Goal: Task Accomplishment & Management: Use online tool/utility

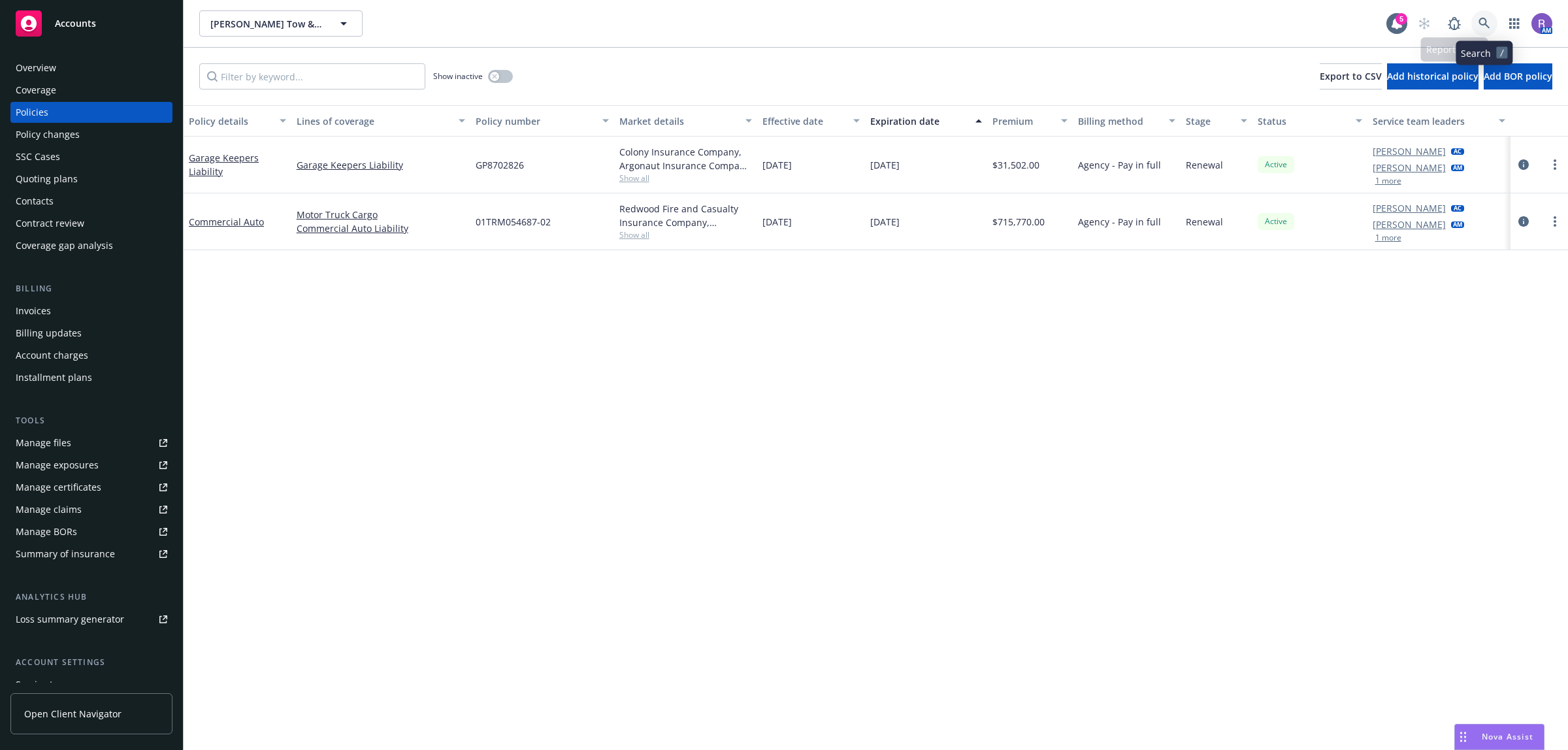
click at [1045, 27] on link at bounding box center [1484, 23] width 26 height 26
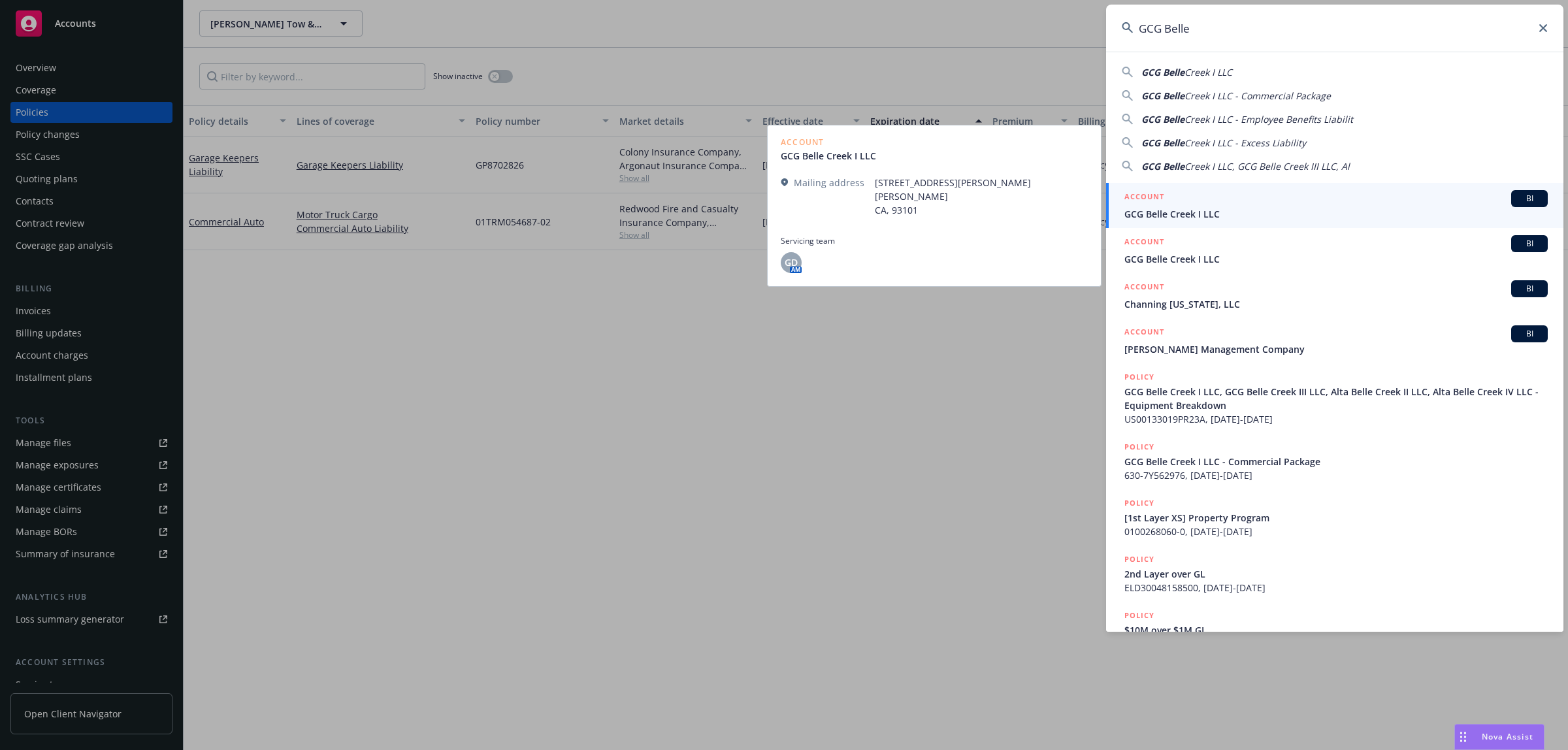
type input "GCG Belle"
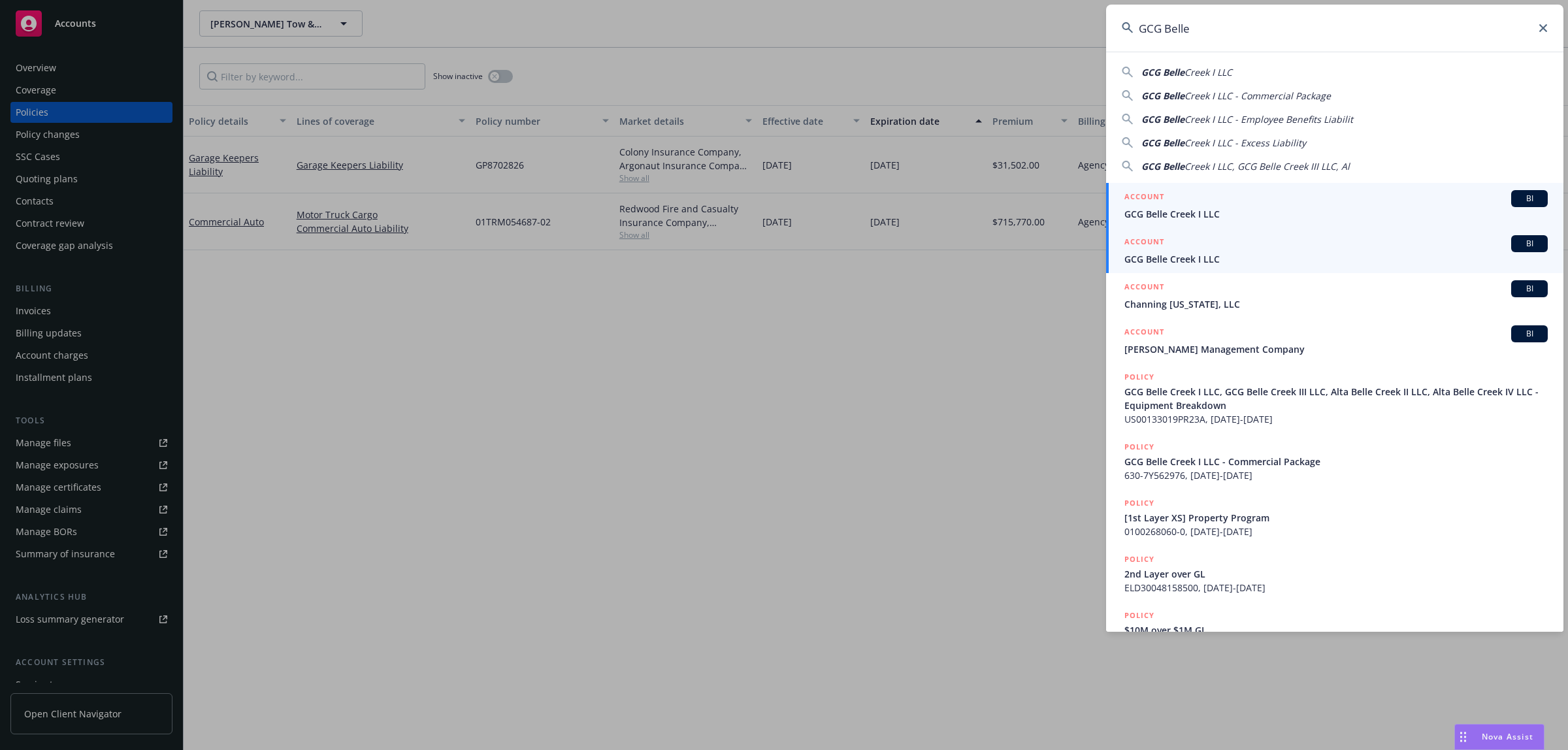
click at [1045, 252] on span "GCG Belle Creek I LLC" at bounding box center [1336, 259] width 424 height 14
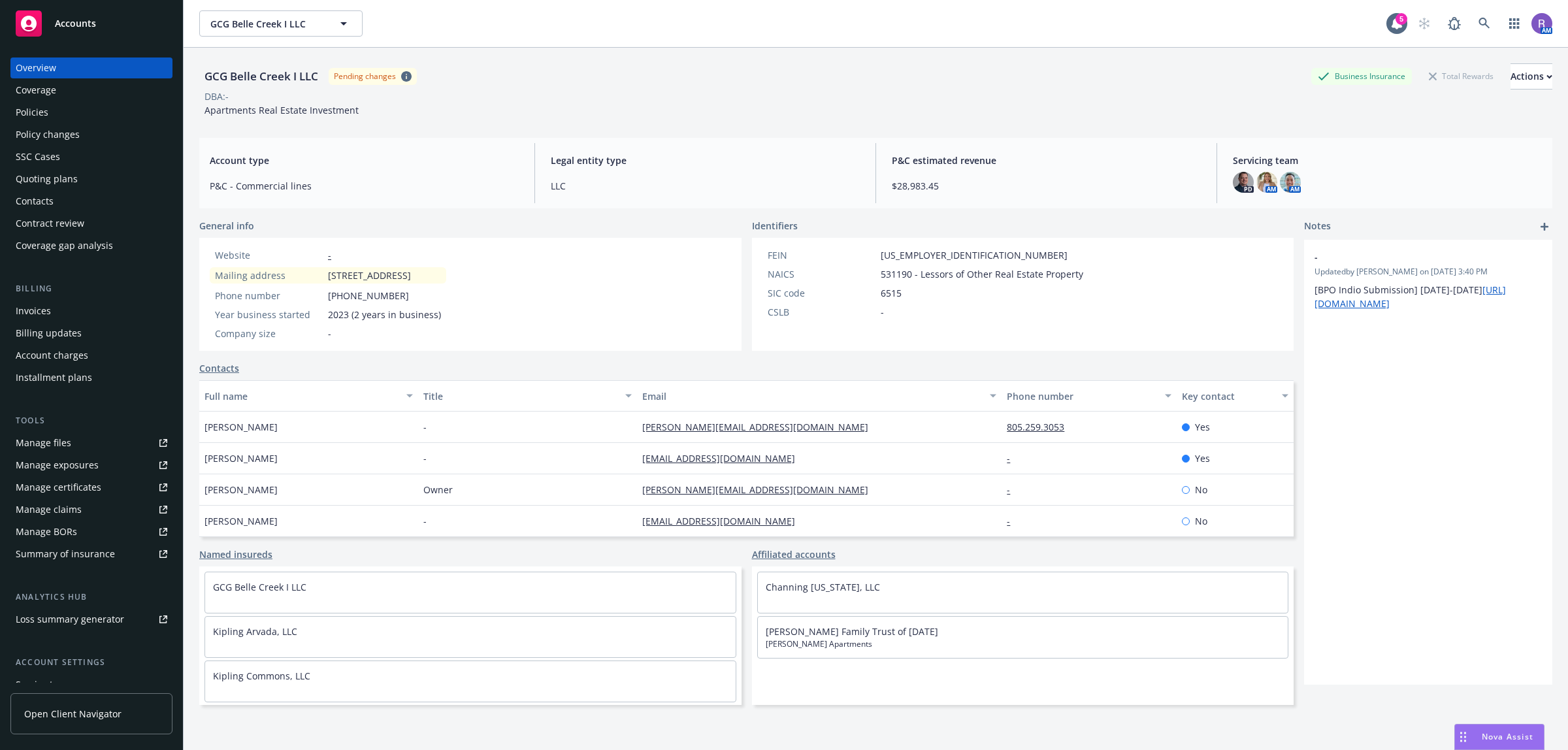
drag, startPoint x: 1495, startPoint y: 733, endPoint x: 1474, endPoint y: 732, distance: 21.0
click at [1045, 488] on span "Nova Assist" at bounding box center [1507, 736] width 52 height 11
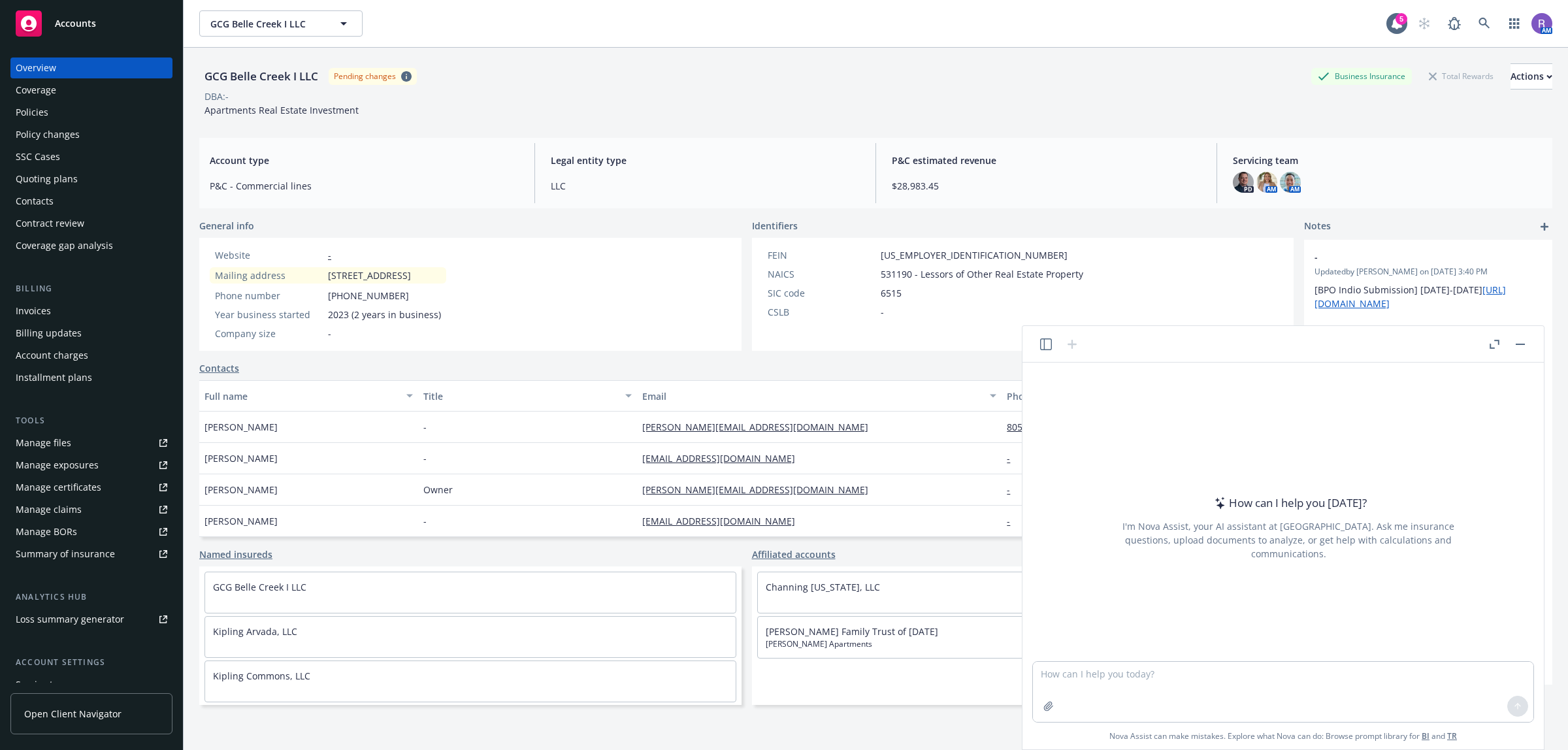
click at [1042, 338] on icon "button" at bounding box center [1046, 344] width 12 height 12
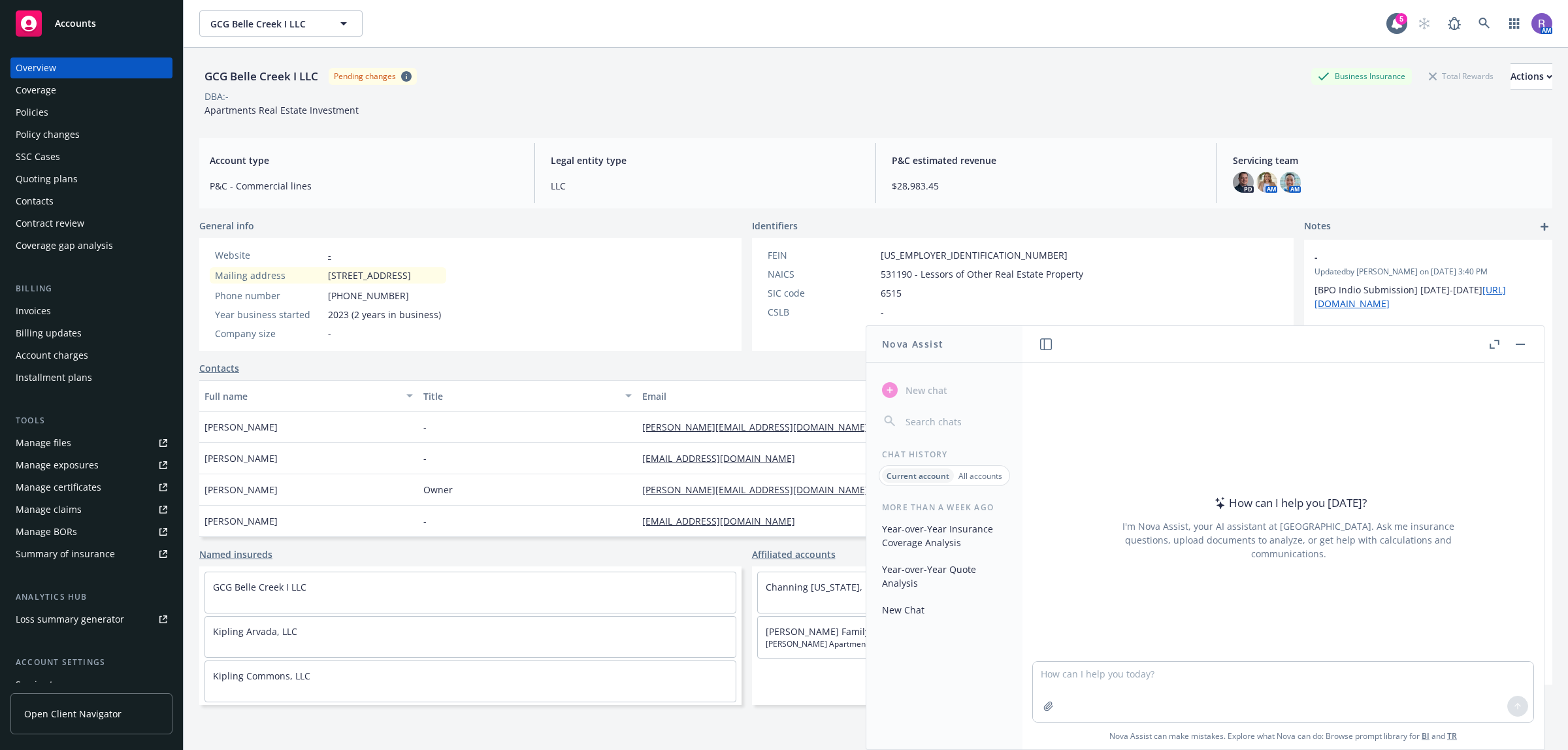
click at [934, 488] on button "Year-over-Year Insurance Coverage Analysis" at bounding box center [944, 536] width 135 height 35
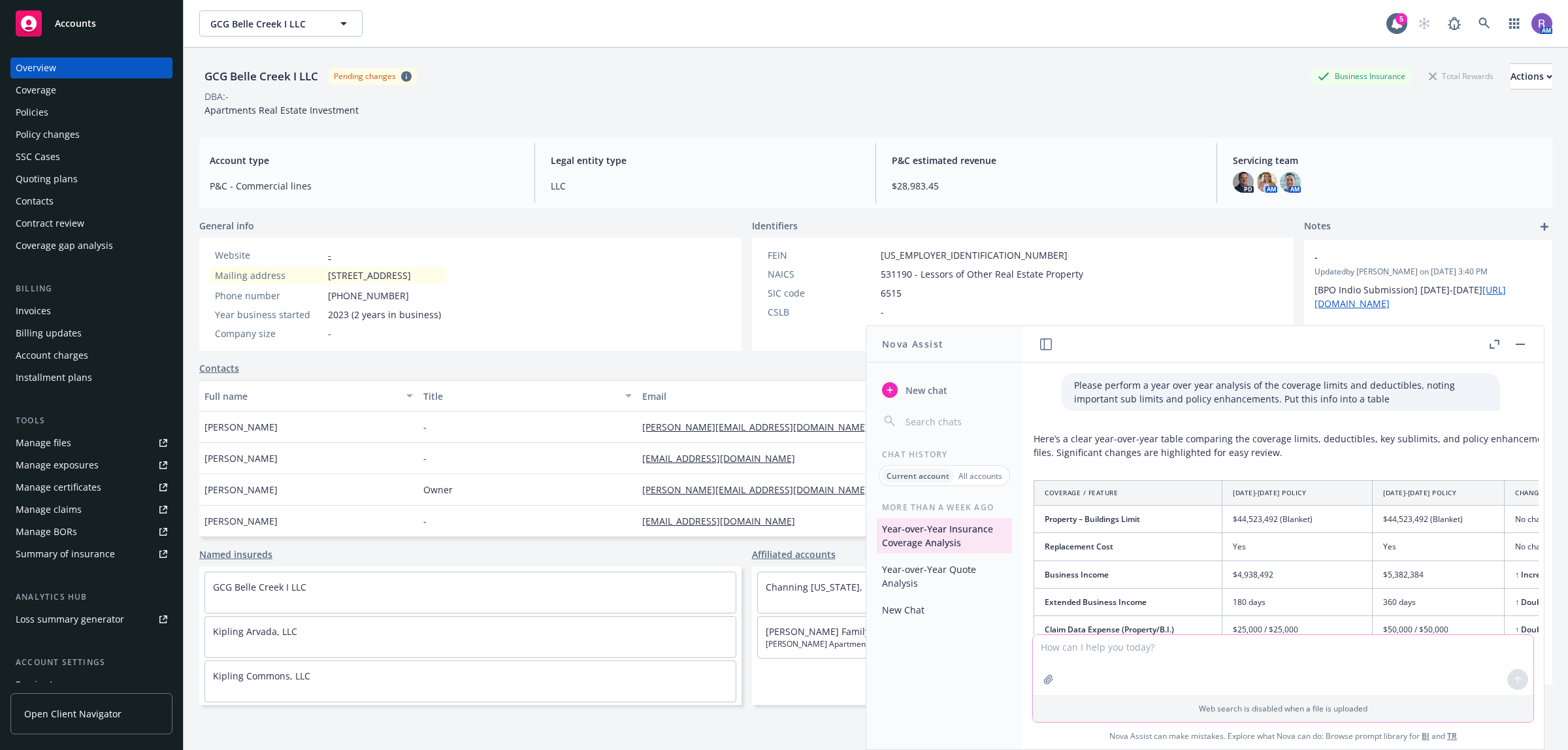
scroll to position [0, 28]
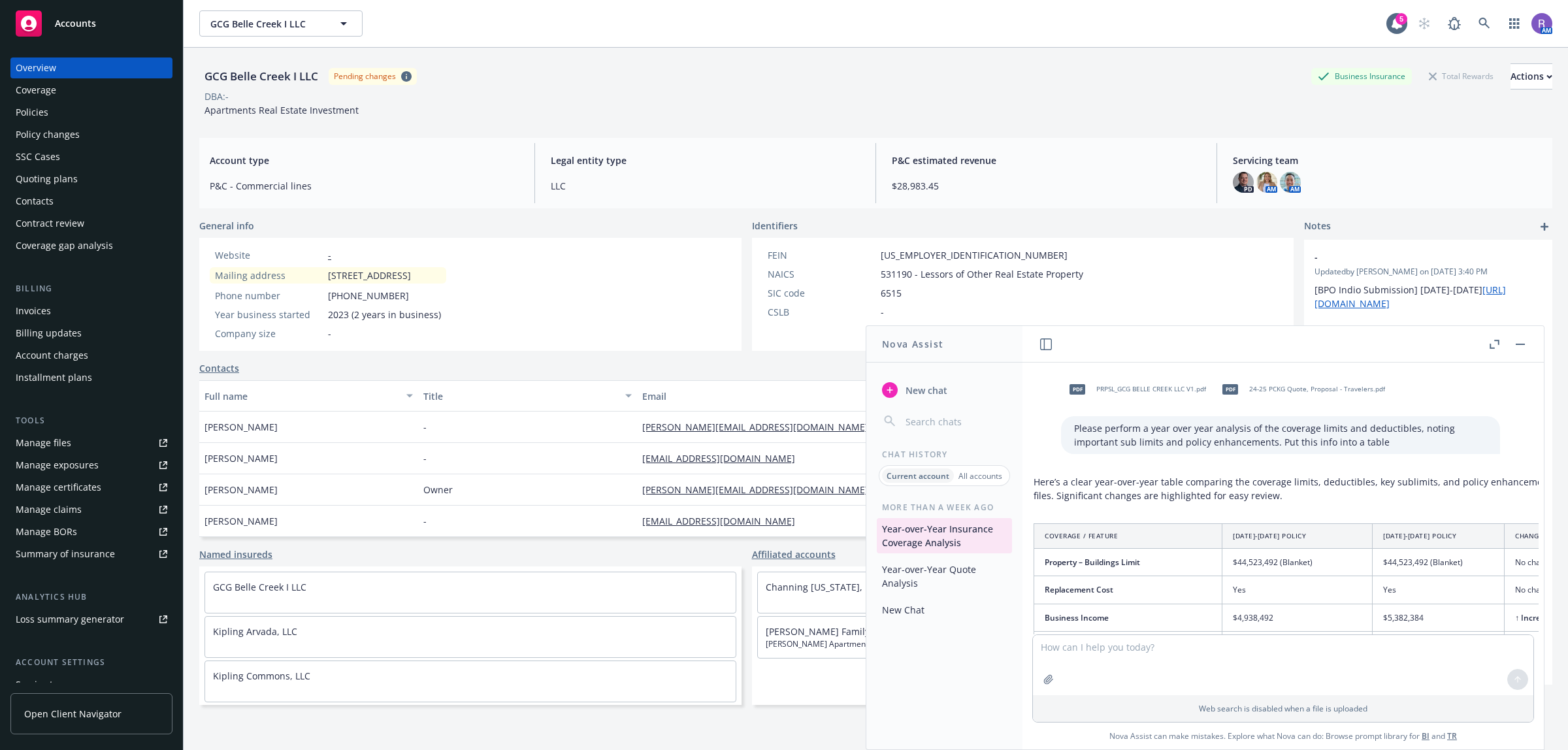
click at [1045, 348] on button "button" at bounding box center [1520, 344] width 16 height 16
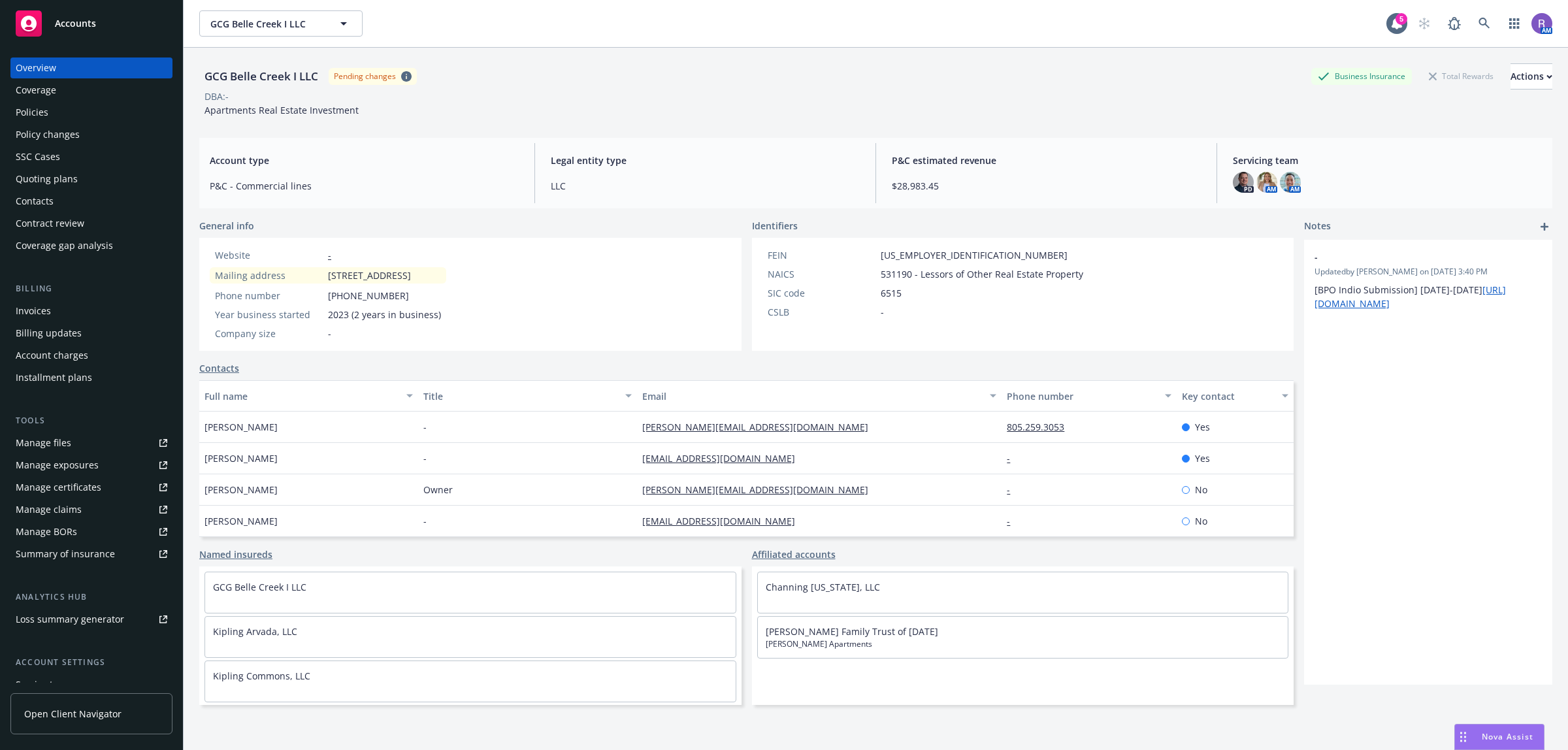
click at [1045, 488] on div "Drag to move" at bounding box center [1463, 737] width 17 height 25
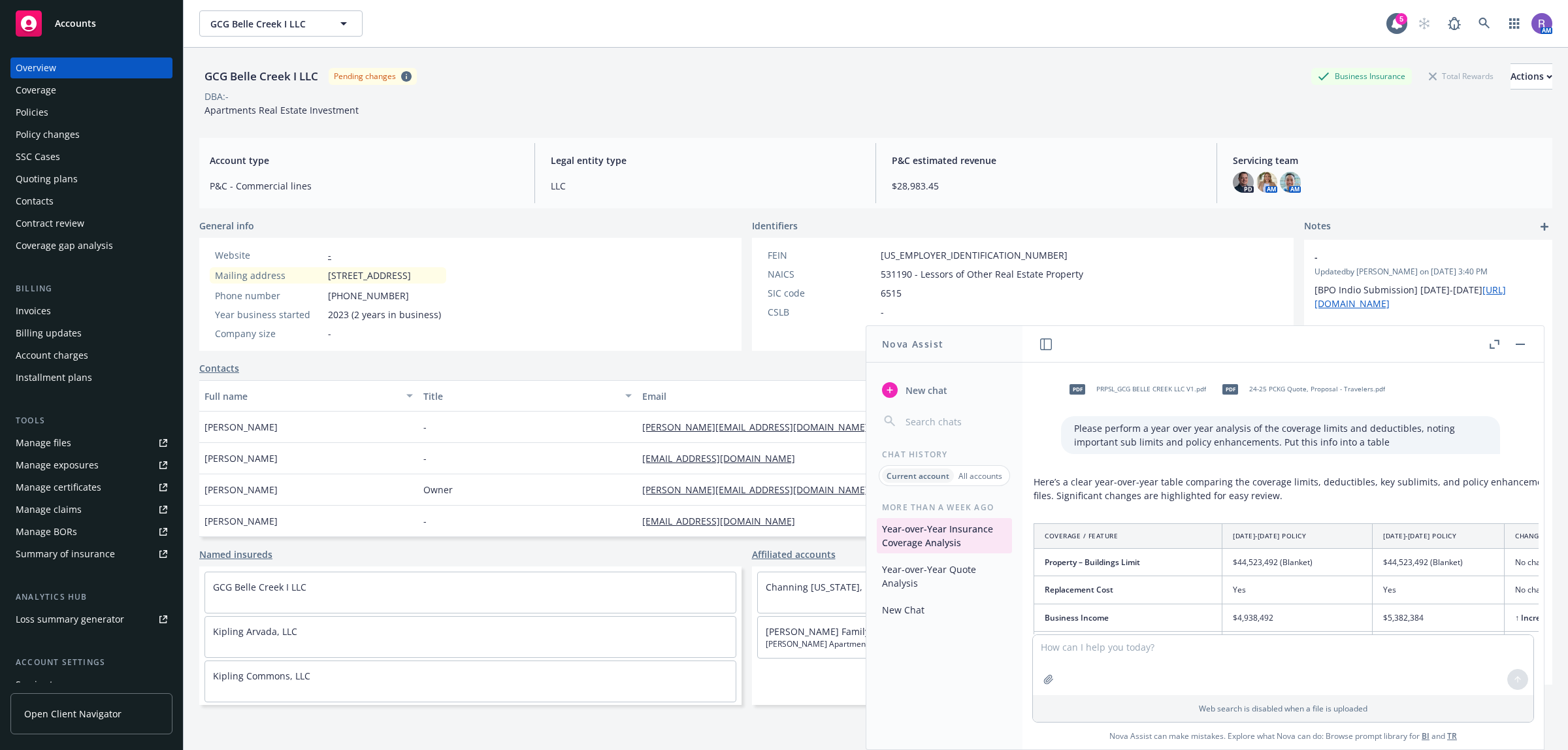
click at [1045, 347] on icon "button" at bounding box center [1495, 344] width 10 height 9
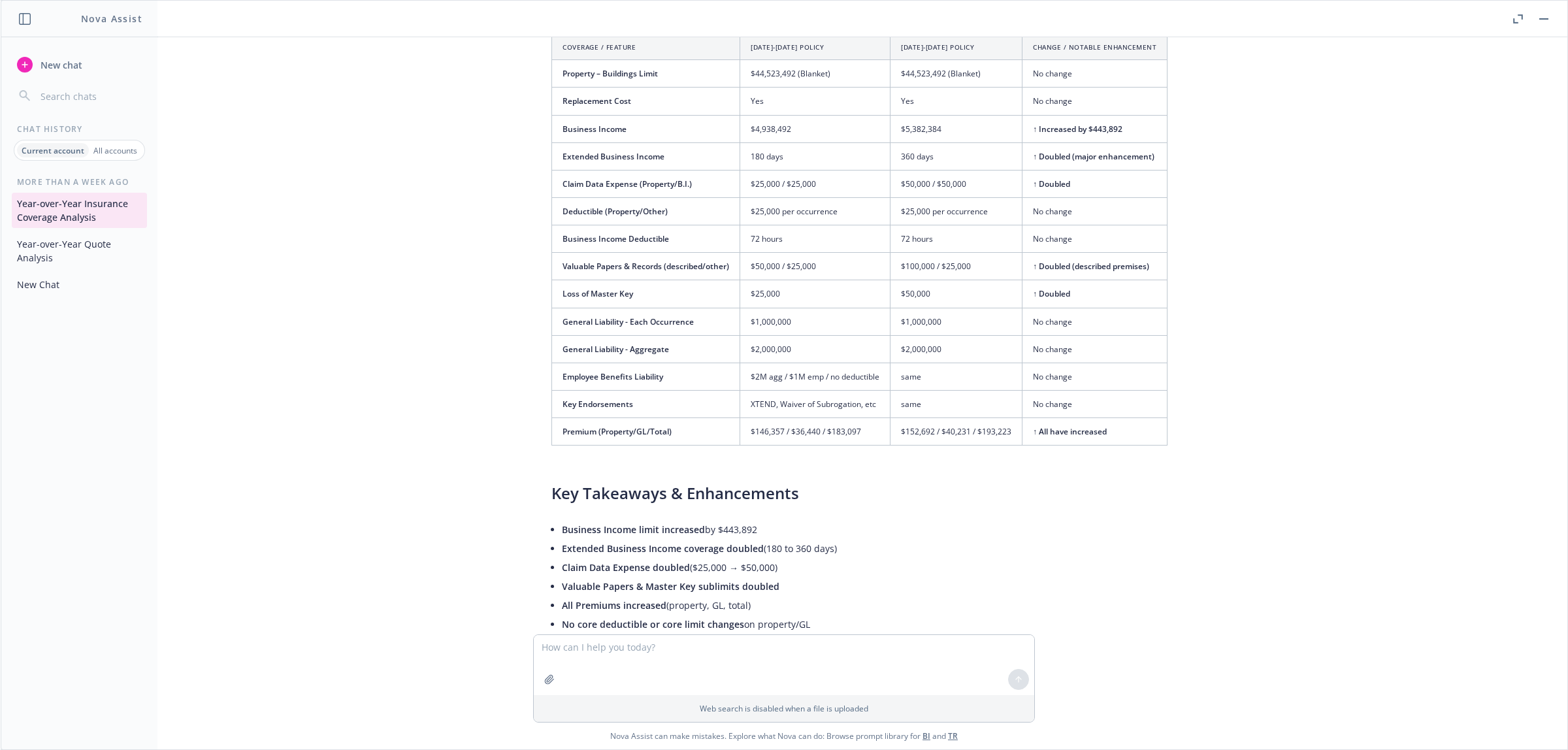
scroll to position [0, 0]
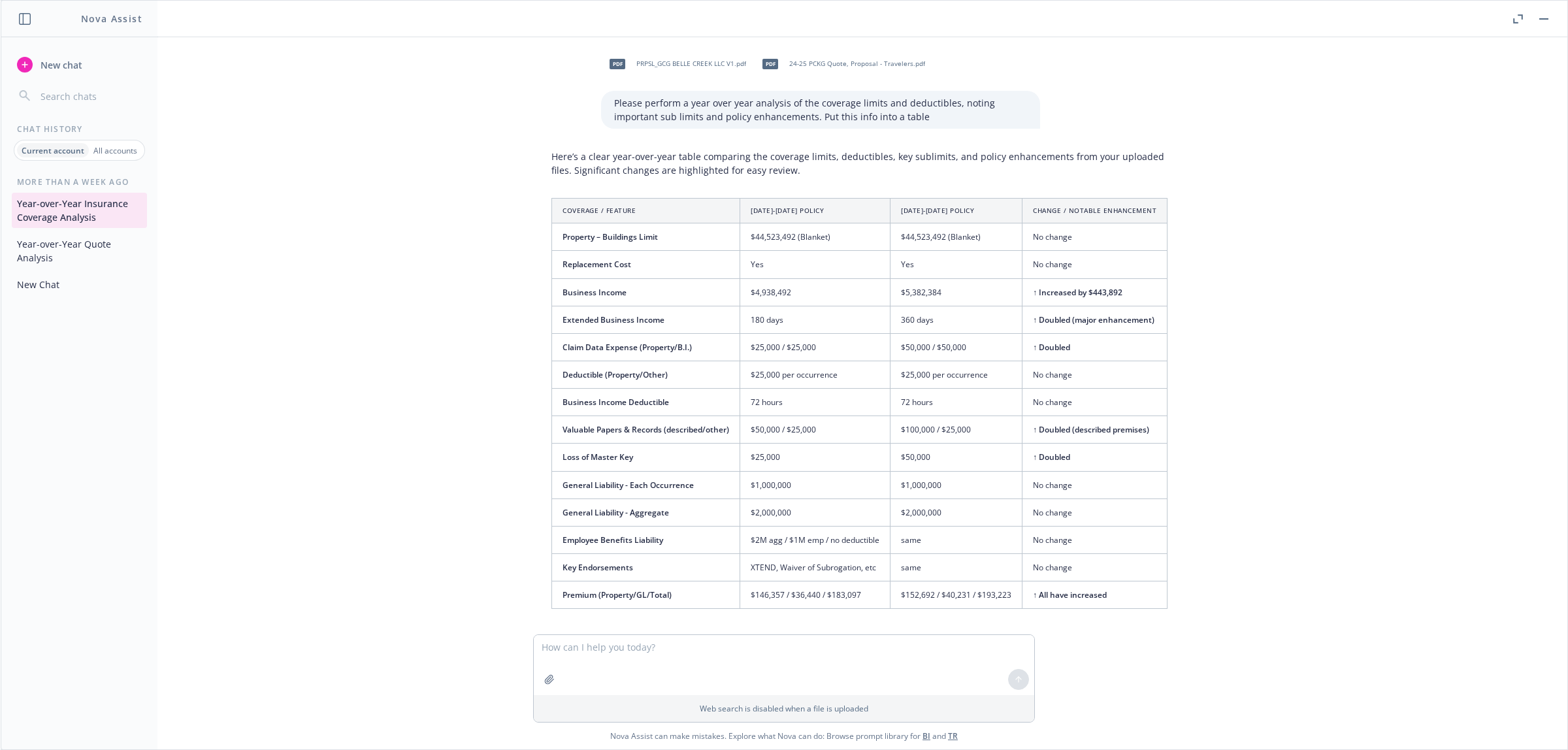
drag, startPoint x: 1299, startPoint y: 507, endPoint x: 1351, endPoint y: 505, distance: 52.0
click at [1045, 488] on div "pdf PRPSL_GCG BELLE CREEK LLC V1.pdf pdf 24-25 PCKG Quote, Proposal - Travelers…" at bounding box center [784, 336] width 1556 height 597
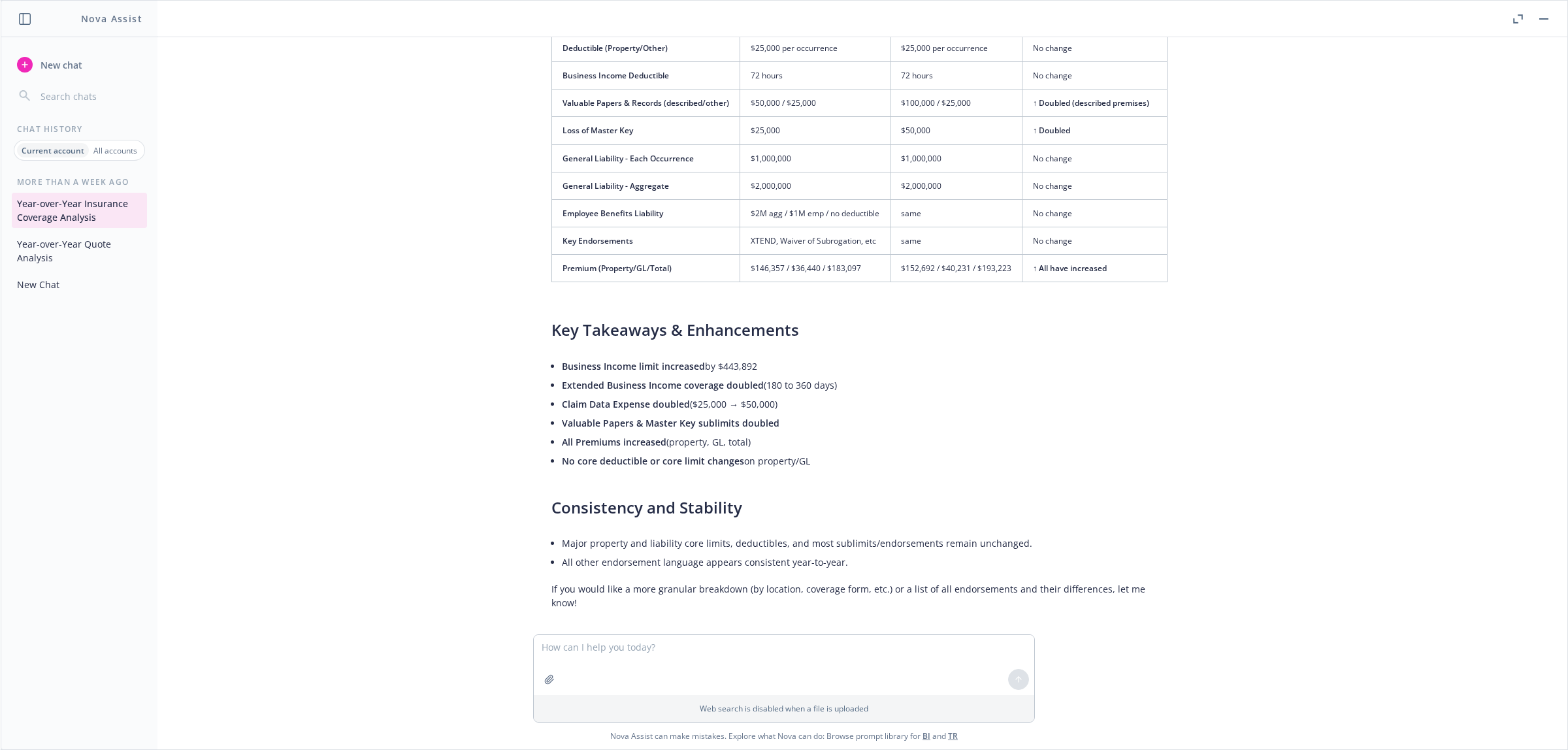
drag, startPoint x: 892, startPoint y: 357, endPoint x: 784, endPoint y: 255, distance: 148.6
click at [892, 356] on div "Here’s a clear year-over-year table comparing the coverage limits, deductibles,…" at bounding box center [859, 216] width 642 height 797
drag, startPoint x: 759, startPoint y: 239, endPoint x: 1020, endPoint y: 333, distance: 277.4
click at [763, 238] on td "XTEND, Waiver of Subrogation, etc" at bounding box center [815, 241] width 150 height 27
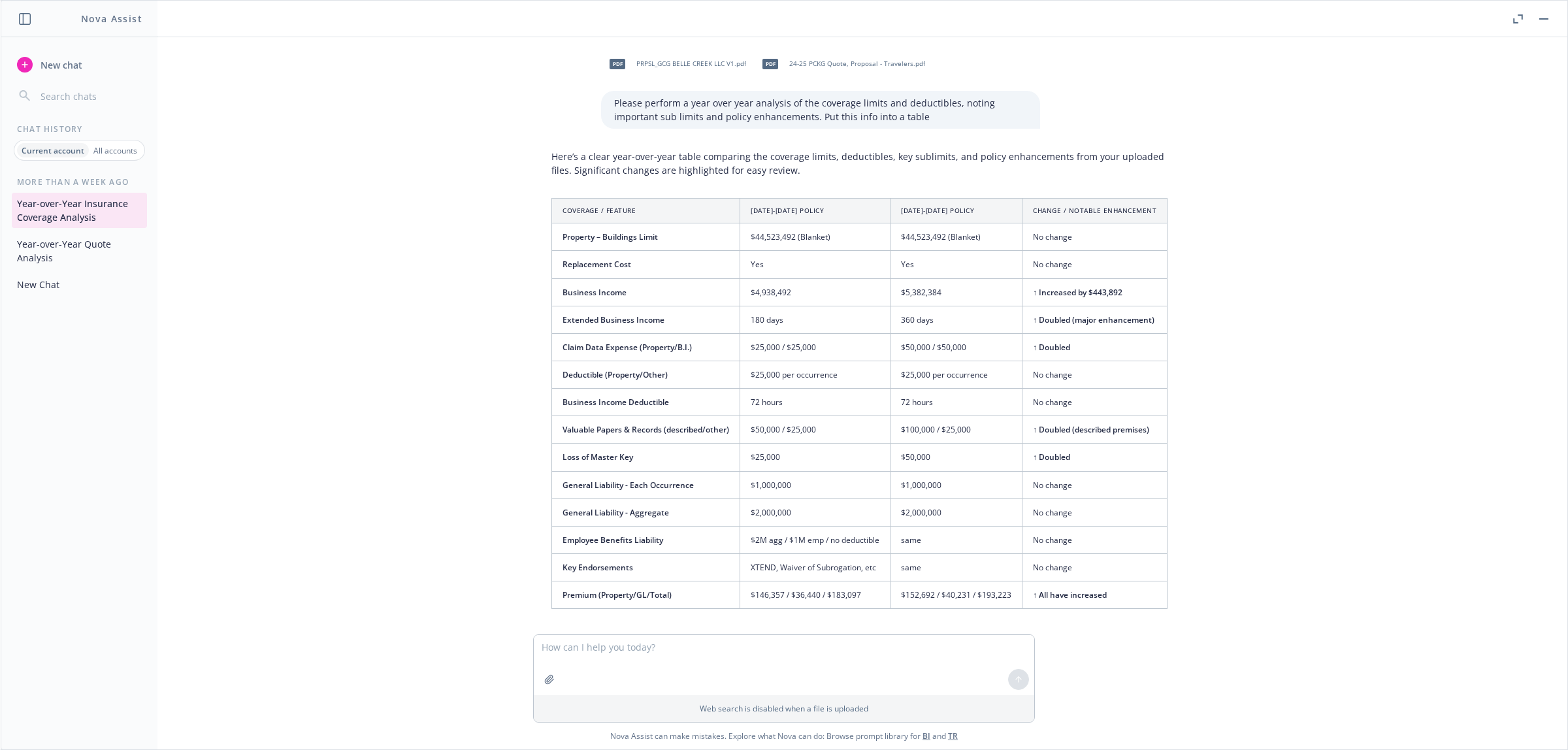
click at [1045, 373] on div "pdf PRPSL_GCG BELLE CREEK LLC V1.pdf pdf 24-25 PCKG Quote, Proposal - Travelers…" at bounding box center [784, 336] width 1556 height 597
click at [1045, 380] on div "pdf PRPSL_GCG BELLE CREEK LLC V1.pdf pdf 24-25 PCKG Quote, Proposal - Travelers…" at bounding box center [784, 336] width 1556 height 597
click at [902, 60] on span "24-25 PCKG Quote, Proposal - Travelers.pdf" at bounding box center [858, 64] width 136 height 8
click at [710, 60] on span "PRPSL_GCG BELLE CREEK LLC V1.pdf" at bounding box center [691, 64] width 110 height 8
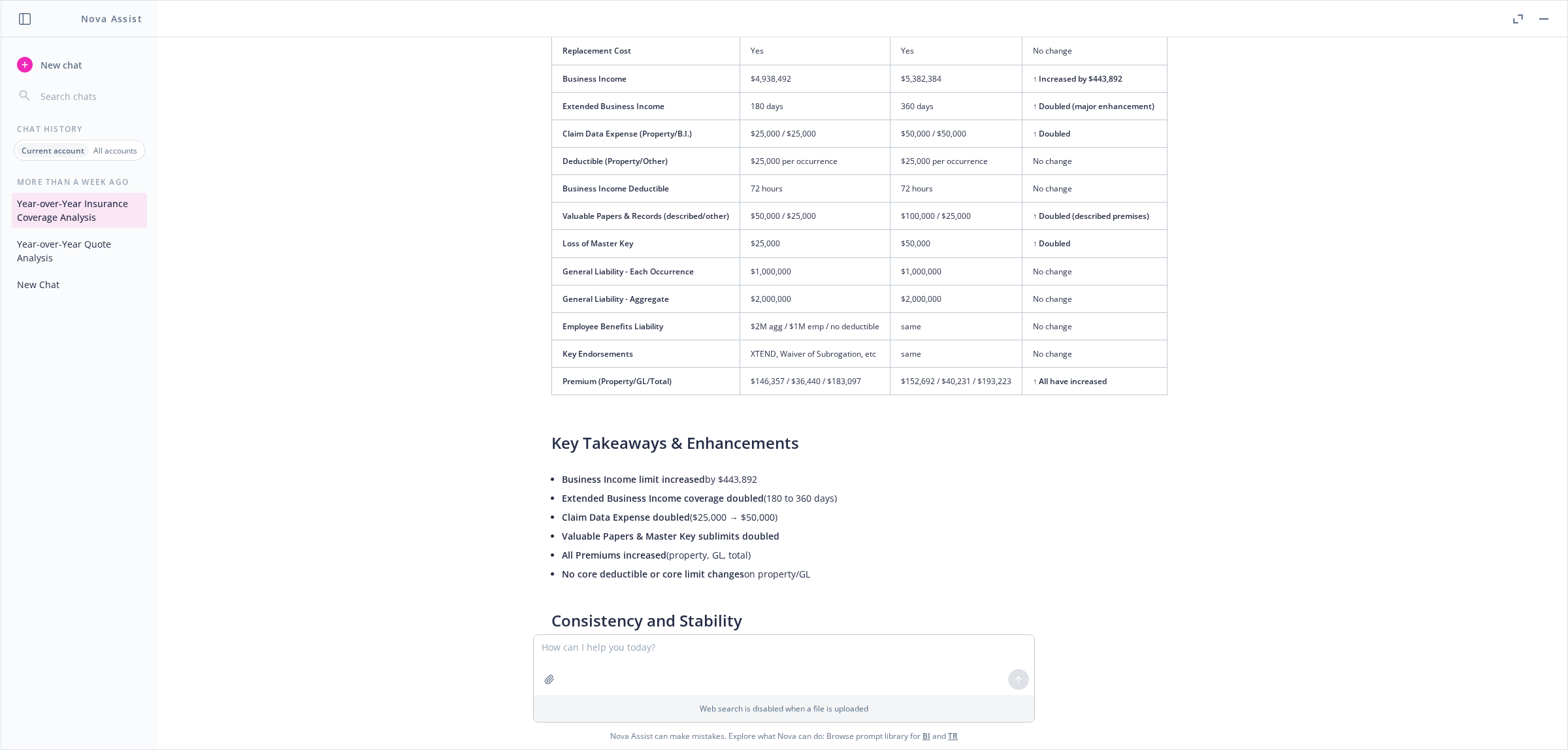
scroll to position [326, 0]
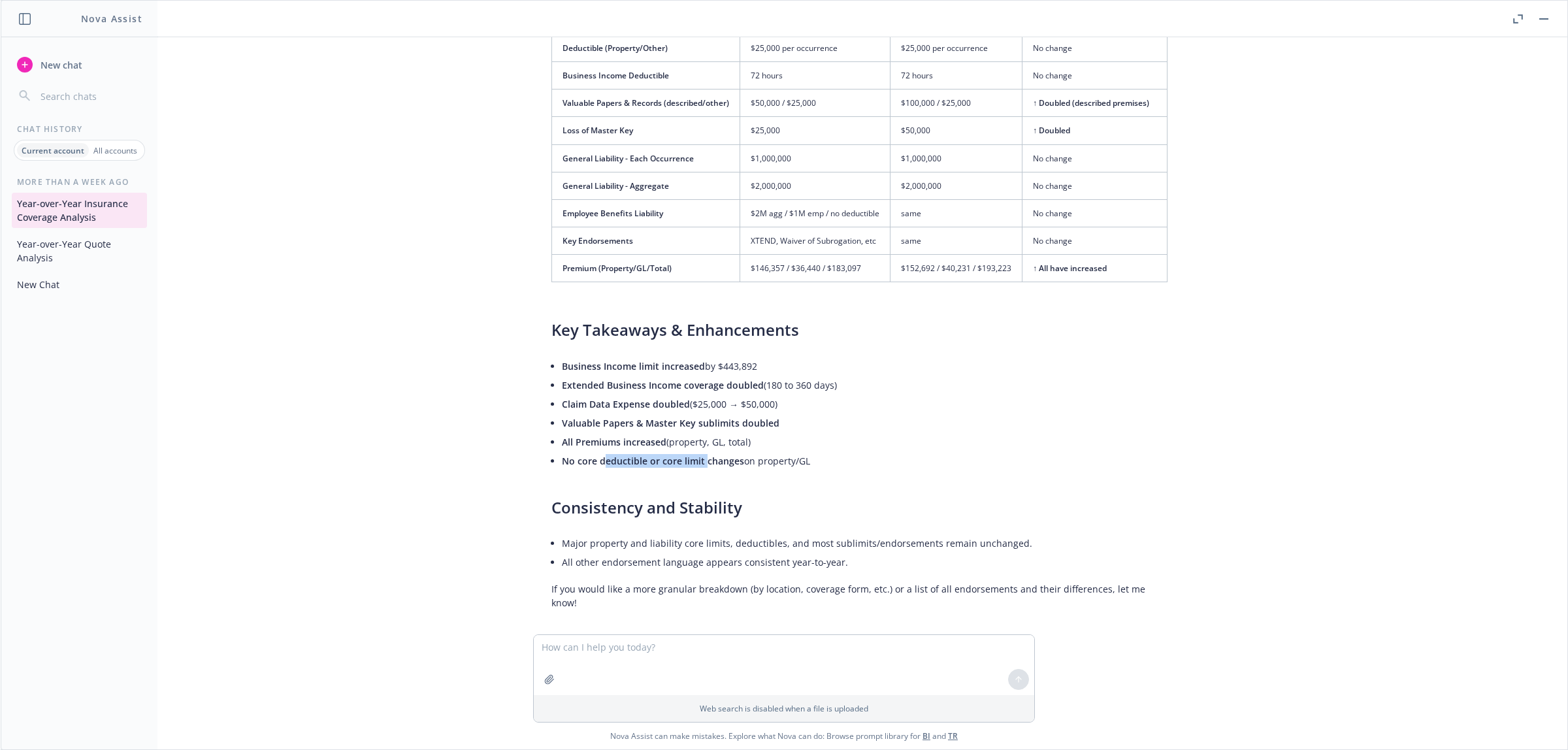
drag, startPoint x: 598, startPoint y: 462, endPoint x: 700, endPoint y: 471, distance: 102.4
click at [700, 470] on li "No core deductible or core limit changes on property/GL" at bounding box center [864, 460] width 606 height 19
drag, startPoint x: 771, startPoint y: 529, endPoint x: 821, endPoint y: 487, distance: 65.3
click at [776, 488] on div "Here’s a clear year-over-year table comparing the coverage limits, deductibles,…" at bounding box center [859, 216] width 642 height 797
click at [746, 488] on div "Here’s a clear year-over-year table comparing the coverage limits, deductibles,…" at bounding box center [859, 216] width 642 height 797
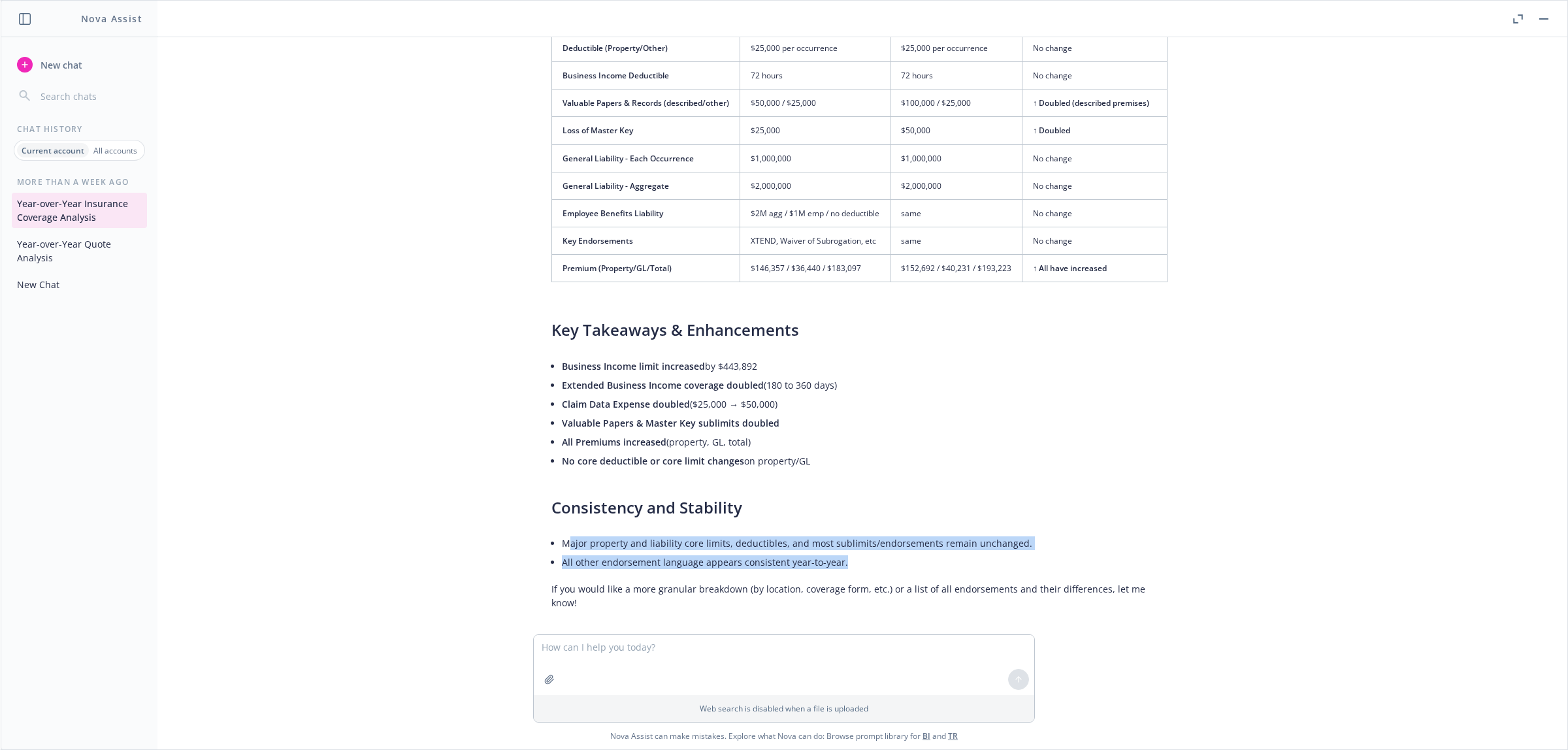
drag, startPoint x: 562, startPoint y: 543, endPoint x: 837, endPoint y: 569, distance: 276.2
click at [837, 488] on ul "Major property and liability core limits, deductibles, and most sublimits/endor…" at bounding box center [864, 552] width 606 height 38
click at [837, 488] on li "All other endorsement language appears consistent year-to-year." at bounding box center [864, 561] width 606 height 19
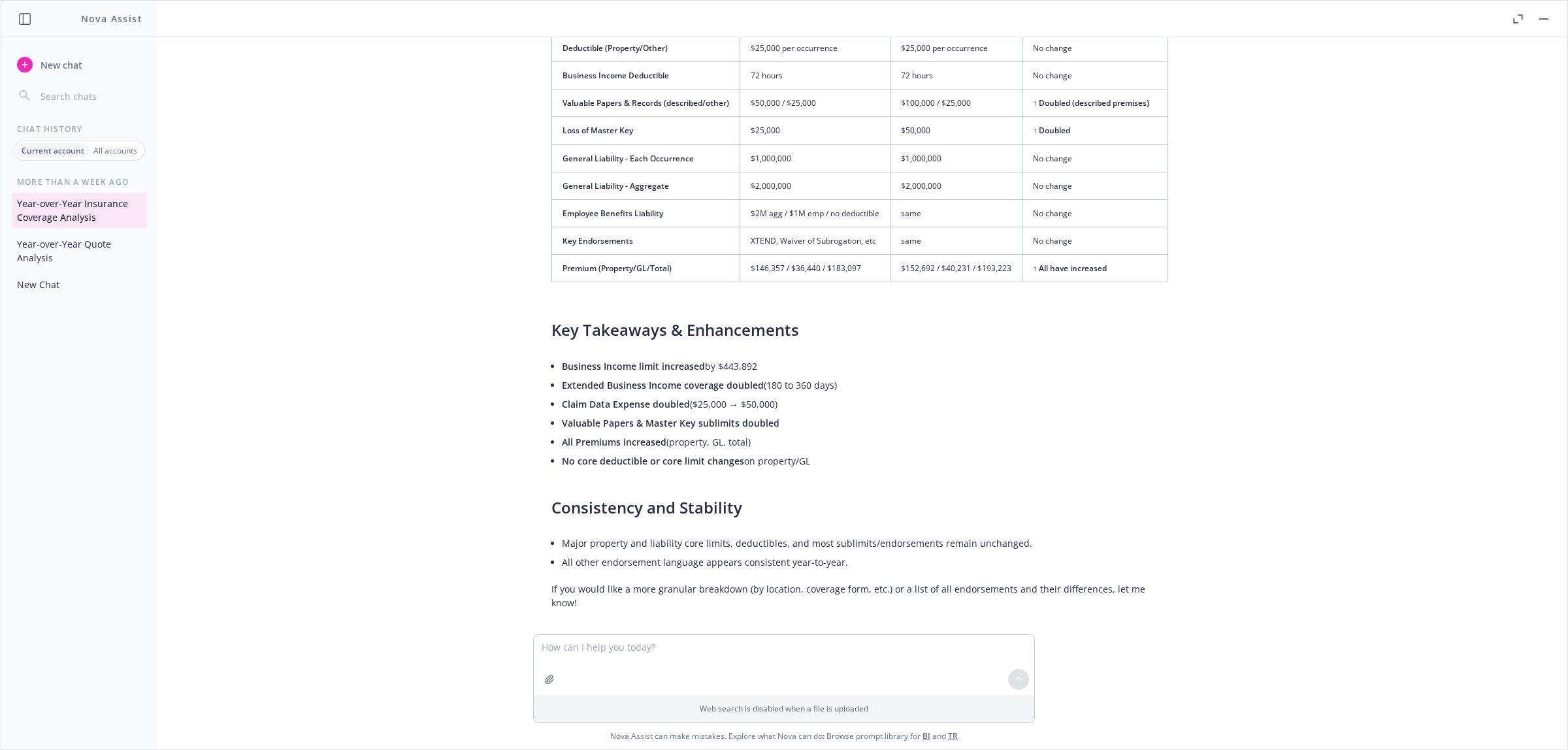
click at [82, 258] on button "Year-over-Year Quote Analysis" at bounding box center [79, 251] width 135 height 35
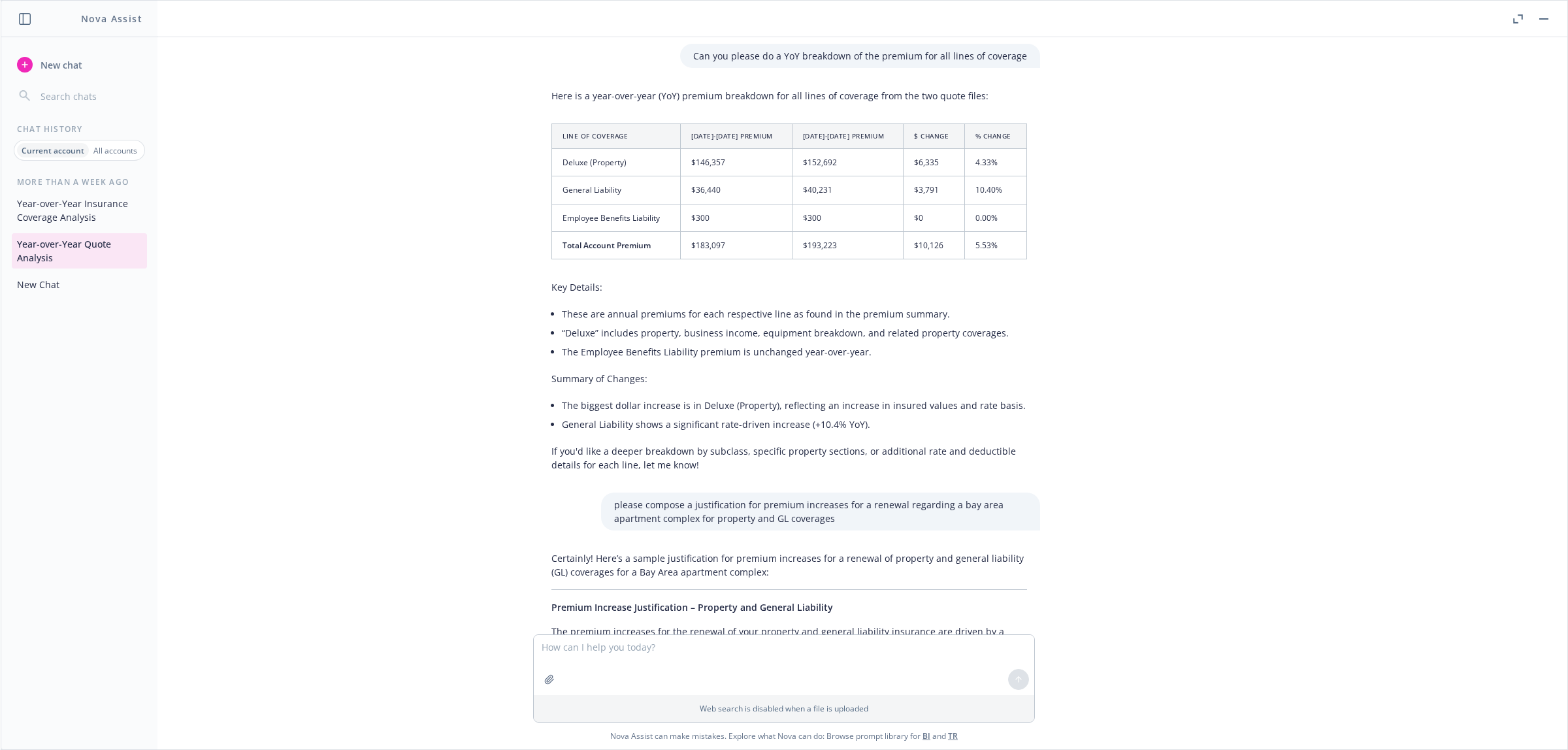
scroll to position [1143, 0]
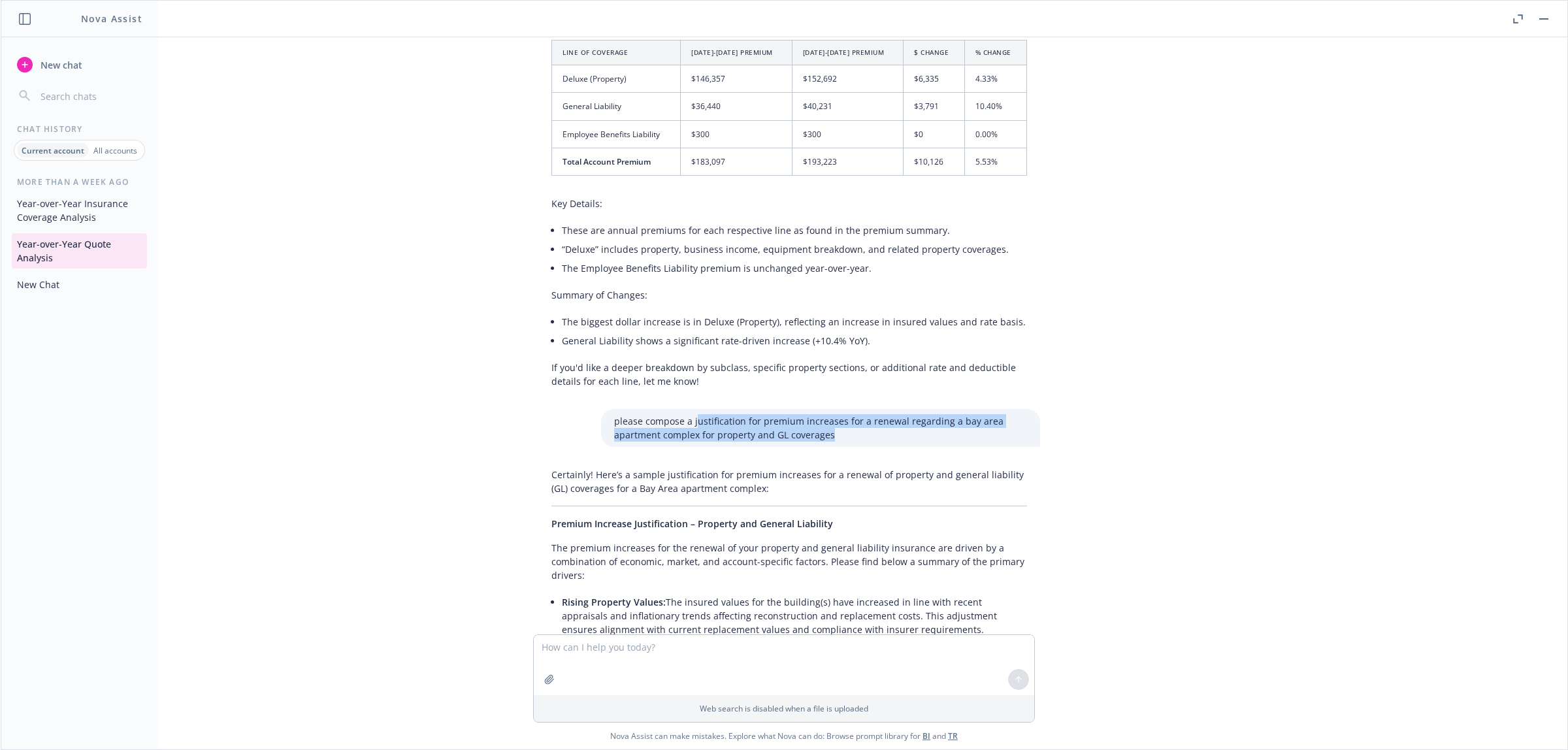
drag, startPoint x: 688, startPoint y: 409, endPoint x: 844, endPoint y: 423, distance: 156.6
click at [834, 419] on p "please compose a justification for premium increases for a renewal regarding a …" at bounding box center [820, 428] width 413 height 27
click at [853, 424] on p "please compose a justification for premium increases for a renewal regarding a …" at bounding box center [820, 428] width 413 height 27
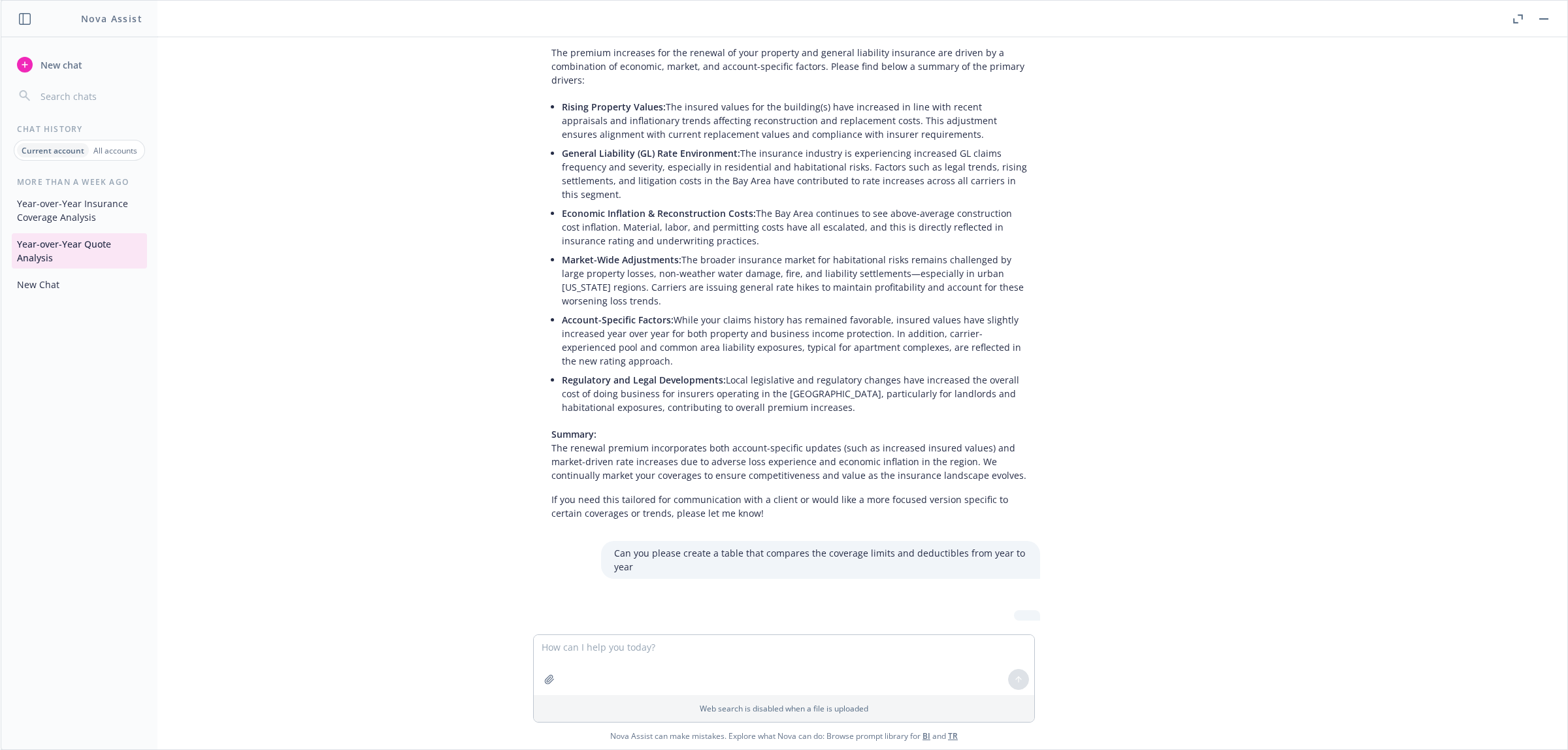
scroll to position [1641, 0]
click at [905, 488] on p "Can you please create a table that compares the coverage limits and deductibles…" at bounding box center [820, 556] width 413 height 27
drag, startPoint x: 986, startPoint y: 537, endPoint x: 935, endPoint y: 537, distance: 51.0
click at [935, 488] on p "Can you please create a table that compares the coverage limits and deductibles…" at bounding box center [820, 556] width 413 height 27
click at [877, 488] on p "Can you please create a table that compares the coverage limits and deductibles…" at bounding box center [820, 556] width 413 height 27
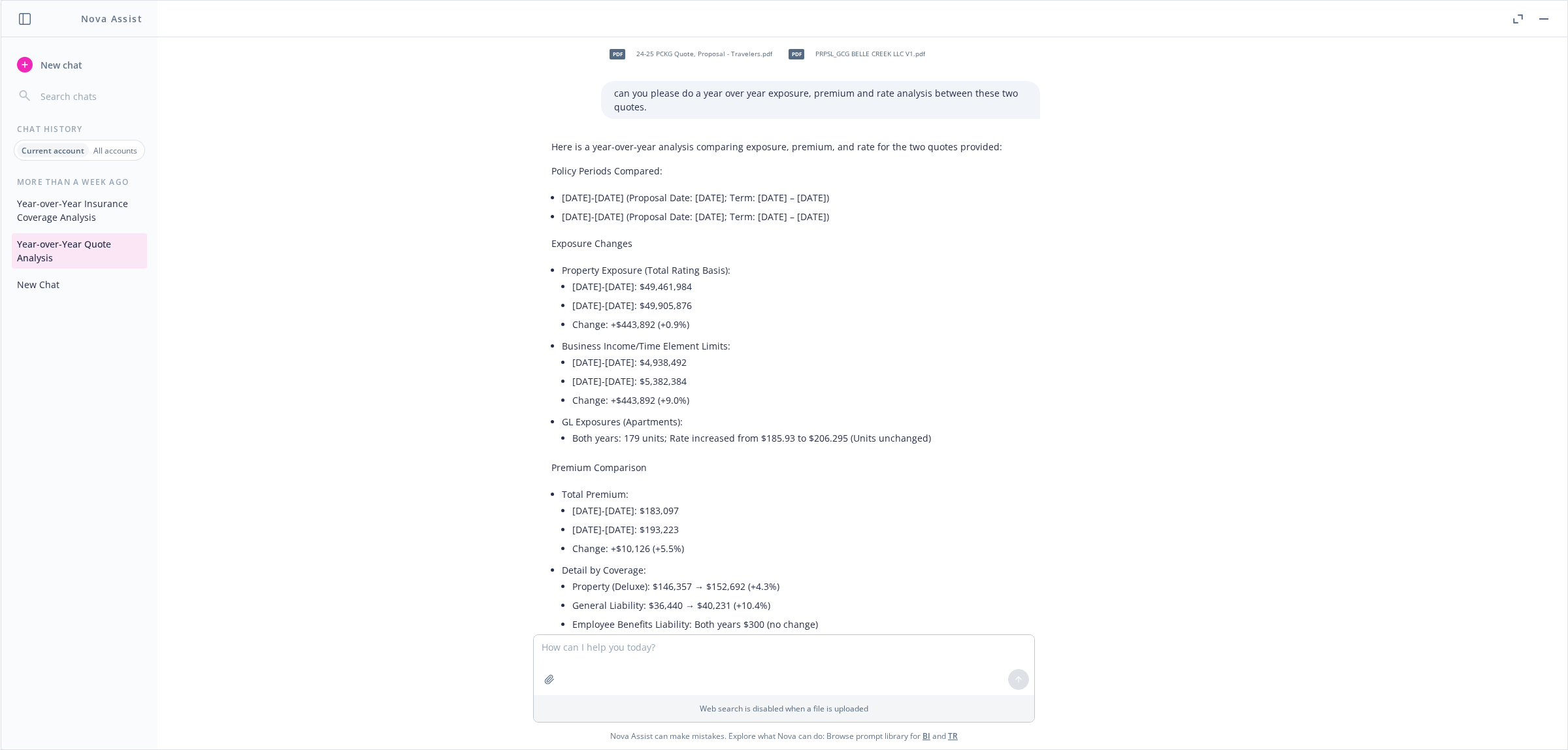
scroll to position [0, 0]
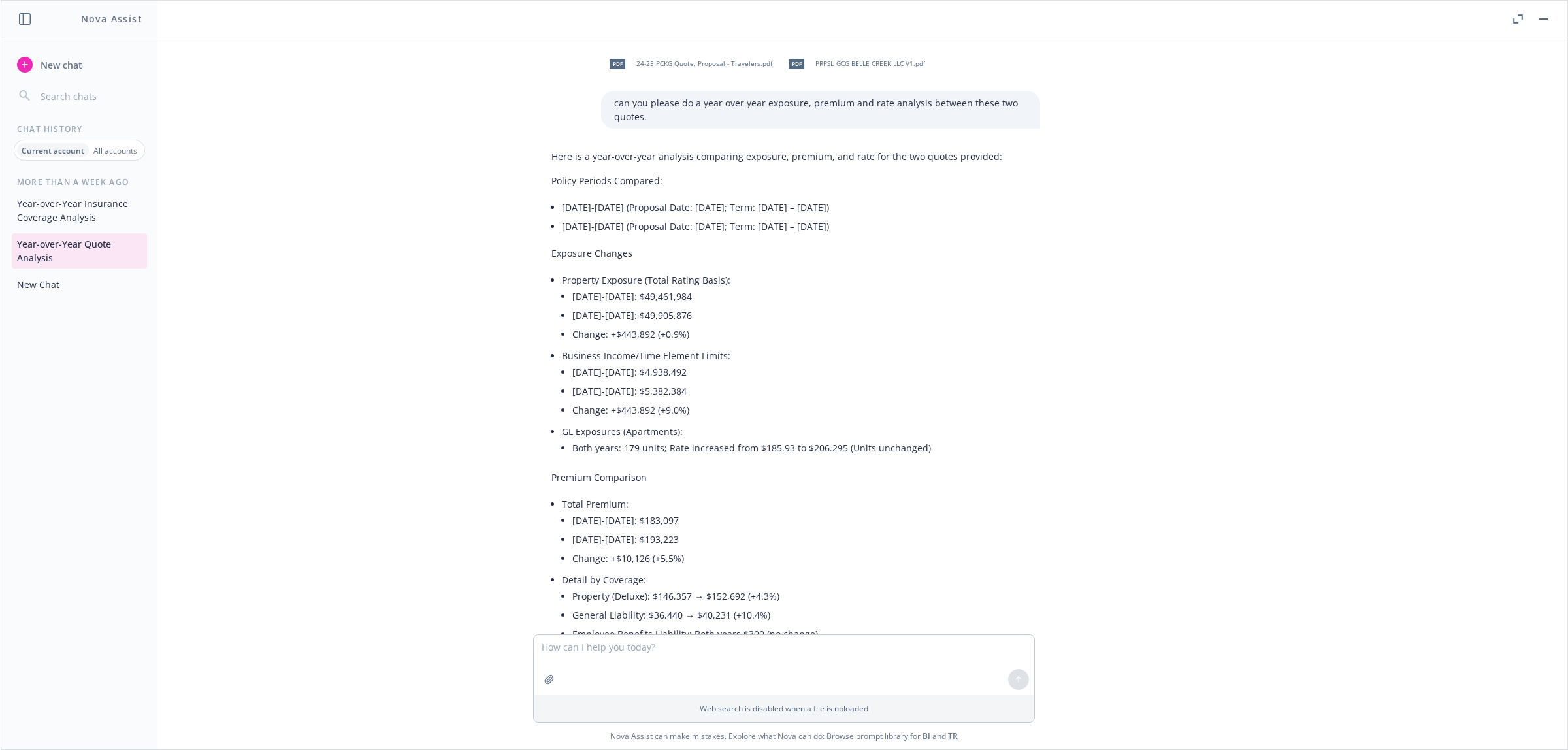
drag, startPoint x: 691, startPoint y: 366, endPoint x: 749, endPoint y: 414, distance: 75.3
click at [691, 366] on li "2024-2025: $4,938,492" at bounding box center [799, 371] width 455 height 19
click at [43, 70] on span "New chat" at bounding box center [60, 65] width 44 height 14
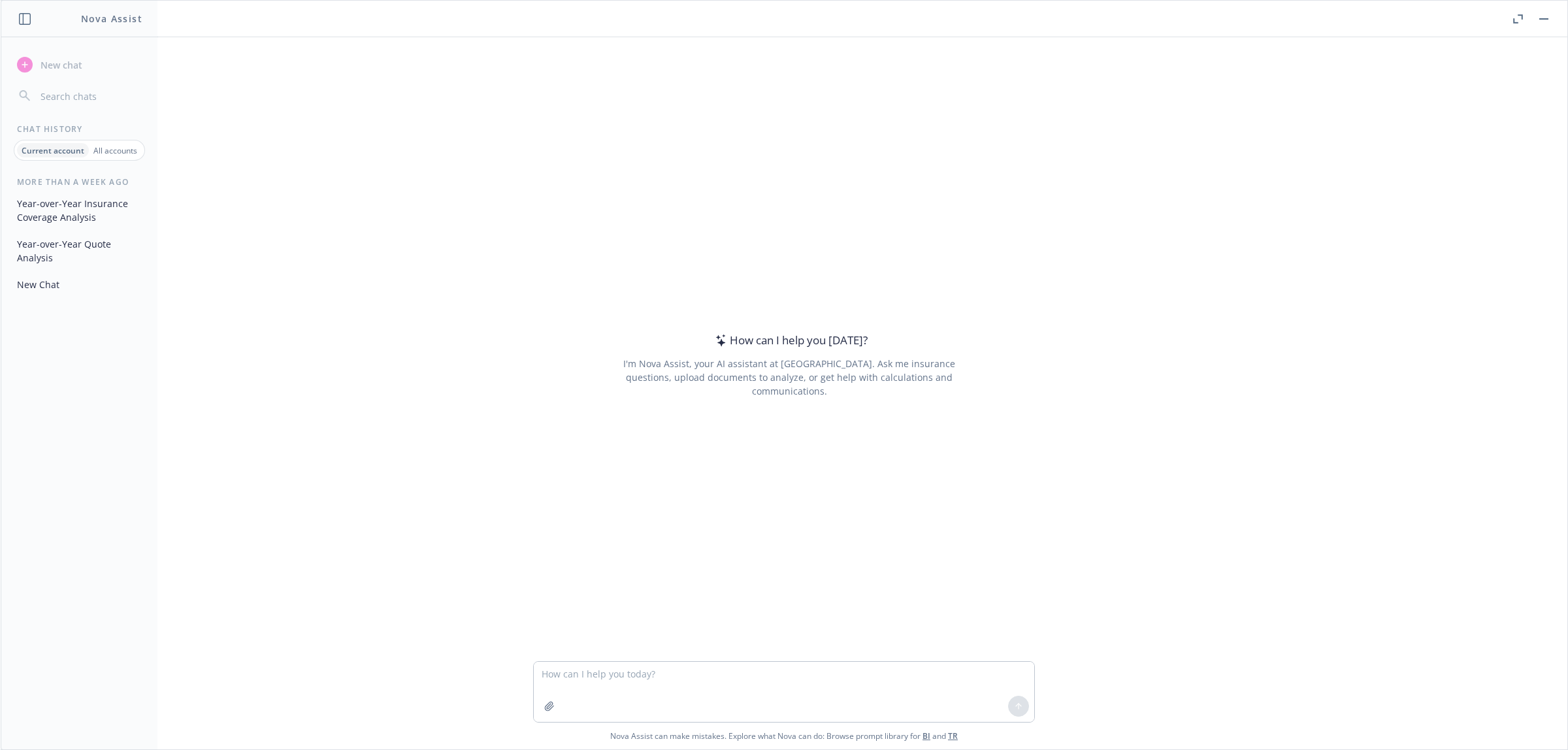
click at [69, 286] on button "New Chat" at bounding box center [79, 284] width 135 height 22
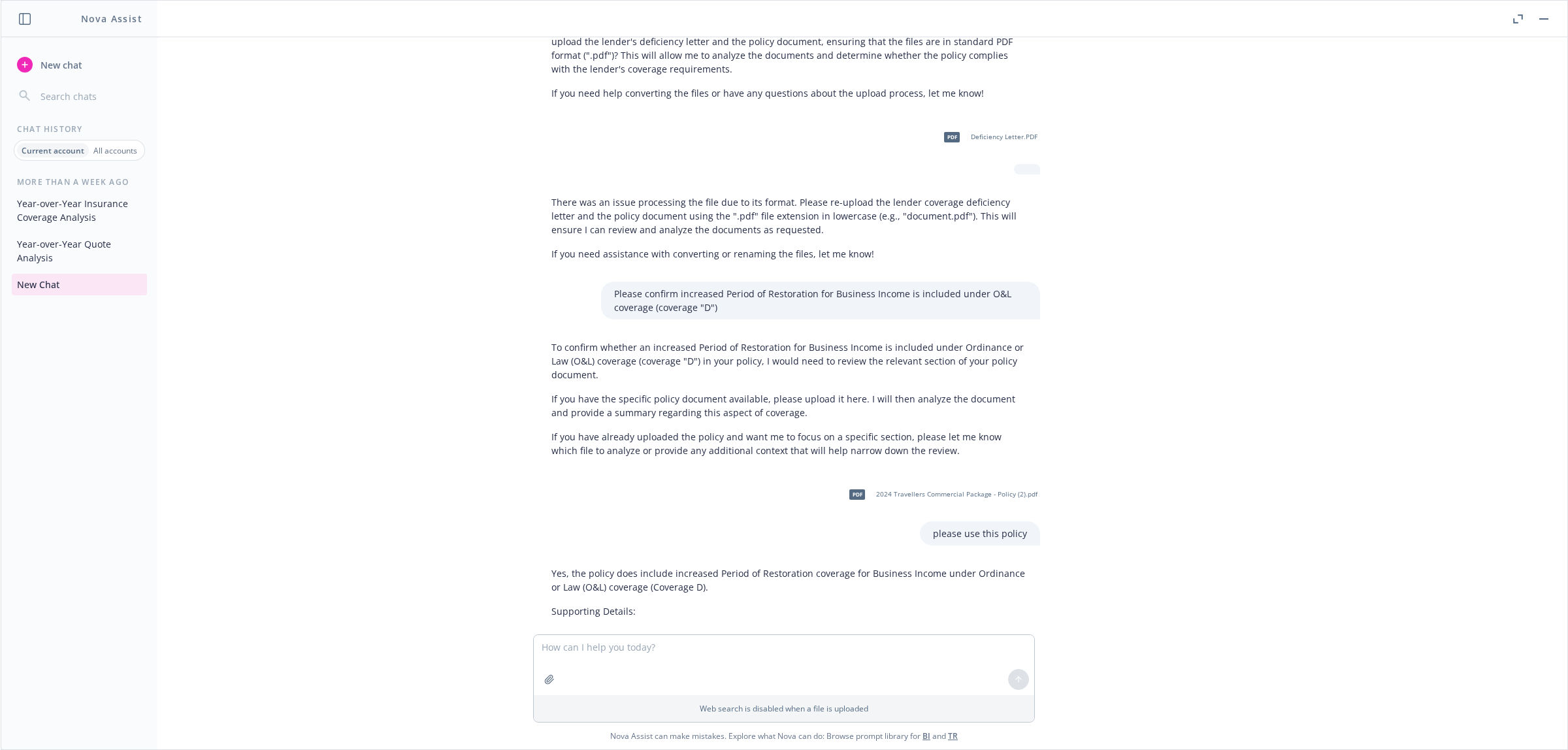
scroll to position [326, 0]
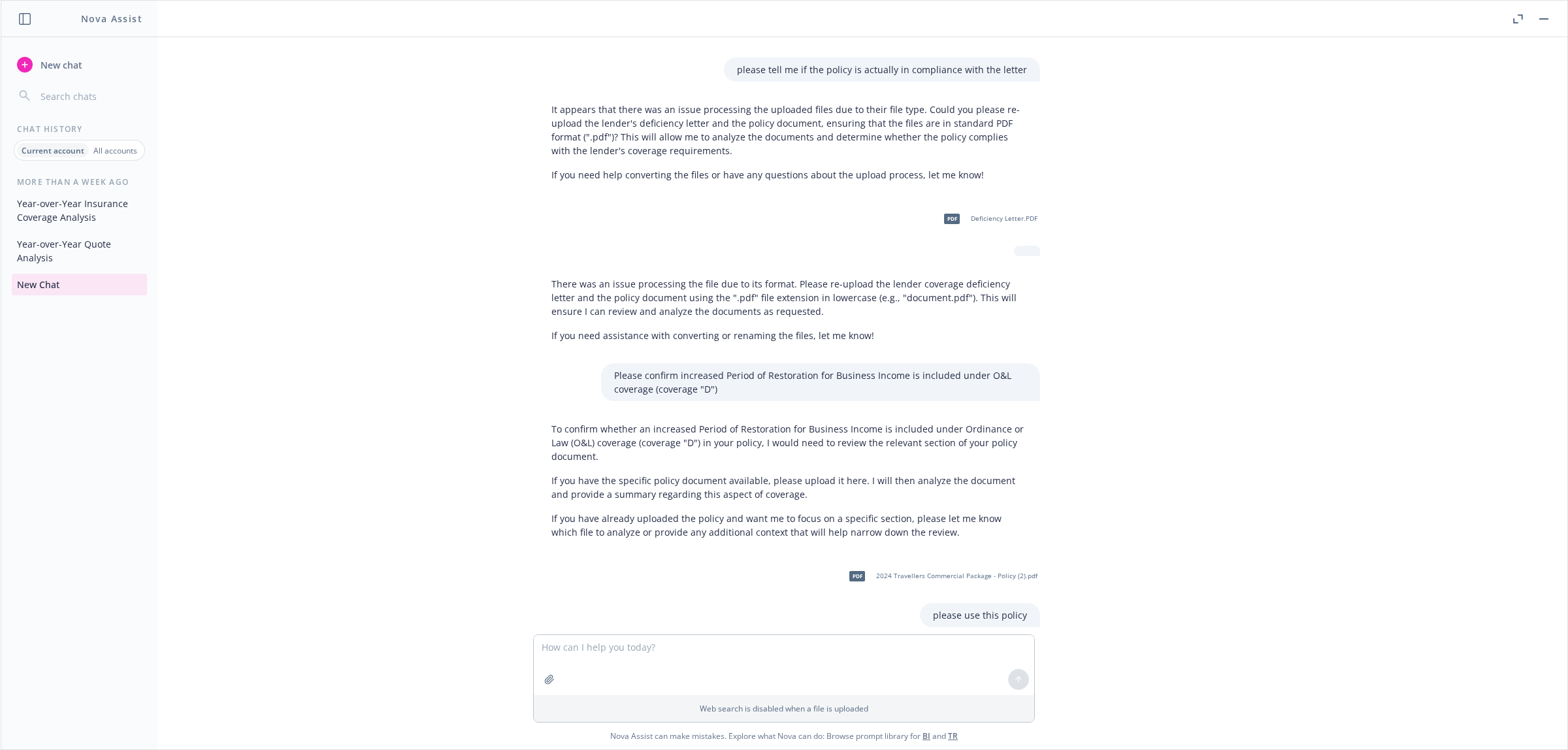
click at [801, 258] on div "I received a coverage deficiency letter from a lender and I want to see if the …" at bounding box center [784, 336] width 1556 height 597
click at [843, 292] on p "There was an issue processing the file due to its format. Please re-upload the …" at bounding box center [789, 297] width 475 height 42
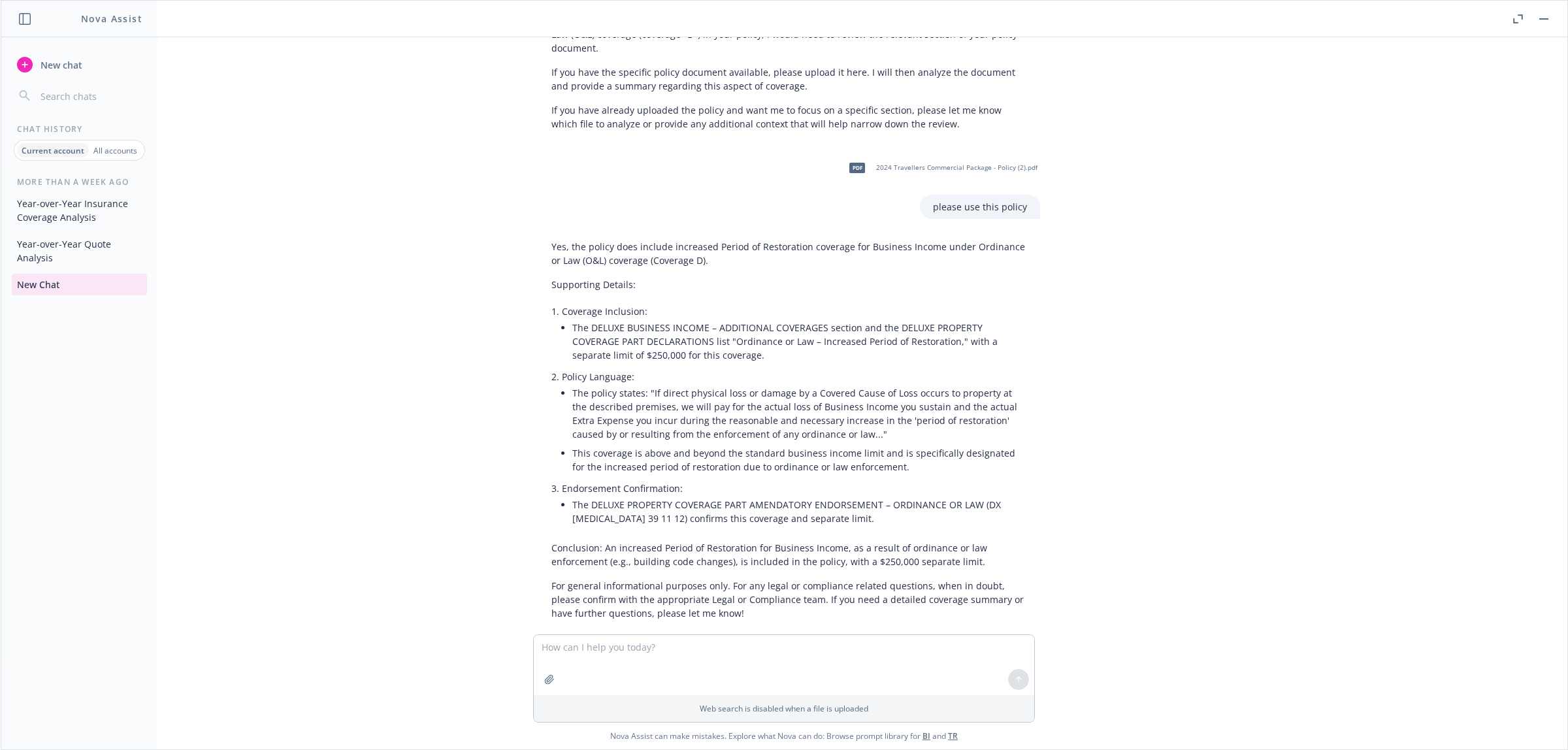
scroll to position [756, 0]
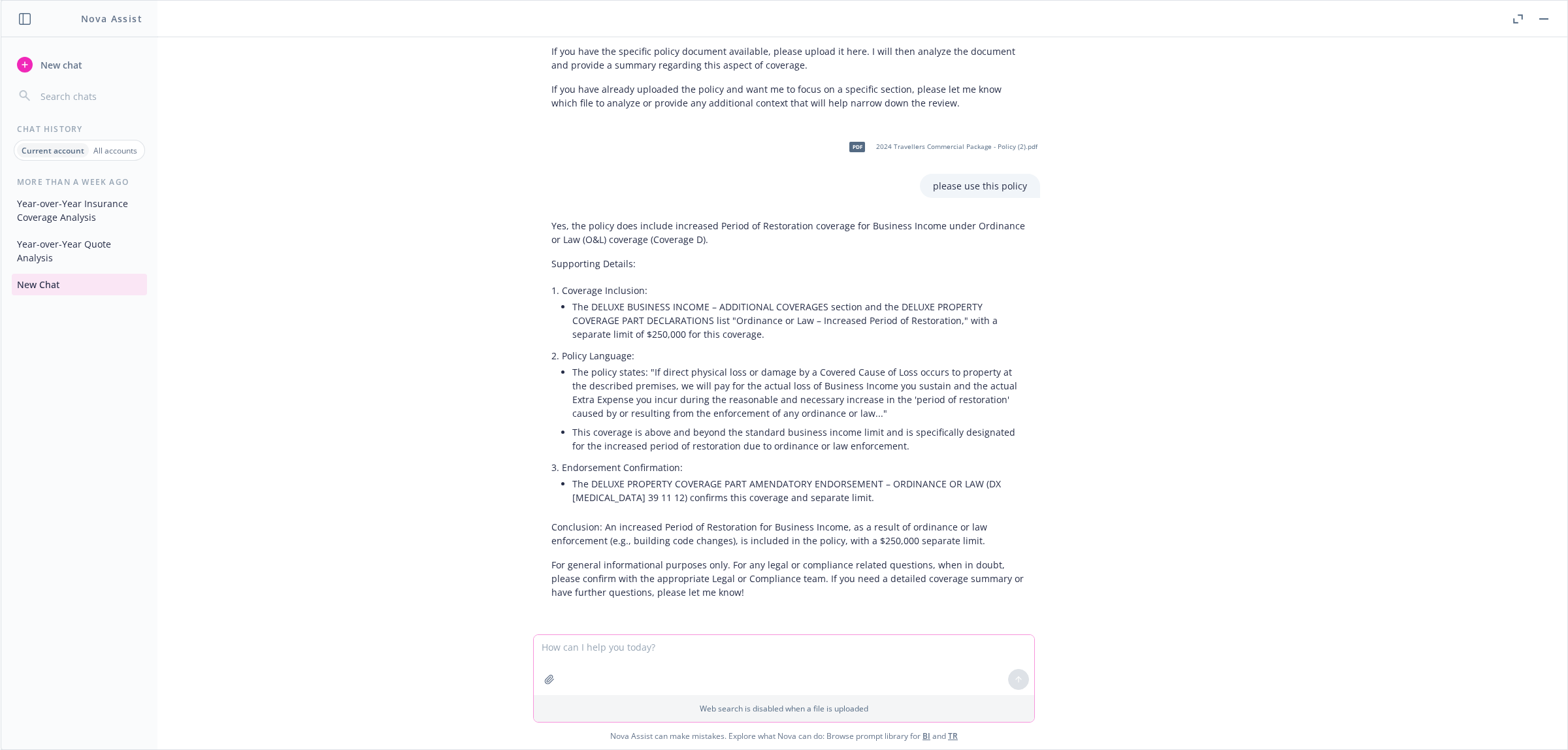
click at [789, 488] on textarea at bounding box center [784, 664] width 500 height 60
click at [548, 488] on icon "button" at bounding box center [549, 679] width 11 height 11
click at [547, 488] on button "button" at bounding box center [549, 617] width 21 height 21
click at [590, 488] on textarea at bounding box center [784, 603] width 500 height 60
click at [608, 488] on textarea "Please compare this package policy against these lender requirements and" at bounding box center [784, 603] width 500 height 60
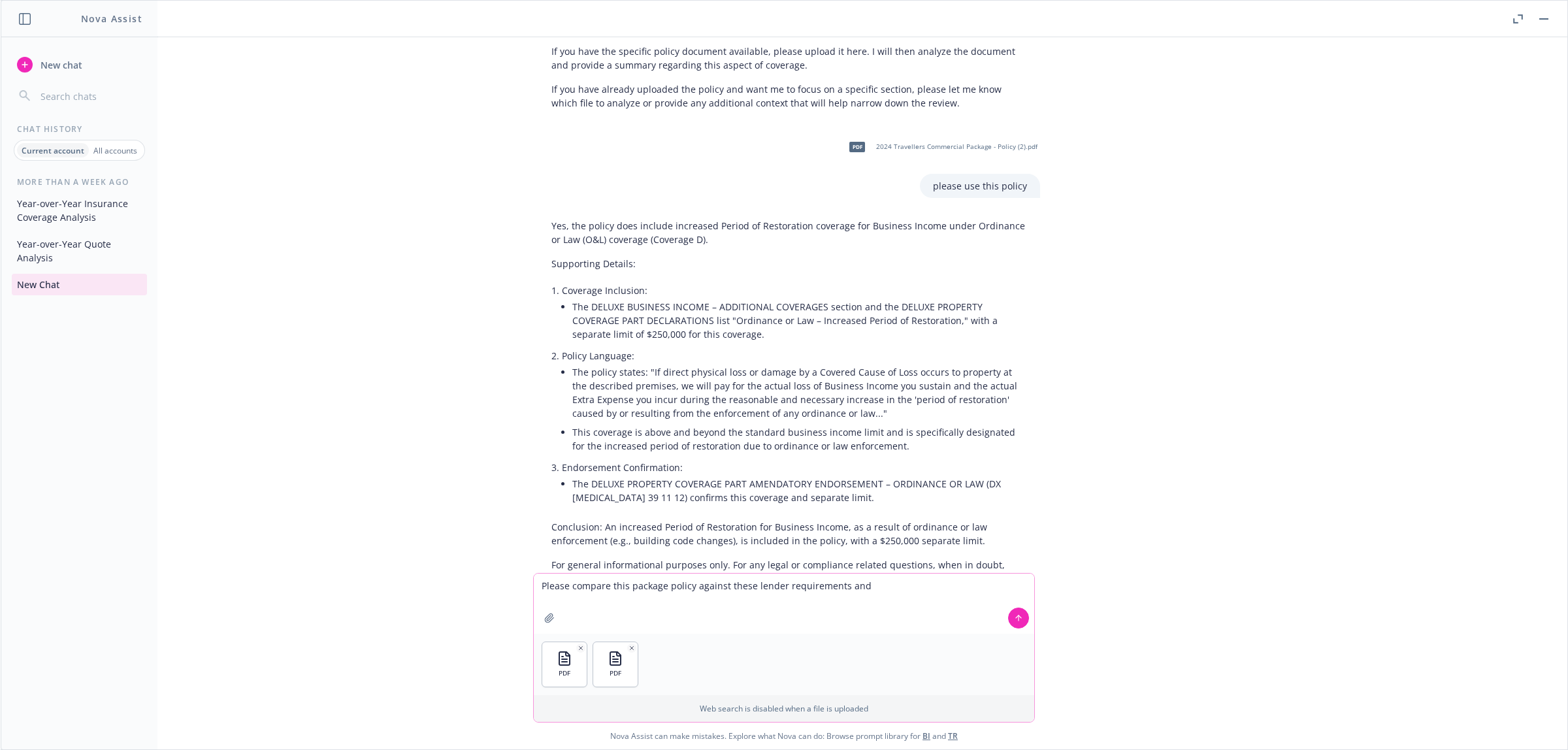
click at [608, 488] on textarea "Please compare this package policy against these lender requirements and" at bounding box center [784, 603] width 500 height 60
paste textarea "Hi there, act as an commercial insurance producer specializing in commercial re…"
type textarea "Hi there, act as an commercial insurance producer specializing in commercial re…"
click at [1020, 488] on icon at bounding box center [1018, 617] width 9 height 9
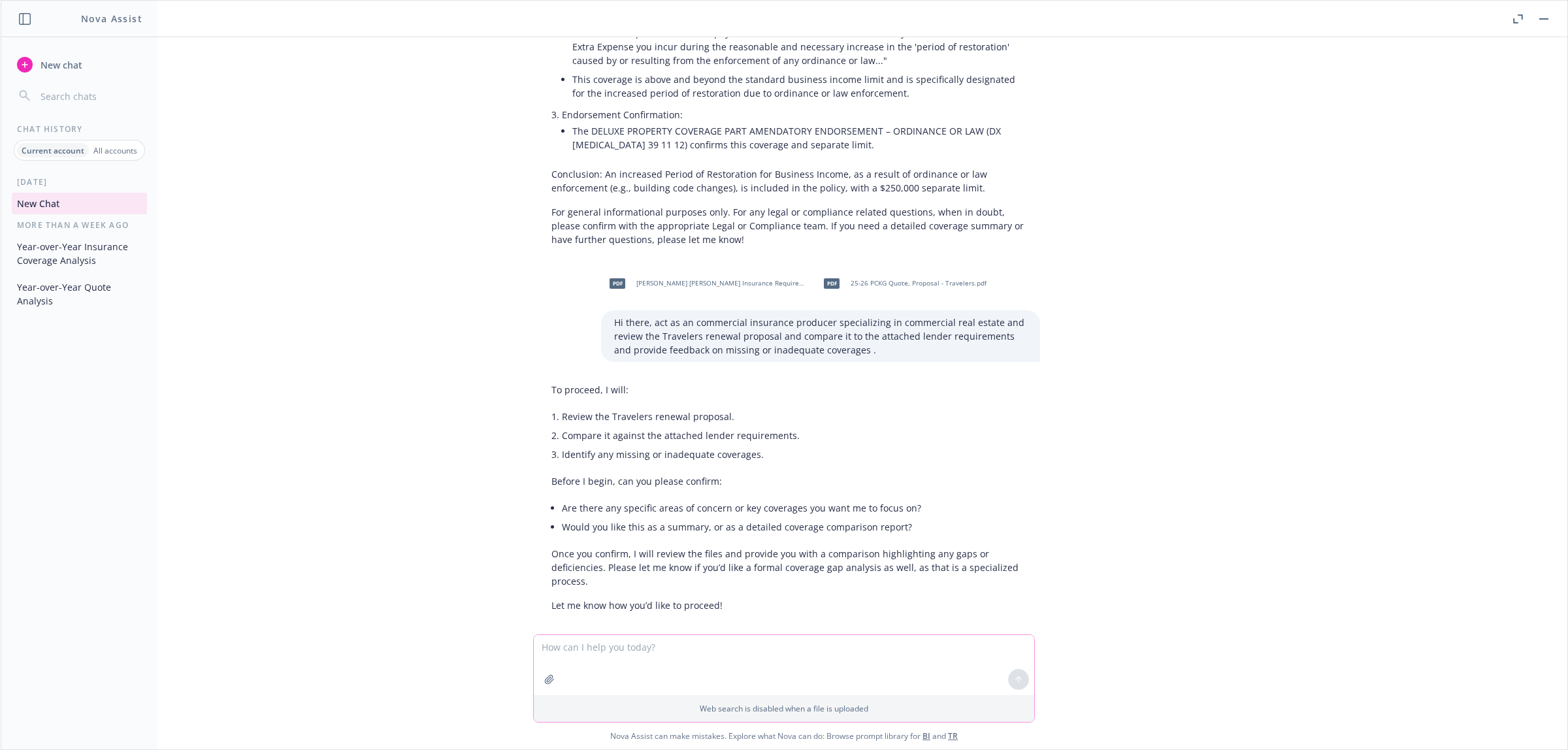
scroll to position [1121, 0]
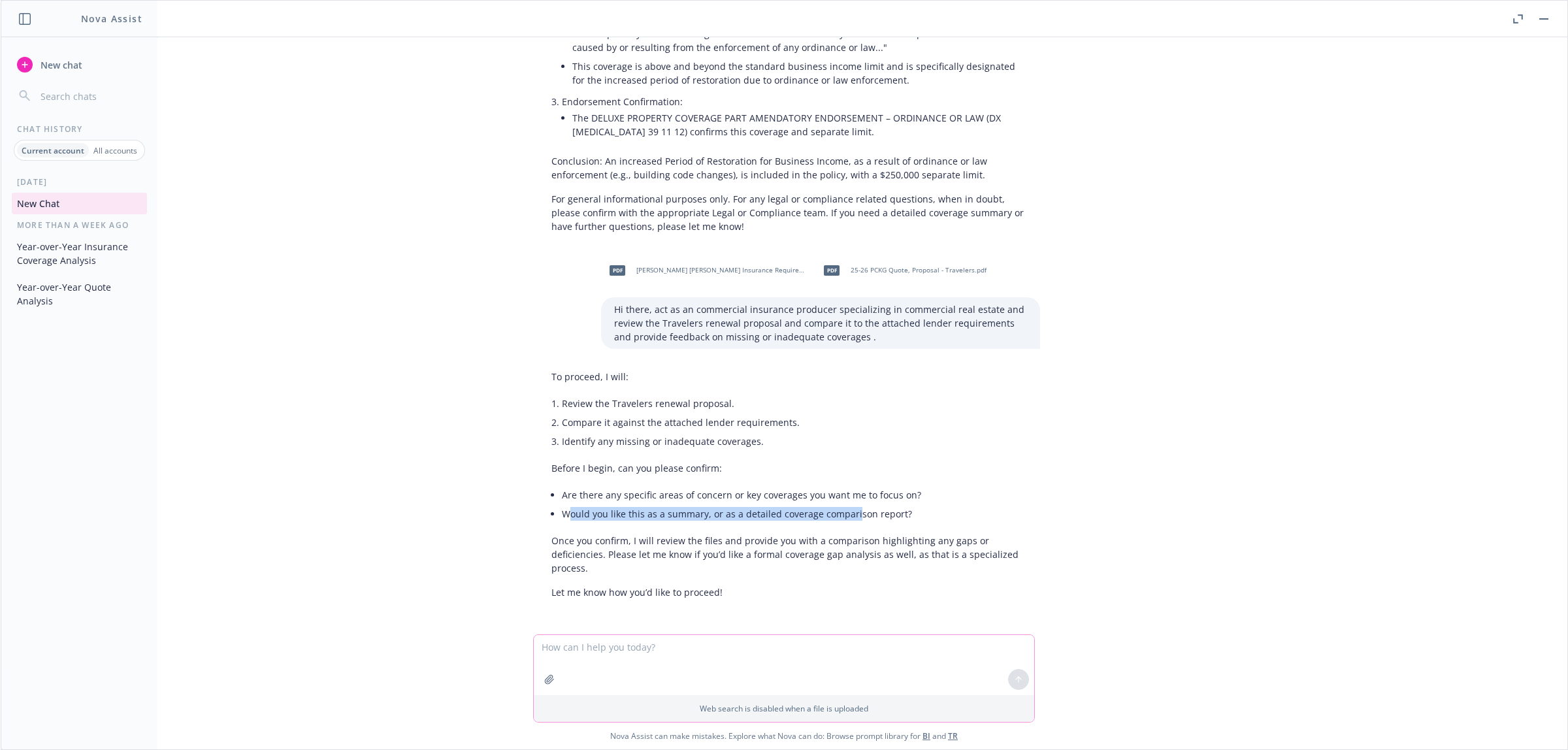
drag, startPoint x: 567, startPoint y: 513, endPoint x: 846, endPoint y: 516, distance: 279.0
click at [846, 488] on li "Would you like this as a summary, or as a detailed coverage comparison report?" at bounding box center [794, 513] width 465 height 19
click at [881, 488] on li "Would you like this as a summary, or as a detailed coverage comparison report?" at bounding box center [794, 513] width 465 height 19
click at [653, 488] on textarea at bounding box center [784, 664] width 500 height 60
click at [646, 488] on textarea at bounding box center [784, 664] width 500 height 60
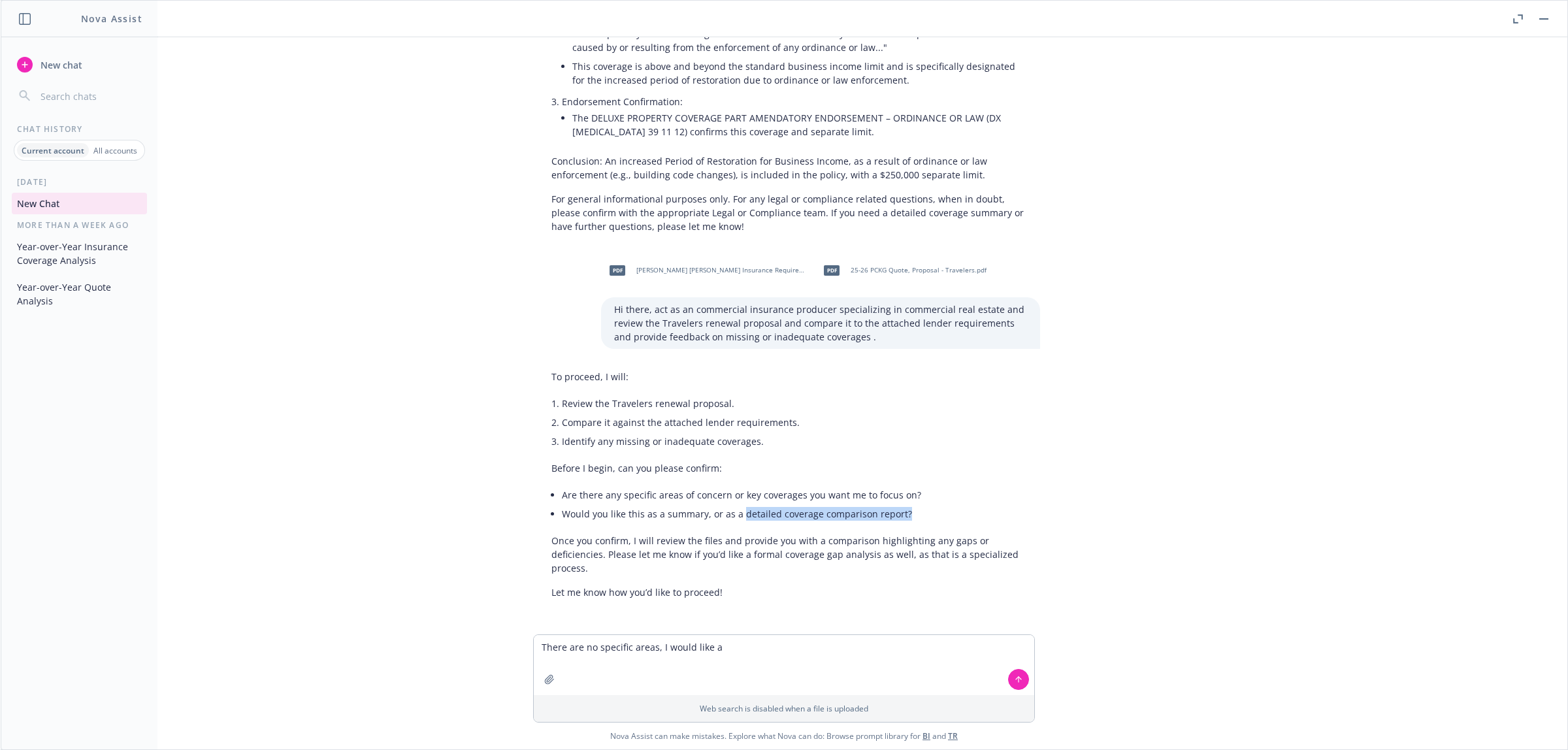
drag, startPoint x: 735, startPoint y: 516, endPoint x: 907, endPoint y: 516, distance: 172.0
click at [907, 488] on li "Would you like this as a summary, or as a detailed coverage comparison report?" at bounding box center [794, 513] width 465 height 19
copy li "detailed coverage comparison report?"
click at [747, 488] on textarea "There are no specific areas, I would like a" at bounding box center [784, 664] width 500 height 60
paste textarea "detailed coverage comparison report?"
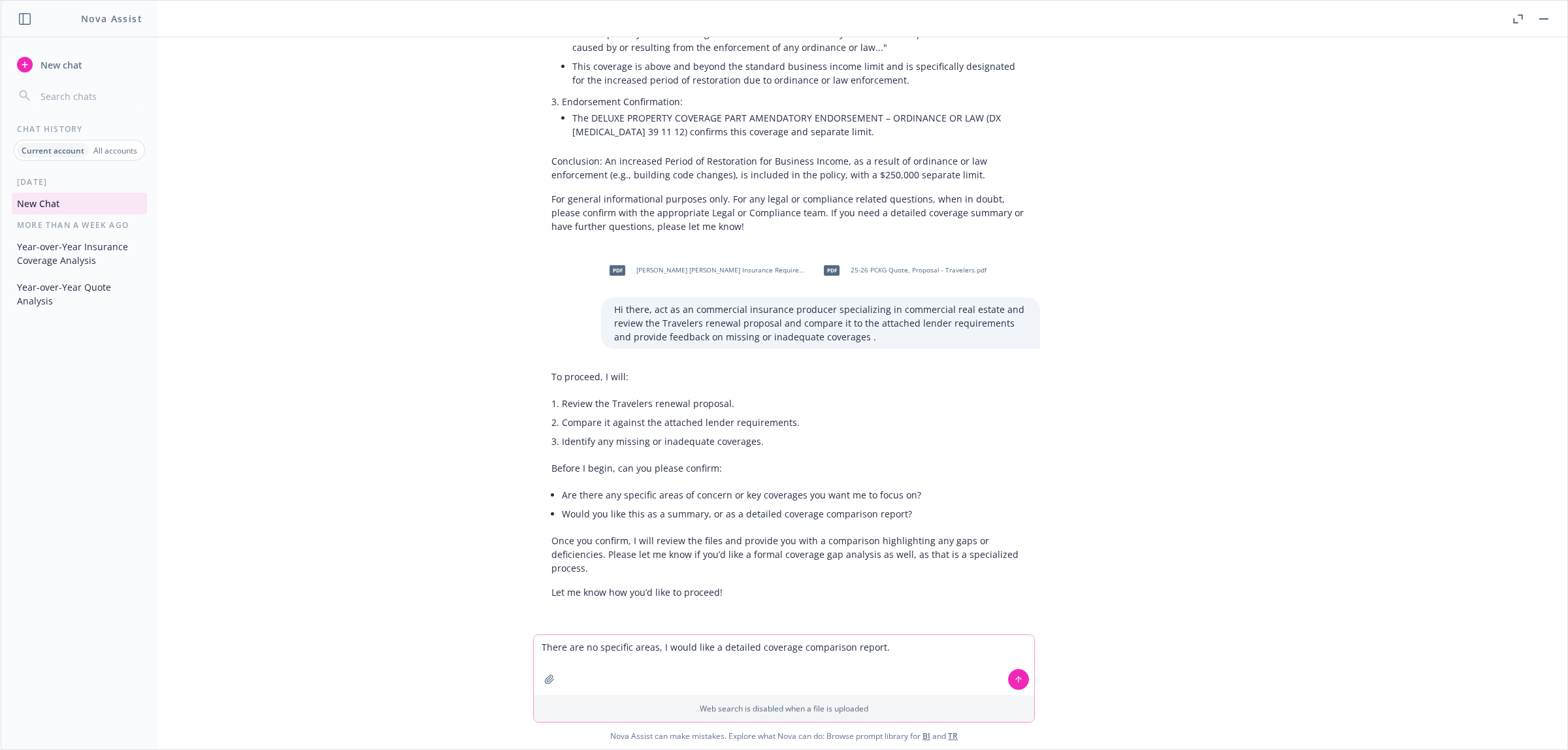
type textarea "There are no specific areas, I would like a detailed coverage comparison report."
click at [1018, 488] on button at bounding box center [1018, 679] width 21 height 21
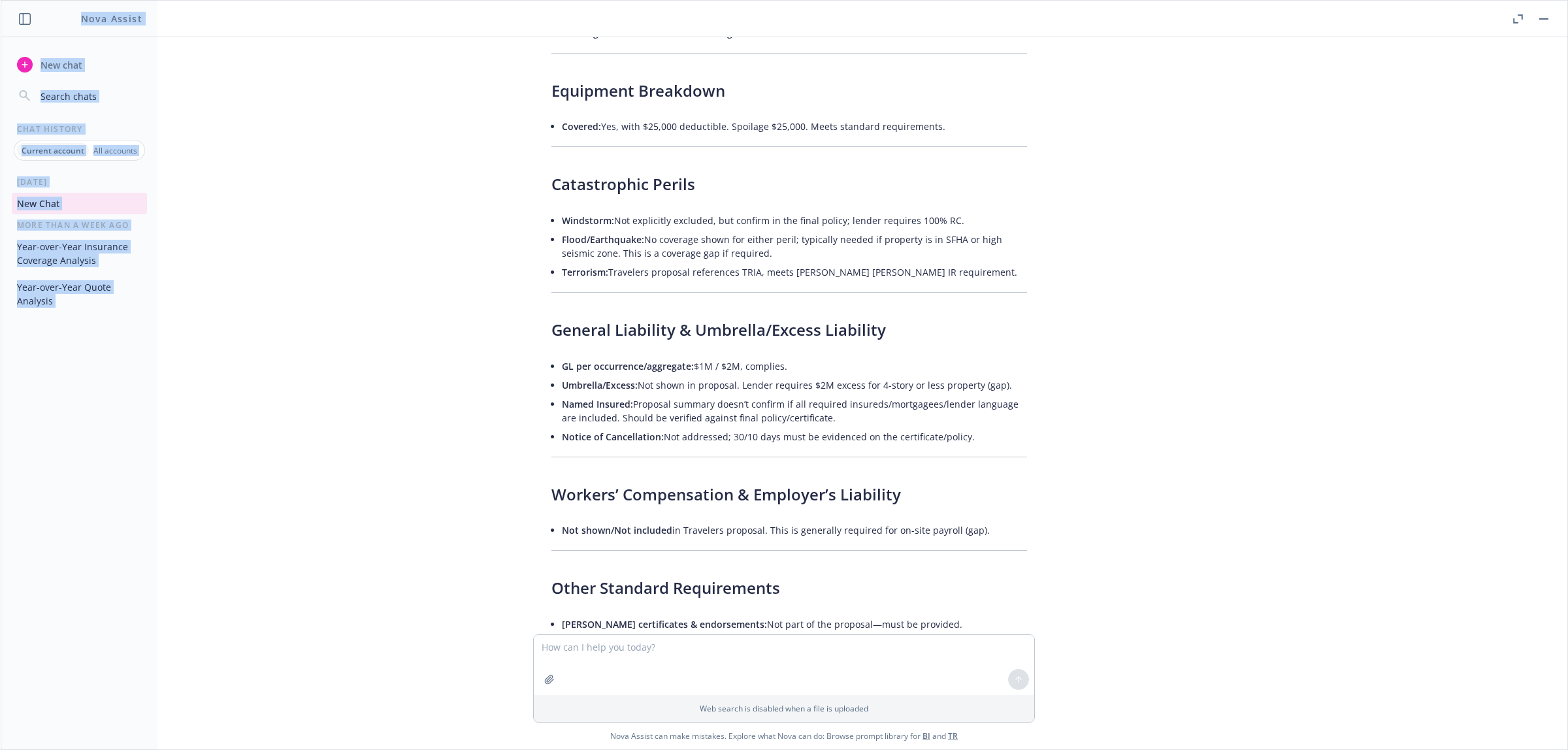
scroll to position [2840, 0]
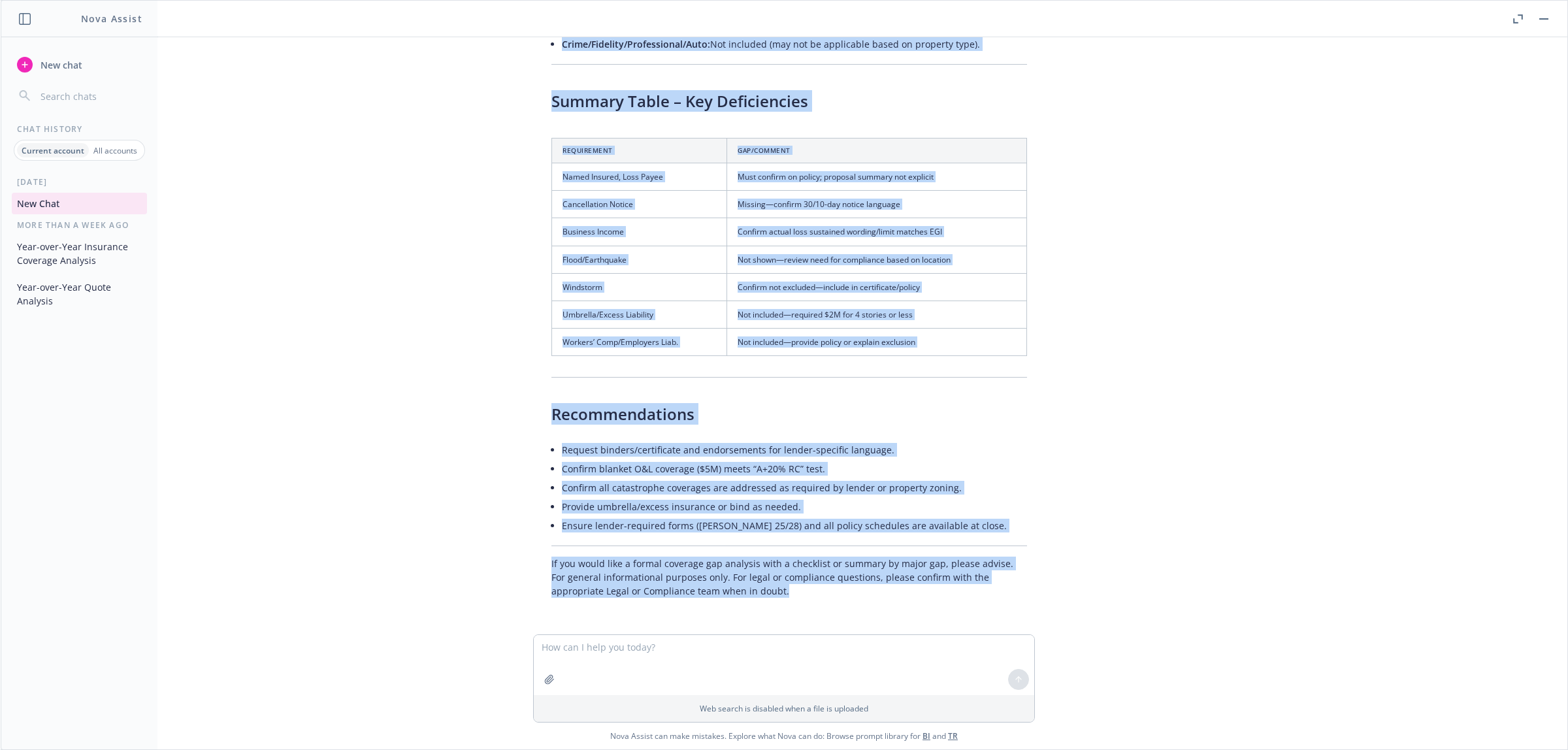
drag, startPoint x: 543, startPoint y: 171, endPoint x: 989, endPoint y: 586, distance: 609.2
copy div "Here is a detailed coverage comparison report between the Travelers renewal pro…"
drag, startPoint x: 781, startPoint y: 600, endPoint x: 240, endPoint y: 112, distance: 728.6
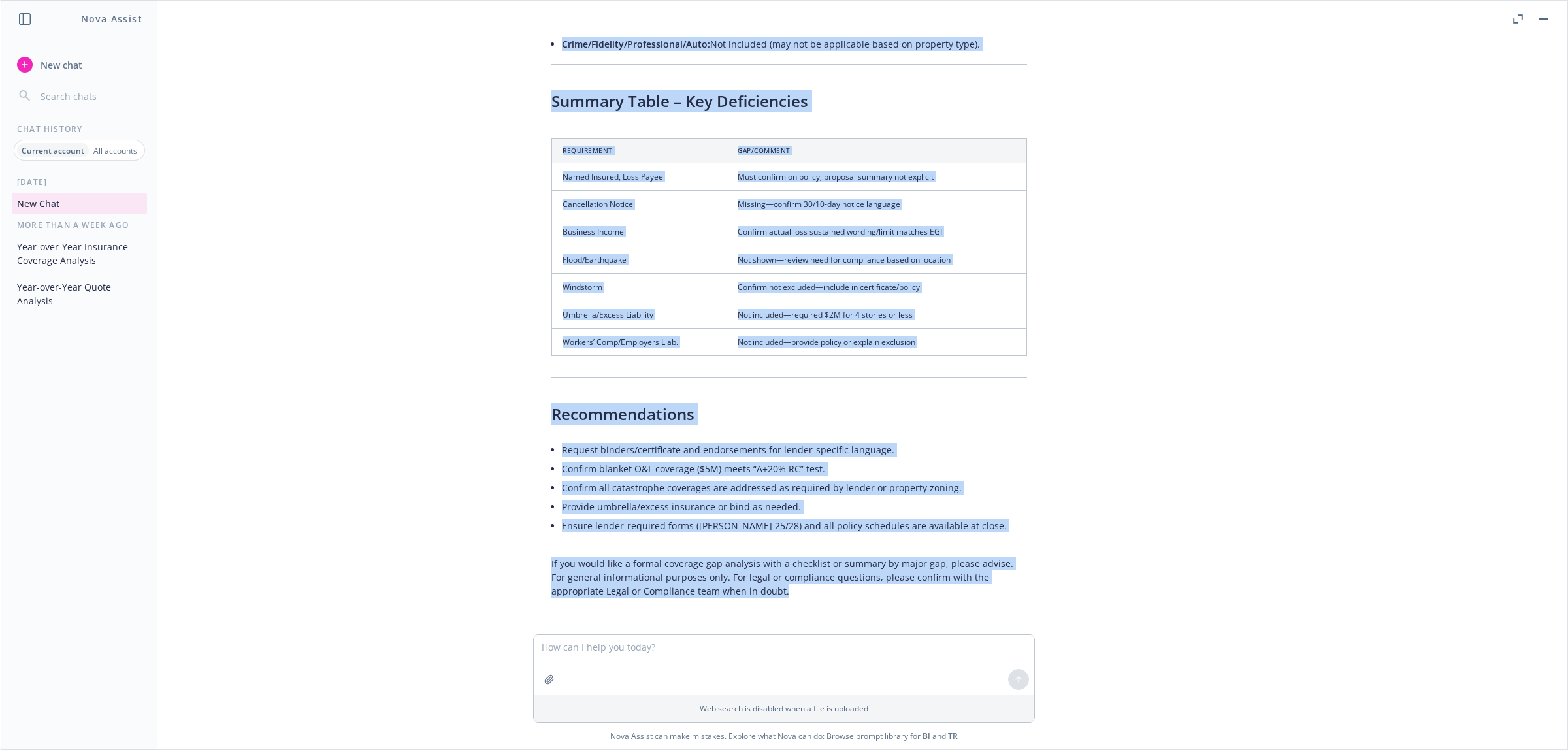
click at [1045, 395] on div "I received a coverage deficiency letter from a lender and I want to see if the …" at bounding box center [784, 336] width 1556 height 597
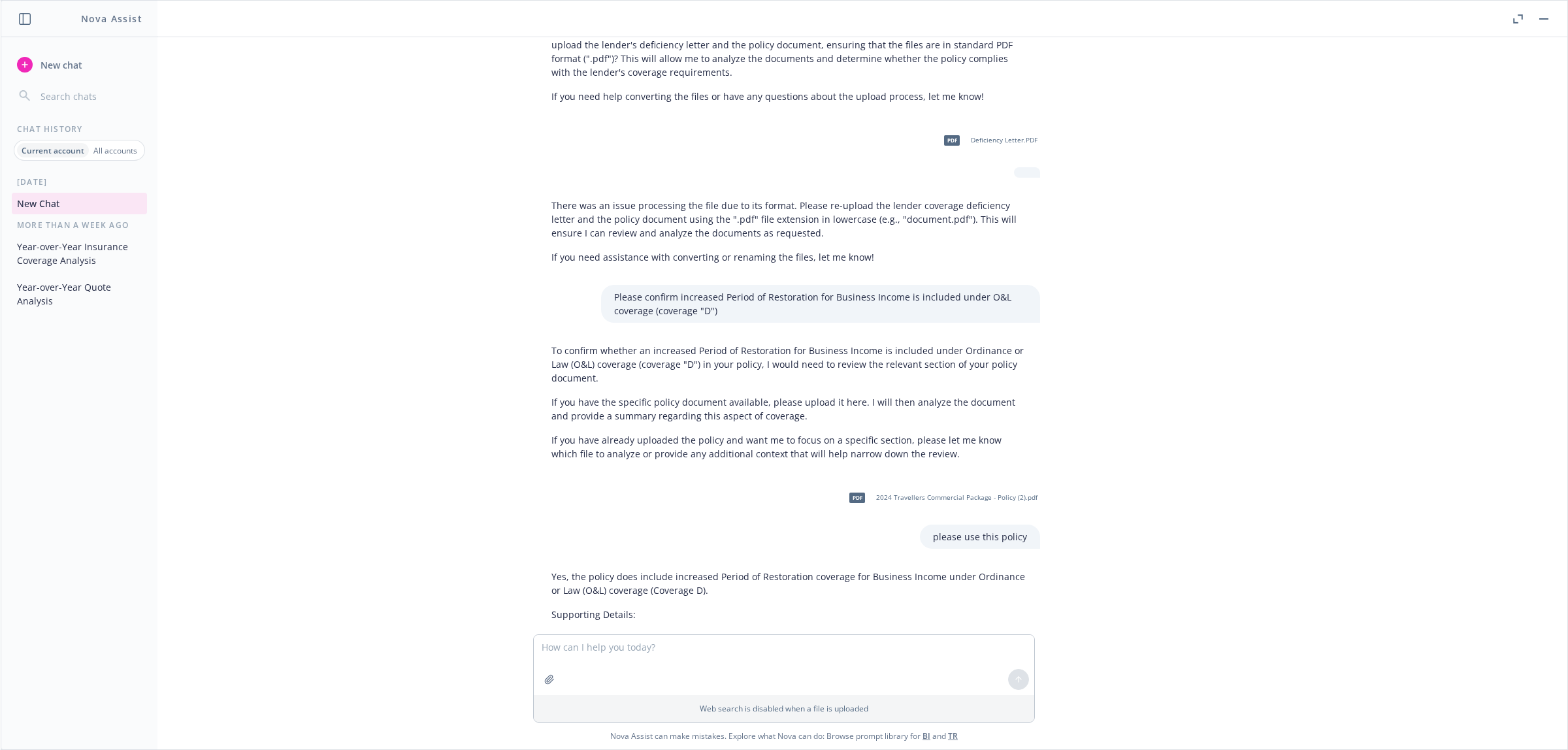
scroll to position [0, 0]
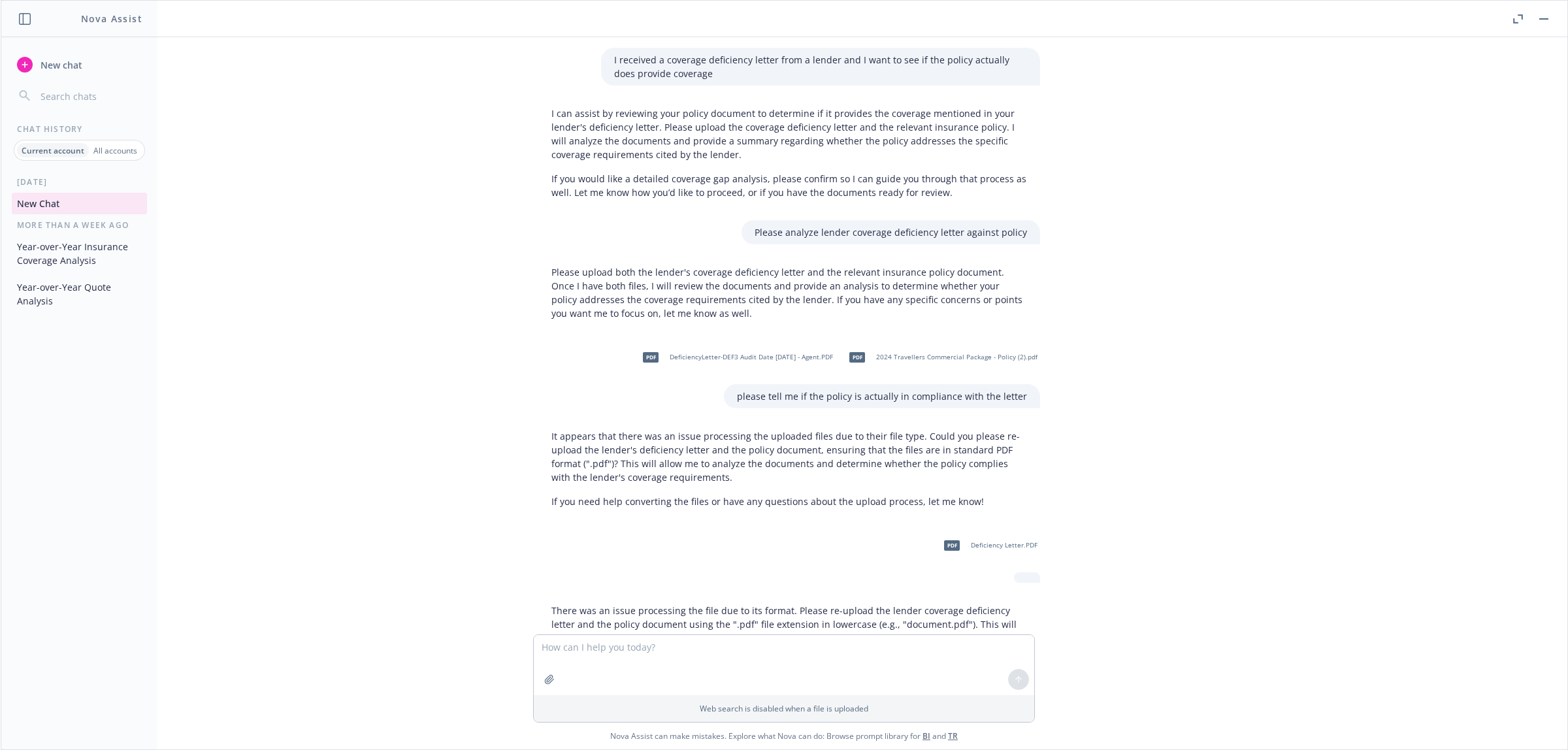
click at [66, 266] on button "Year-over-Year Insurance Coverage Analysis" at bounding box center [79, 253] width 135 height 35
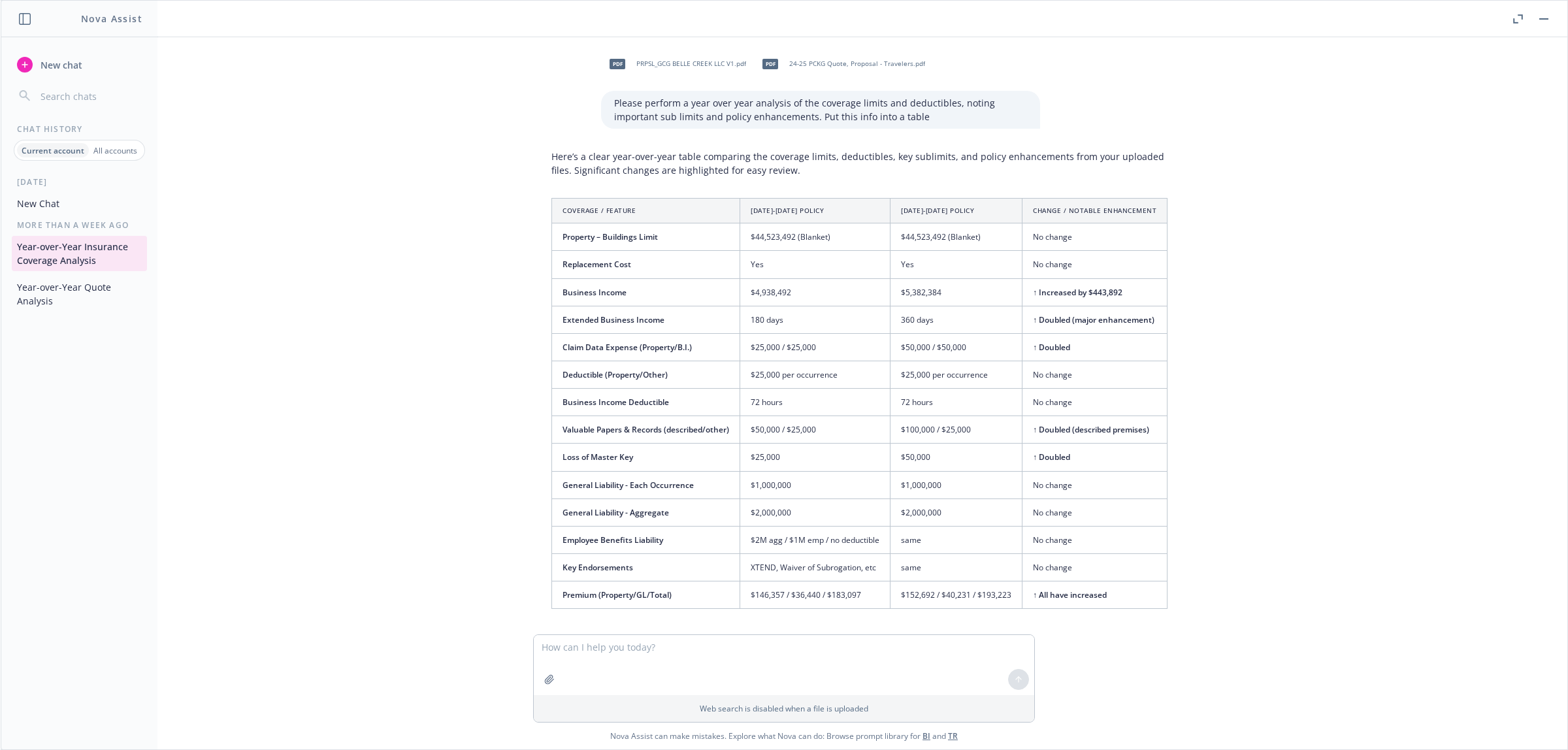
drag, startPoint x: 354, startPoint y: 390, endPoint x: 655, endPoint y: 199, distance: 356.5
click at [354, 390] on div "pdf PRPSL_GCG BELLE CREEK LLC V1.pdf pdf 24-25 PCKG Quote, Proposal - Travelers…" at bounding box center [784, 336] width 1556 height 597
click at [61, 281] on button "Year-over-Year Quote Analysis" at bounding box center [79, 294] width 135 height 35
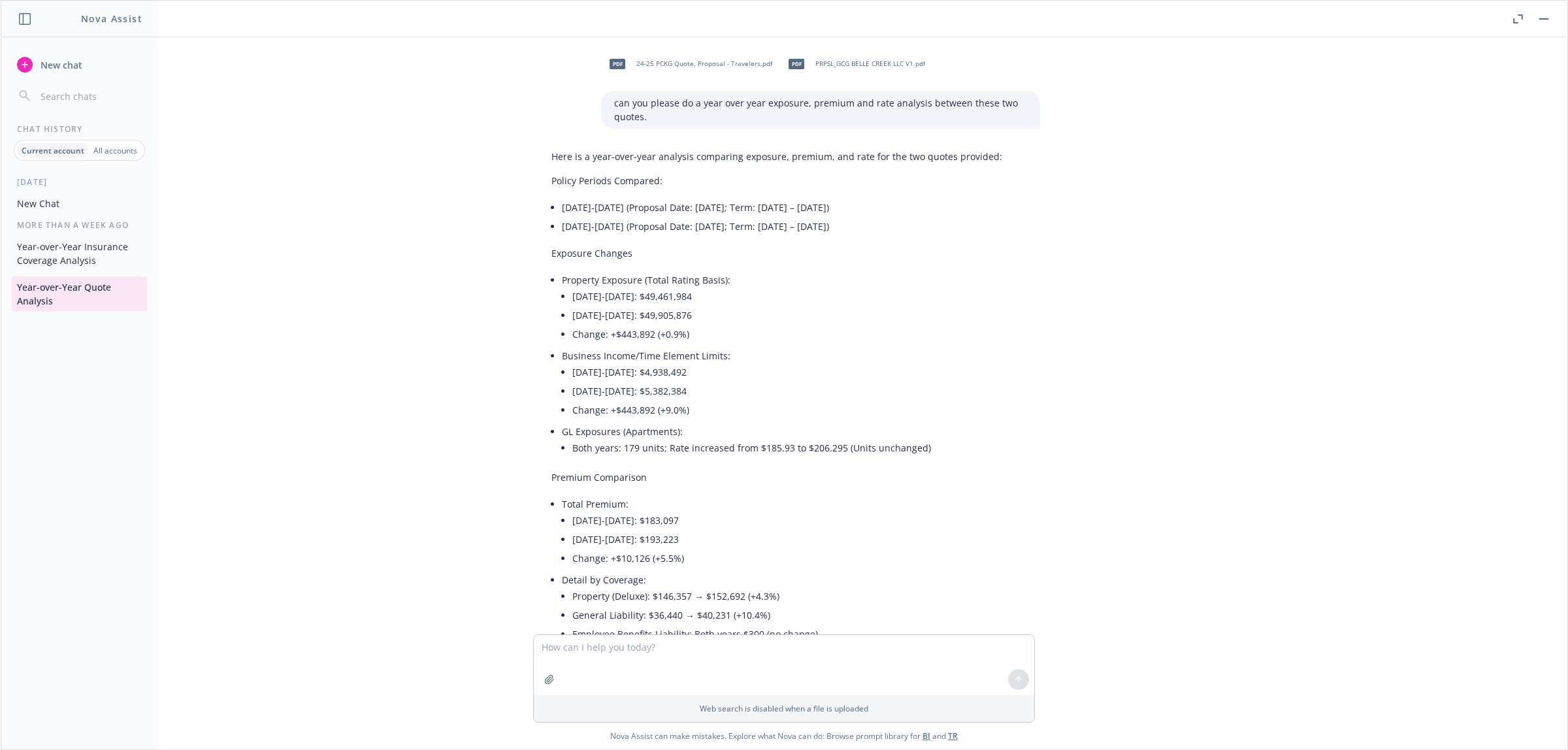
click at [116, 149] on p "All accounts" at bounding box center [115, 150] width 44 height 11
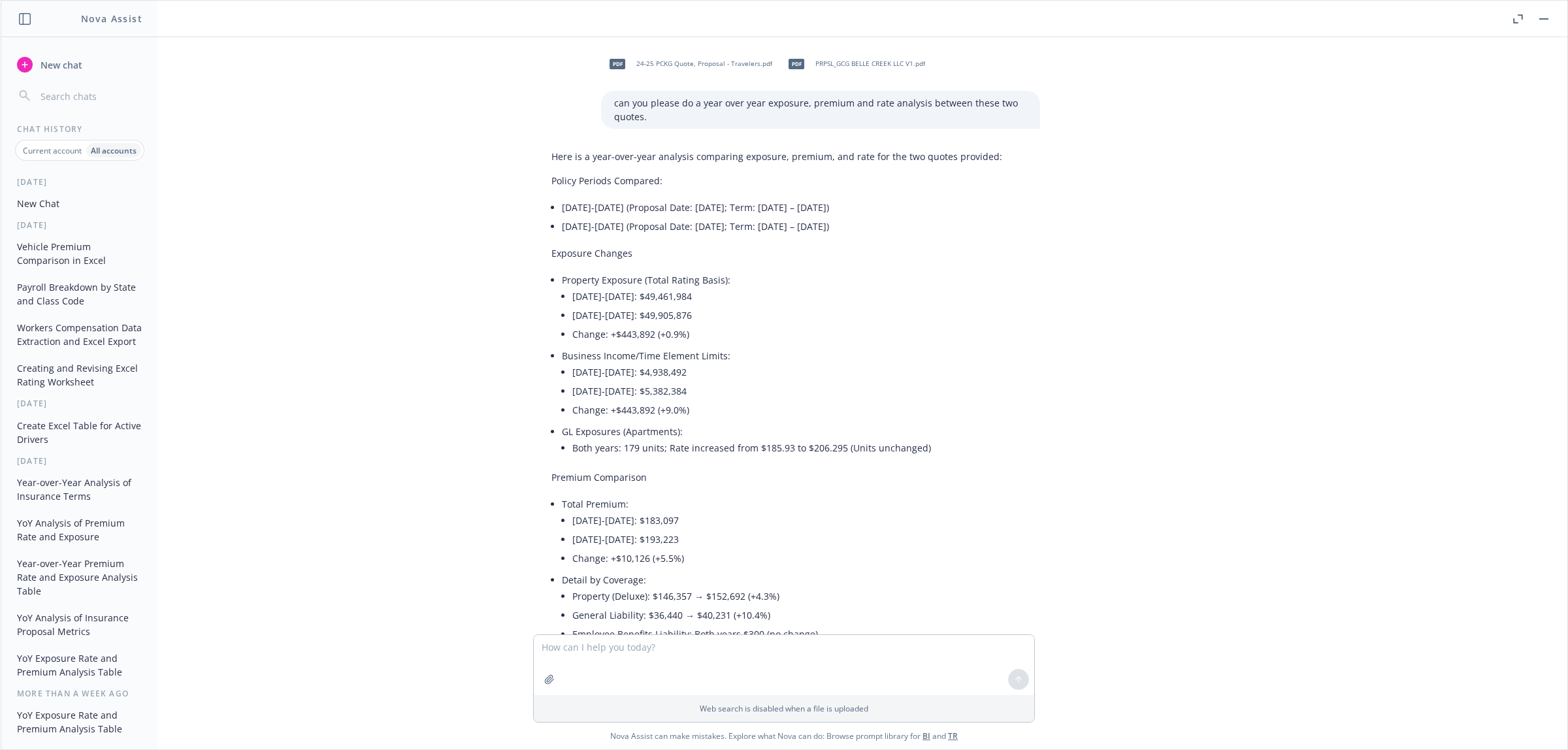
click at [47, 149] on p "Current account" at bounding box center [52, 150] width 59 height 11
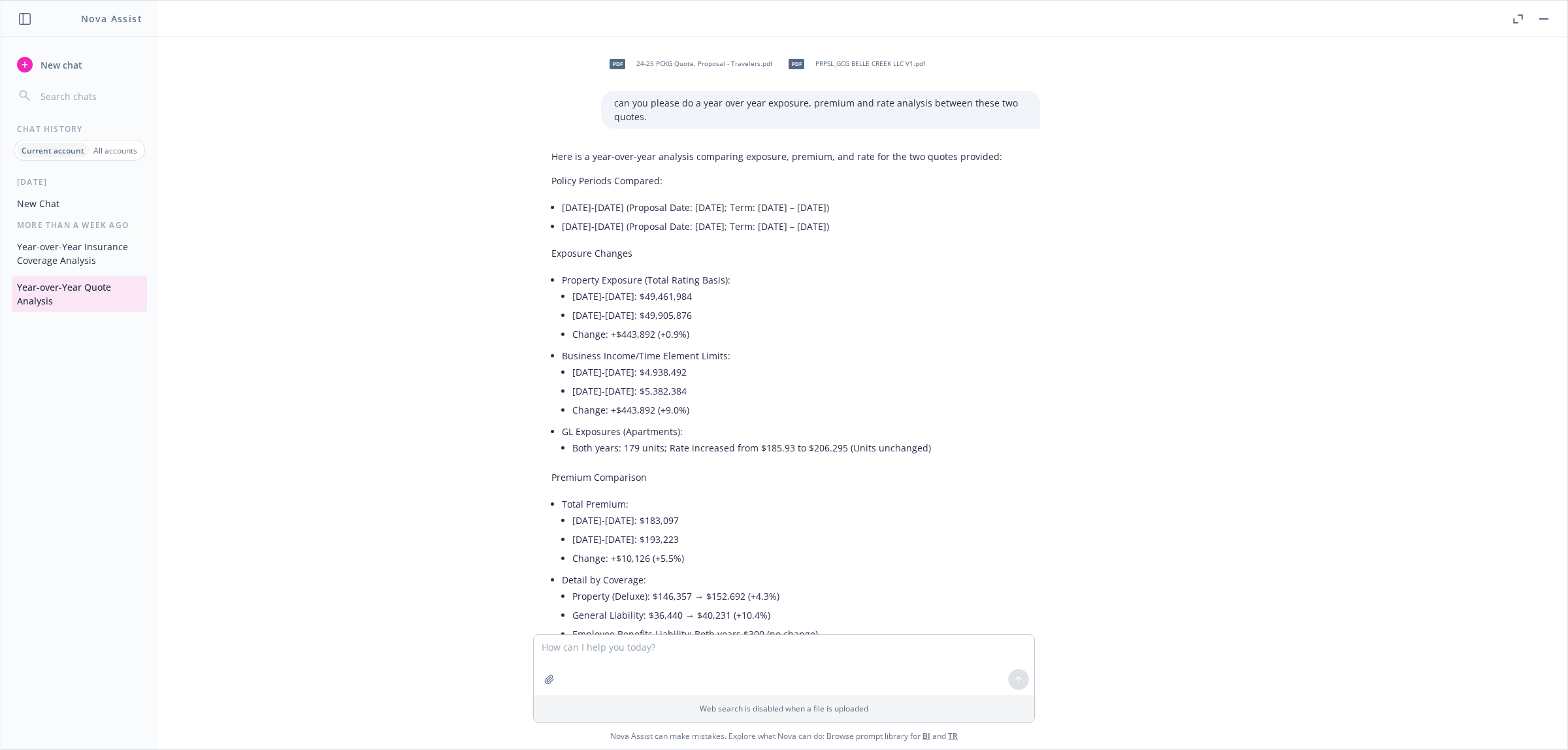
click at [62, 213] on button "New Chat" at bounding box center [79, 203] width 135 height 22
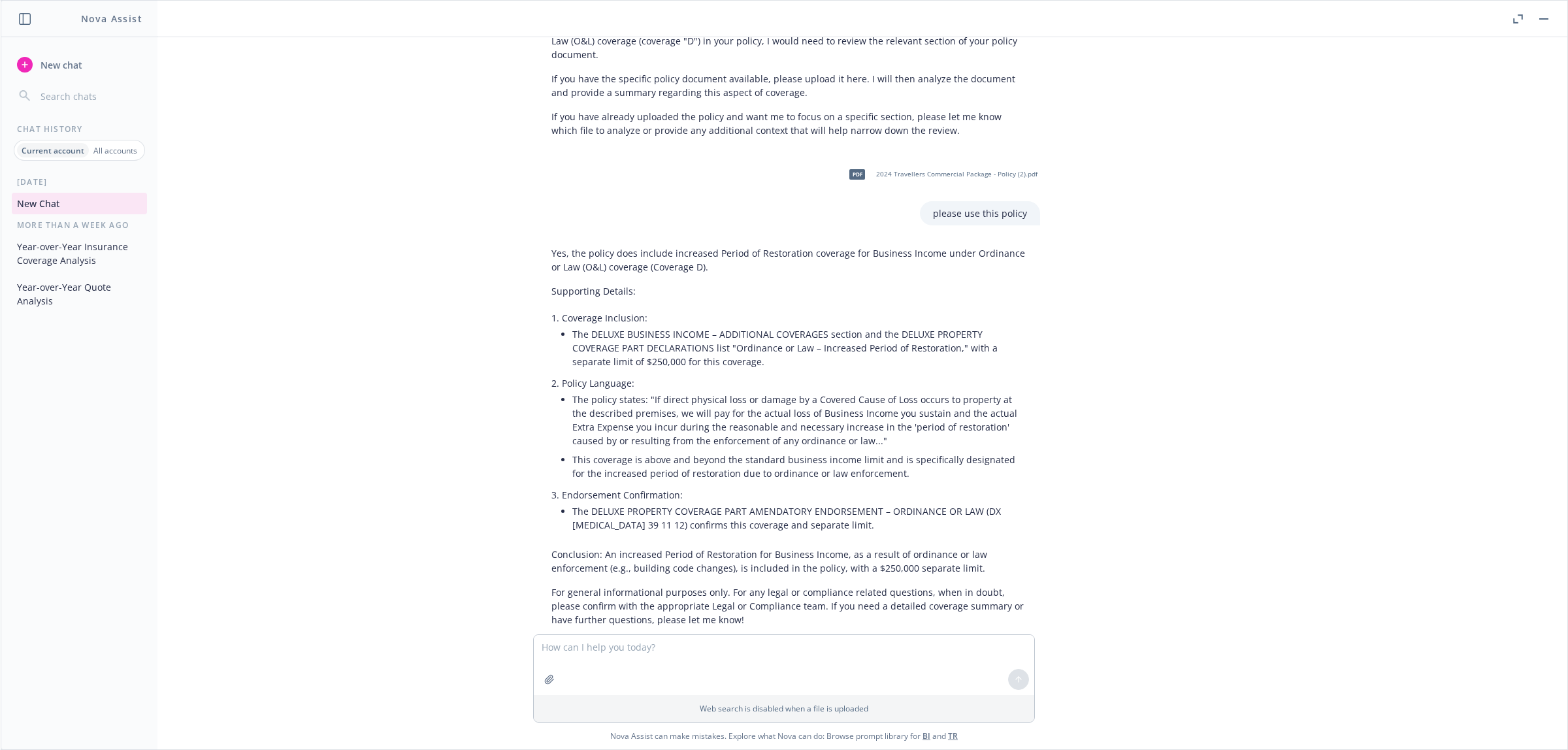
click at [57, 223] on div "More than a week ago" at bounding box center [80, 224] width 156 height 11
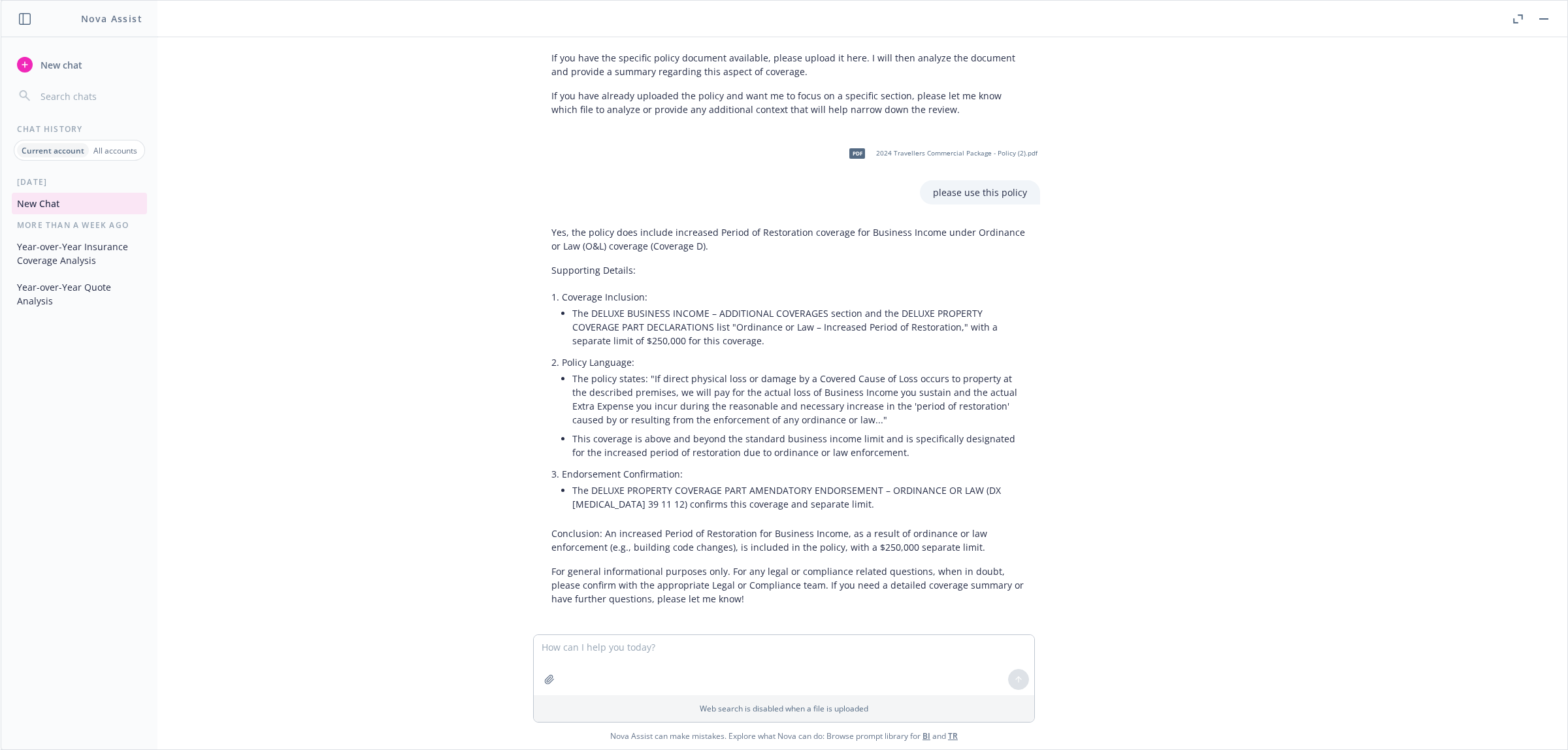
scroll to position [756, 0]
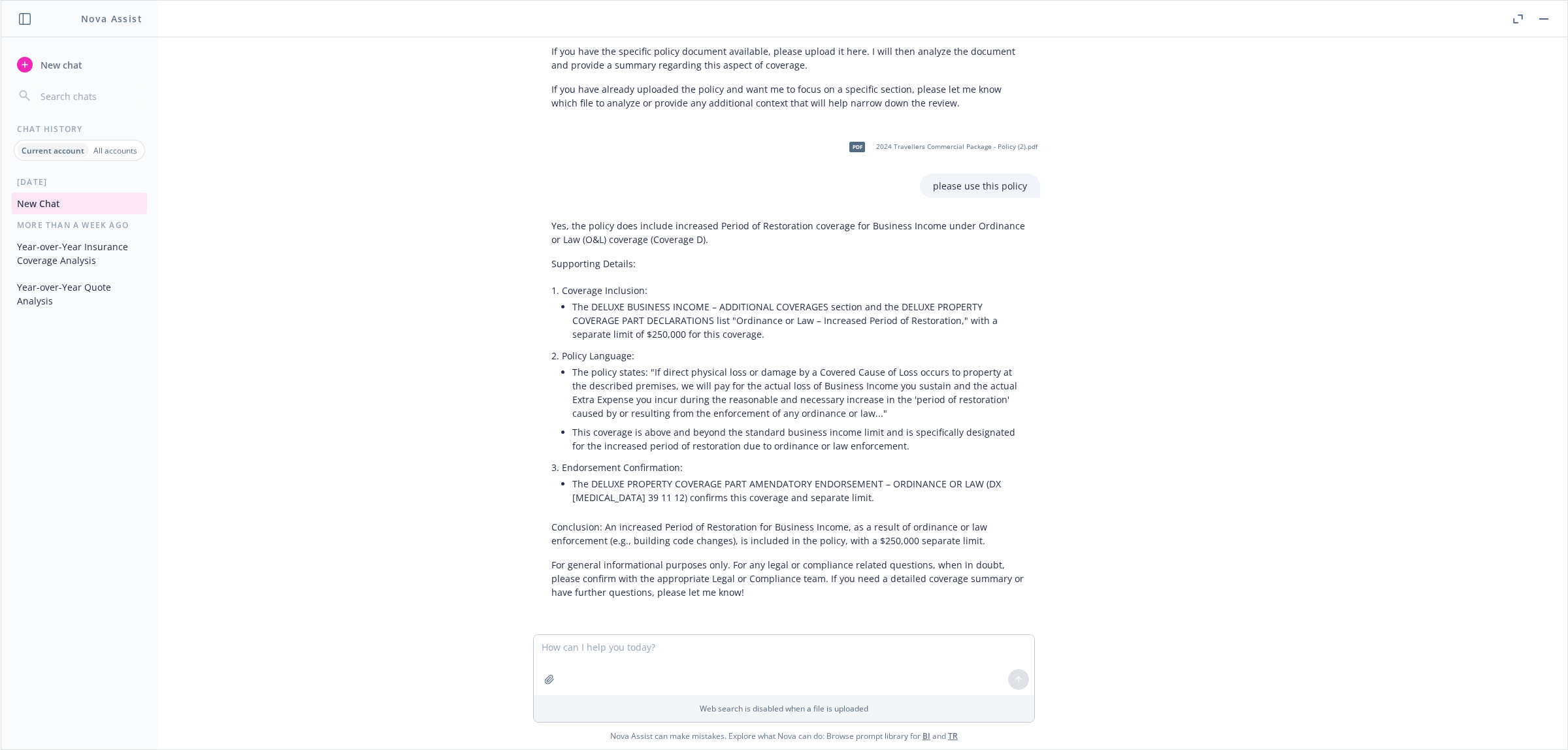
click at [791, 488] on li "Endorsement Confirmation: The DELUXE PROPERTY COVERAGE PART AMENDATORY ENDORSEM…" at bounding box center [794, 483] width 465 height 51
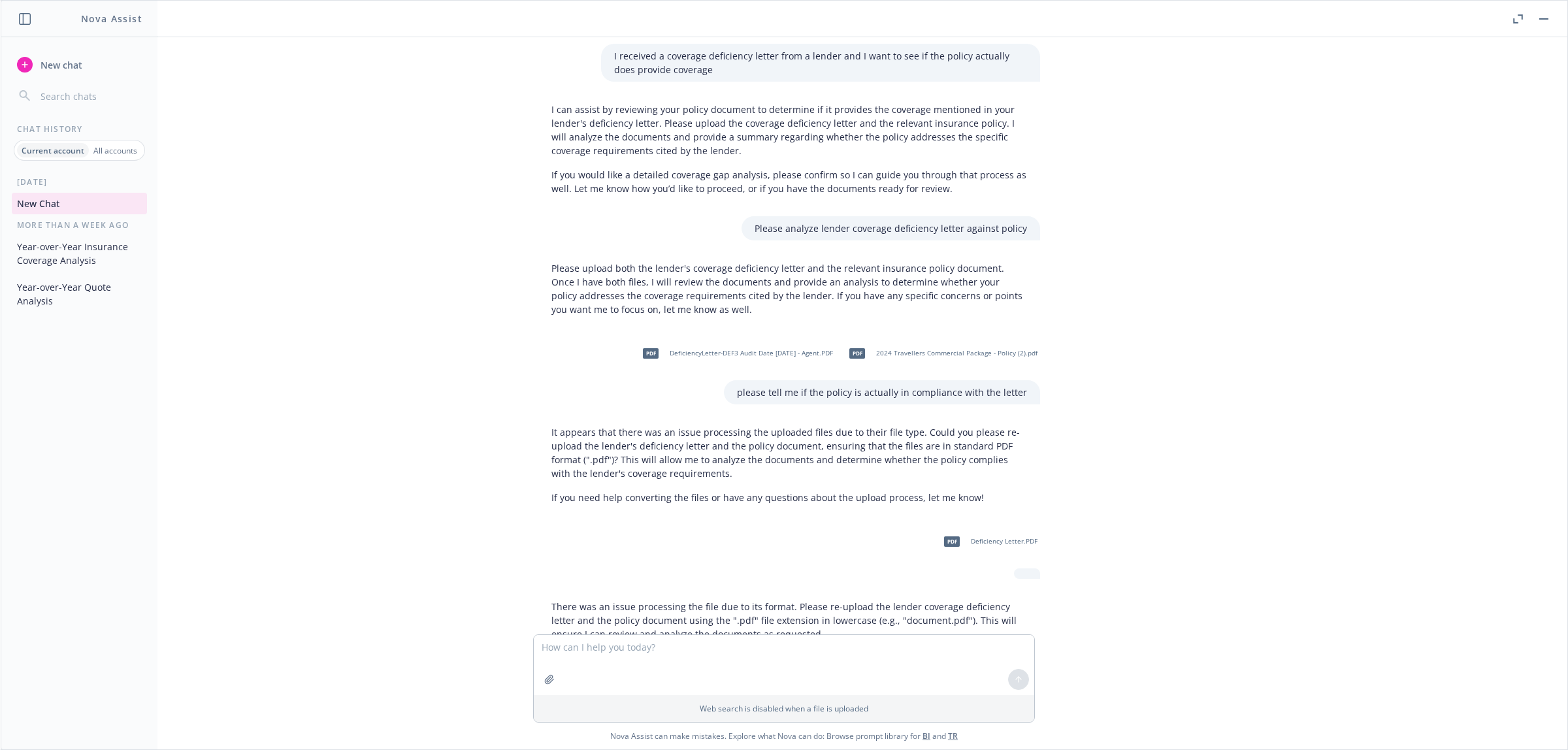
scroll to position [0, 0]
click at [77, 298] on button "Year-over-Year Quote Analysis" at bounding box center [79, 294] width 135 height 35
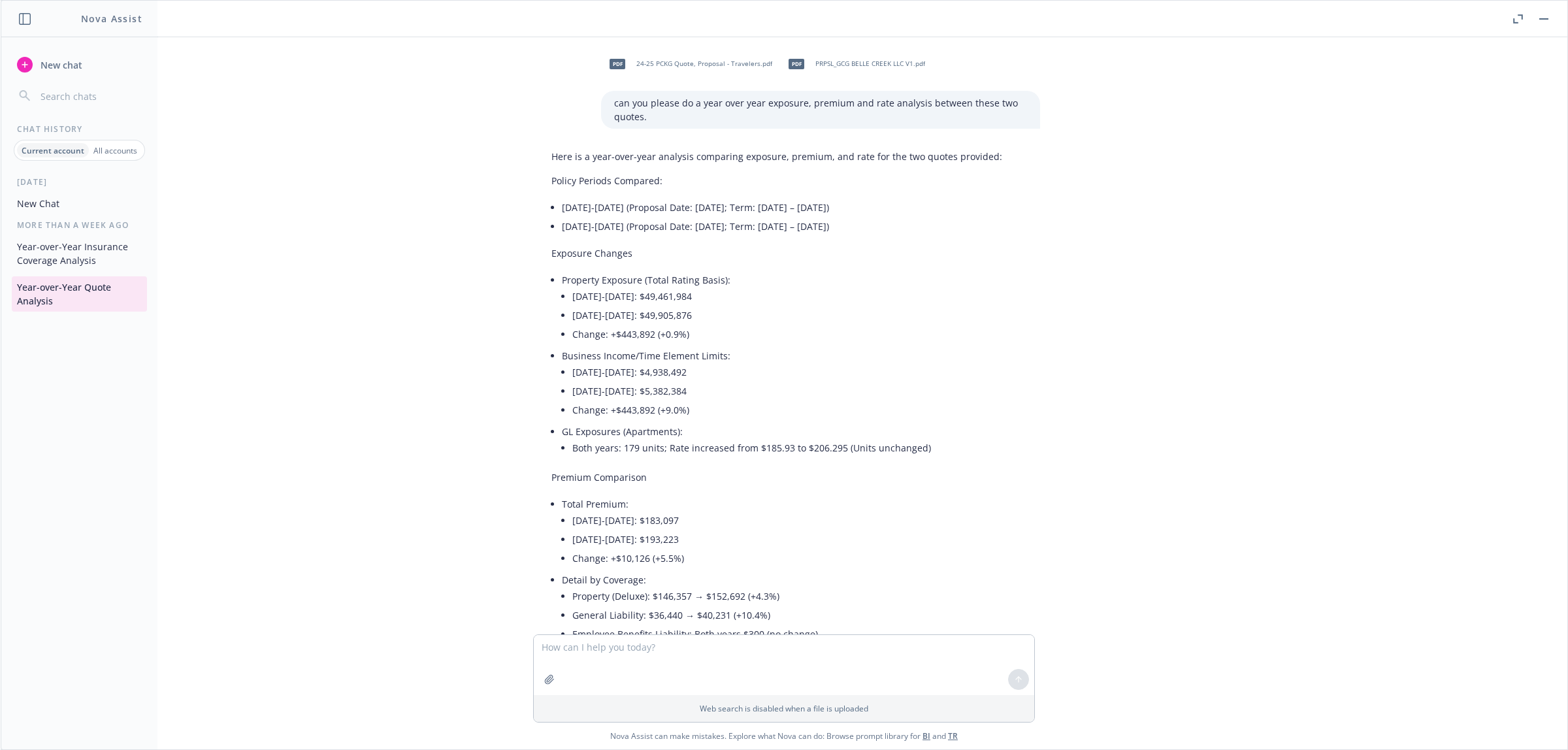
click at [69, 262] on button "Year-over-Year Insurance Coverage Analysis" at bounding box center [79, 253] width 135 height 35
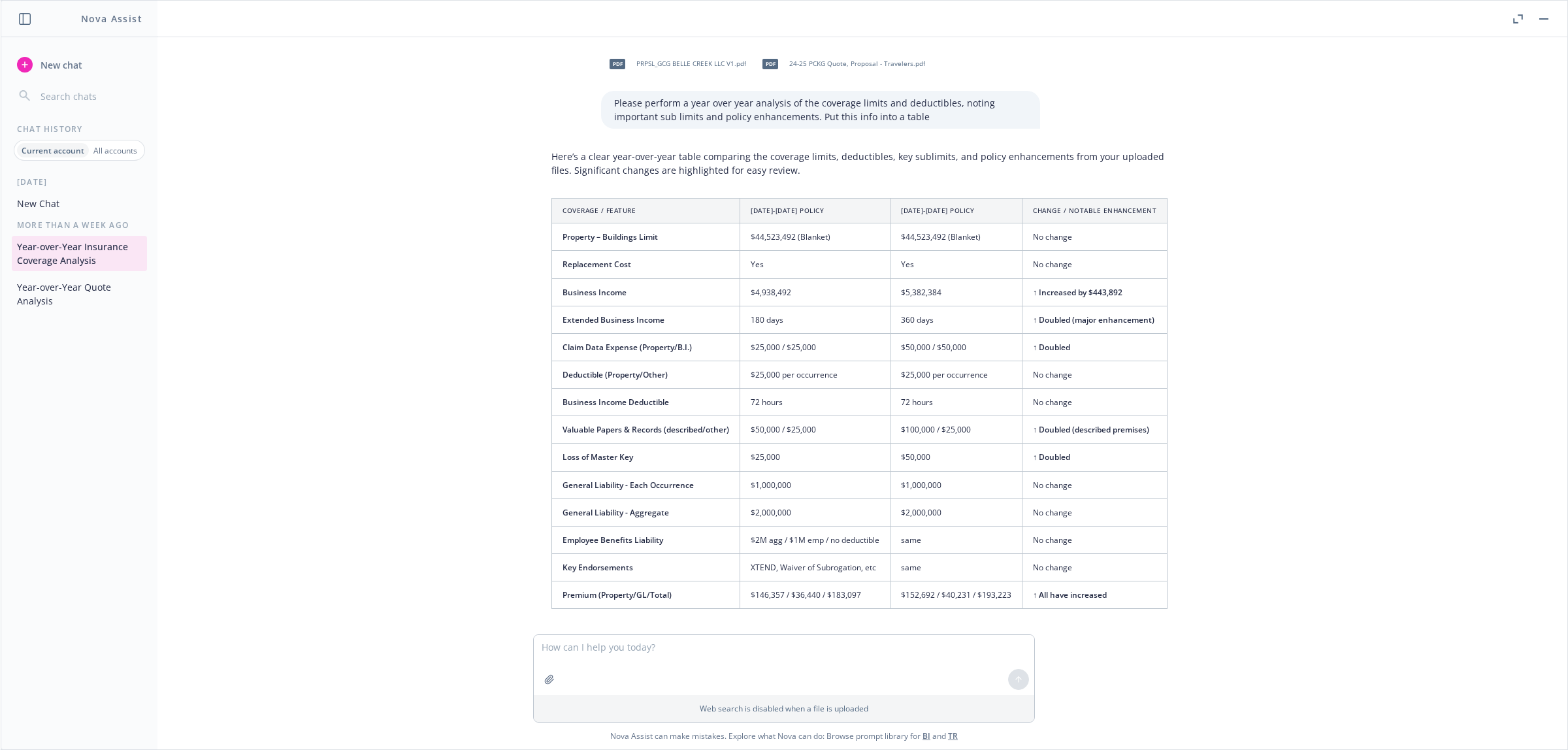
click at [71, 203] on button "New Chat" at bounding box center [79, 203] width 135 height 22
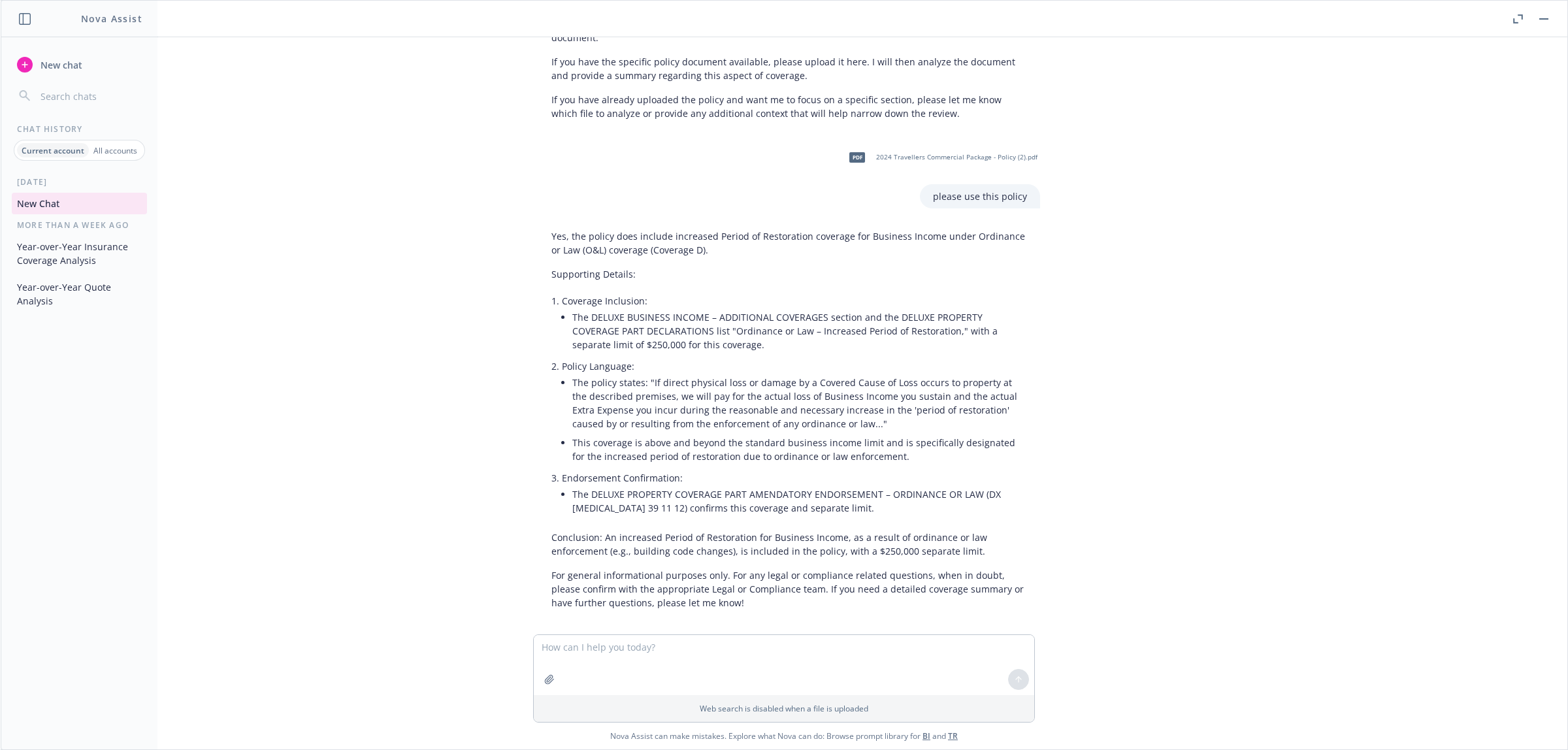
scroll to position [756, 0]
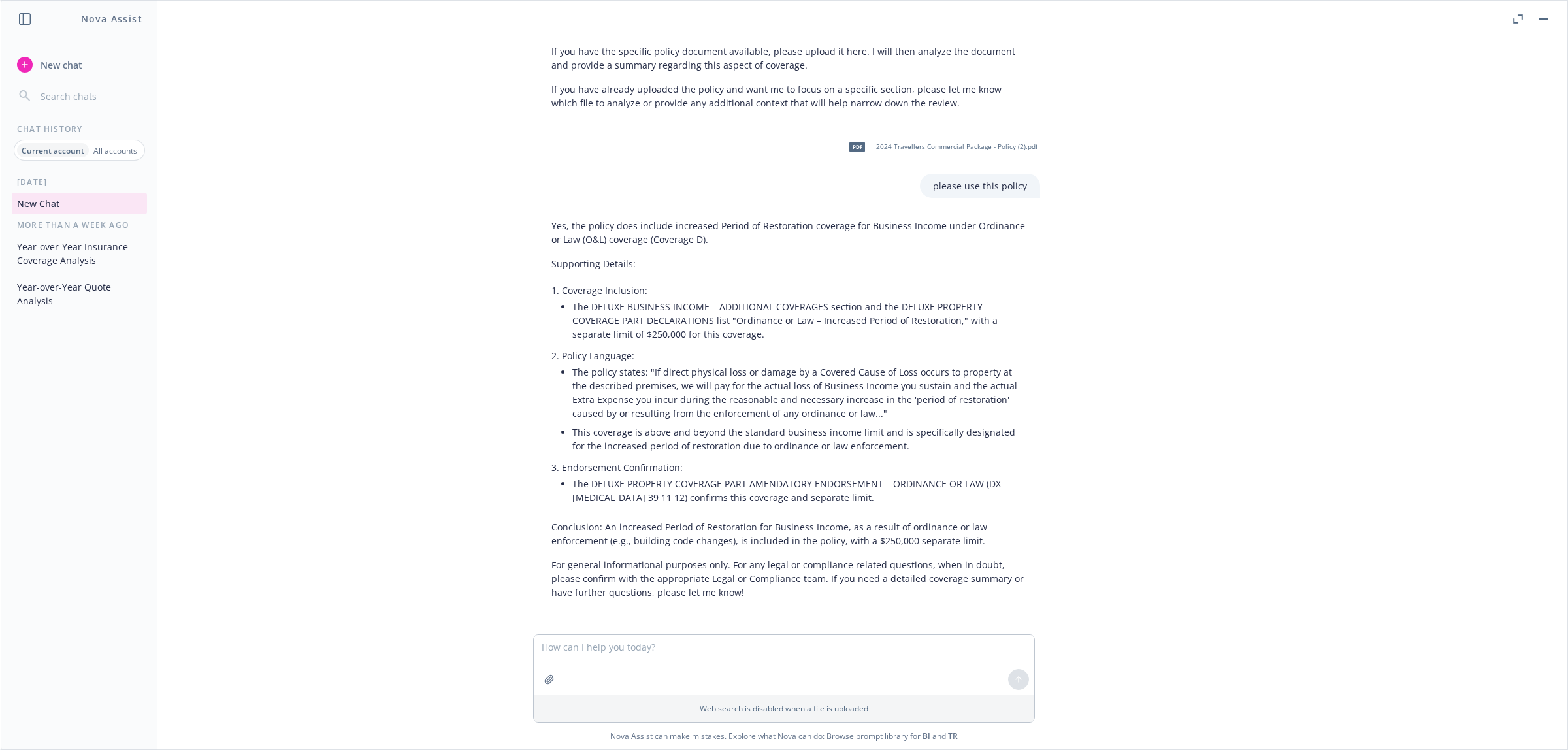
click at [757, 488] on textarea at bounding box center [784, 664] width 500 height 60
click at [548, 488] on icon "button" at bounding box center [549, 679] width 11 height 11
click at [631, 488] on textarea at bounding box center [784, 603] width 500 height 60
paste textarea "Hi there, act as an commercial insurance producer specializing in commercial re…"
type textarea "Hi there, act as an commercial insurance producer specializing in commercial re…"
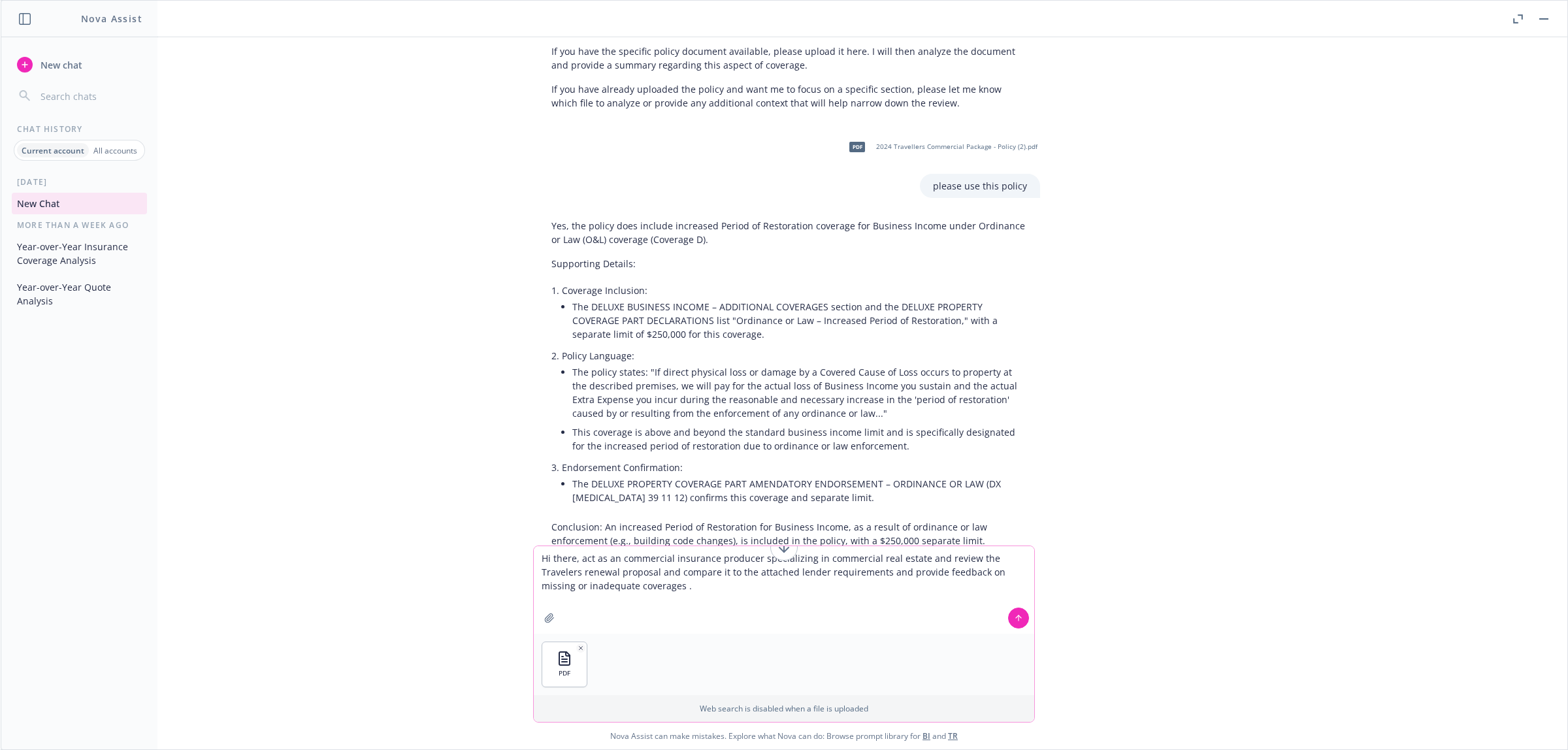
click at [792, 488] on textarea "Hi there, act as an commercial insurance producer specializing in commercial re…" at bounding box center [784, 589] width 500 height 87
click at [799, 488] on textarea "Hi there, act as an commercial insurance producer specializing in commercial re…" at bounding box center [784, 589] width 500 height 87
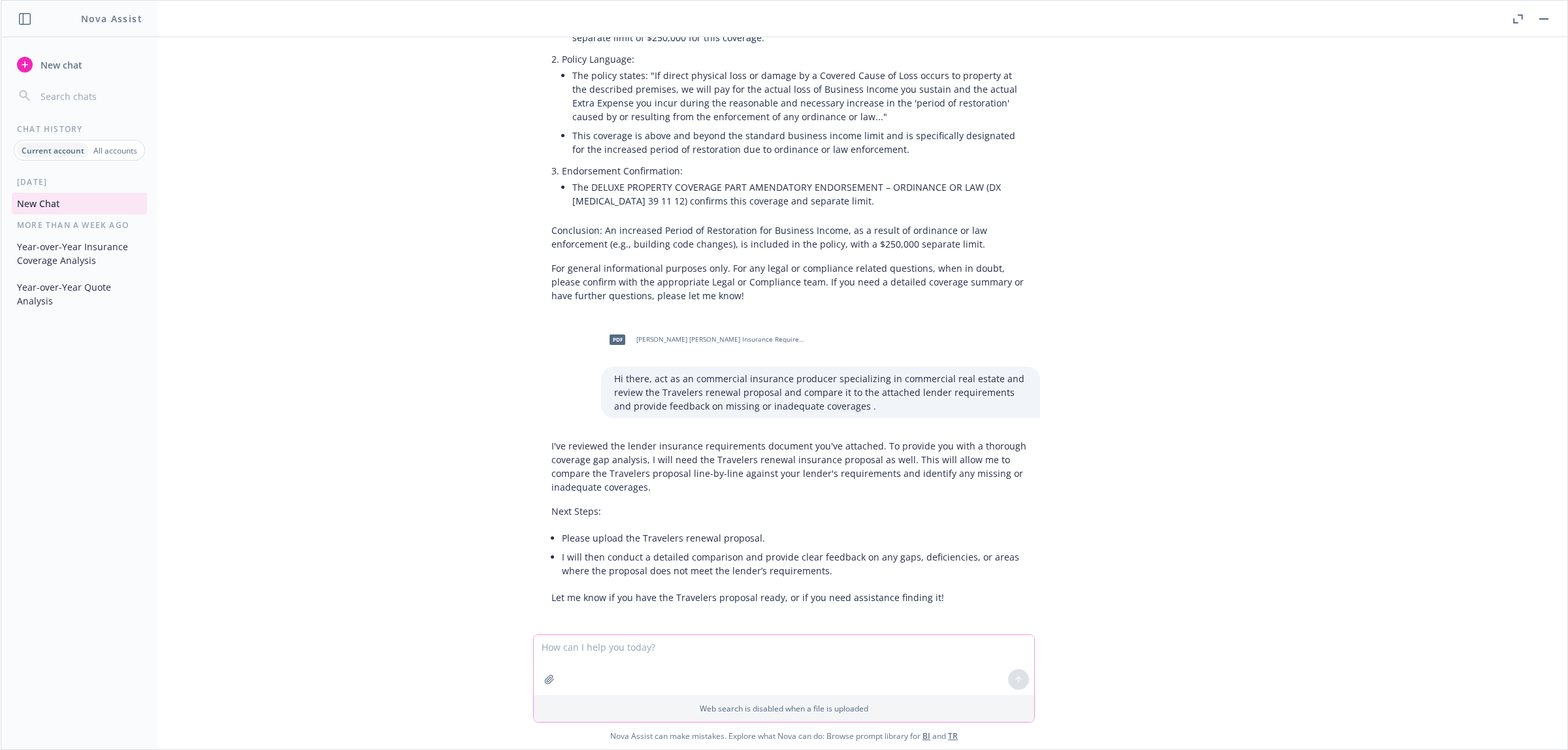
scroll to position [1058, 0]
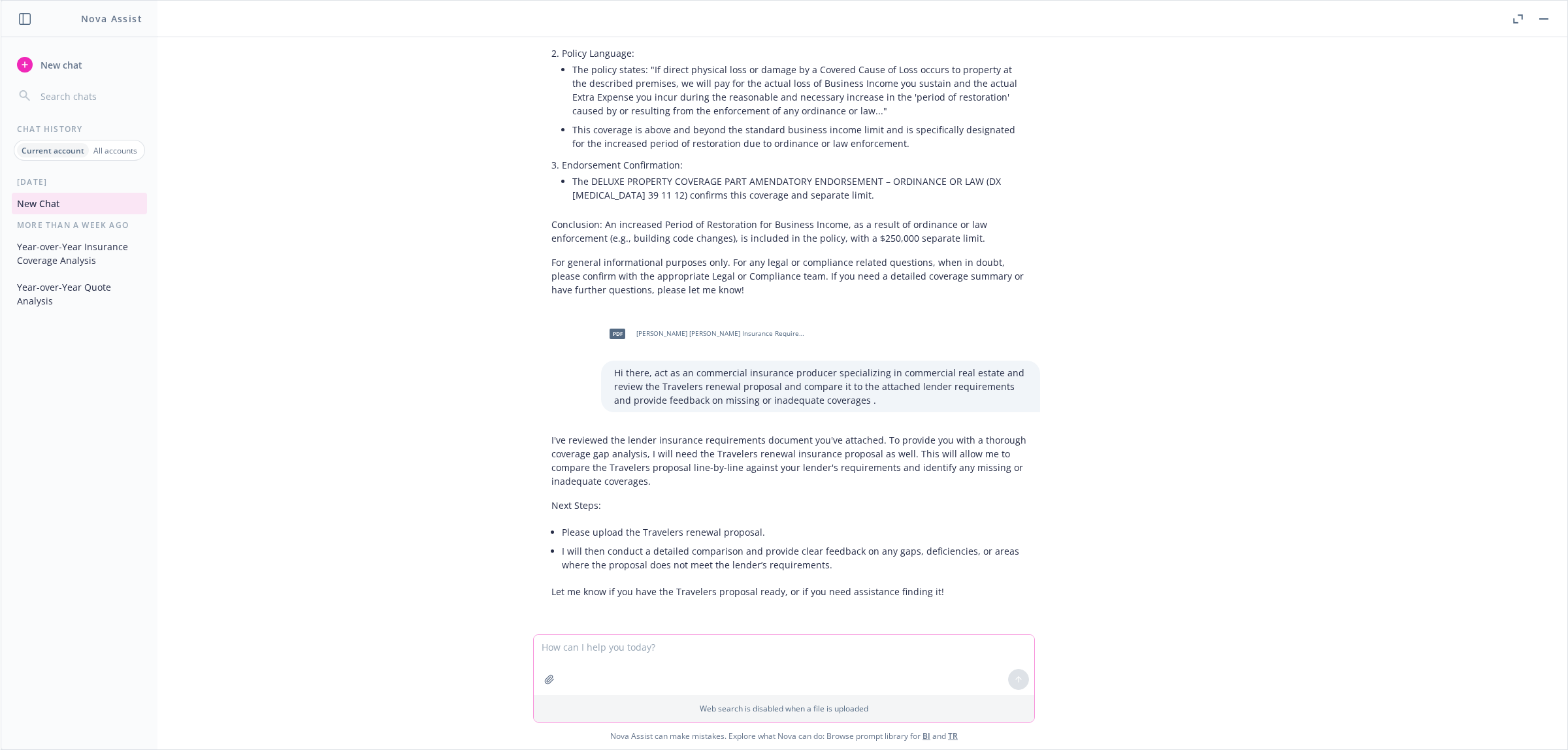
click at [553, 488] on icon "button" at bounding box center [549, 679] width 8 height 8
click at [626, 488] on textarea at bounding box center [784, 603] width 500 height 60
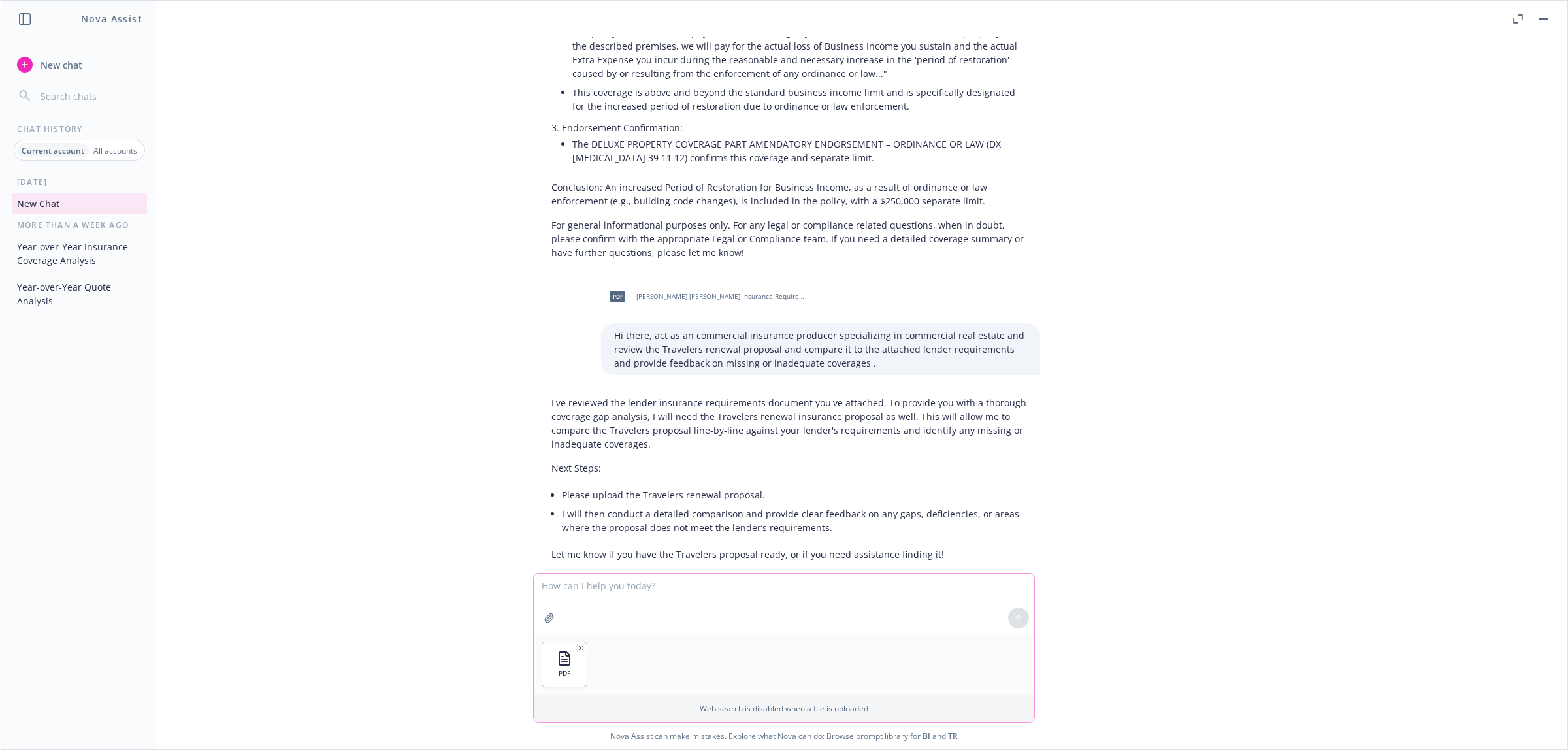
scroll to position [1119, 0]
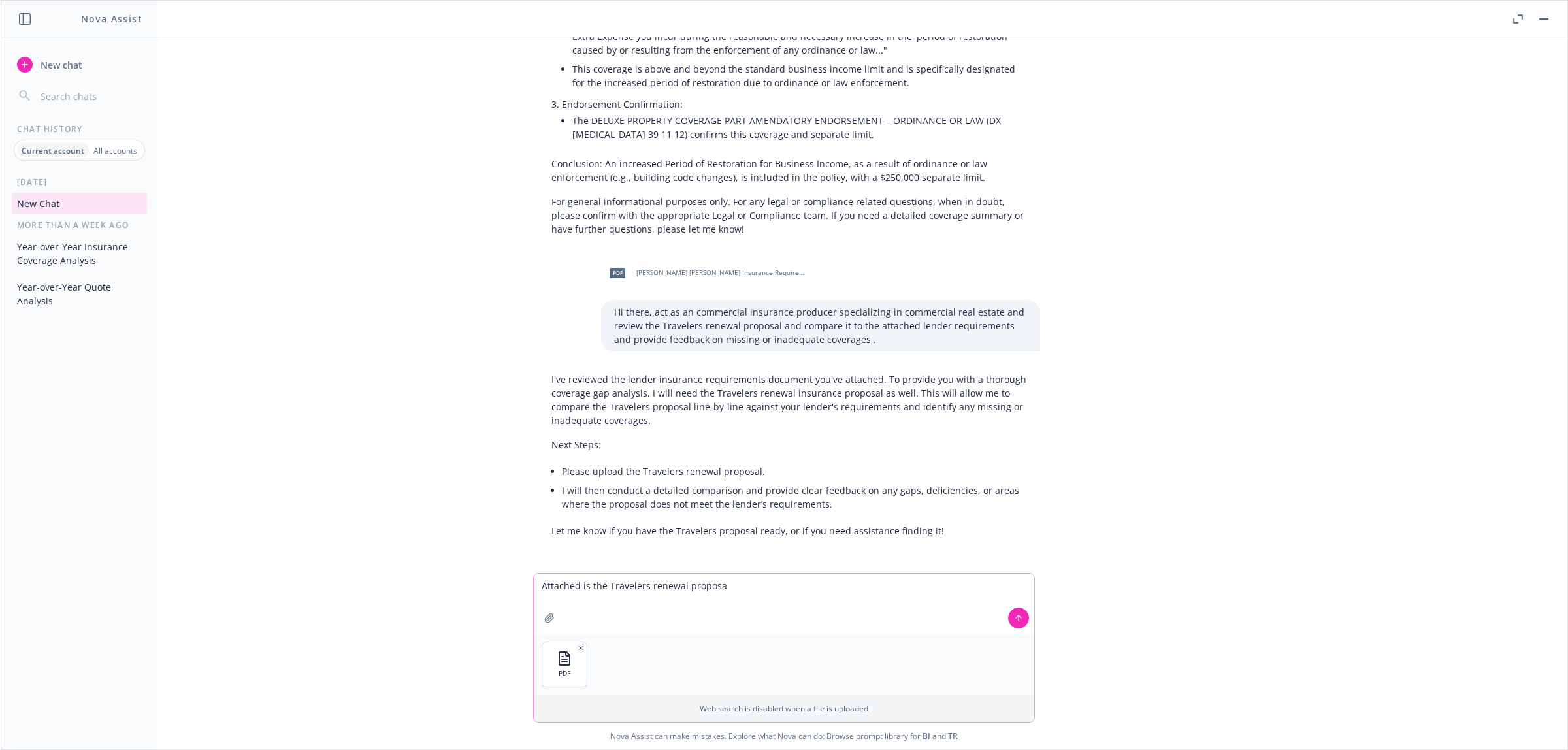
type textarea "Attached is the Travelers renewal proposal"
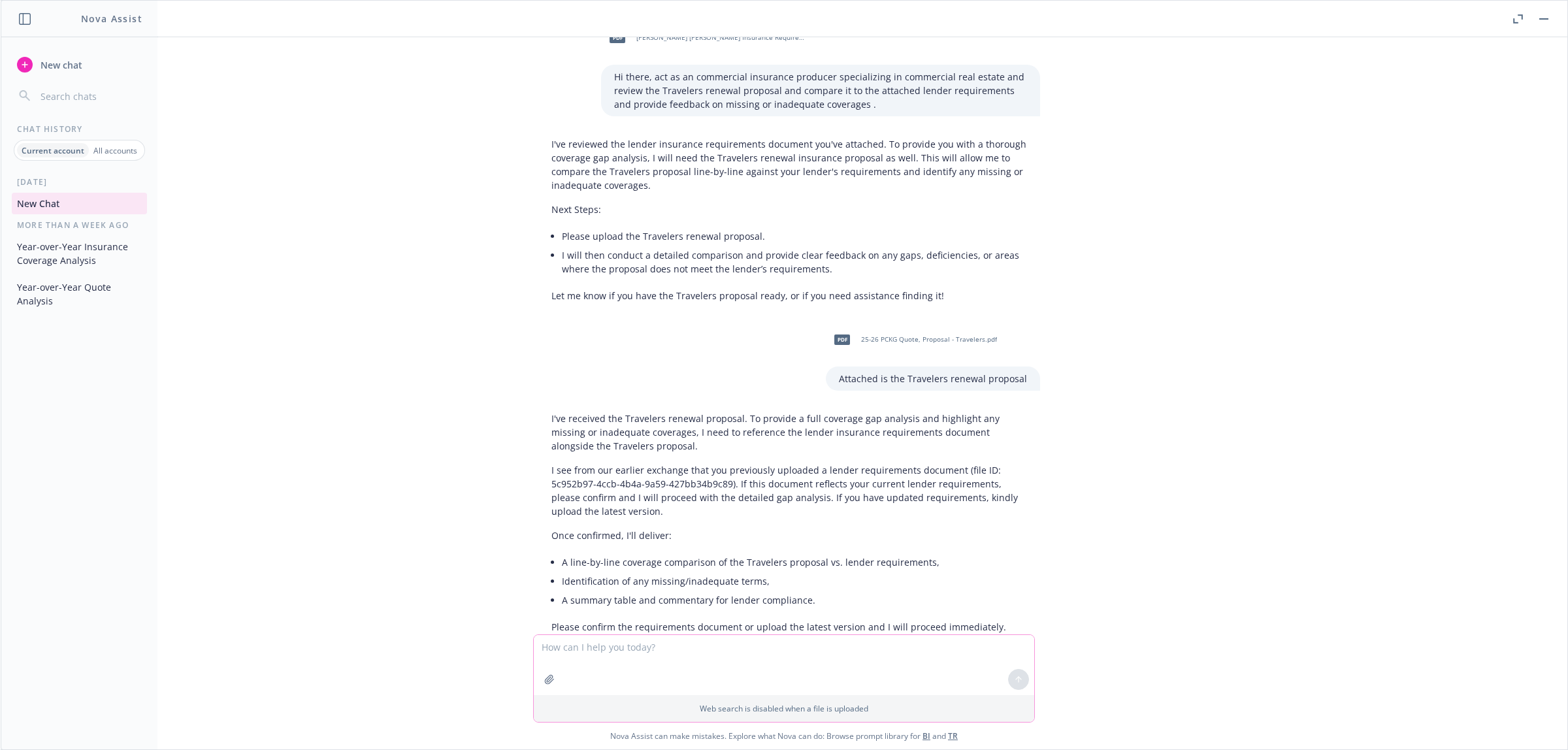
scroll to position [1389, 0]
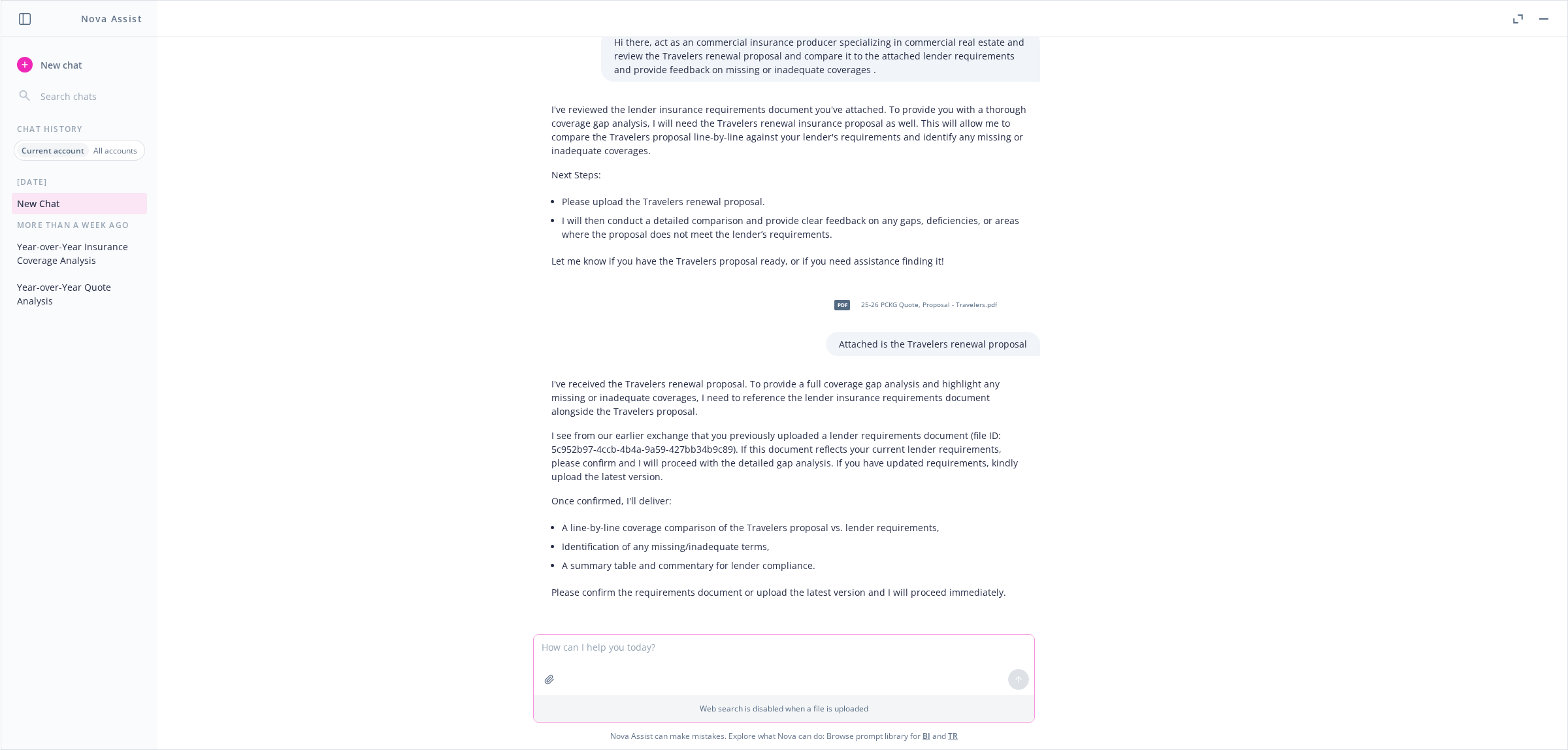
click at [742, 488] on textarea at bounding box center [784, 664] width 500 height 60
click at [622, 488] on textarea at bounding box center [784, 664] width 500 height 60
click at [599, 488] on textarea at bounding box center [784, 664] width 500 height 60
type textarea "Confirming that document as the lender requirement document. Please create a su…"
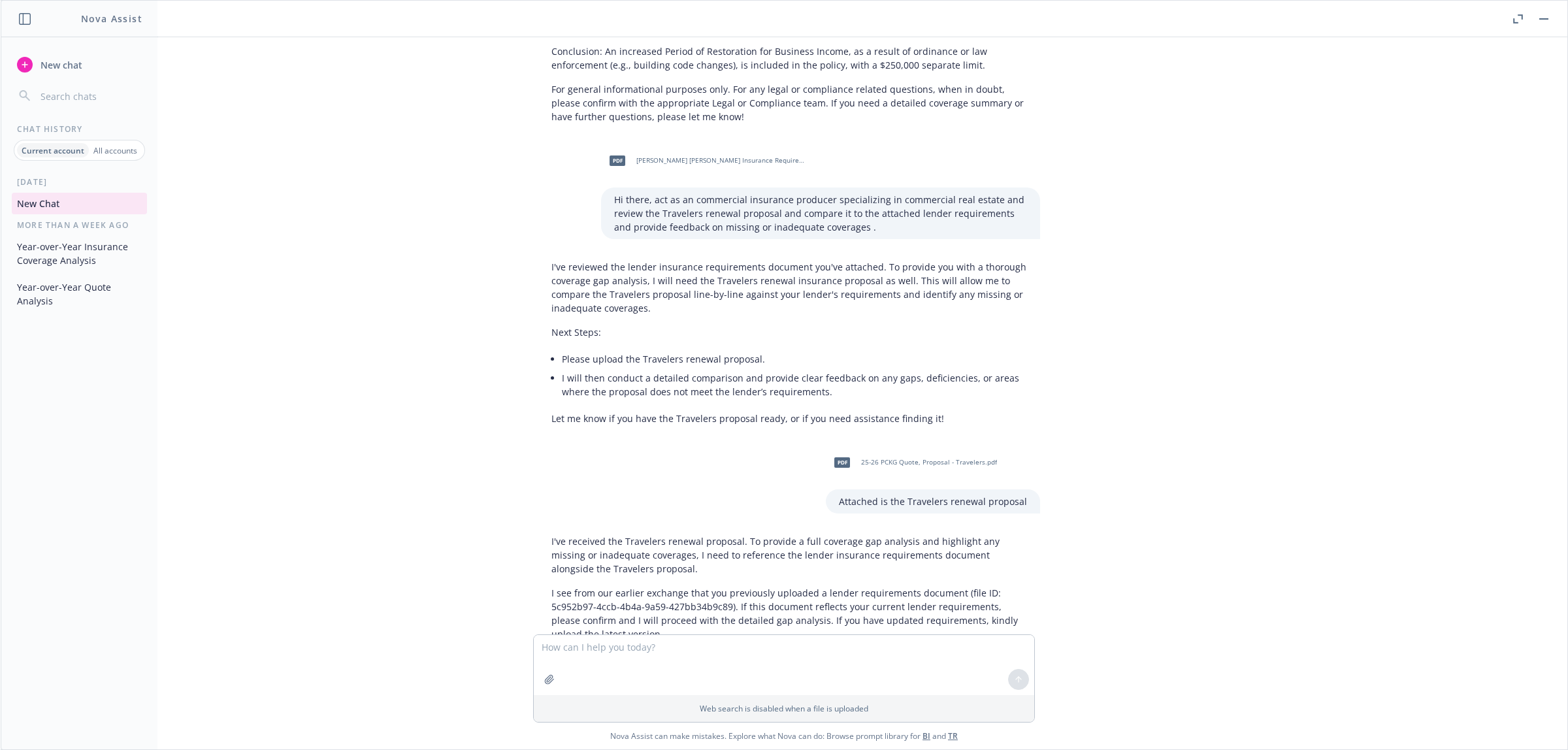
scroll to position [1313, 0]
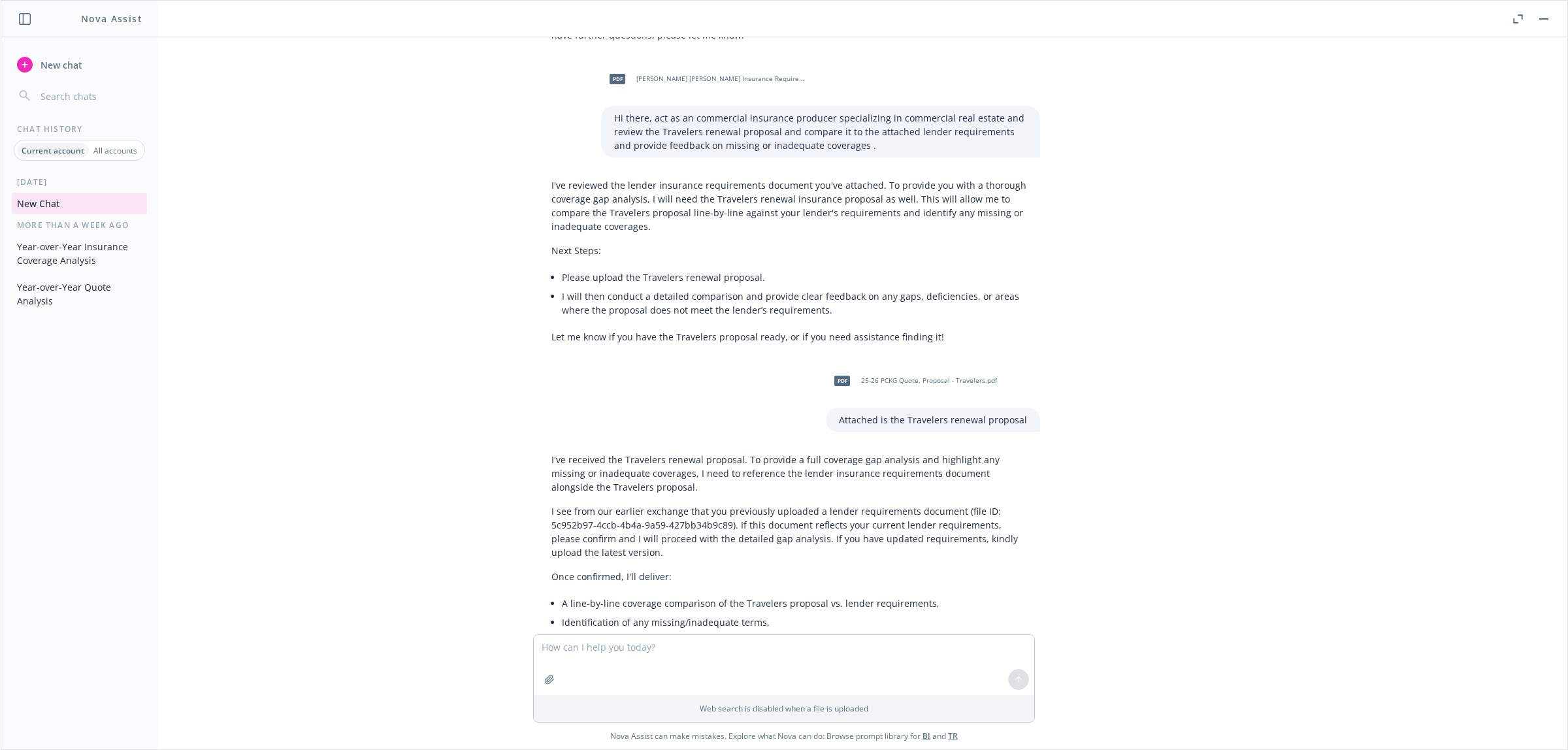
click at [769, 134] on p "Hi there, act as an commercial insurance producer specializing in commercial re…" at bounding box center [820, 132] width 413 height 42
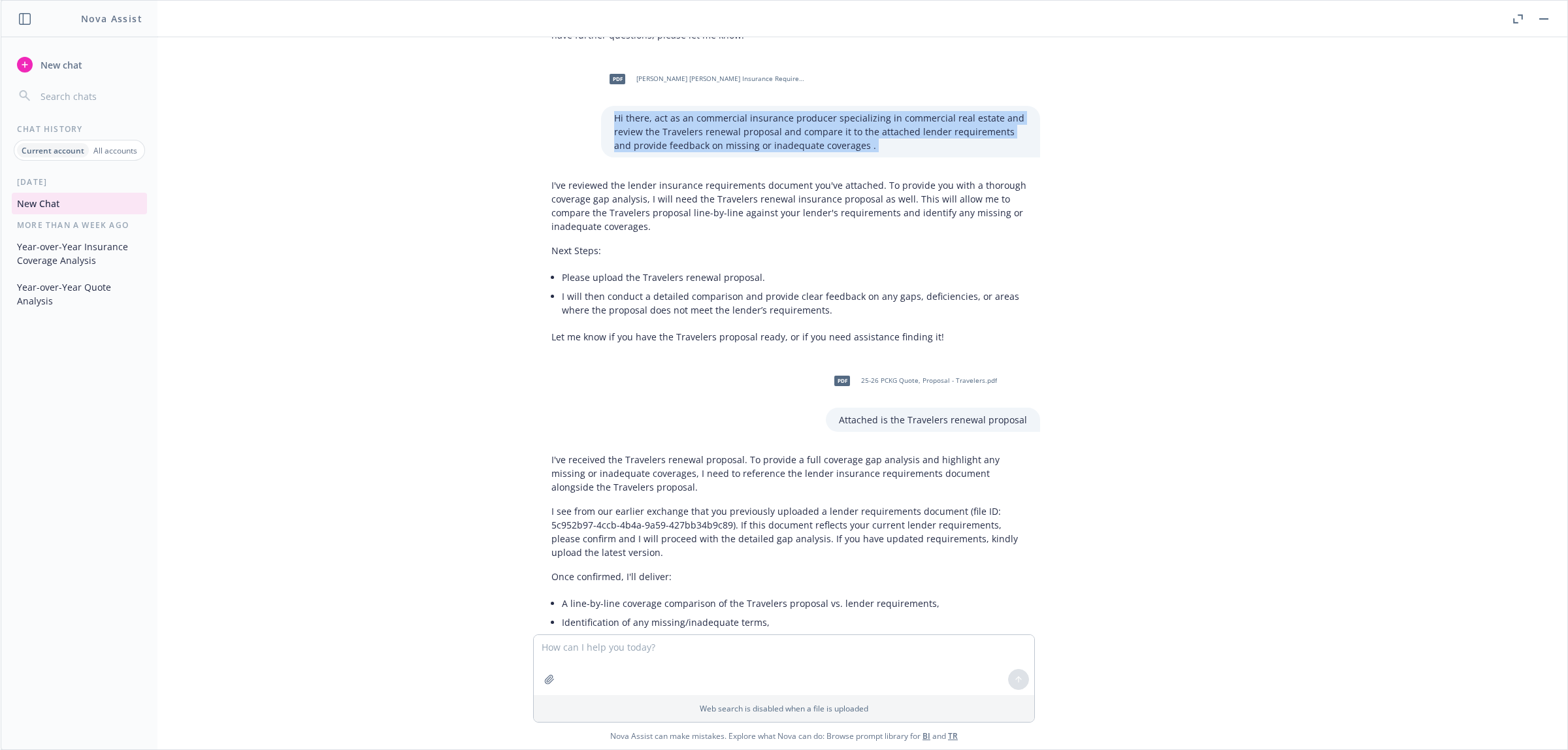
click at [769, 134] on p "Hi there, act as an commercial insurance producer specializing in commercial re…" at bounding box center [820, 132] width 413 height 42
copy p "Hi there, act as an commercial insurance producer specializing in commercial re…"
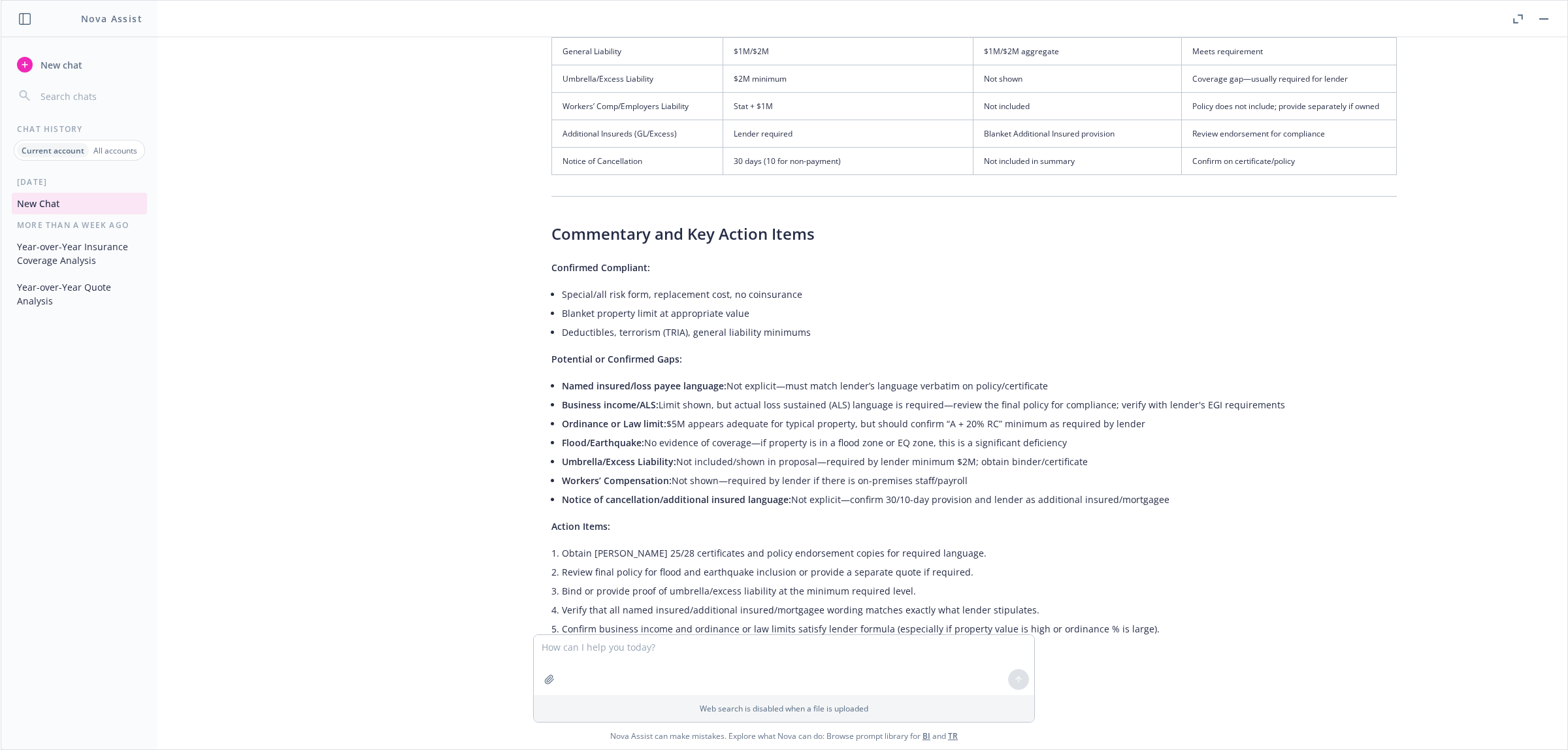
scroll to position [2619, 0]
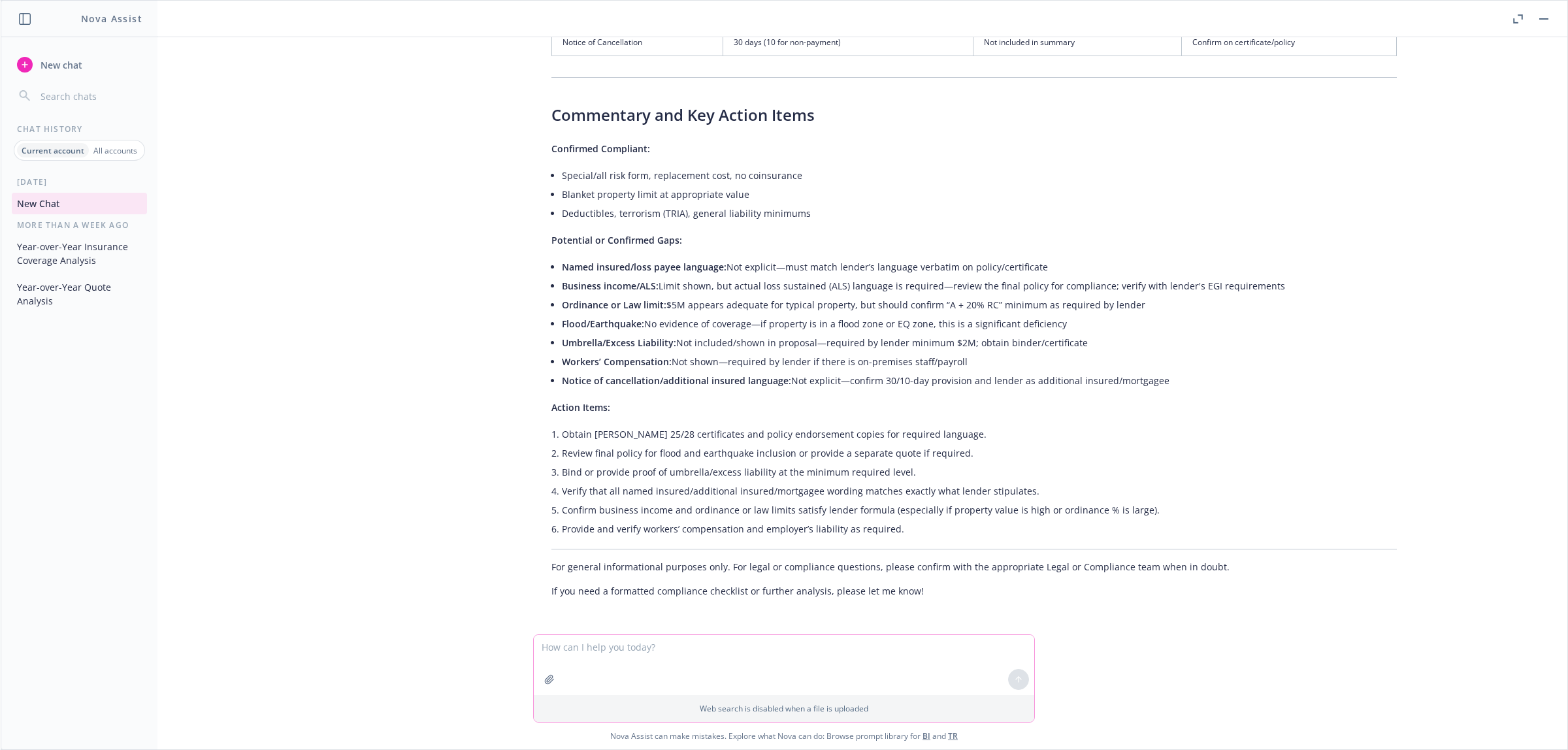
click at [774, 488] on textarea at bounding box center [784, 664] width 500 height 60
paste textarea "Hi there, act as an commercial insurance producer specializing in commercial re…"
type textarea "Hi there, act as an commercial insurance producer specializing in commercial re…"
click at [544, 488] on icon "button" at bounding box center [549, 679] width 11 height 11
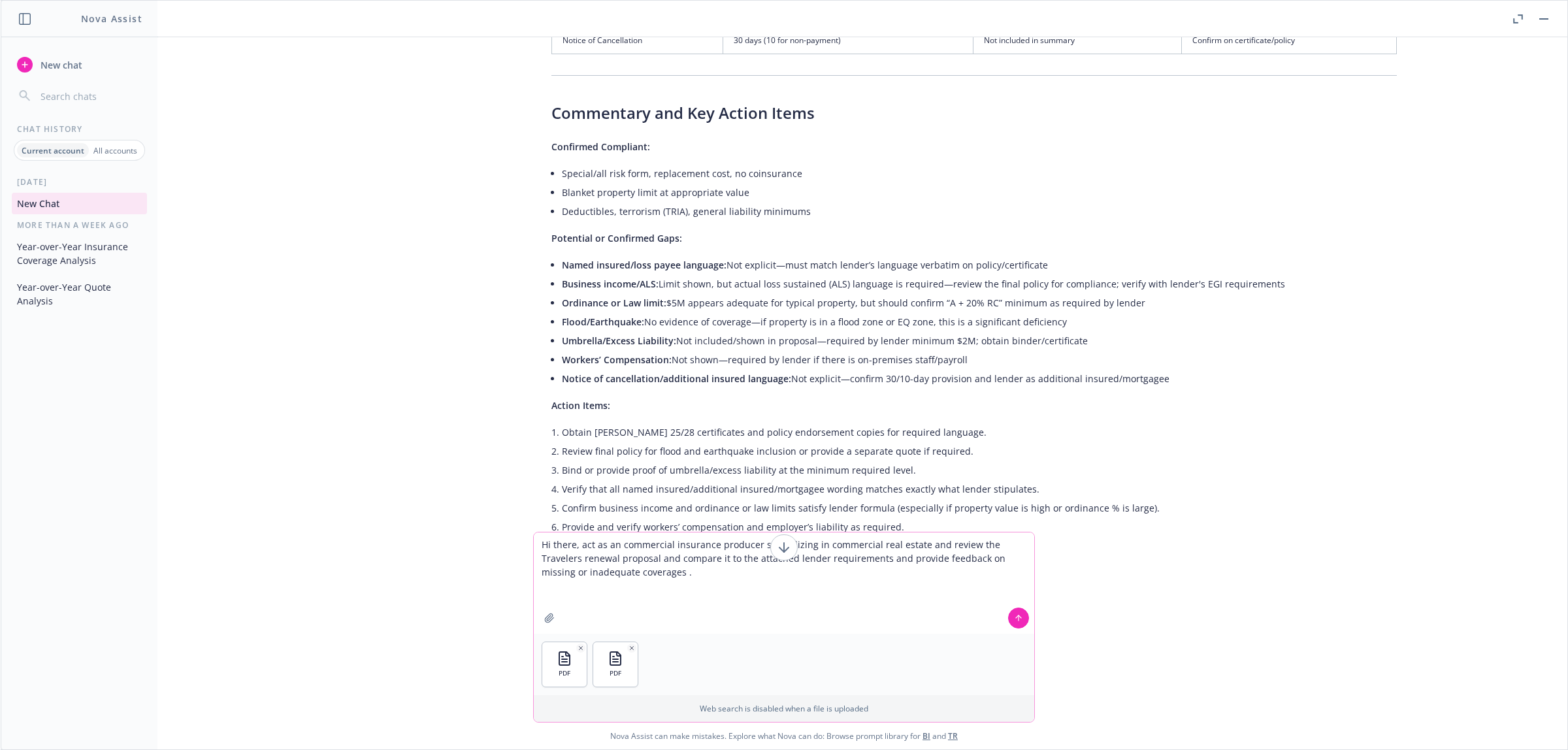
click at [1015, 488] on button at bounding box center [1018, 617] width 21 height 21
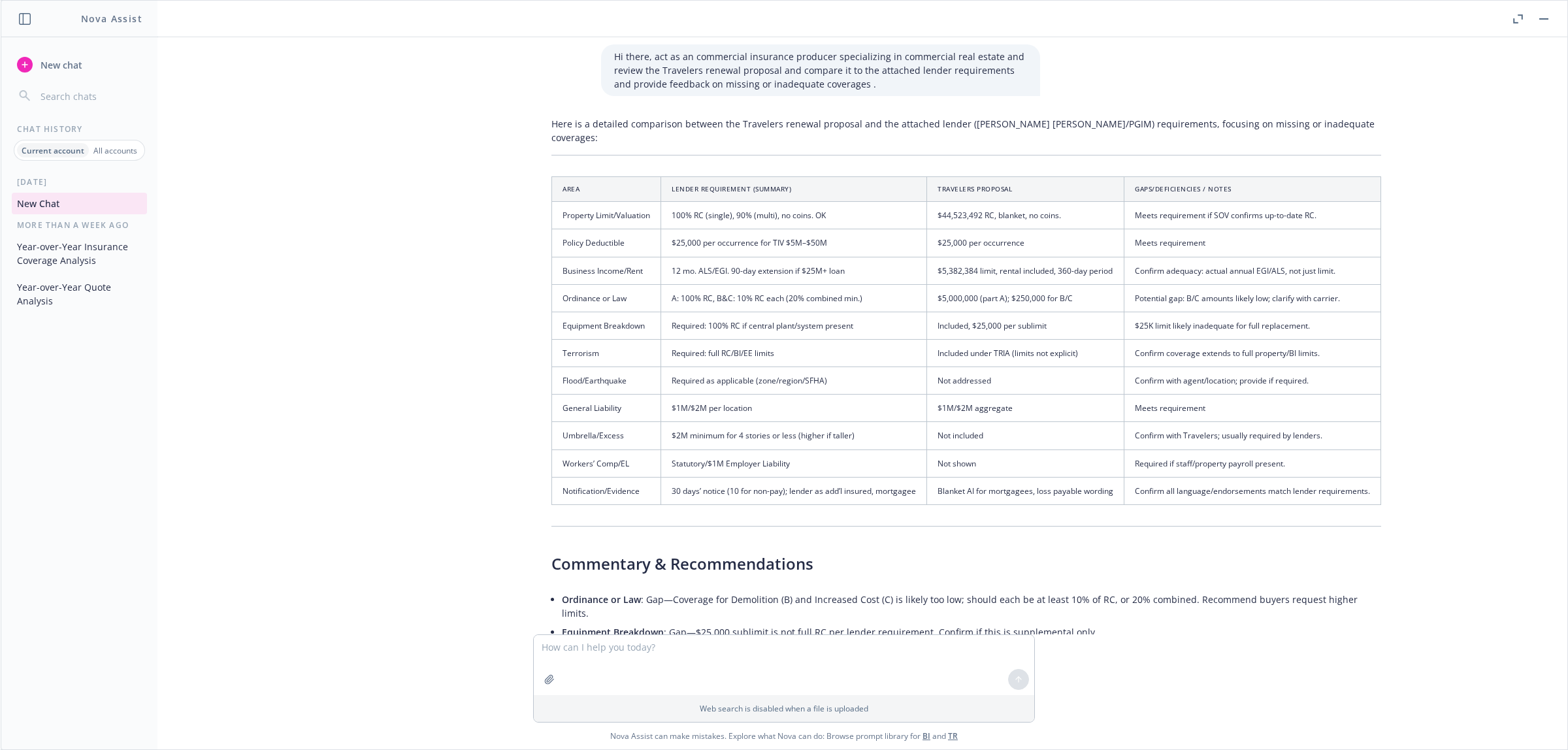
scroll to position [3171, 0]
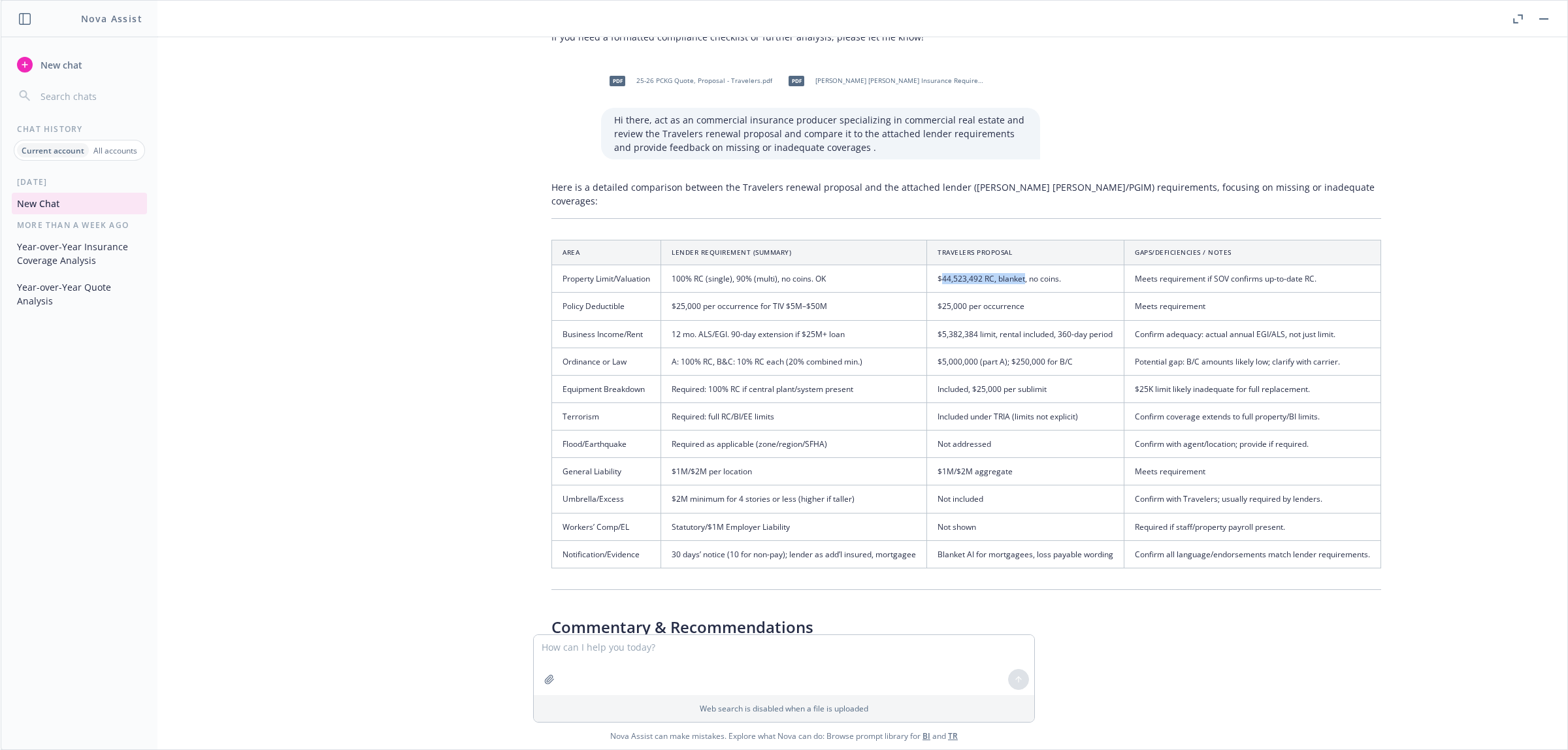
drag, startPoint x: 937, startPoint y: 269, endPoint x: 1049, endPoint y: 269, distance: 112.0
click at [1029, 269] on td "$44,523,492 RC, blanket, no coins." at bounding box center [1025, 278] width 197 height 27
click at [1045, 277] on td "$44,523,492 RC, blanket, no coins." at bounding box center [1025, 278] width 197 height 27
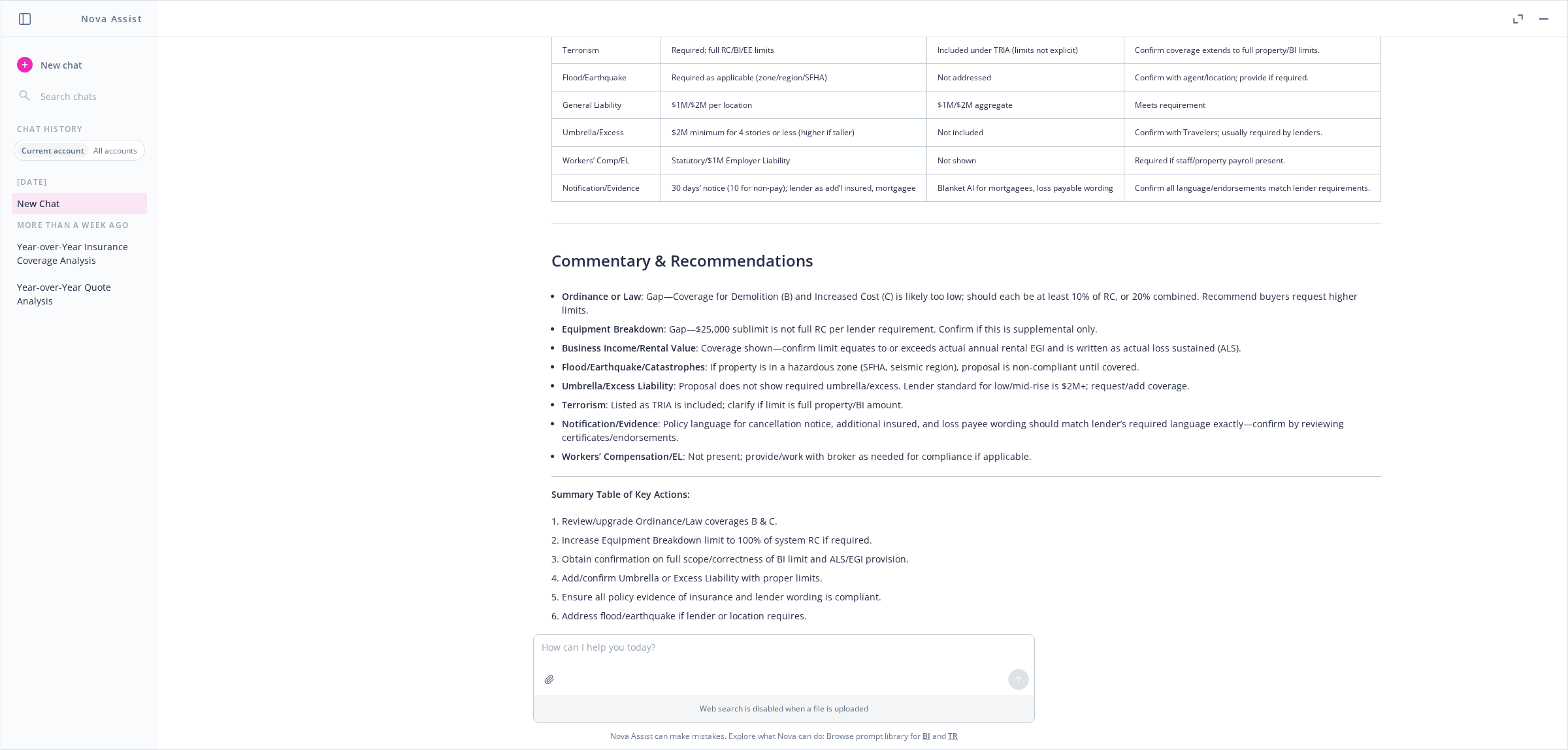
scroll to position [3579, 0]
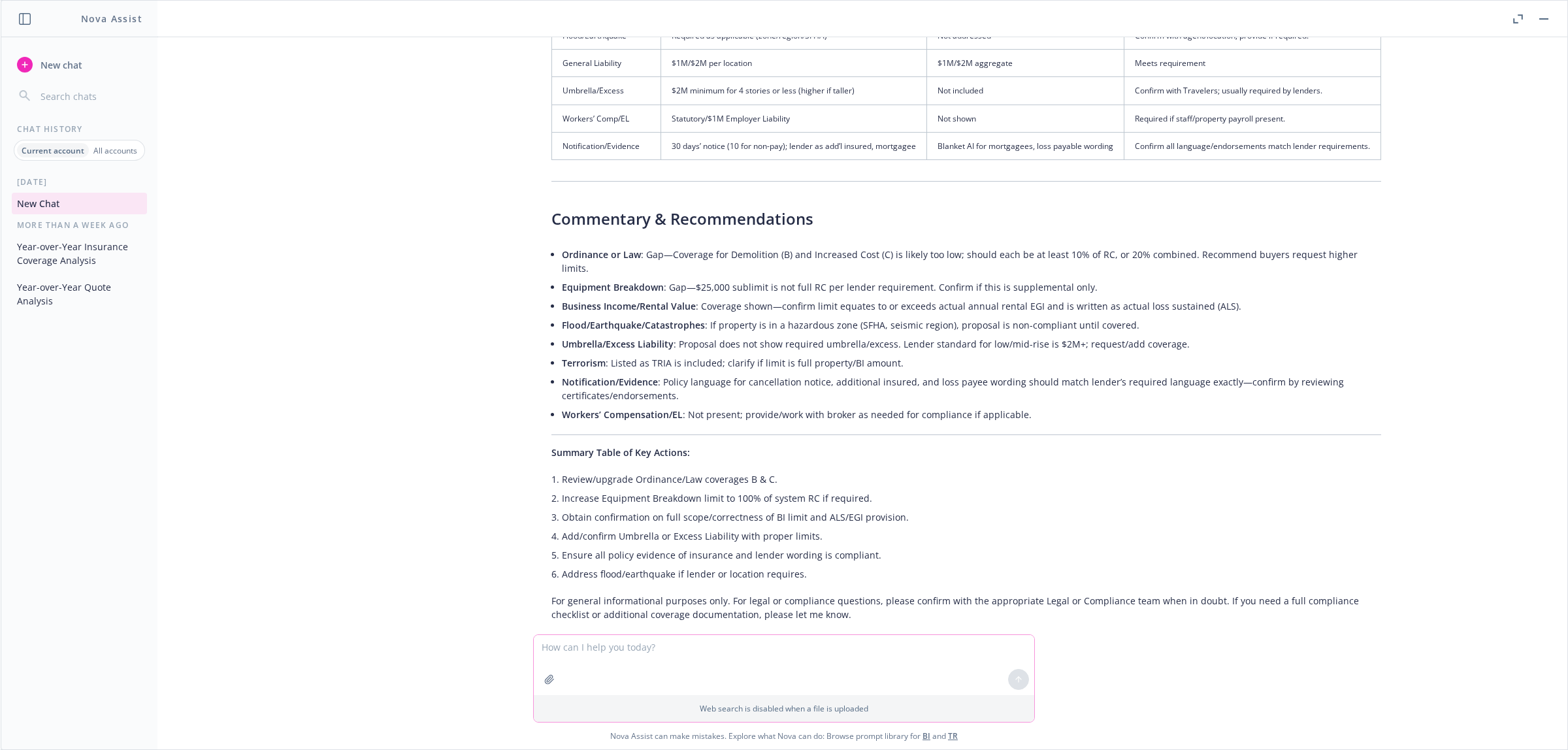
click at [750, 488] on textarea at bounding box center [784, 664] width 500 height 60
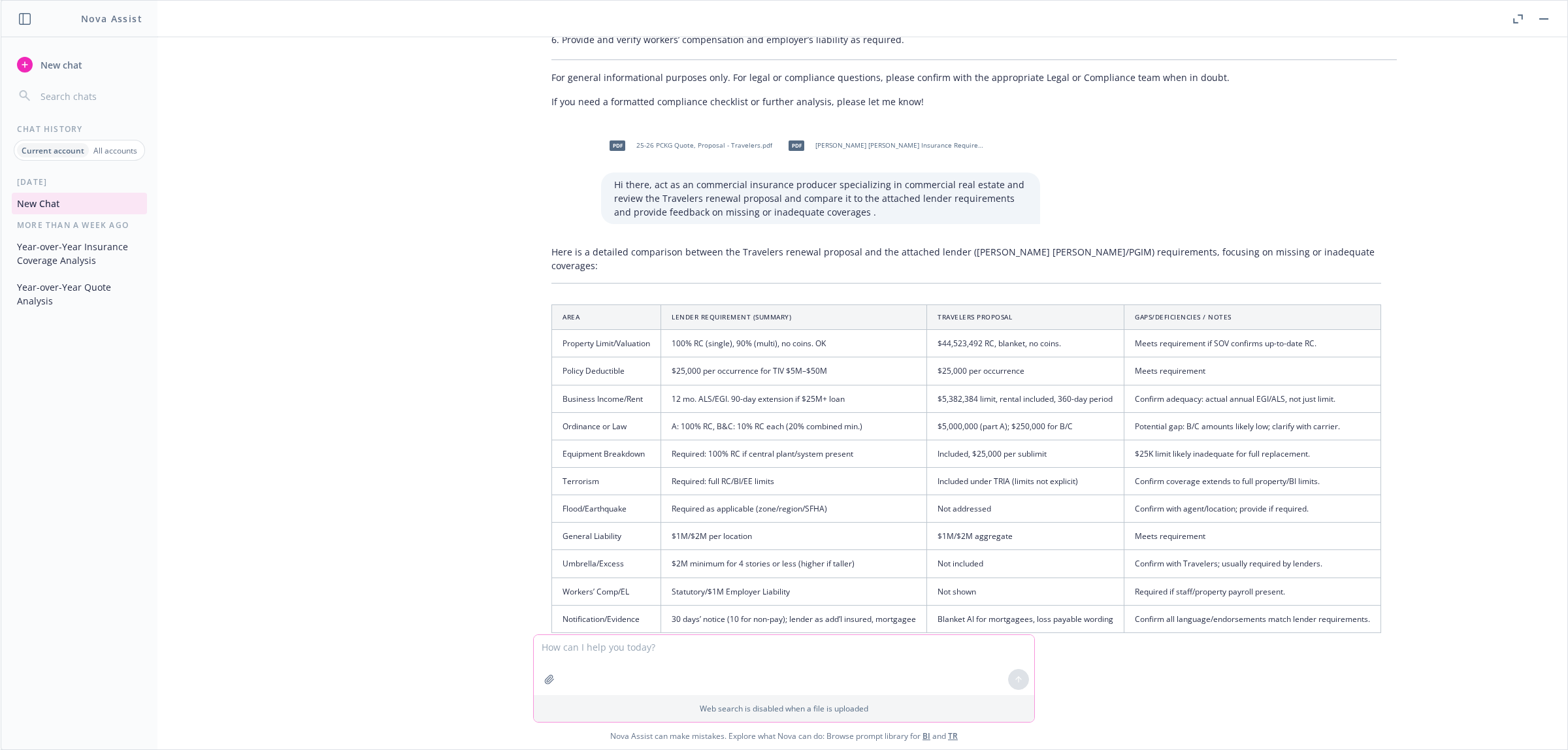
scroll to position [3089, 0]
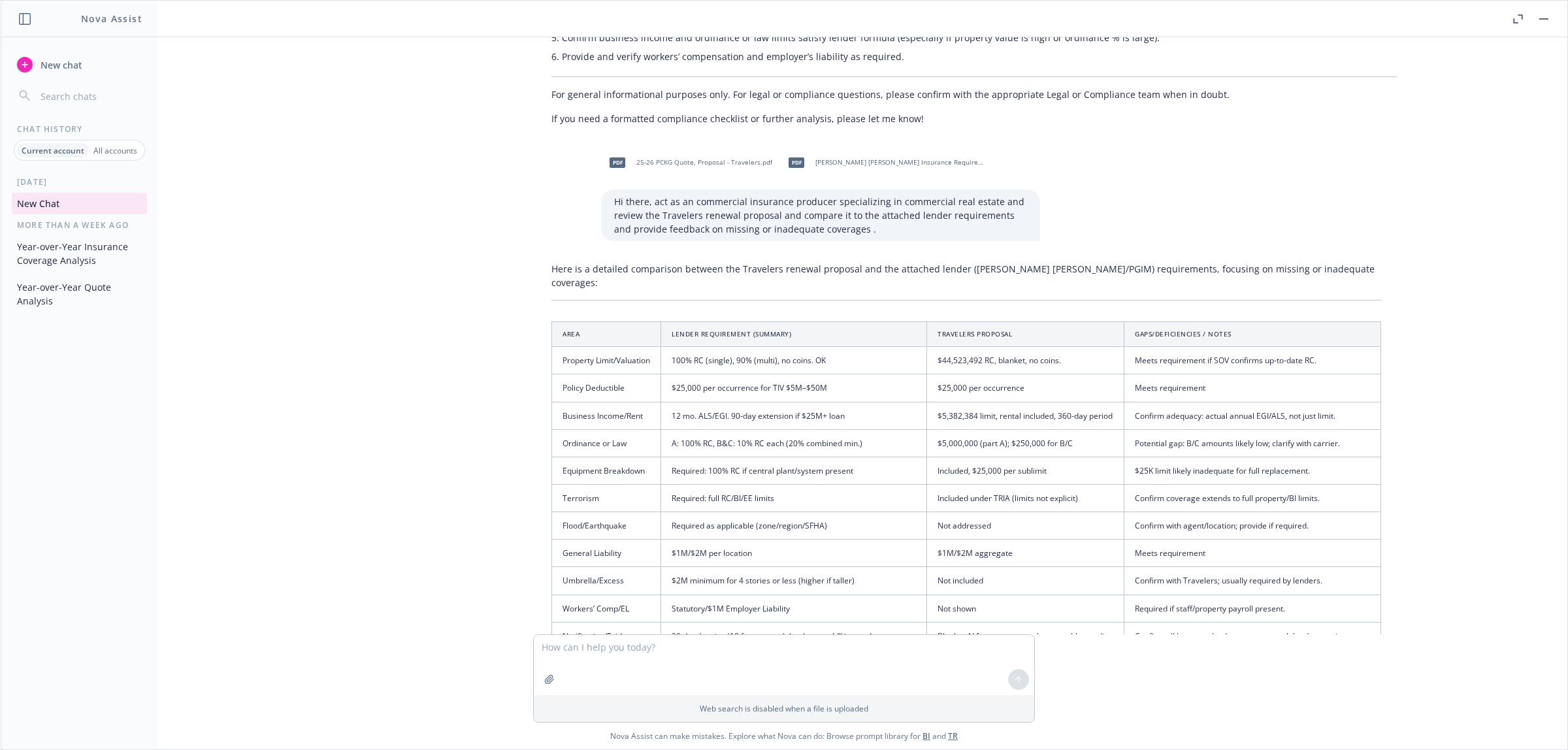
click at [877, 218] on p "Hi there, act as an commercial insurance producer specializing in commercial re…" at bounding box center [820, 215] width 413 height 42
click at [560, 457] on td "Equipment Breakdown" at bounding box center [606, 470] width 109 height 27
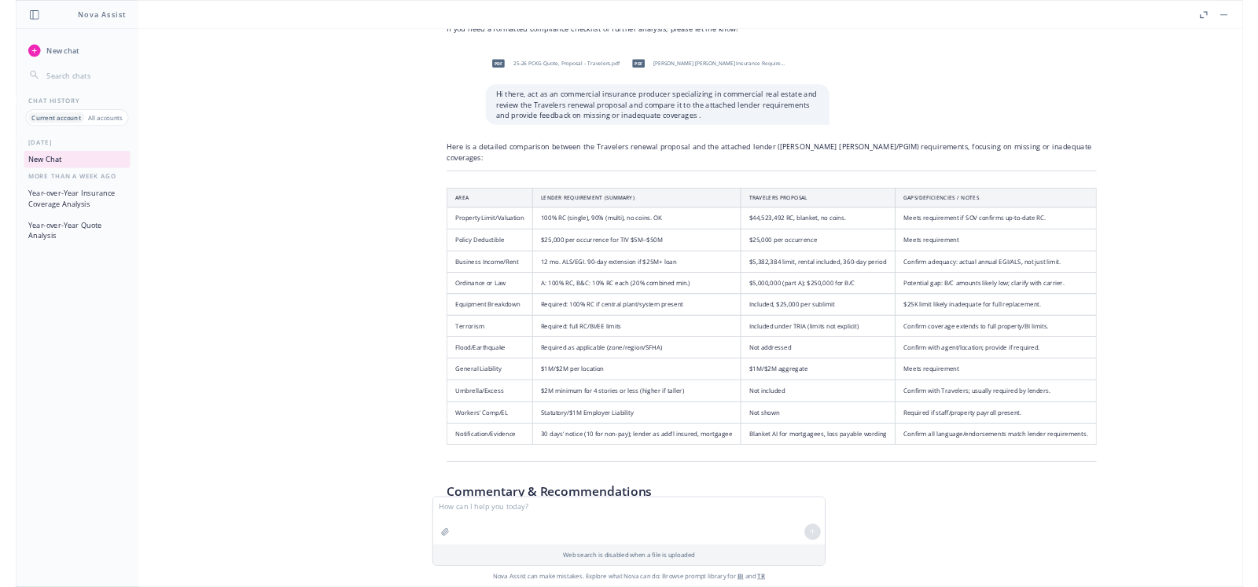
scroll to position [3818, 0]
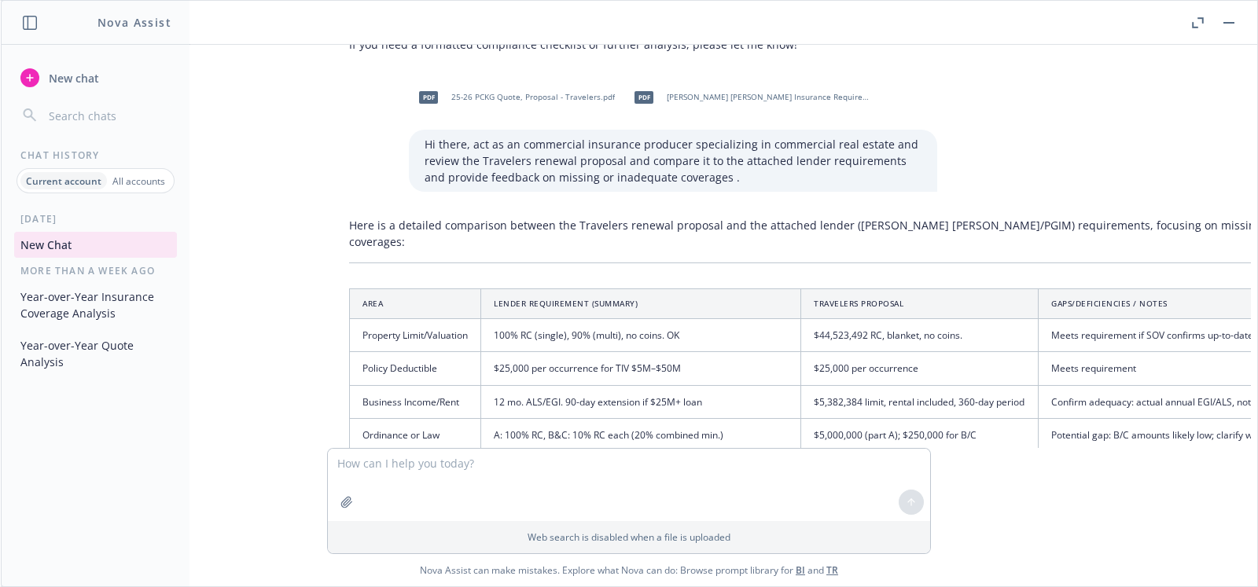
click at [31, 20] on icon "button" at bounding box center [30, 23] width 14 height 14
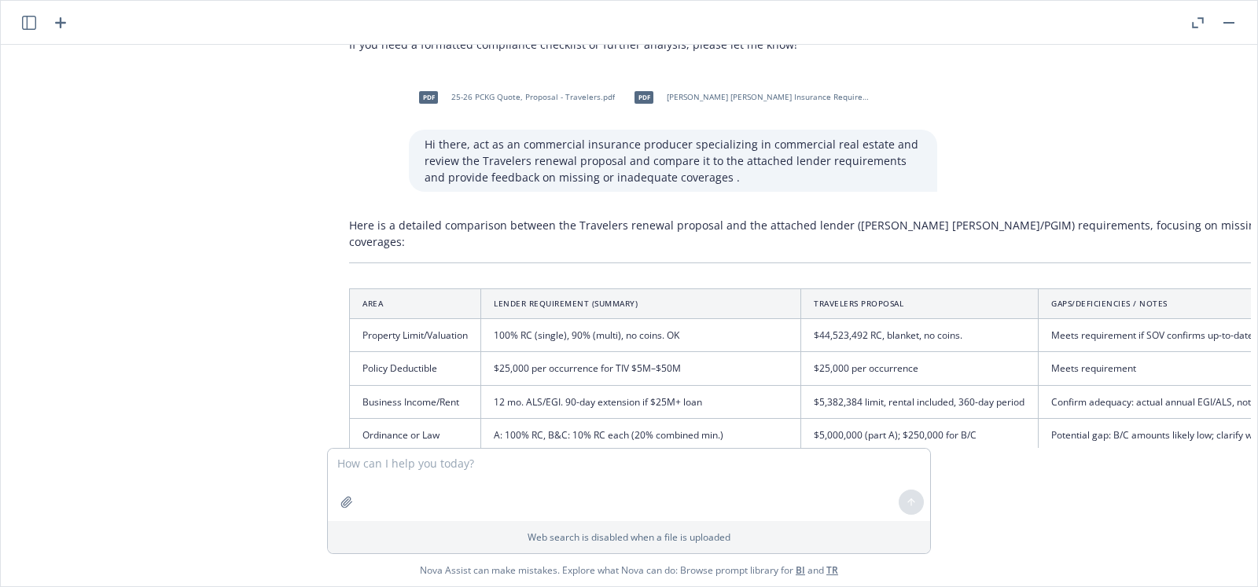
click at [31, 20] on icon "button" at bounding box center [29, 23] width 14 height 14
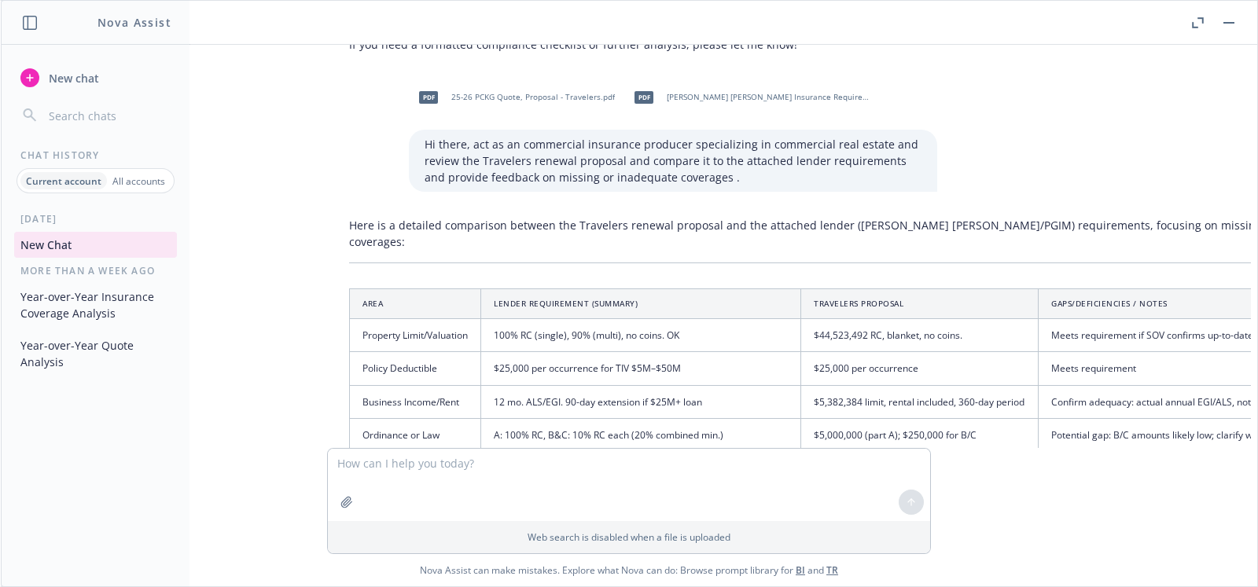
click at [1226, 31] on header at bounding box center [629, 23] width 1257 height 44
click at [1228, 20] on button "button" at bounding box center [1229, 22] width 19 height 19
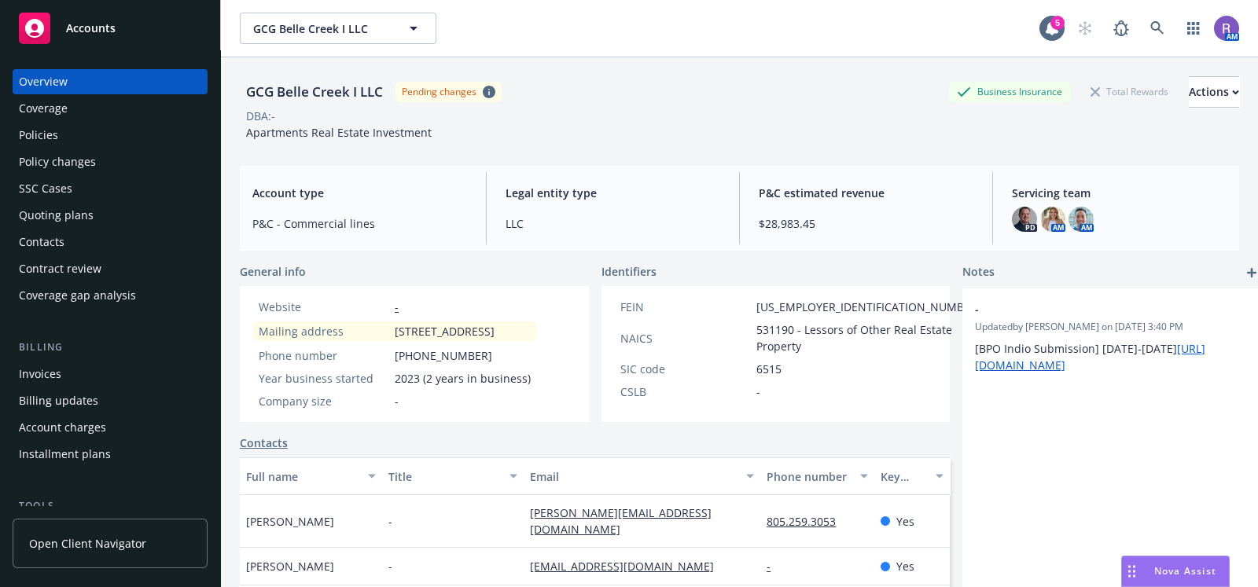
click at [43, 86] on div "Overview" at bounding box center [43, 81] width 49 height 25
click at [1176, 568] on span "Nova Assist" at bounding box center [1185, 571] width 62 height 13
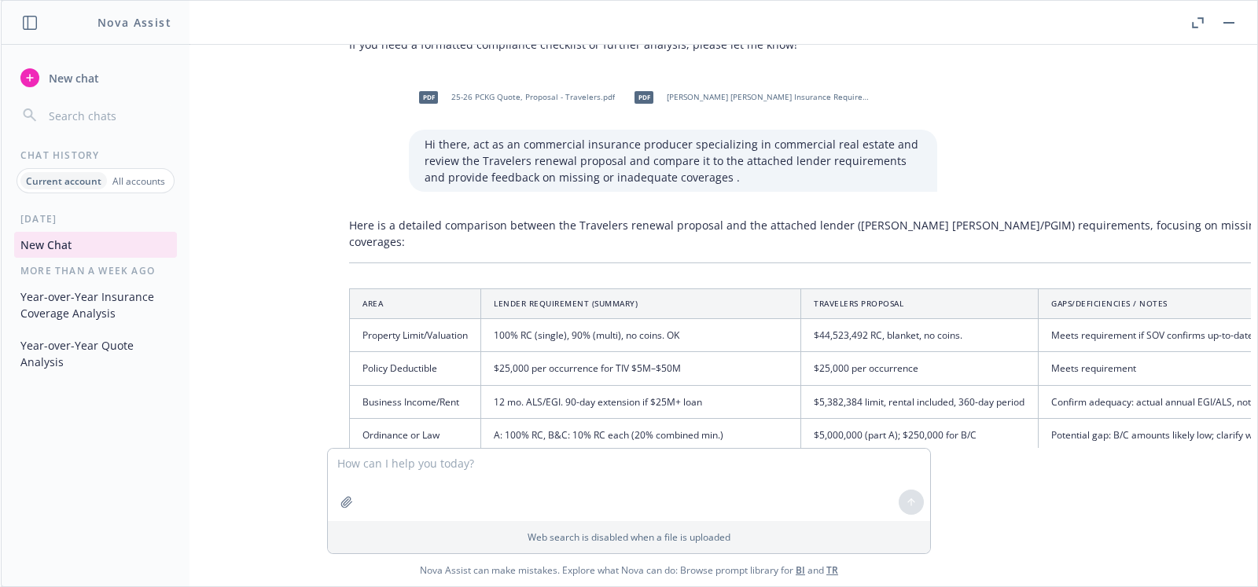
click at [1196, 21] on icon "button" at bounding box center [1198, 22] width 12 height 11
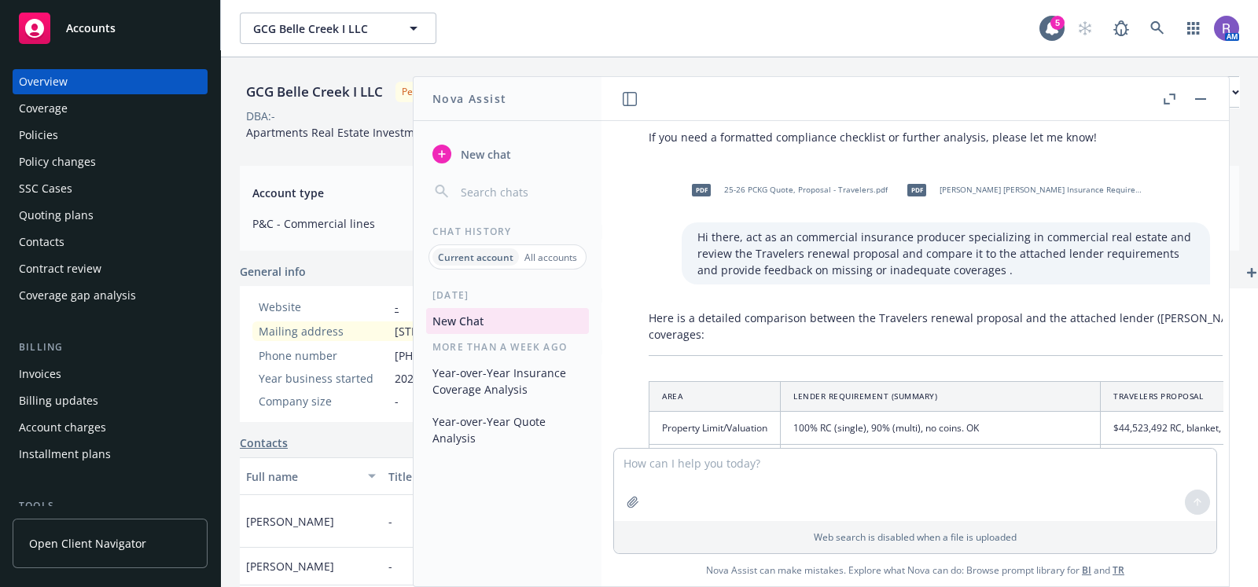
scroll to position [4065, 0]
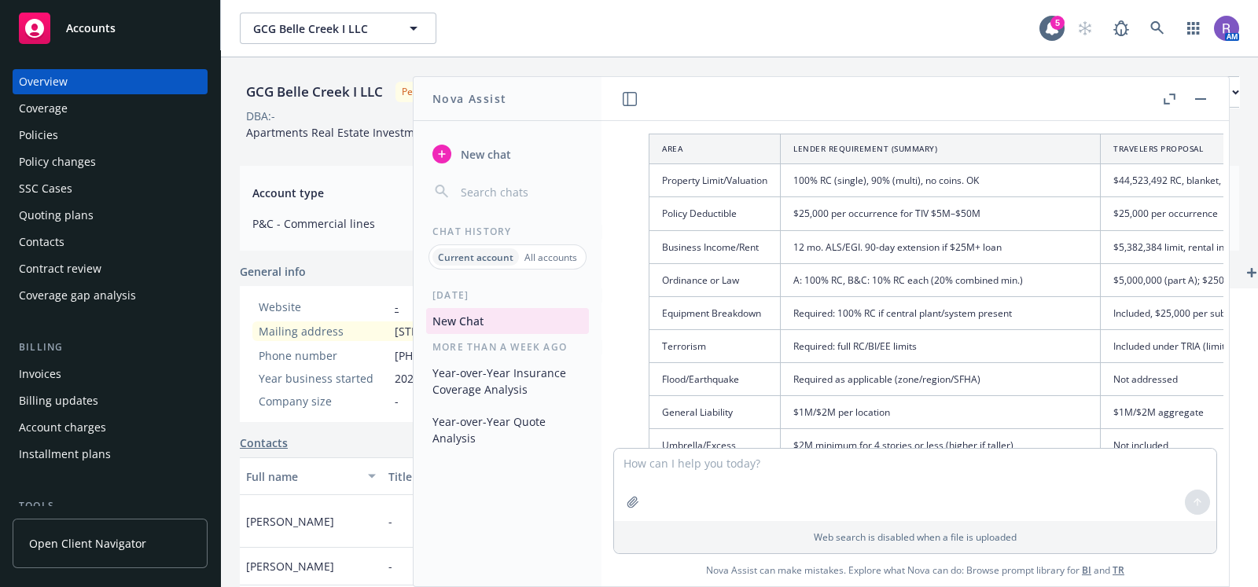
click at [480, 449] on button "Year-over-Year Quote Analysis" at bounding box center [507, 430] width 163 height 42
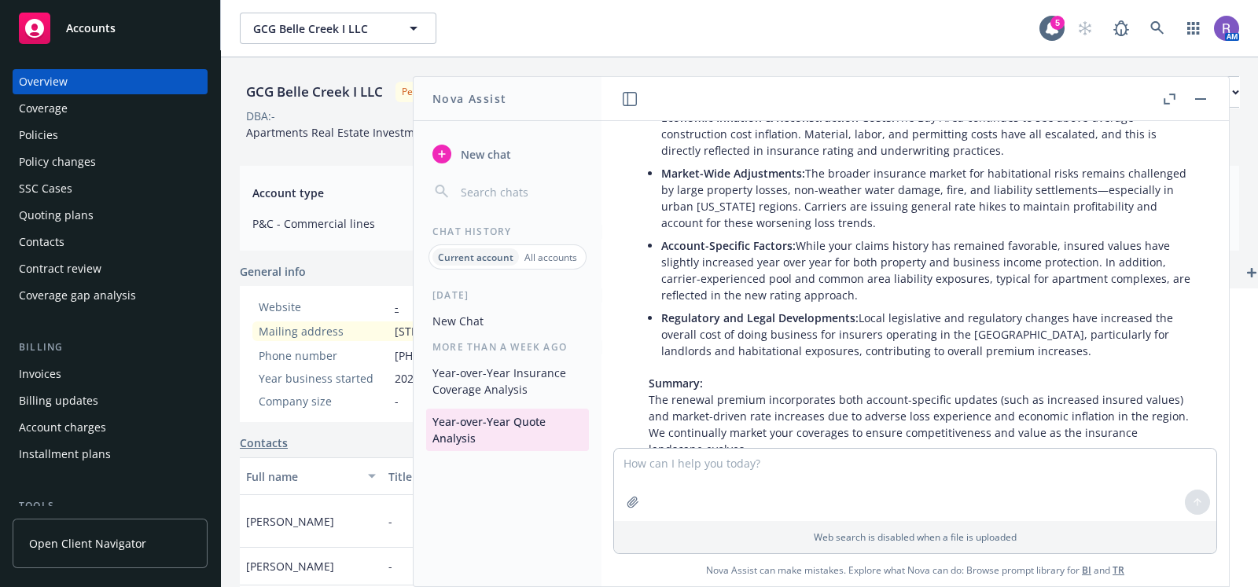
scroll to position [2398, 0]
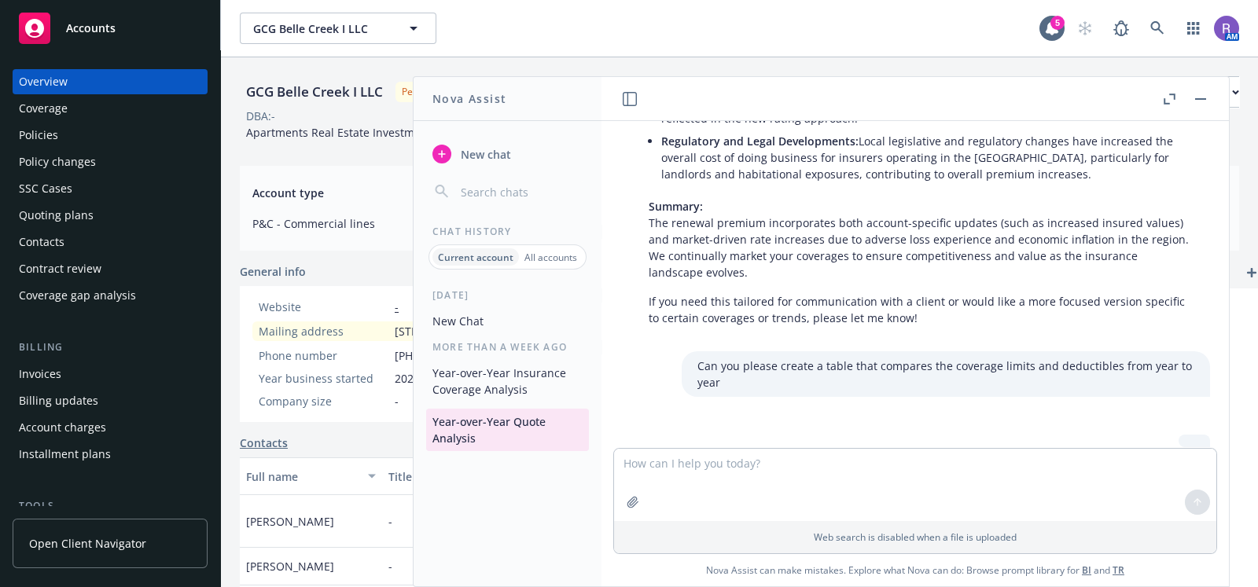
click at [473, 157] on span "New chat" at bounding box center [484, 154] width 53 height 17
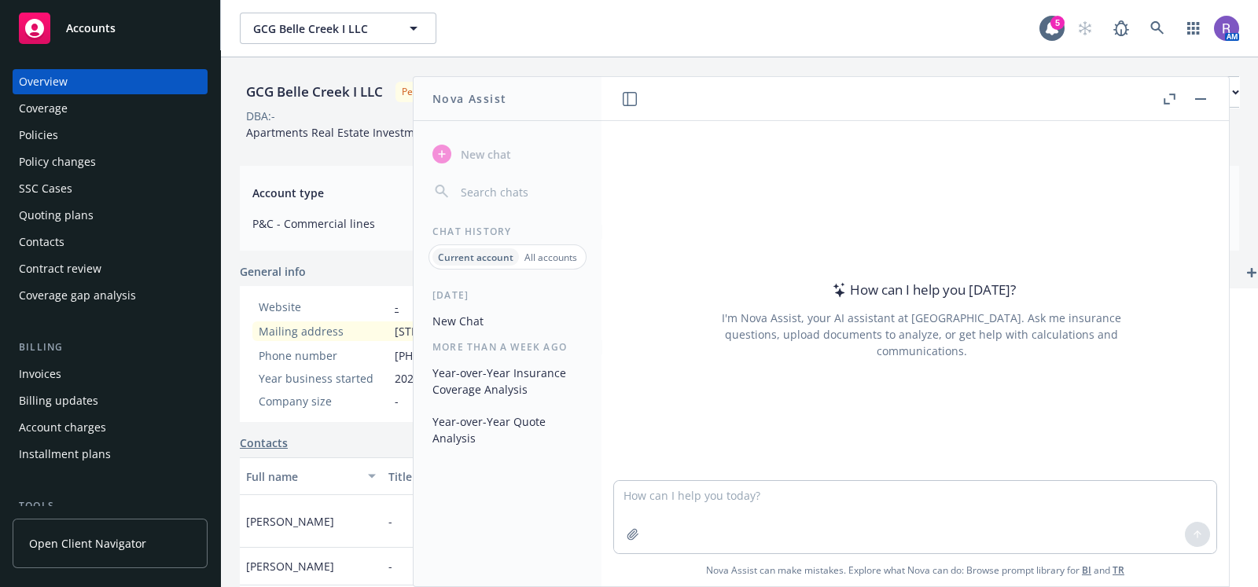
click at [493, 328] on button "New Chat" at bounding box center [507, 321] width 163 height 26
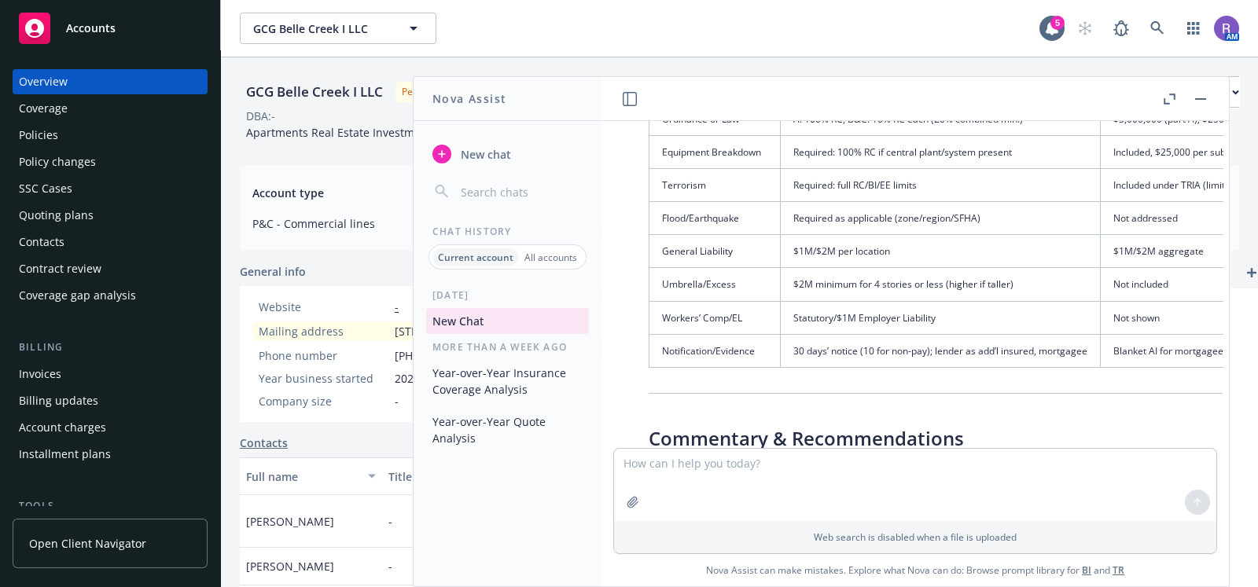
scroll to position [6862, 0]
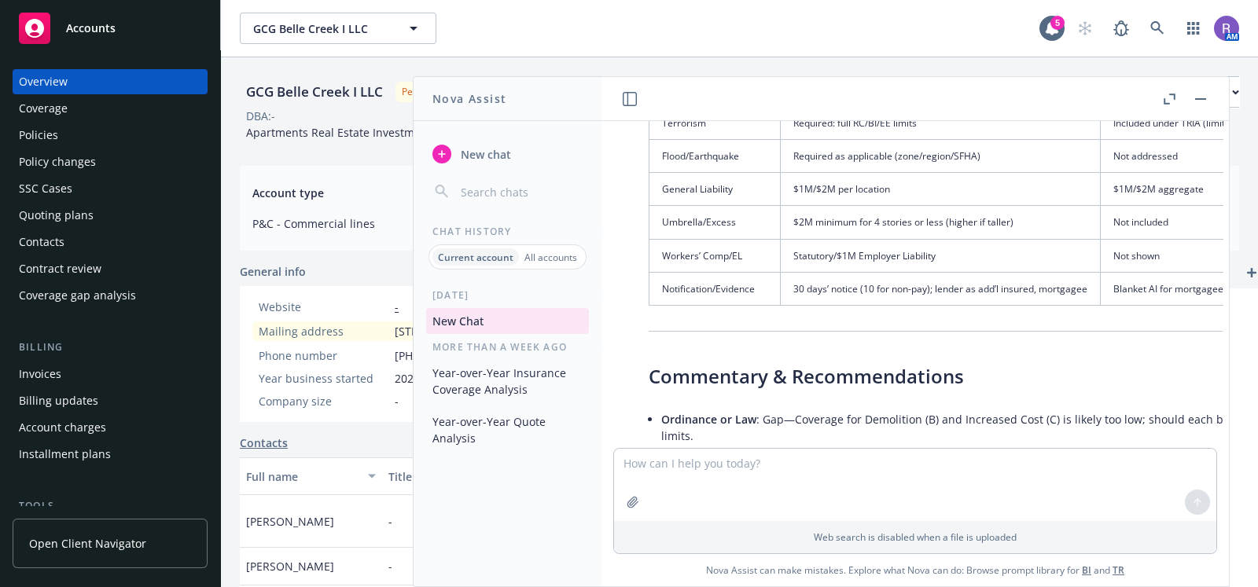
click at [458, 146] on span "New chat" at bounding box center [484, 154] width 53 height 17
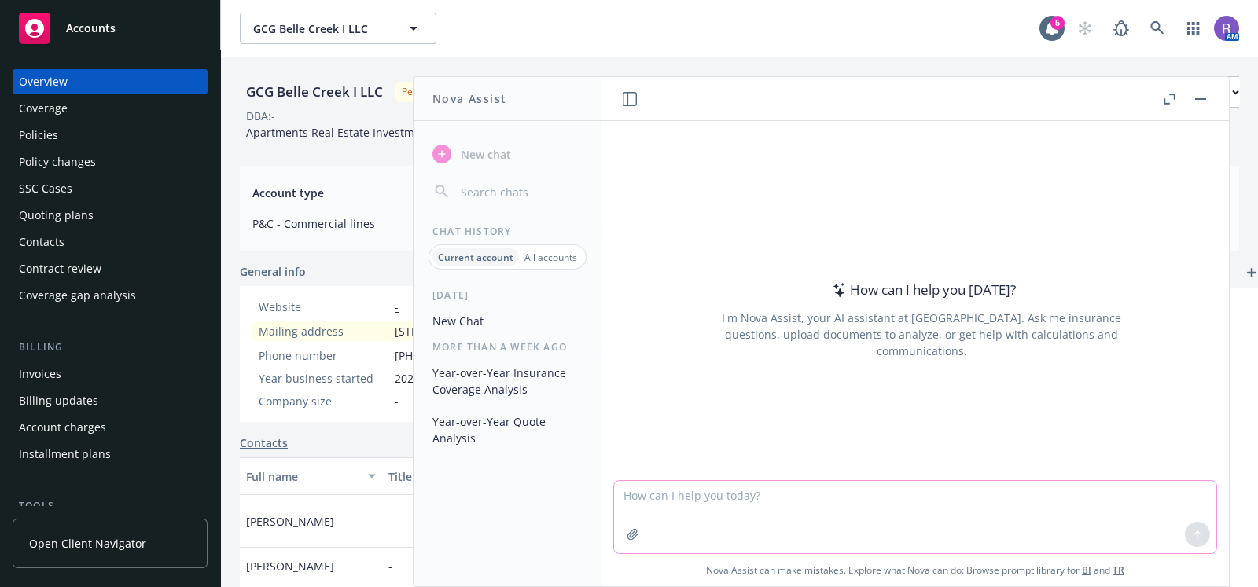
click at [682, 489] on textarea at bounding box center [915, 517] width 602 height 72
click at [512, 377] on button "Year-over-Year Insurance Coverage Analysis" at bounding box center [507, 381] width 163 height 42
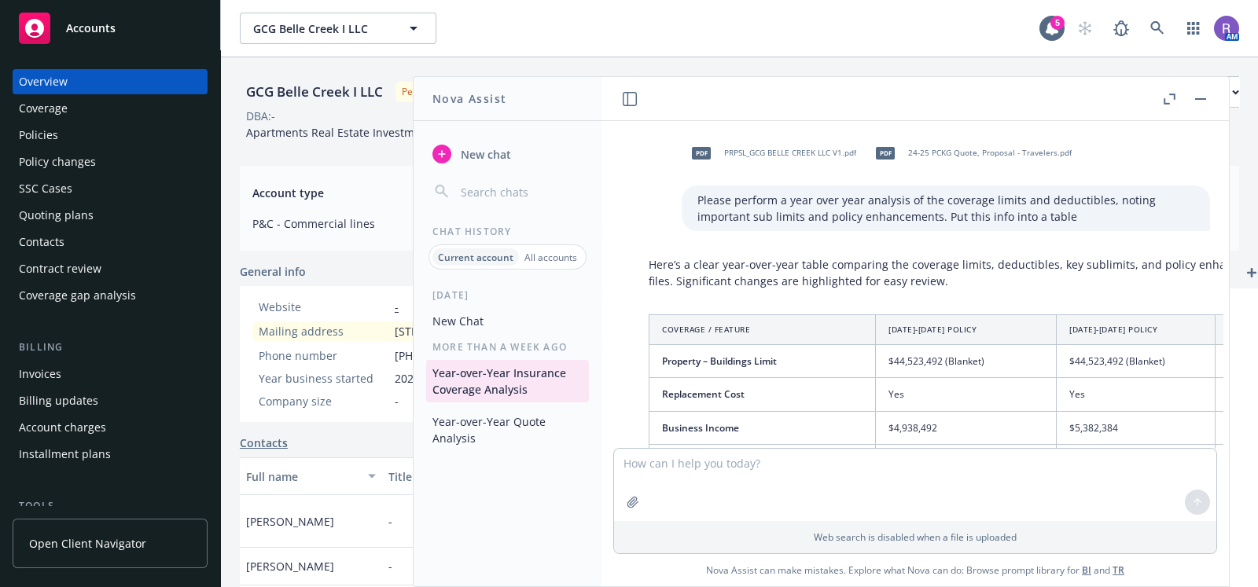
click at [1004, 208] on p "Please perform a year over year analysis of the coverage limits and deductibles…" at bounding box center [945, 208] width 497 height 33
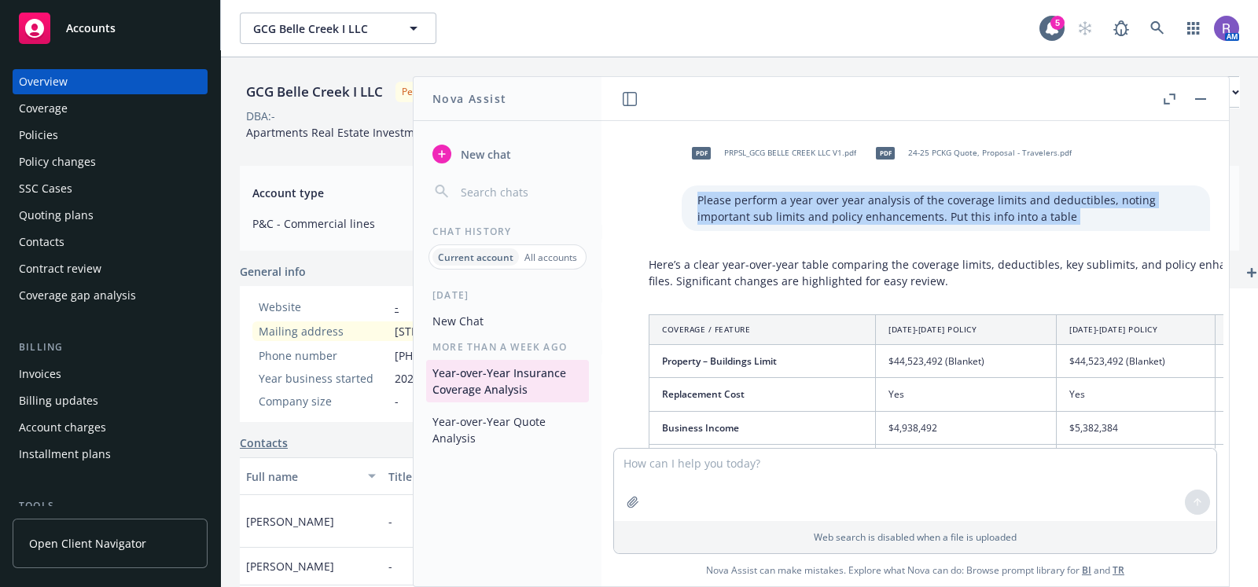
click at [1004, 208] on p "Please perform a year over year analysis of the coverage limits and deductibles…" at bounding box center [945, 208] width 497 height 33
click at [756, 198] on p "Please perform a year over year analysis of the coverage limits and deductibles…" at bounding box center [945, 208] width 497 height 33
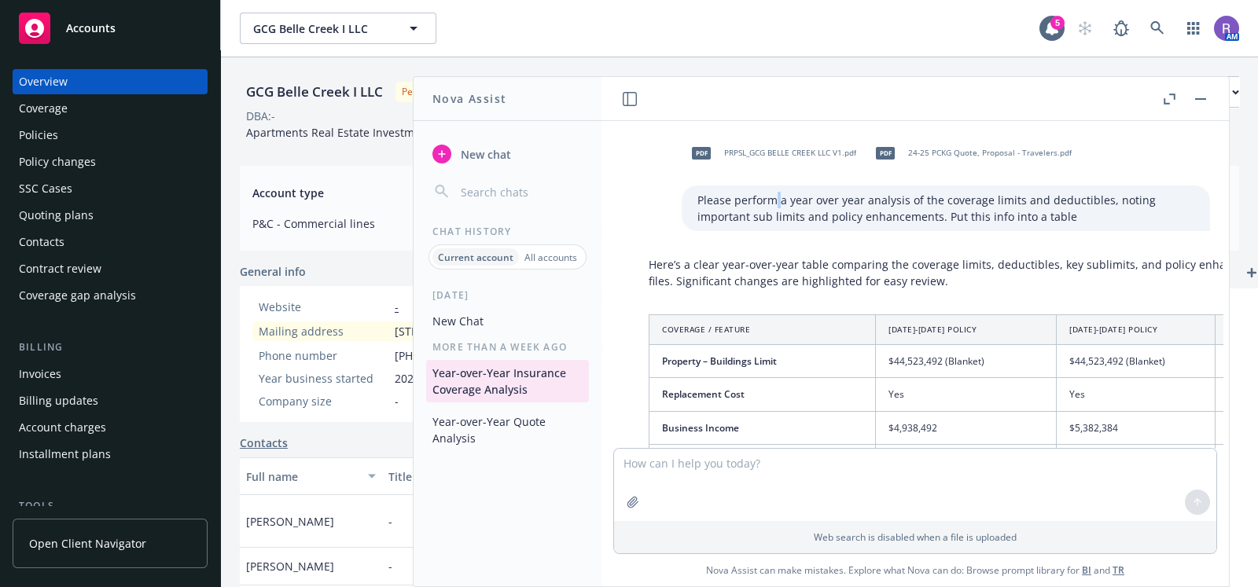
click at [756, 198] on p "Please perform a year over year analysis of the coverage limits and deductibles…" at bounding box center [945, 208] width 497 height 33
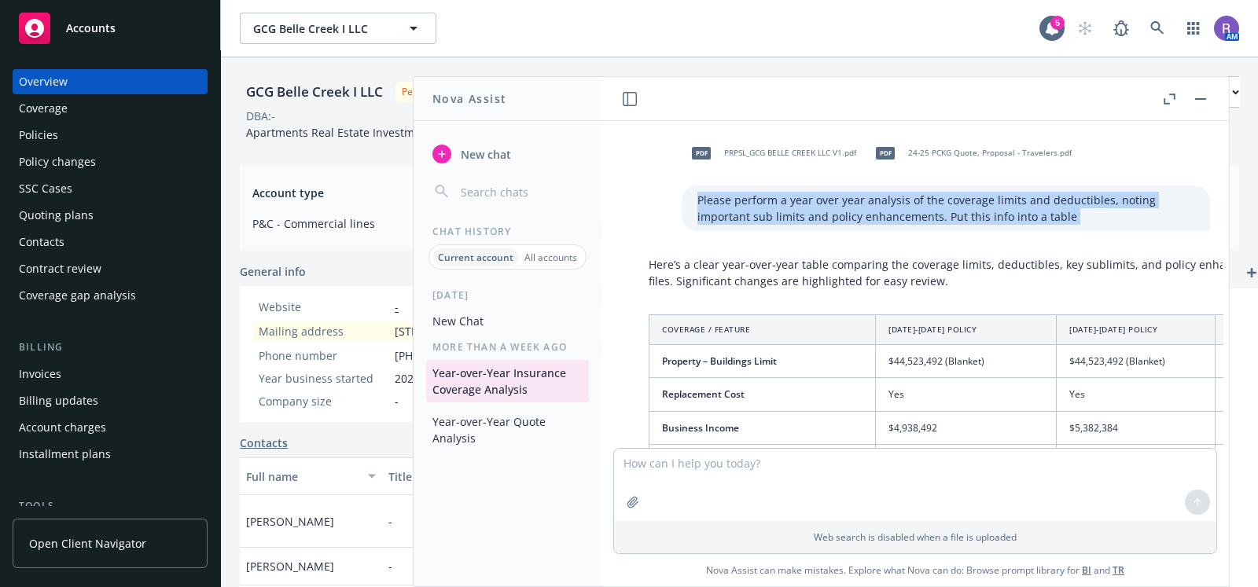
click at [756, 198] on p "Please perform a year over year analysis of the coverage limits and deductibles…" at bounding box center [945, 208] width 497 height 33
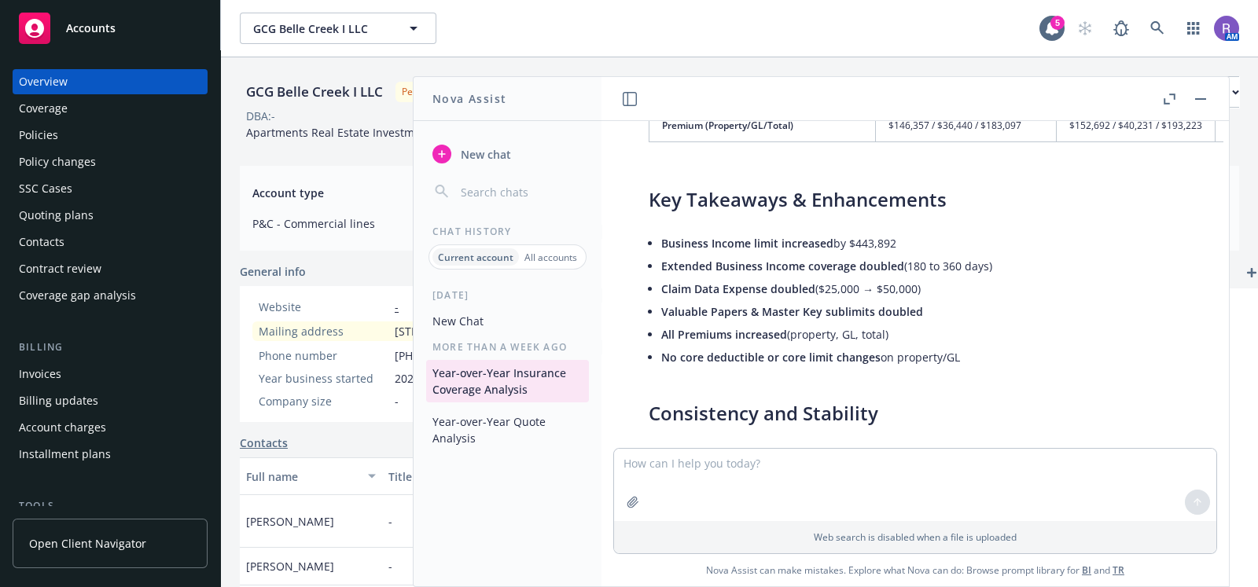
scroll to position [794, 0]
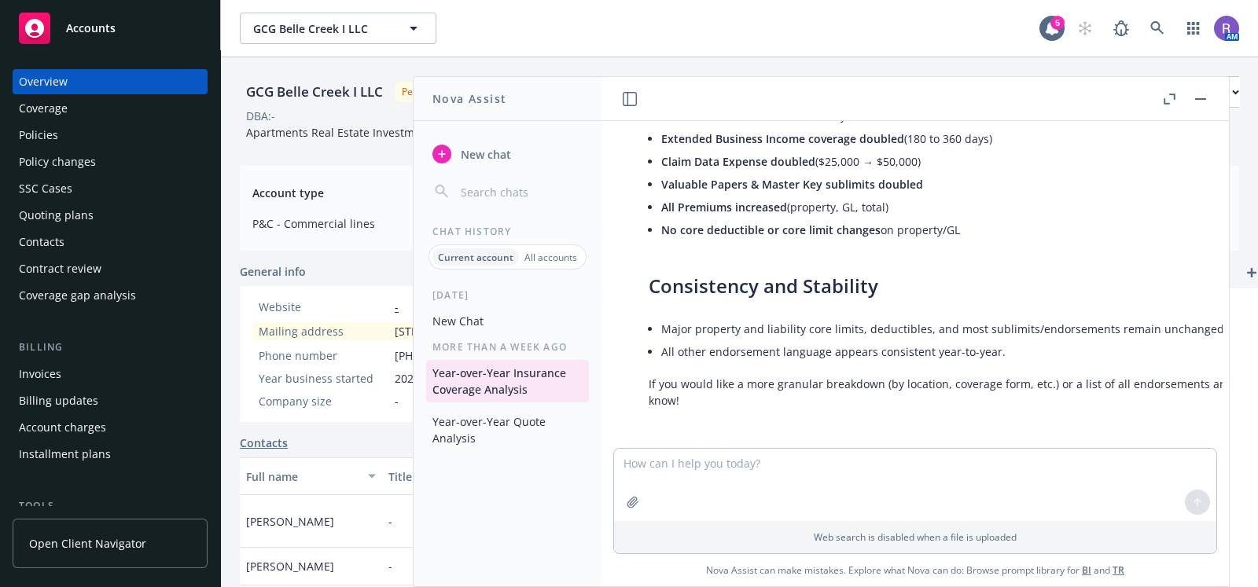
click at [502, 424] on button "Year-over-Year Quote Analysis" at bounding box center [507, 430] width 163 height 42
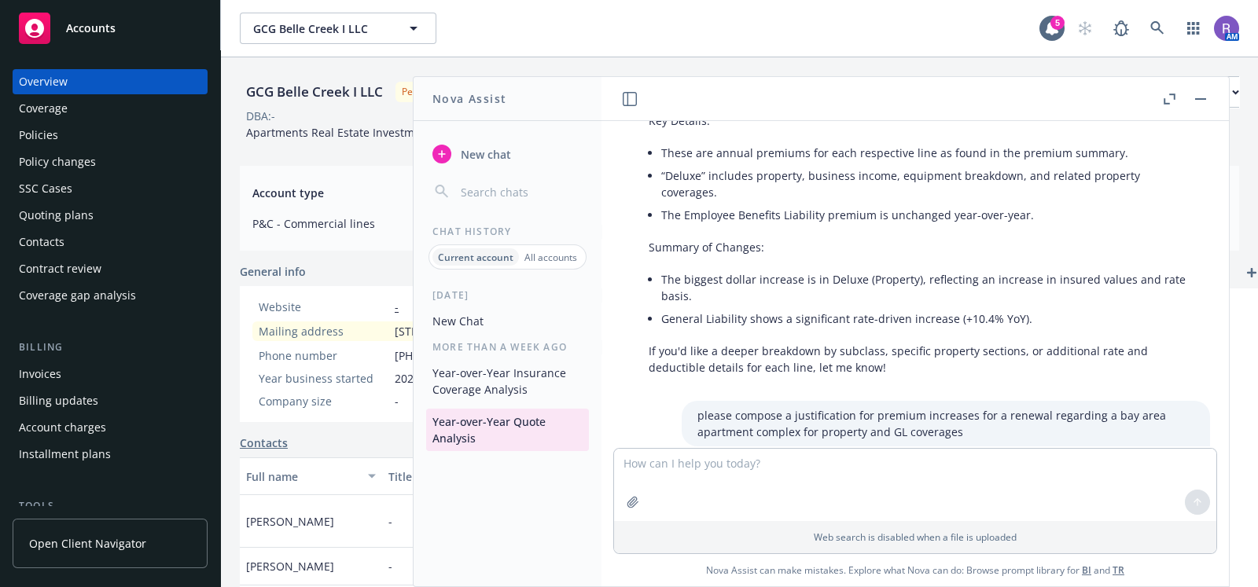
scroll to position [1653, 0]
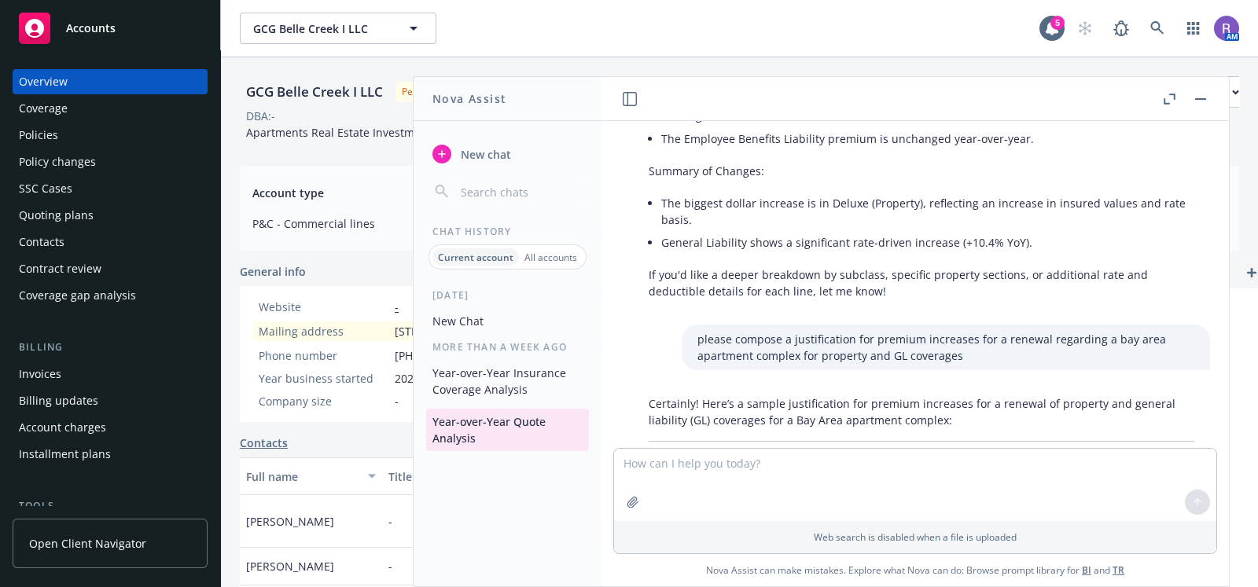
click at [457, 320] on button "New Chat" at bounding box center [507, 321] width 163 height 26
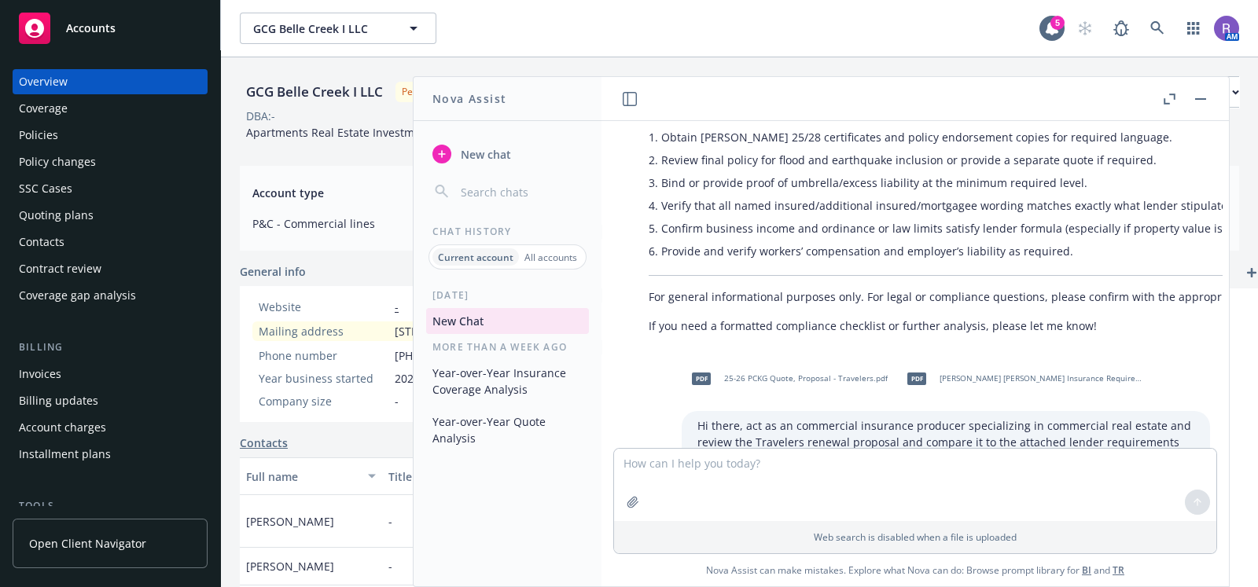
scroll to position [6245, 0]
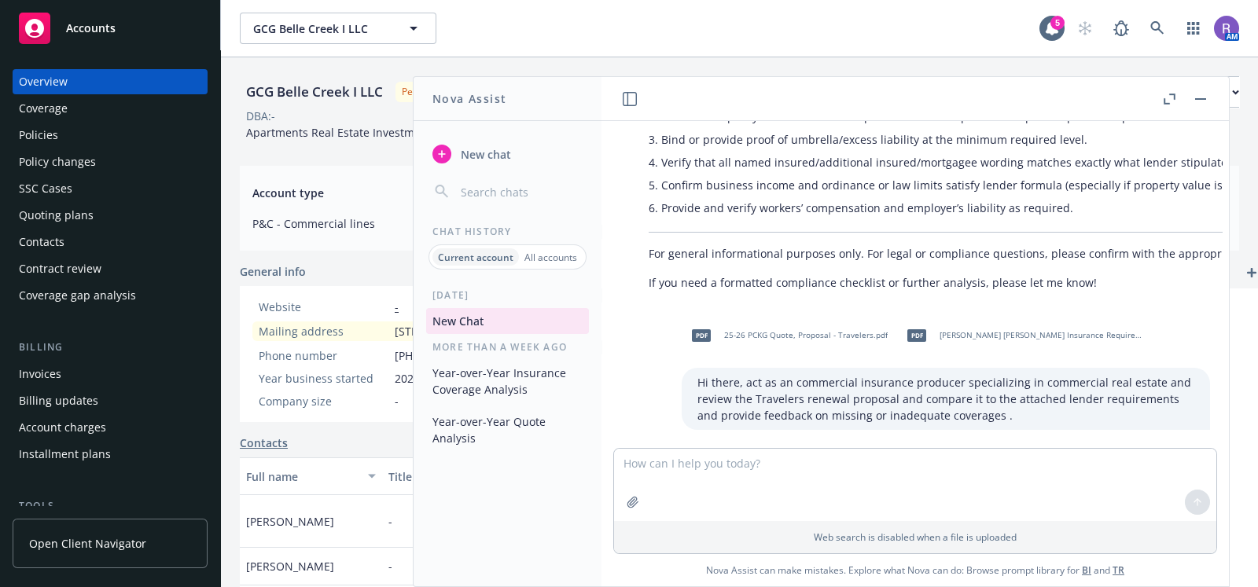
click at [868, 374] on p "Hi there, act as an commercial insurance producer specializing in commercial re…" at bounding box center [945, 399] width 497 height 50
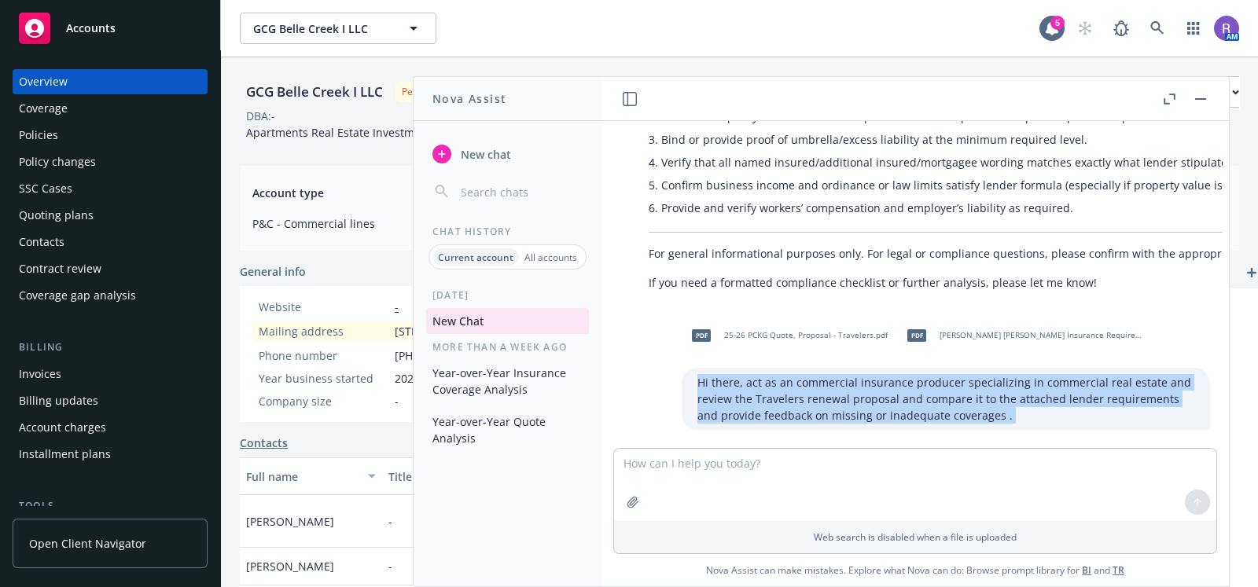
click at [868, 374] on p "Hi there, act as an commercial insurance producer specializing in commercial re…" at bounding box center [945, 399] width 497 height 50
copy p "Hi there, act as an commercial insurance producer specializing in commercial re…"
click at [868, 374] on p "Hi there, act as an commercial insurance producer specializing in commercial re…" at bounding box center [945, 399] width 497 height 50
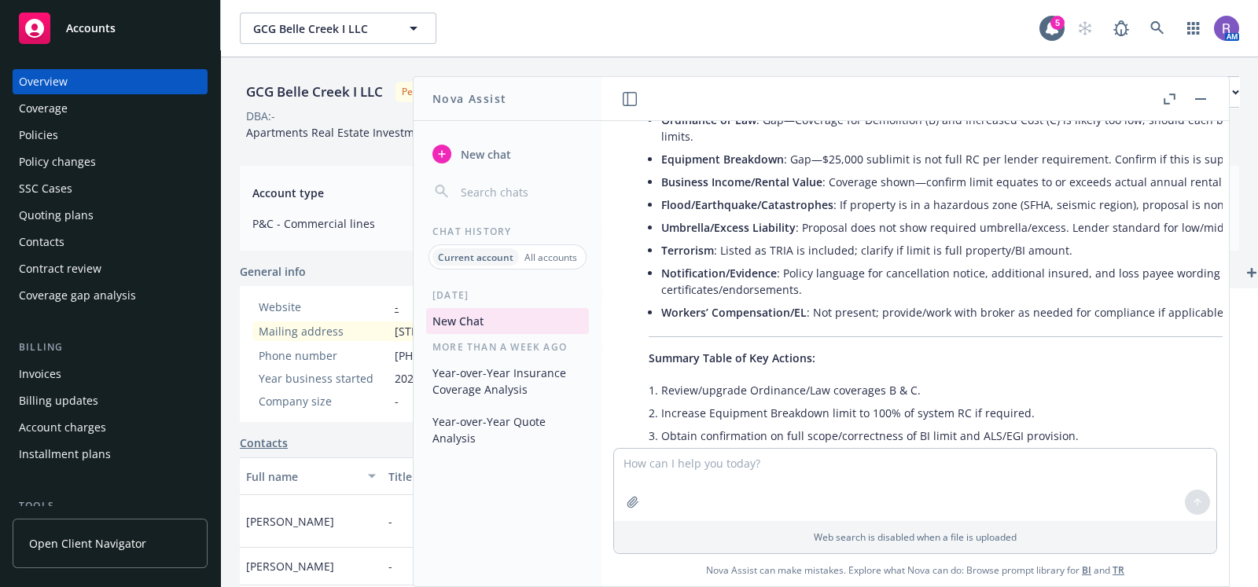
scroll to position [7241, 0]
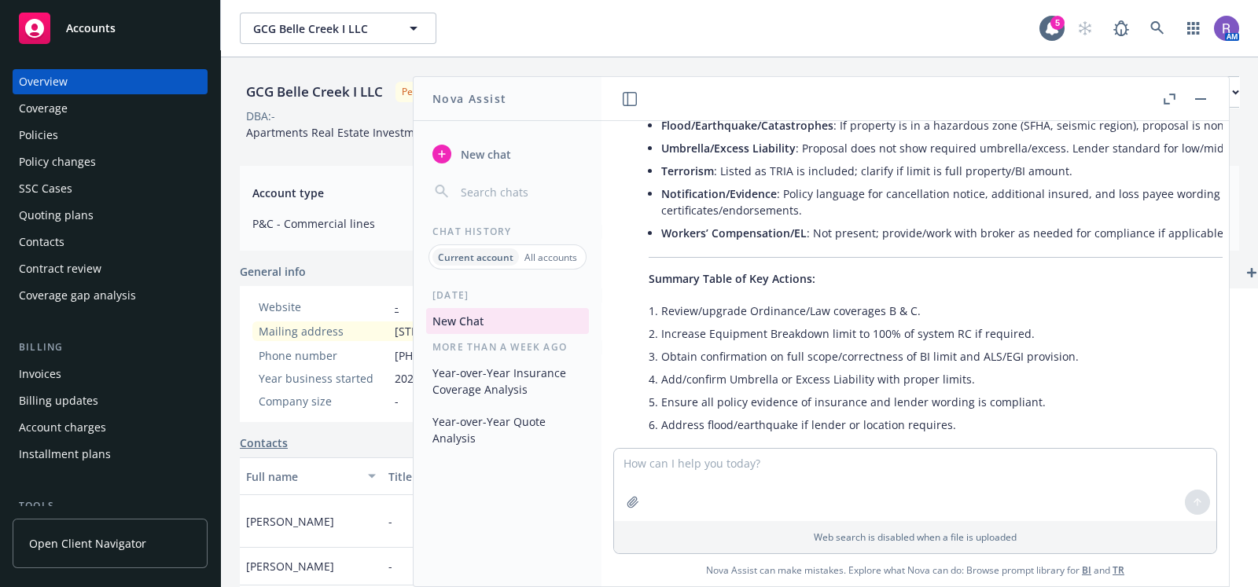
click at [1201, 100] on button "button" at bounding box center [1200, 99] width 19 height 19
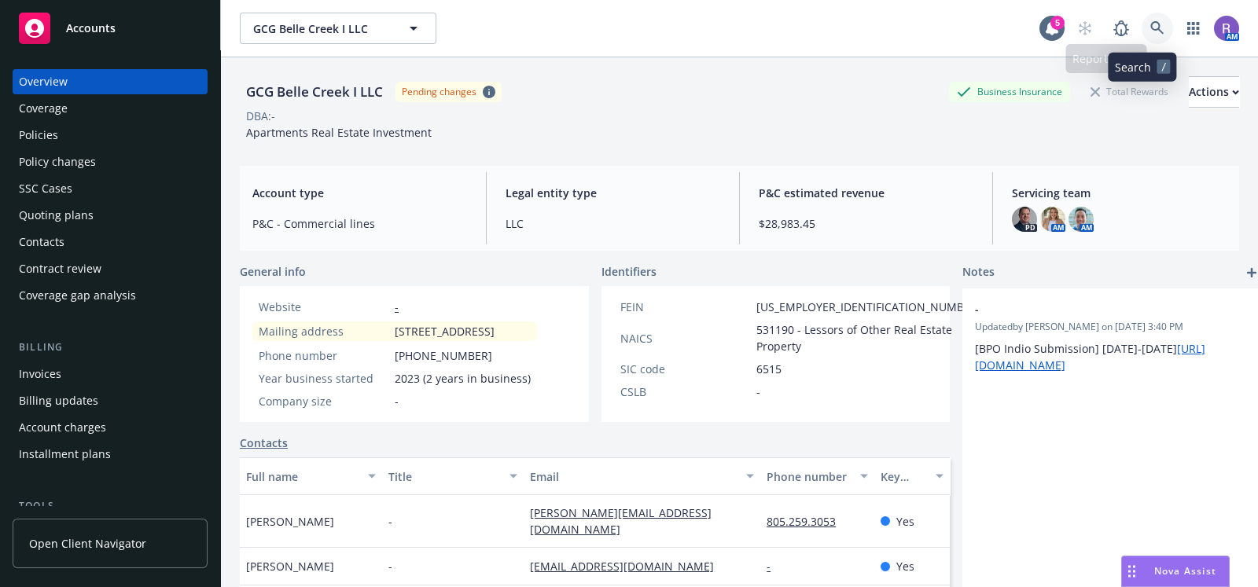
click at [1150, 28] on icon at bounding box center [1157, 28] width 14 height 14
click at [1169, 572] on span "Nova Assist" at bounding box center [1185, 571] width 62 height 13
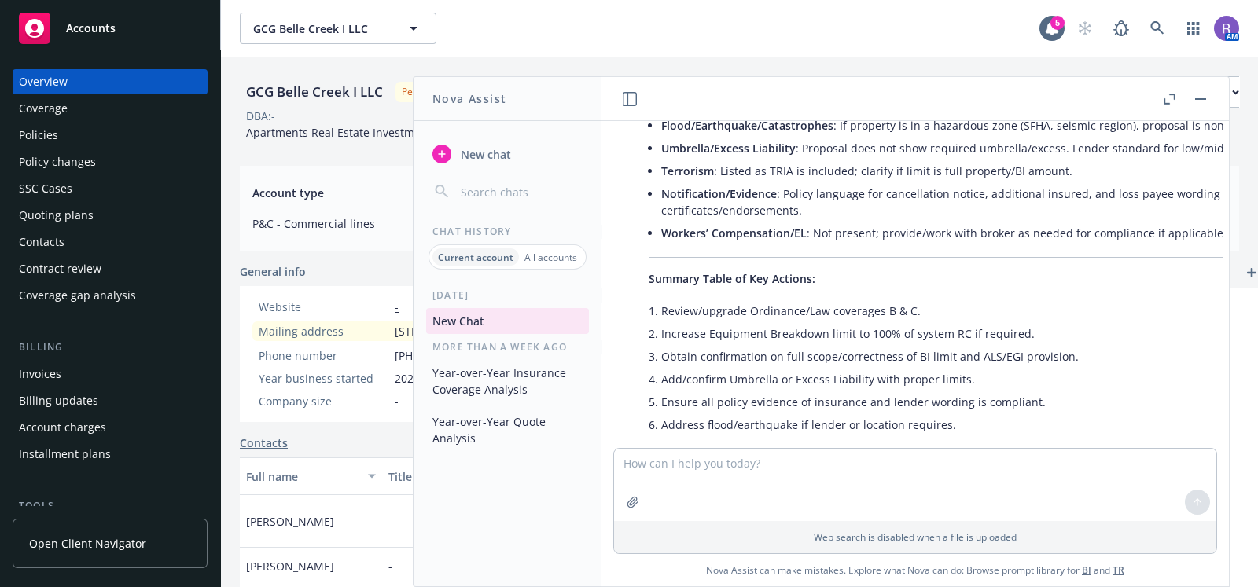
click at [485, 165] on button "New chat" at bounding box center [507, 154] width 163 height 28
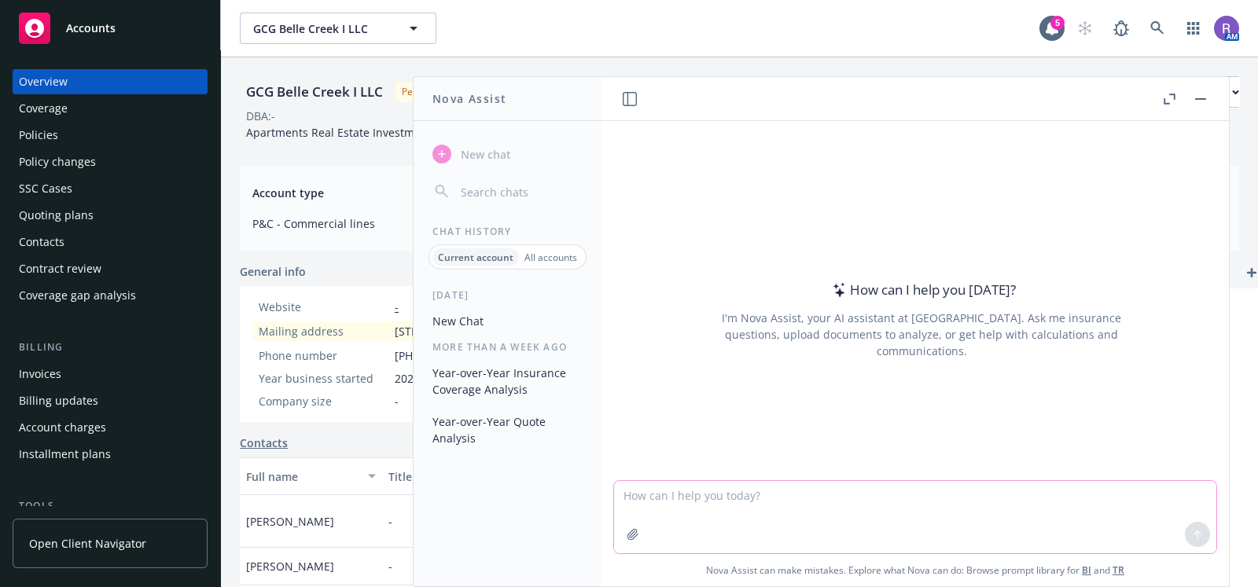
click at [693, 486] on textarea at bounding box center [915, 517] width 602 height 72
click at [484, 379] on button "Year-over-Year Insurance Coverage Analysis" at bounding box center [507, 381] width 163 height 42
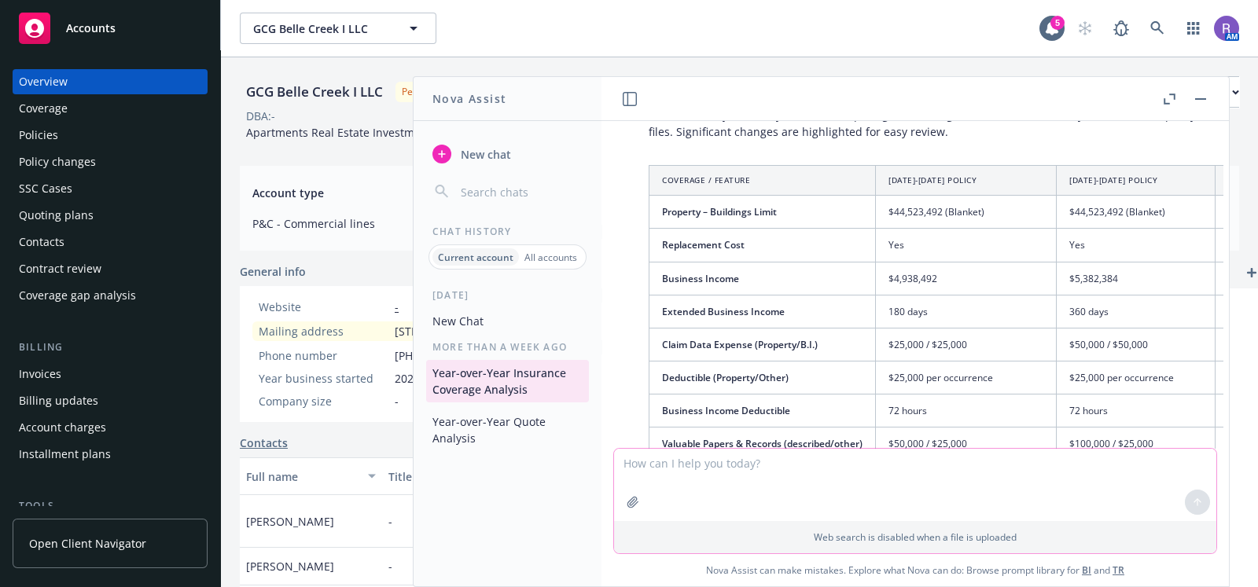
scroll to position [149, 1]
click at [1205, 101] on button "button" at bounding box center [1200, 99] width 19 height 19
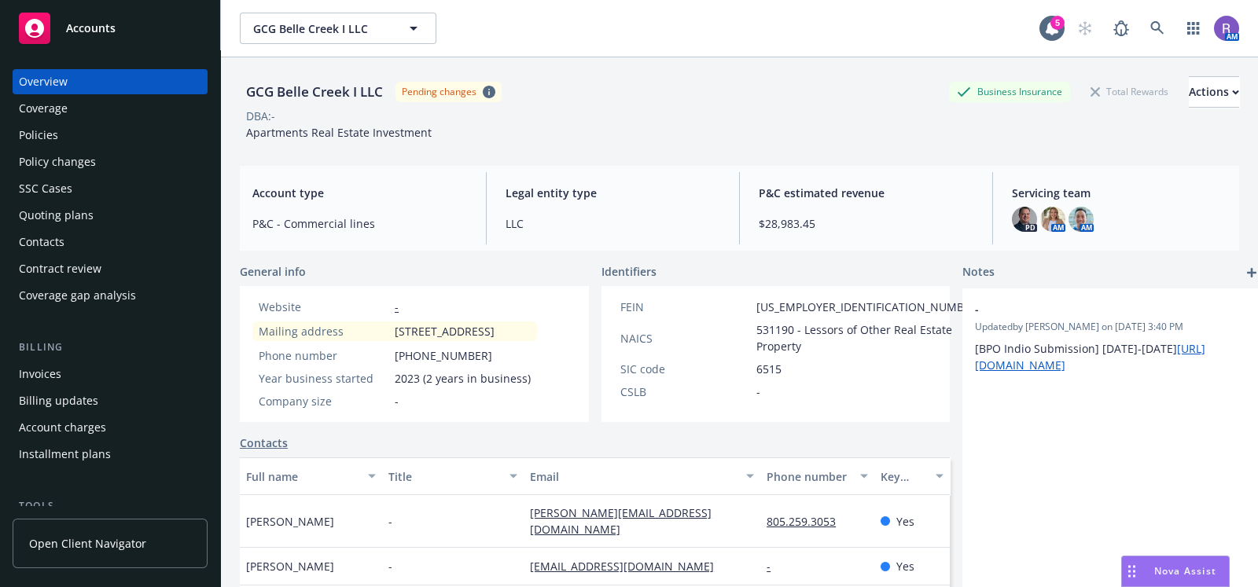
click at [1146, 574] on div "Nova Assist" at bounding box center [1185, 571] width 87 height 13
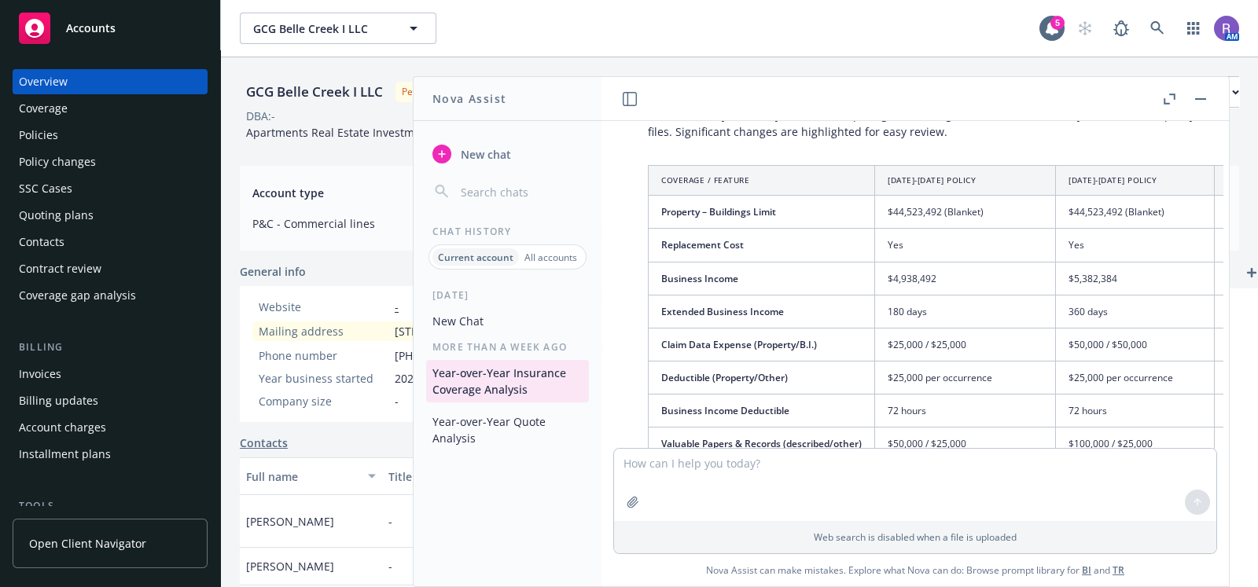
click at [1166, 96] on icon "button" at bounding box center [1170, 99] width 12 height 11
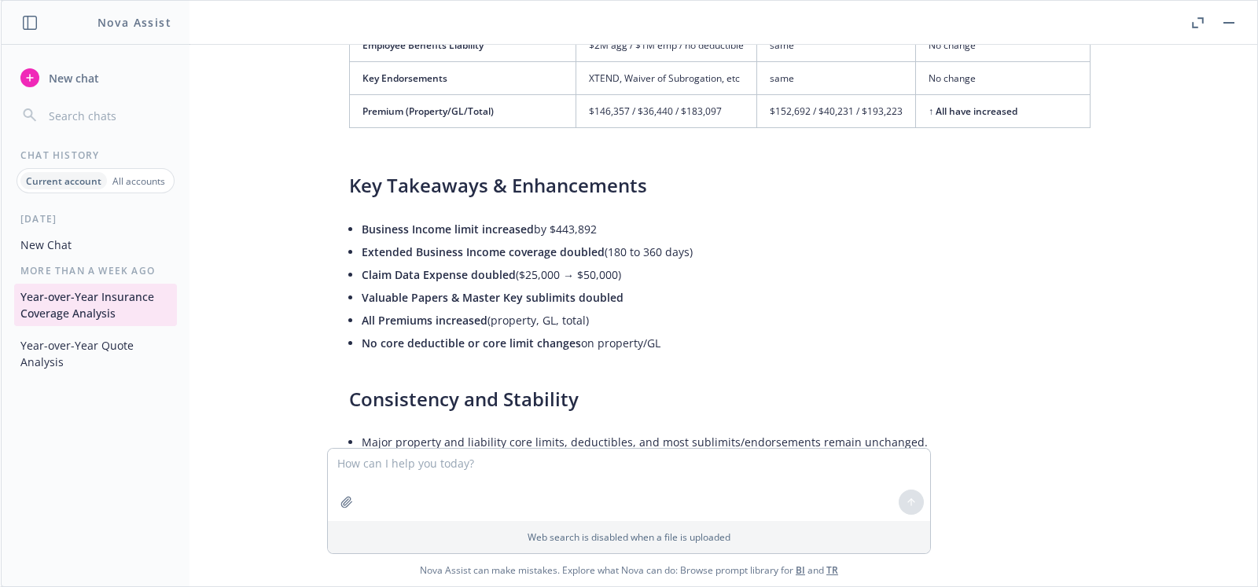
scroll to position [703, 0]
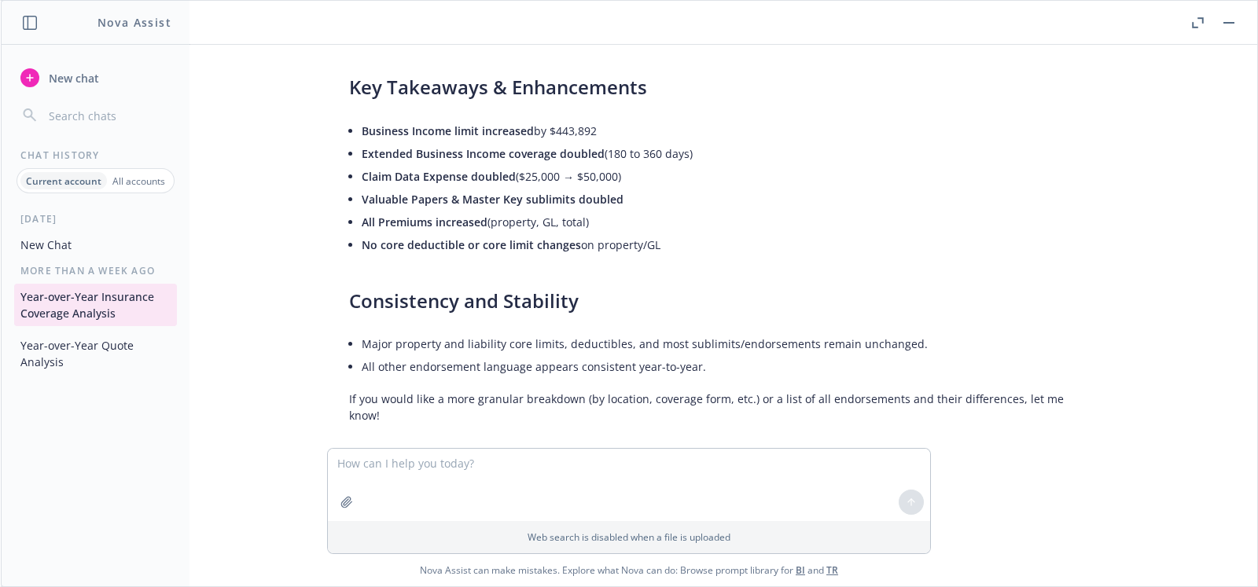
click at [51, 241] on button "New Chat" at bounding box center [95, 245] width 163 height 26
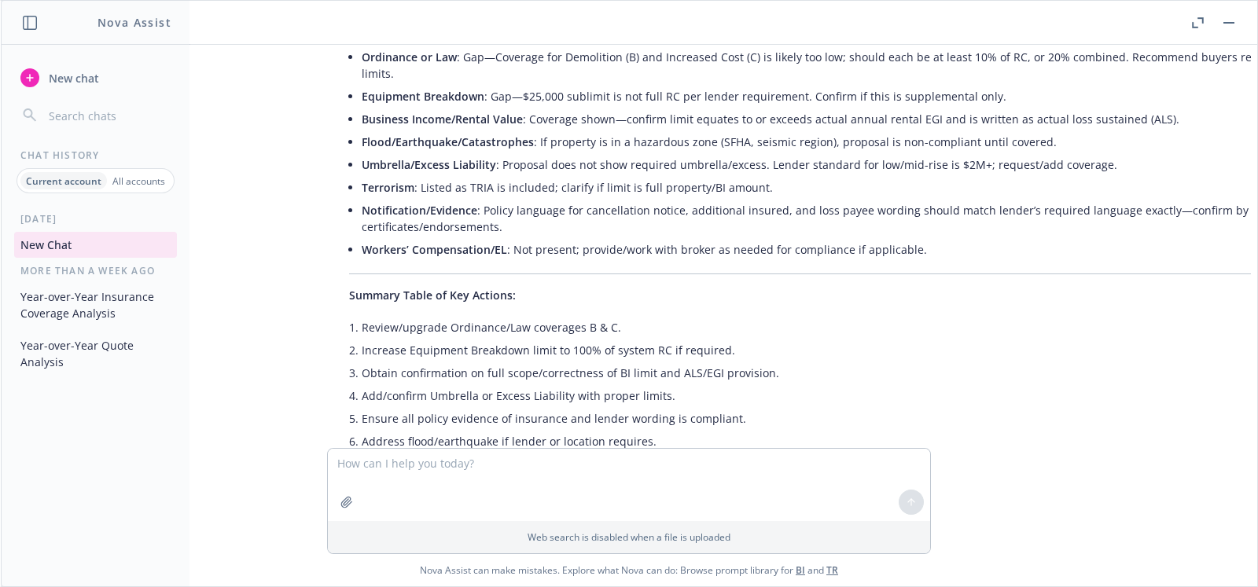
scroll to position [7097, 0]
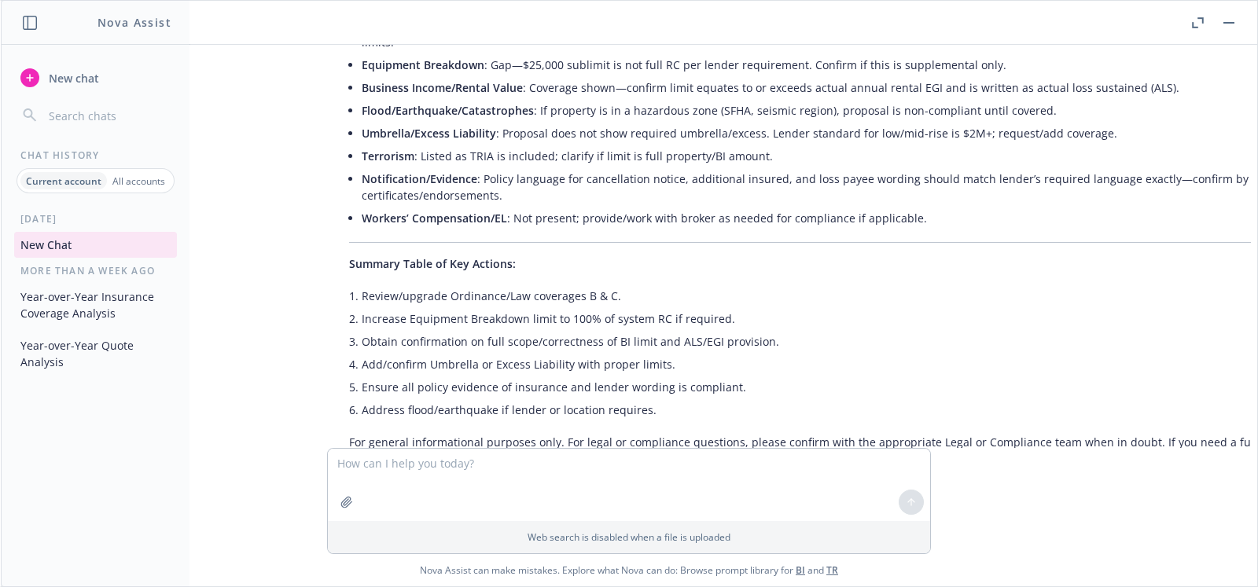
click at [54, 87] on button "New chat" at bounding box center [95, 78] width 163 height 28
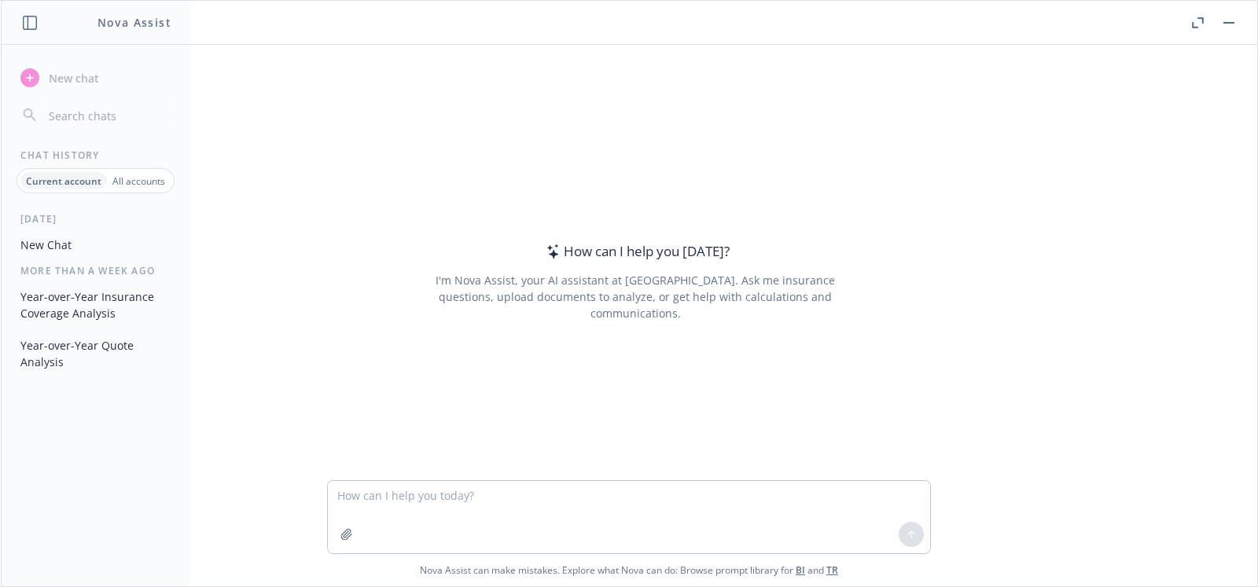
click at [1036, 197] on div "How can I help you today? I'm Nova Assist, your AI assistant at Newfront. Ask m…" at bounding box center [629, 263] width 1244 height 436
click at [458, 499] on textarea at bounding box center [629, 517] width 602 height 72
paste textarea "Hi there, act as an commercial insurance producer specializing in commercial re…"
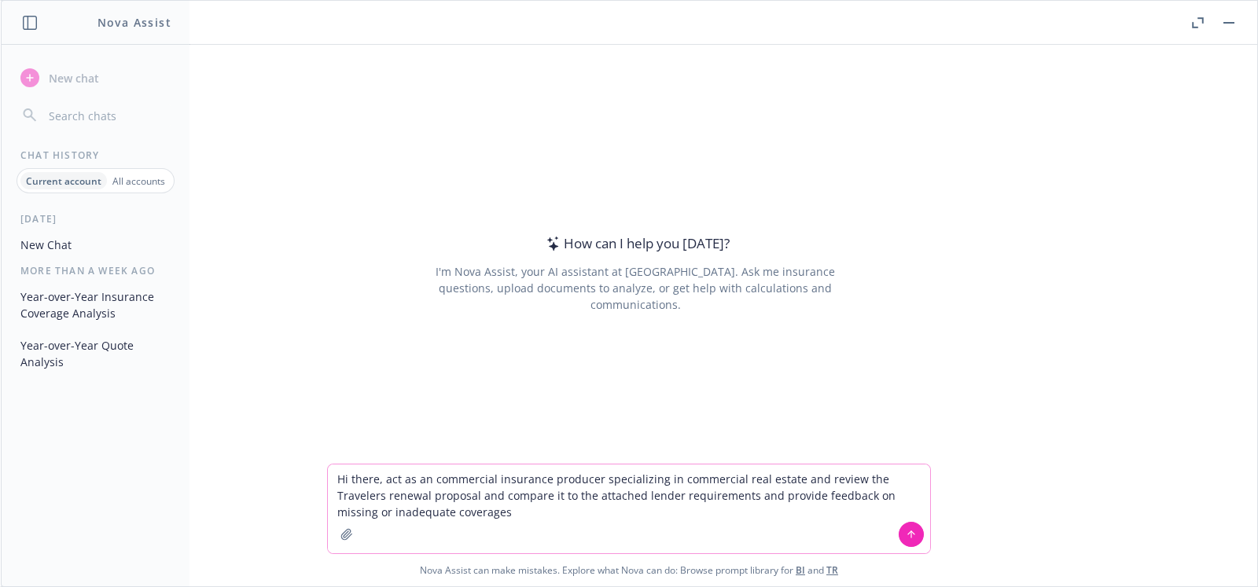
type textarea "Hi there, act as an commercial insurance producer specializing in commercial re…"
click at [351, 536] on icon "button" at bounding box center [346, 534] width 13 height 13
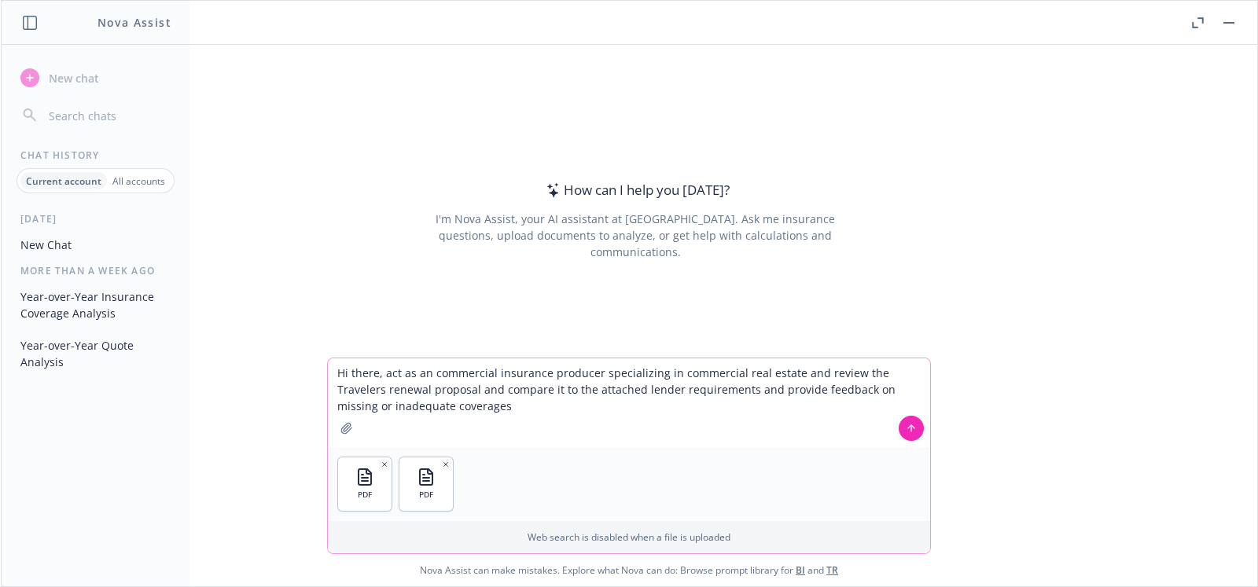
click at [907, 430] on icon at bounding box center [911, 428] width 11 height 11
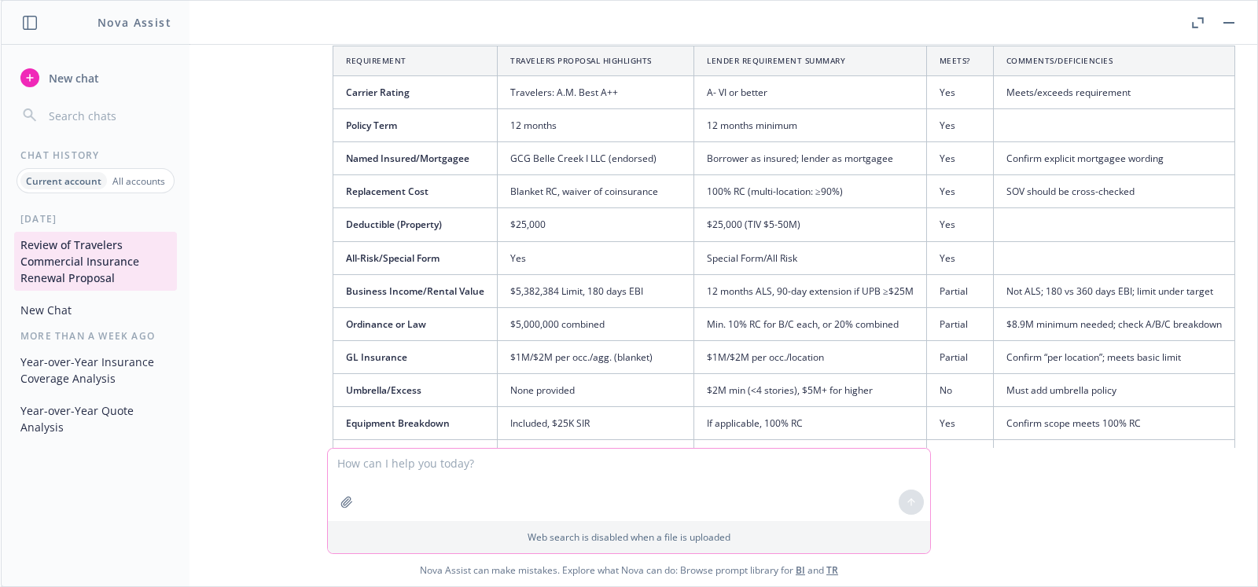
scroll to position [333, 26]
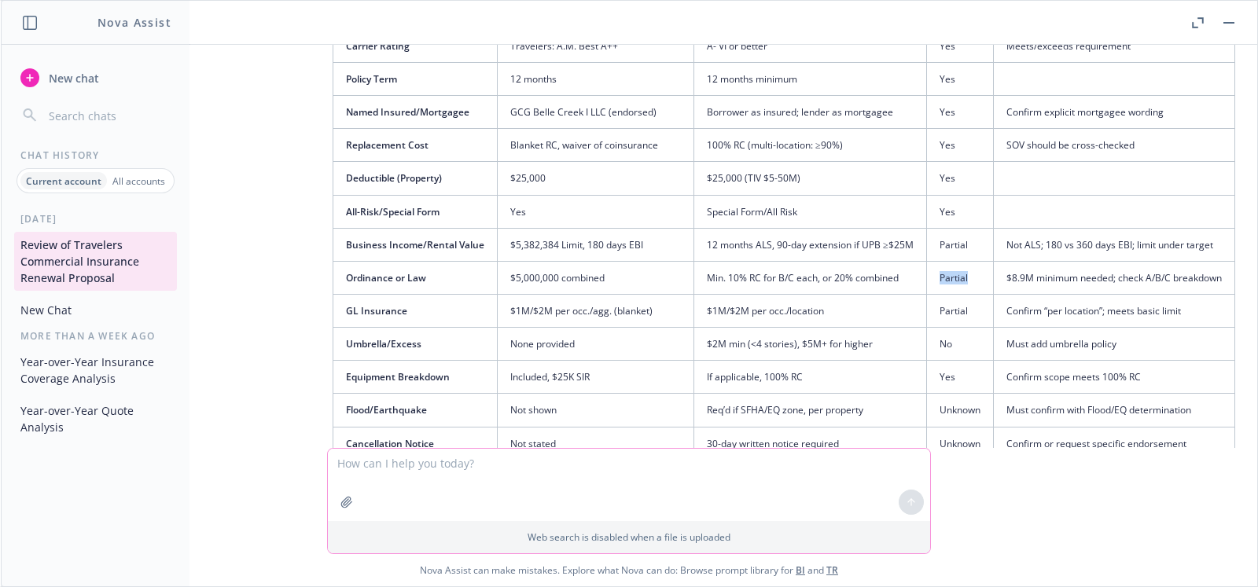
drag, startPoint x: 919, startPoint y: 274, endPoint x: 953, endPoint y: 273, distance: 33.8
click at [953, 273] on td "Partial" at bounding box center [959, 277] width 67 height 33
click at [694, 317] on td "$1M/$2M per occ./location" at bounding box center [810, 311] width 233 height 33
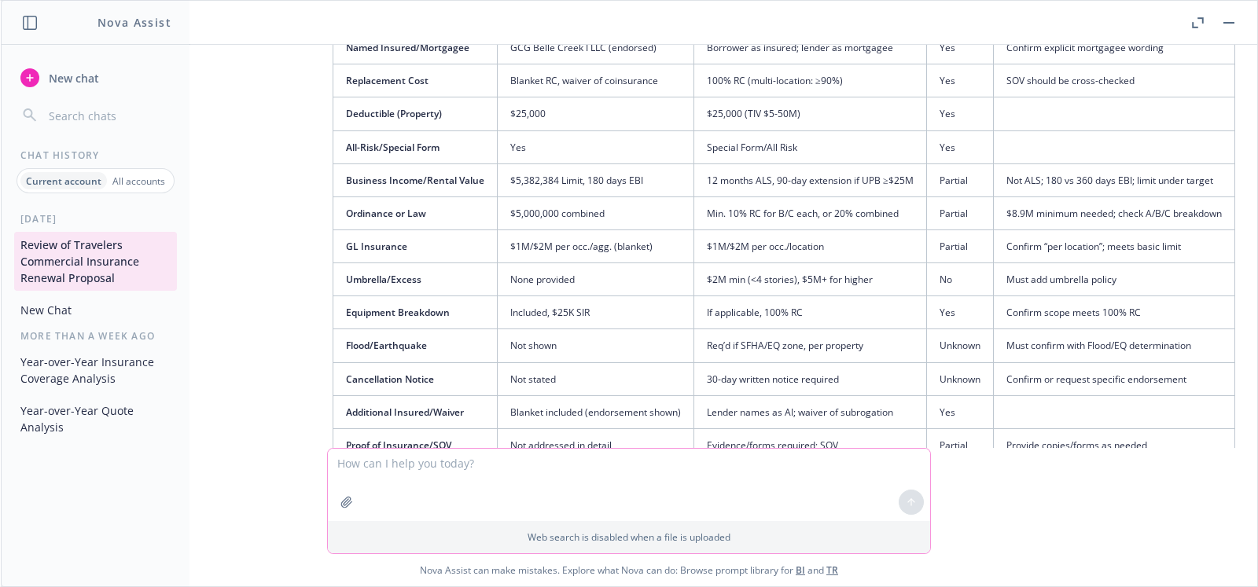
scroll to position [399, 26]
drag, startPoint x: 746, startPoint y: 275, endPoint x: 802, endPoint y: 270, distance: 56.1
click at [802, 270] on td "$2M min (<4 stories), $5M+ for higher" at bounding box center [810, 279] width 233 height 33
click at [929, 267] on td "No" at bounding box center [959, 279] width 67 height 33
click at [1021, 270] on td "Must add umbrella policy" at bounding box center [1113, 279] width 241 height 33
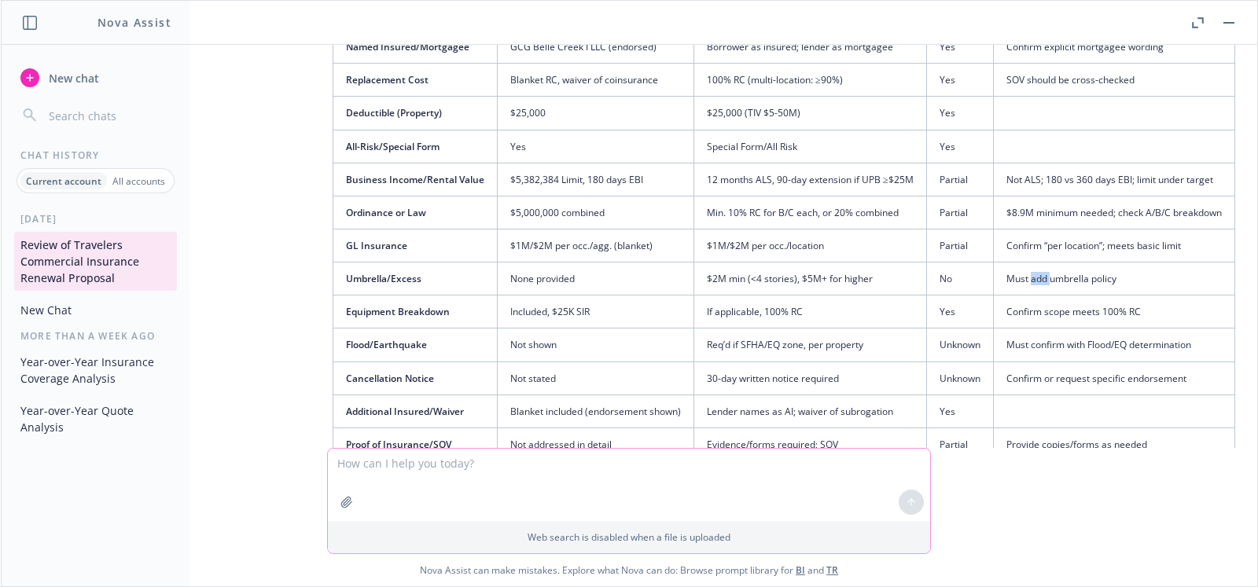
click at [1021, 270] on td "Must add umbrella policy" at bounding box center [1113, 279] width 241 height 33
click at [1142, 275] on td "Must add umbrella policy" at bounding box center [1113, 279] width 241 height 33
click at [372, 279] on span "Umbrella/Excess" at bounding box center [383, 278] width 75 height 13
drag, startPoint x: 488, startPoint y: 270, endPoint x: 1137, endPoint y: 281, distance: 648.8
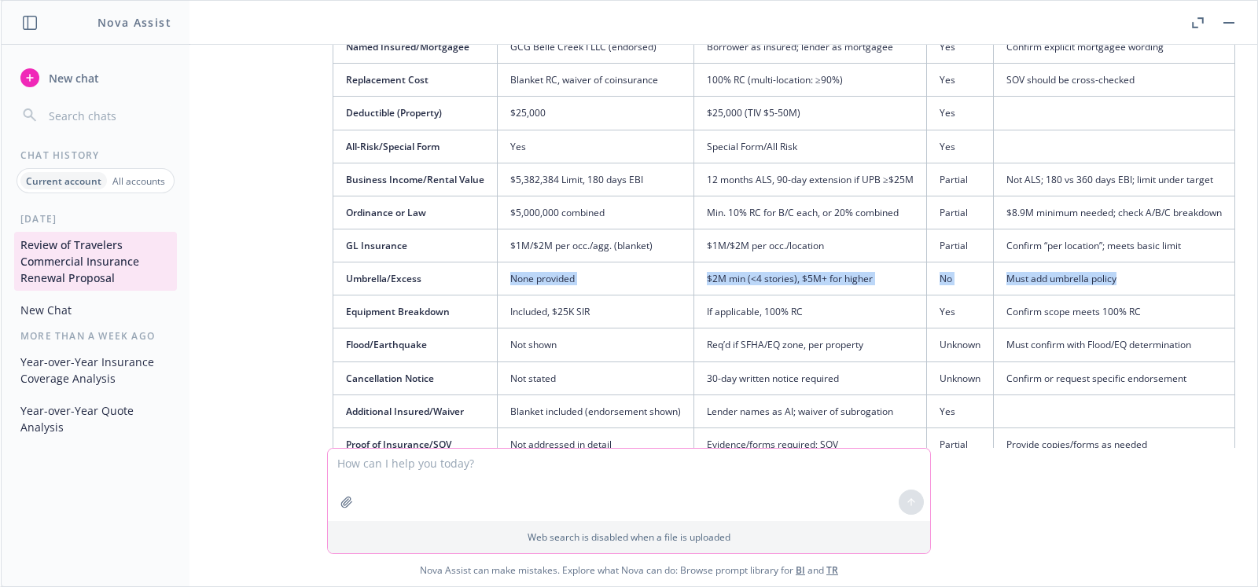
click at [1137, 281] on tr "Umbrella/Excess None provided $2M min (<4 stories), $5M+ for higher No Must add…" at bounding box center [784, 279] width 902 height 33
click at [1121, 279] on td "Must add umbrella policy" at bounding box center [1113, 279] width 241 height 33
click at [1037, 278] on td "Must add umbrella policy" at bounding box center [1113, 279] width 241 height 33
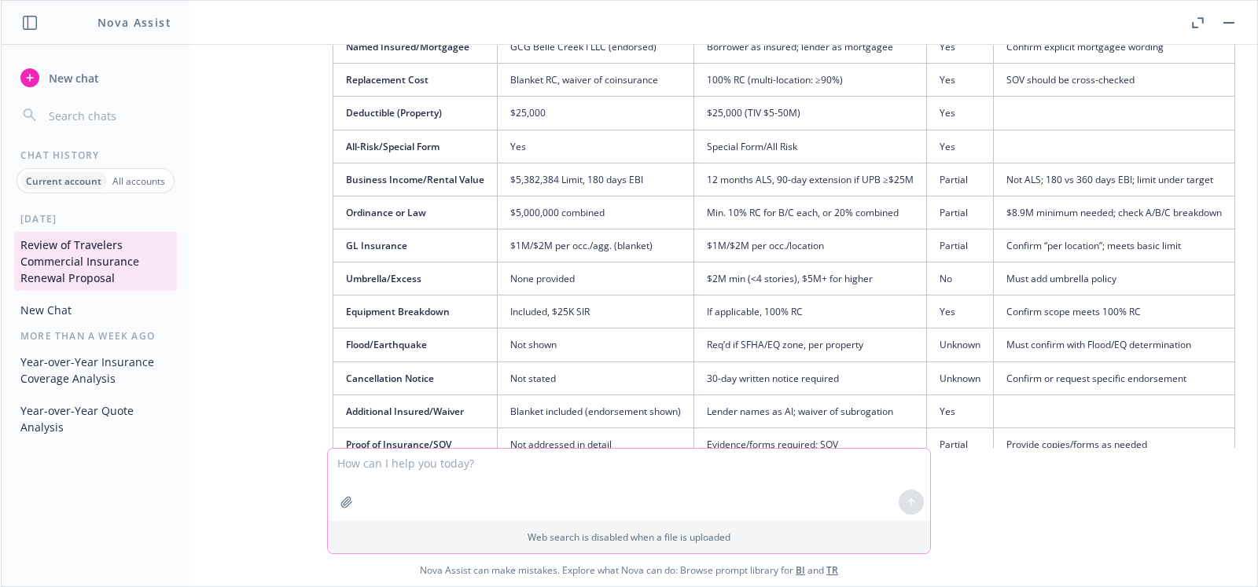
click at [714, 289] on td "$2M min (<4 stories), $5M+ for higher" at bounding box center [810, 279] width 233 height 33
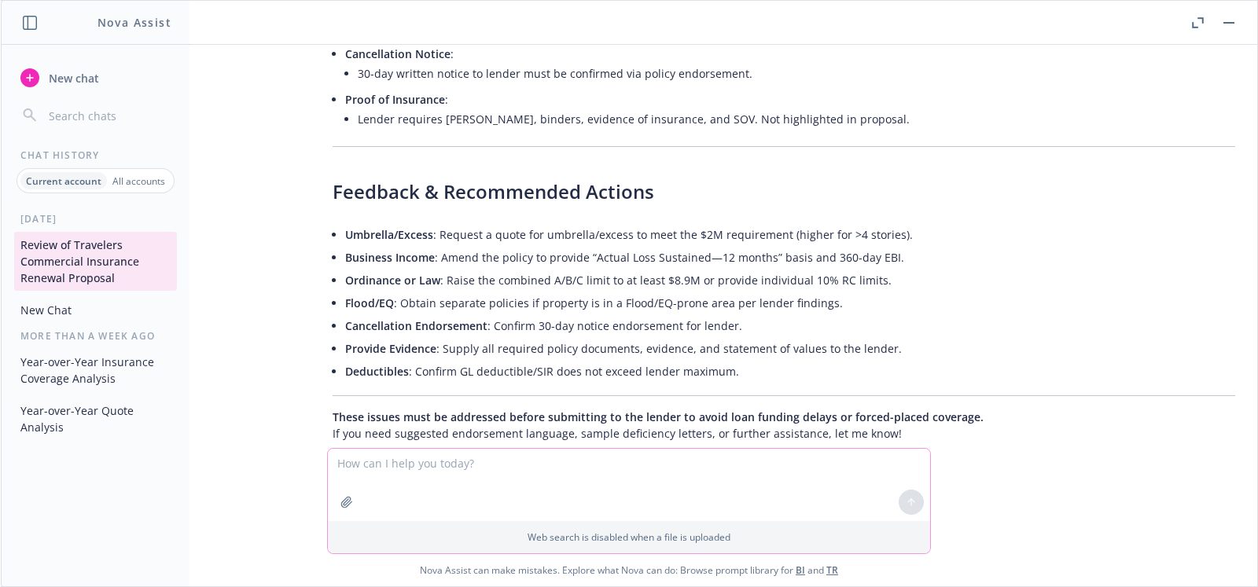
scroll to position [1330, 26]
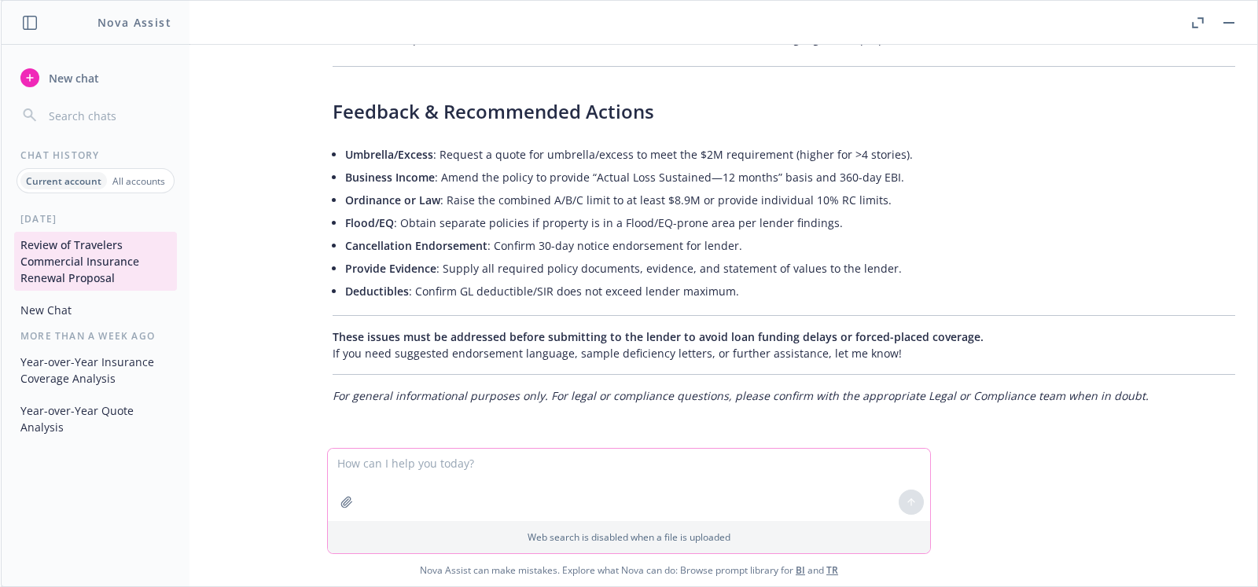
click at [409, 465] on textarea at bounding box center [629, 485] width 602 height 72
paste textarea "Please perform a year over year analysis of the coverage limits and deductibles…"
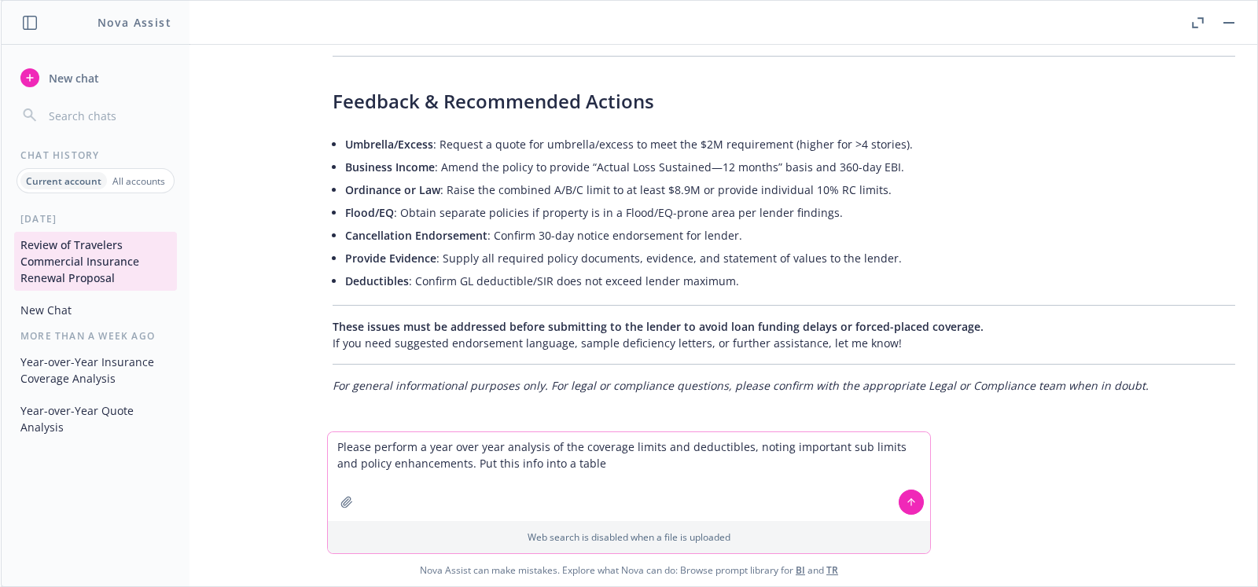
type textarea "Please perform a year over year analysis of the coverage limits and deductibles…"
click at [340, 510] on button "button" at bounding box center [346, 502] width 25 height 25
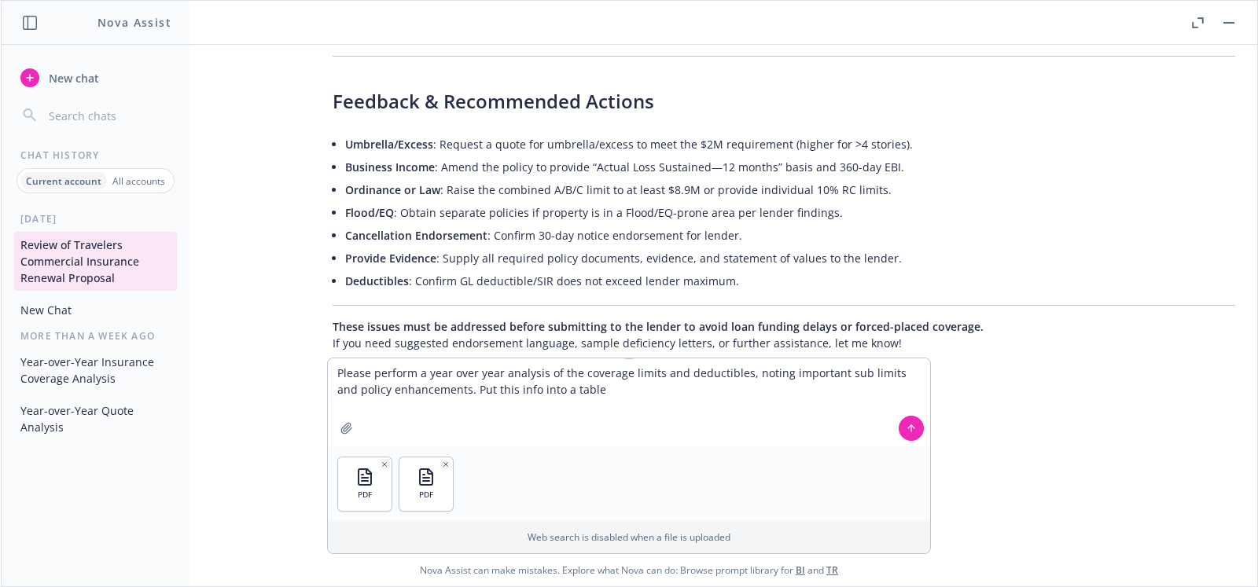
click at [913, 428] on icon at bounding box center [911, 426] width 6 height 3
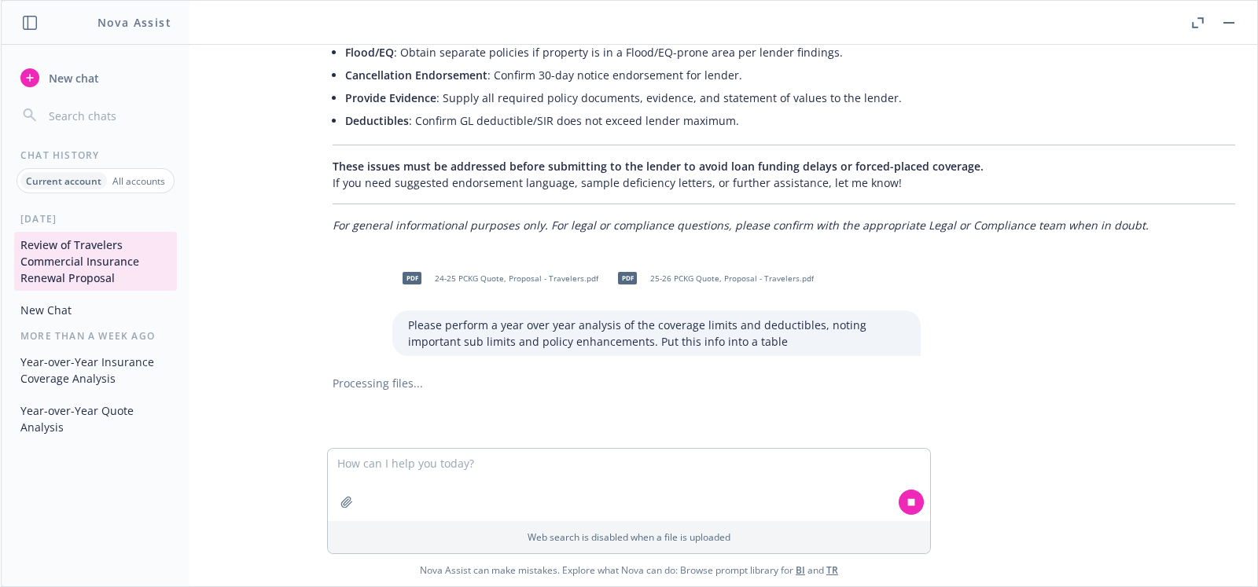
scroll to position [1507, 26]
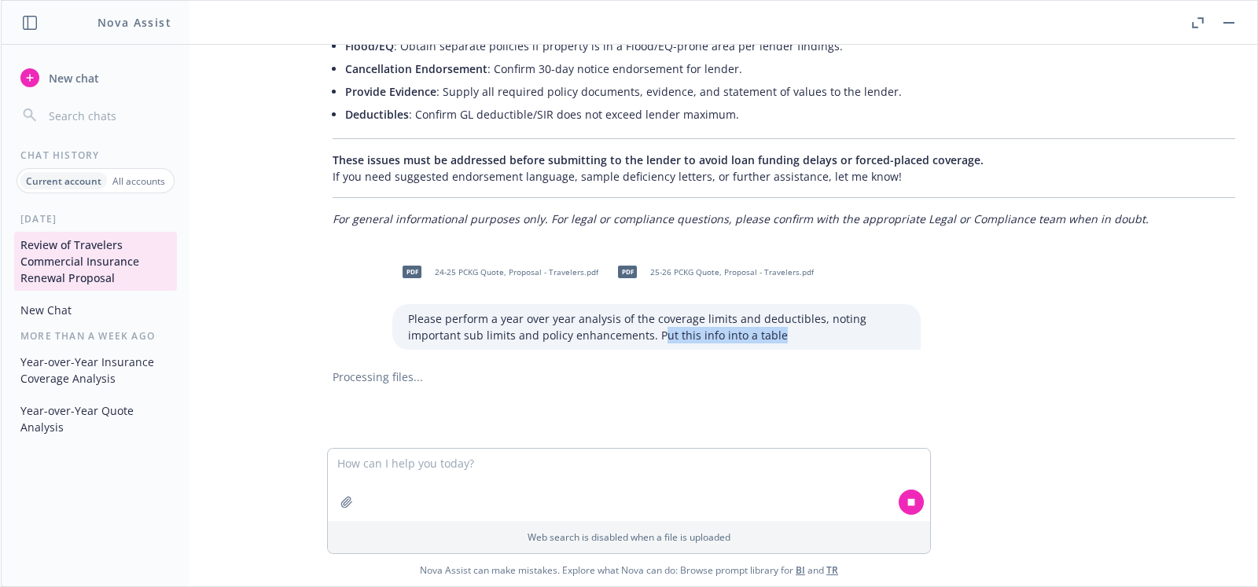
drag, startPoint x: 641, startPoint y: 322, endPoint x: 775, endPoint y: 314, distance: 133.9
click at [775, 314] on p "Please perform a year over year analysis of the coverage limits and deductibles…" at bounding box center [656, 327] width 497 height 33
click at [789, 315] on p "Please perform a year over year analysis of the coverage limits and deductibles…" at bounding box center [656, 327] width 497 height 33
drag, startPoint x: 767, startPoint y: 317, endPoint x: 629, endPoint y: 315, distance: 137.6
click at [629, 315] on p "Please perform a year over year analysis of the coverage limits and deductibles…" at bounding box center [656, 327] width 497 height 33
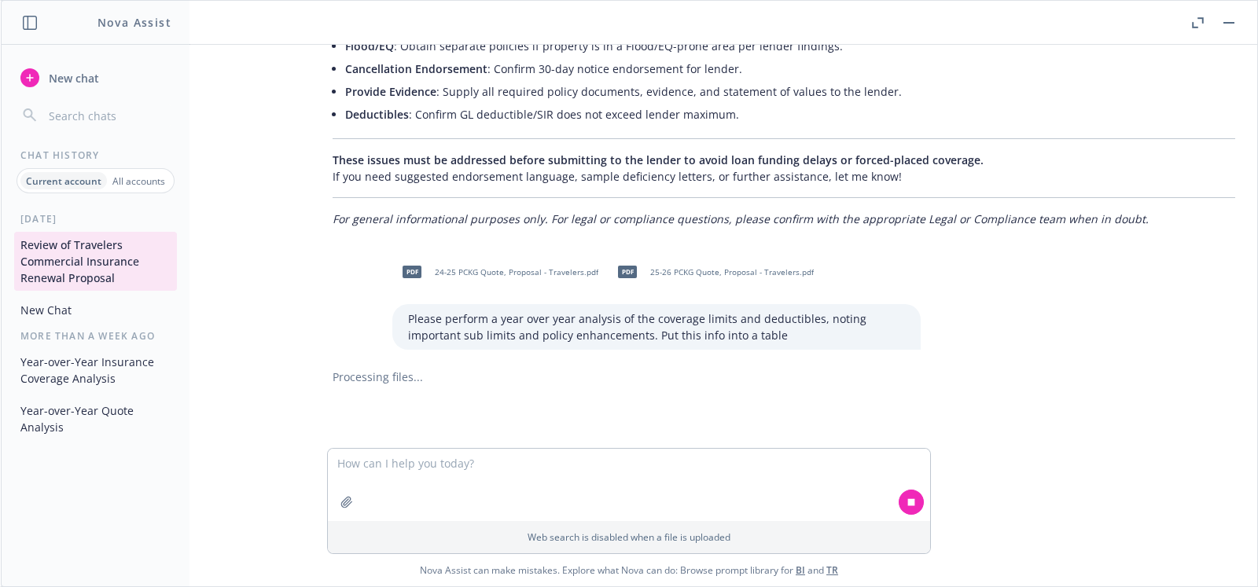
click at [554, 315] on p "Please perform a year over year analysis of the coverage limits and deductibles…" at bounding box center [656, 327] width 497 height 33
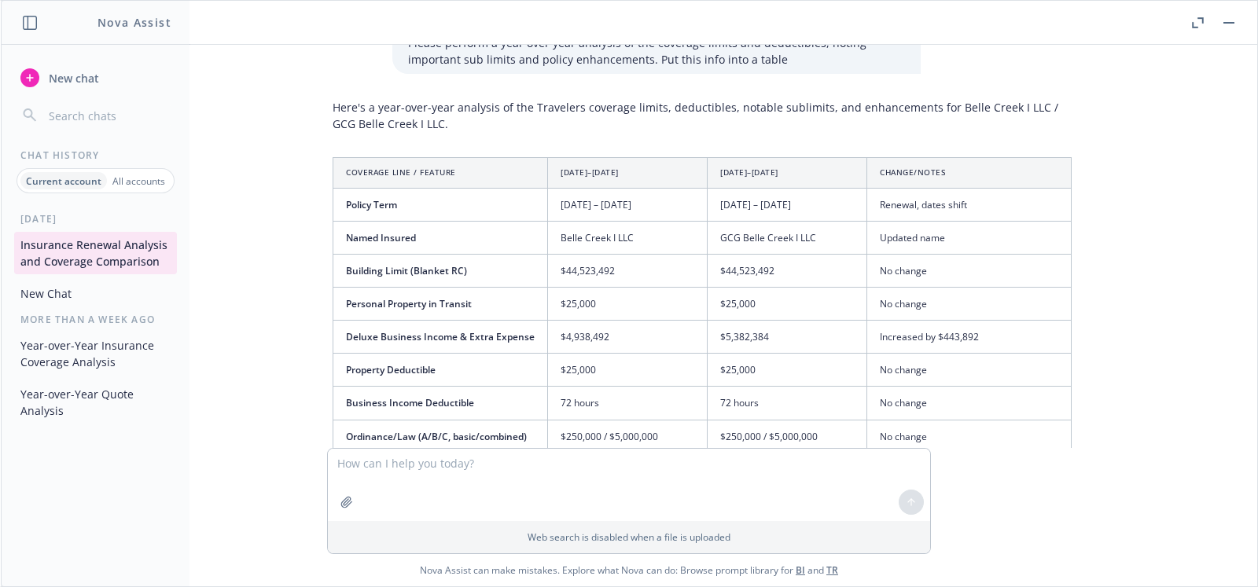
scroll to position [1840, 26]
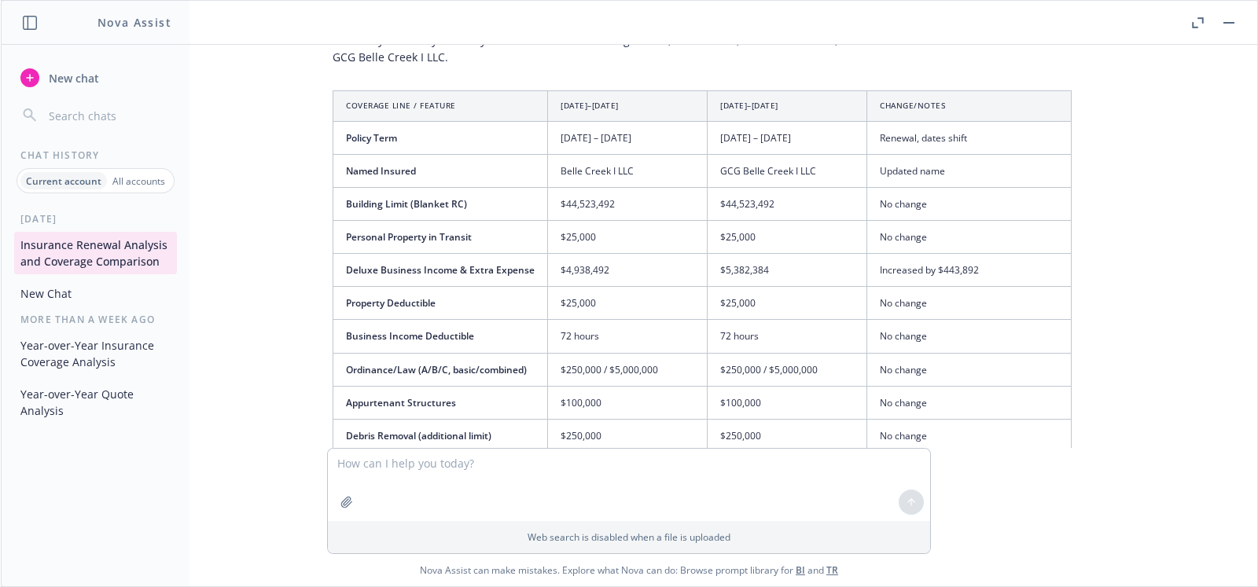
click at [333, 105] on th "Coverage Line / Feature" at bounding box center [440, 106] width 215 height 30
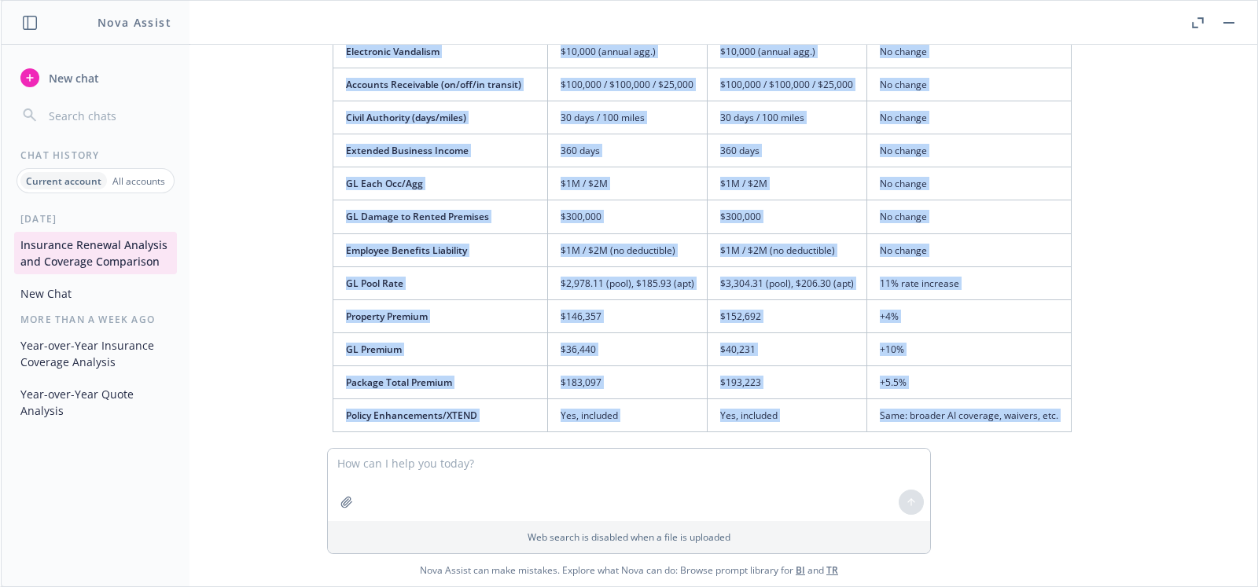
scroll to position [2492, 26]
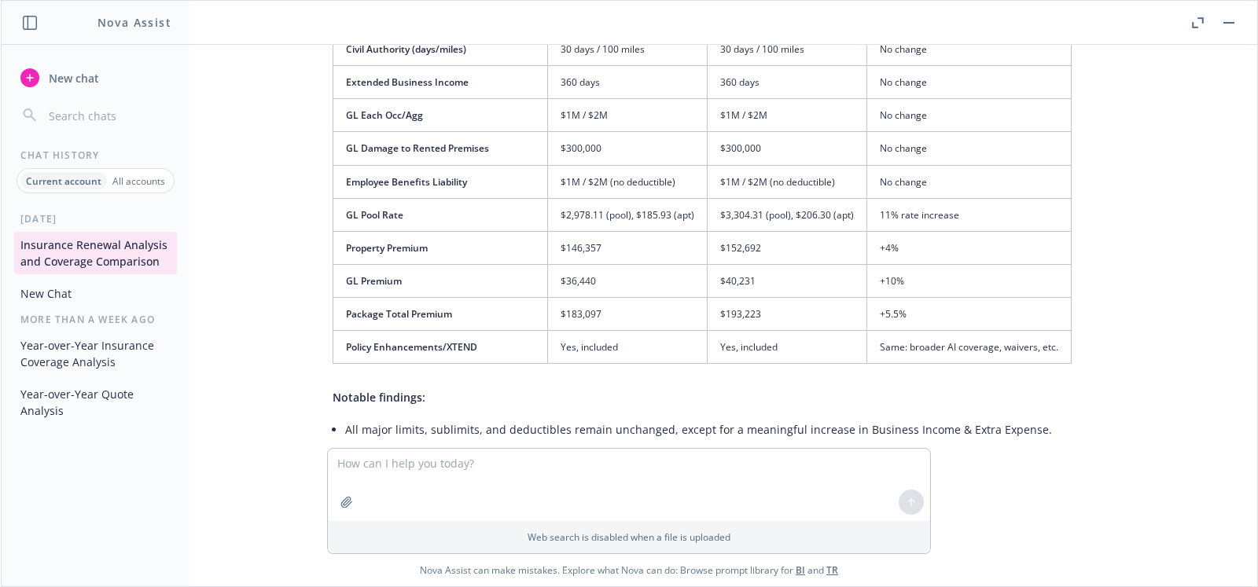
drag, startPoint x: 329, startPoint y: 104, endPoint x: 1087, endPoint y: 333, distance: 791.3
click at [1087, 333] on div "pdf 25-26 PCKG Quote, Proposal - Travelers.pdf pdf Fannie Mae Insurance Require…" at bounding box center [629, 246] width 1244 height 403
copy thead
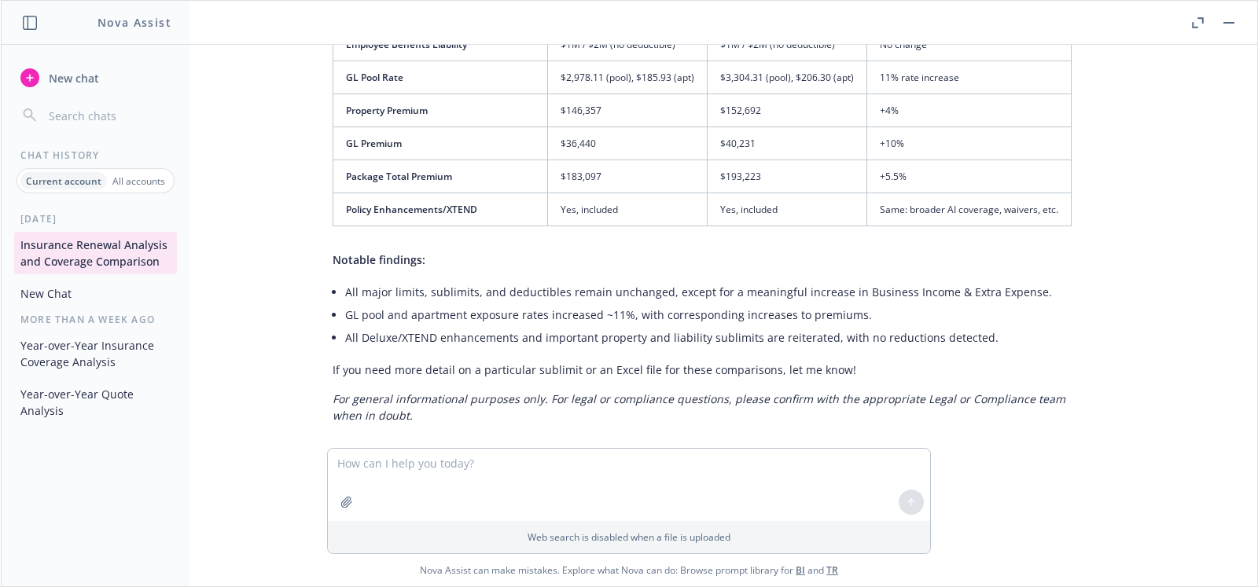
scroll to position [2655, 26]
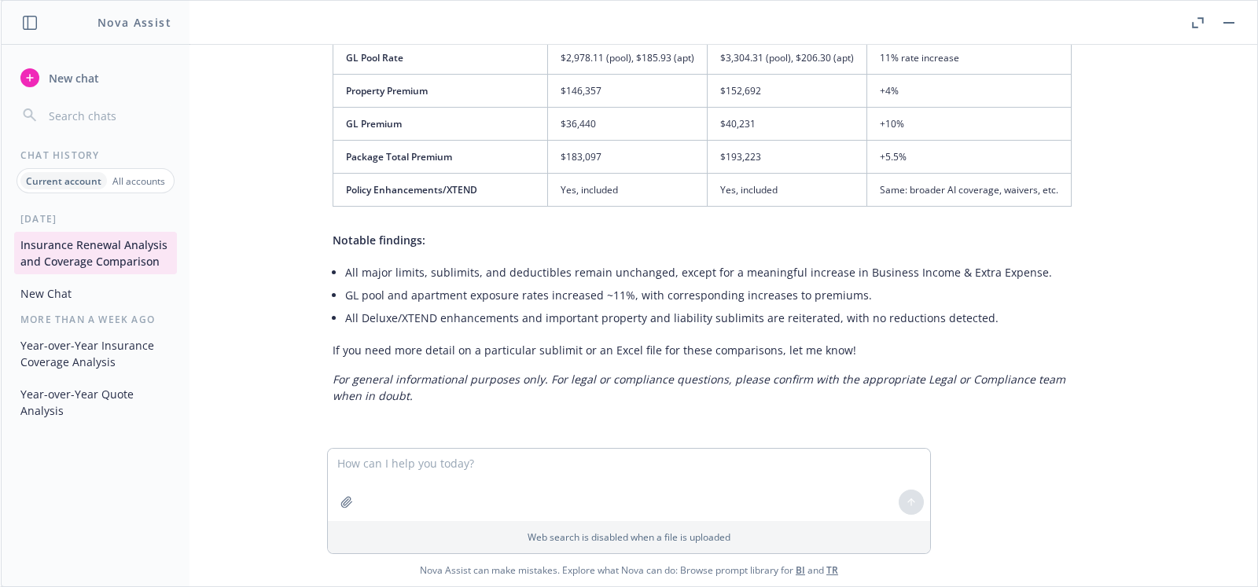
click at [742, 372] on em "For general informational purposes only. For legal or compliance questions, ple…" at bounding box center [699, 387] width 733 height 31
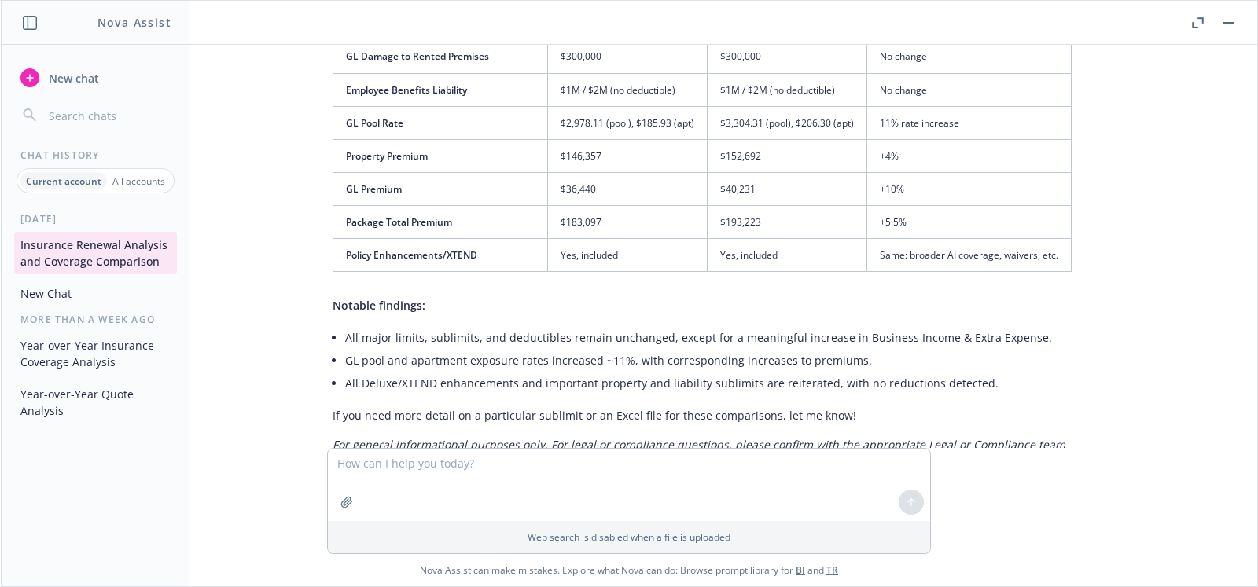
scroll to position [2582, 26]
click at [77, 355] on button "Year-over-Year Insurance Coverage Analysis" at bounding box center [95, 354] width 163 height 42
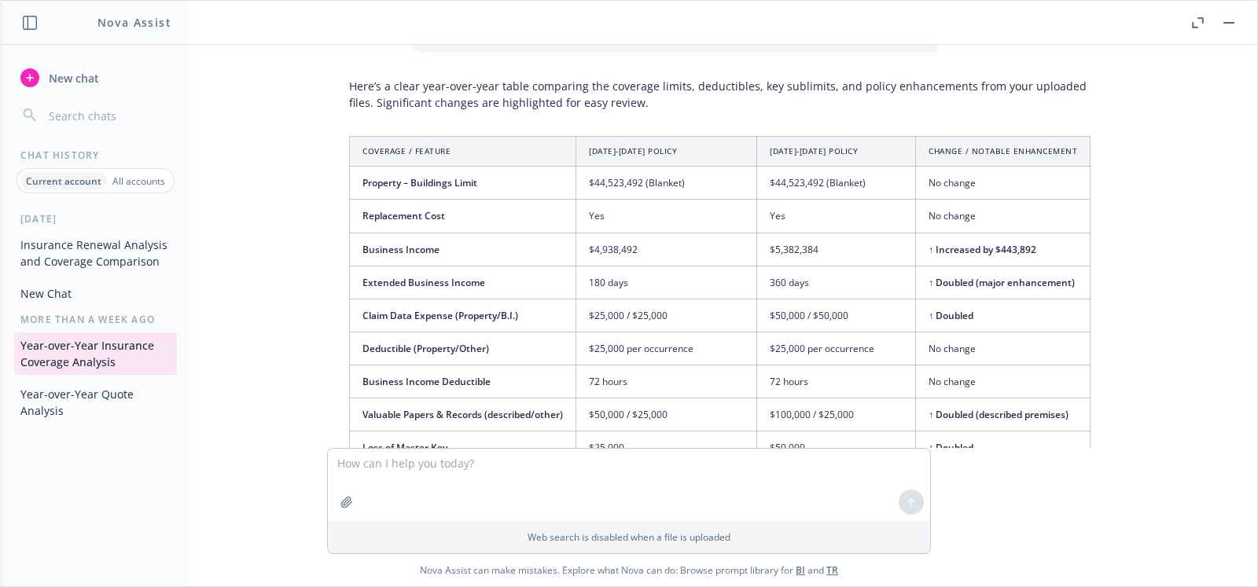
scroll to position [0, 0]
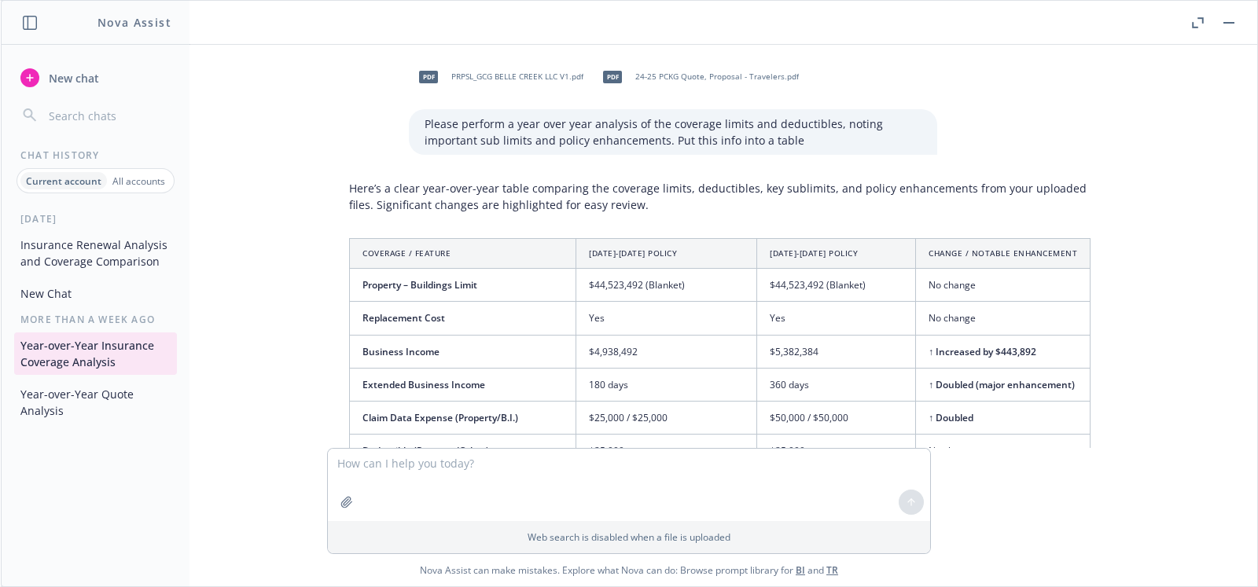
click at [96, 401] on button "Year-over-Year Quote Analysis" at bounding box center [95, 402] width 163 height 42
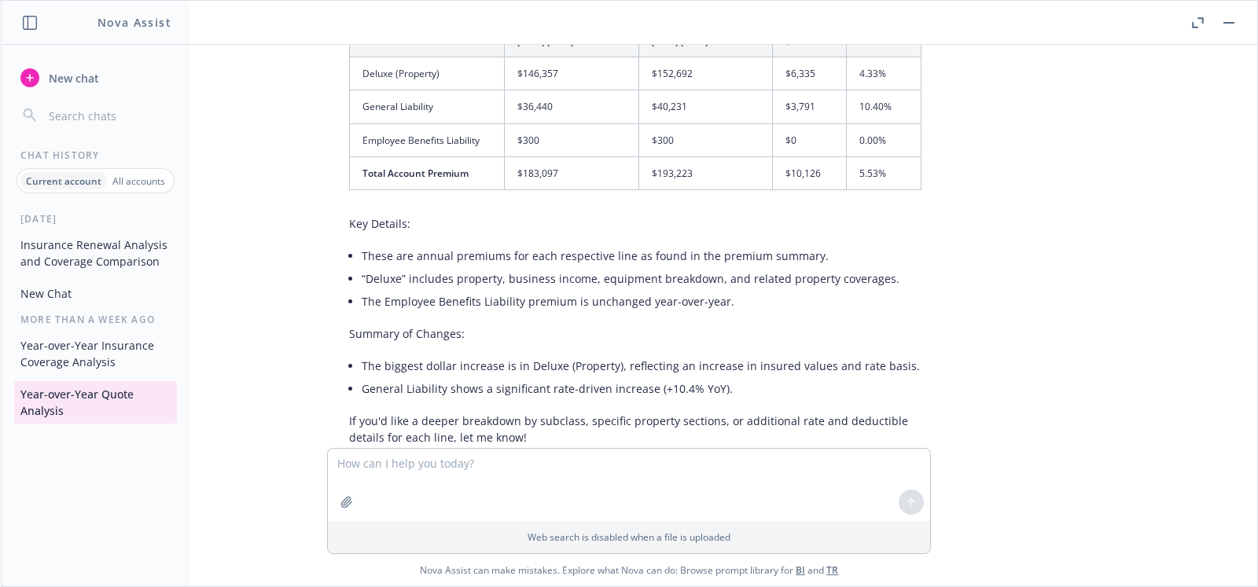
scroll to position [1399, 0]
click at [56, 354] on button "Year-over-Year Insurance Coverage Analysis" at bounding box center [95, 354] width 163 height 42
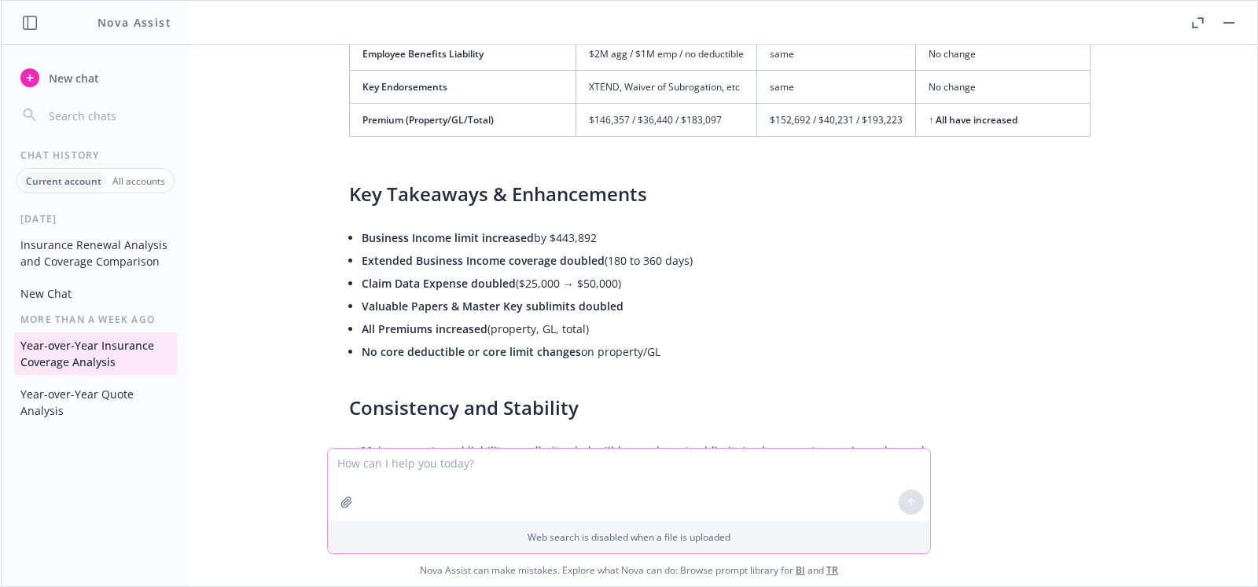
scroll to position [703, 0]
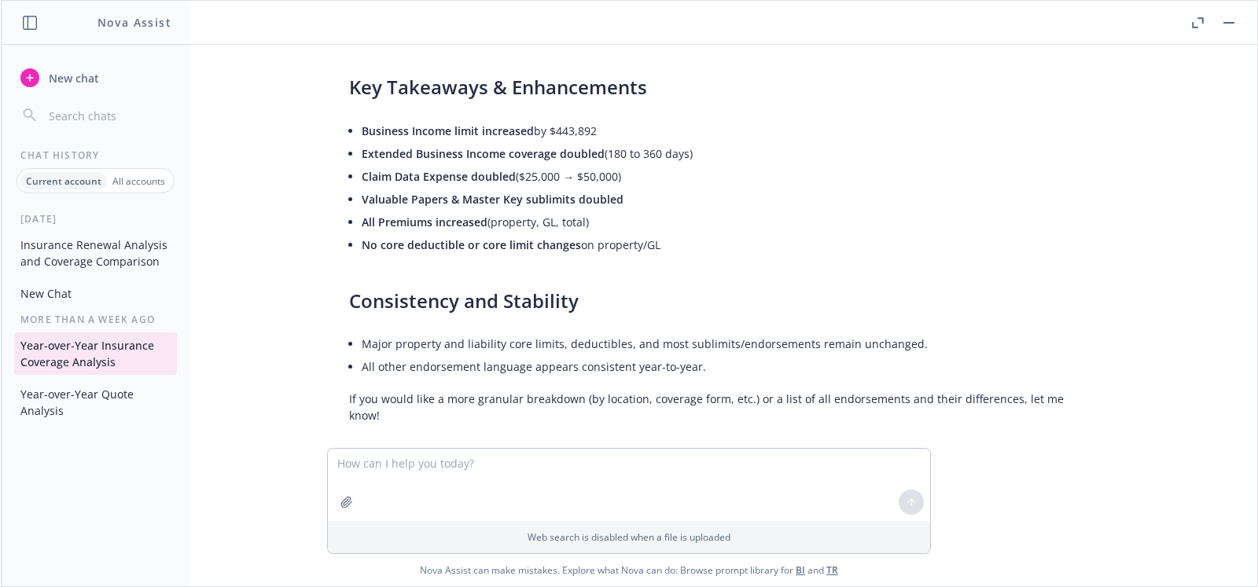
click at [55, 248] on button "Insurance Renewal Analysis and Coverage Comparison" at bounding box center [95, 253] width 163 height 42
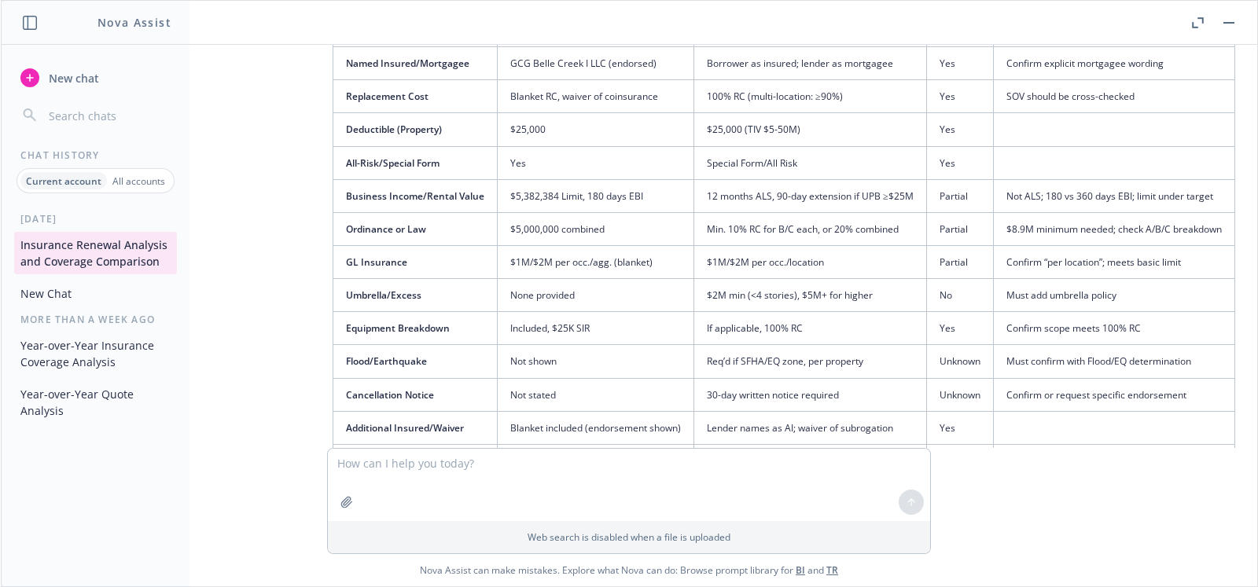
scroll to position [434, 26]
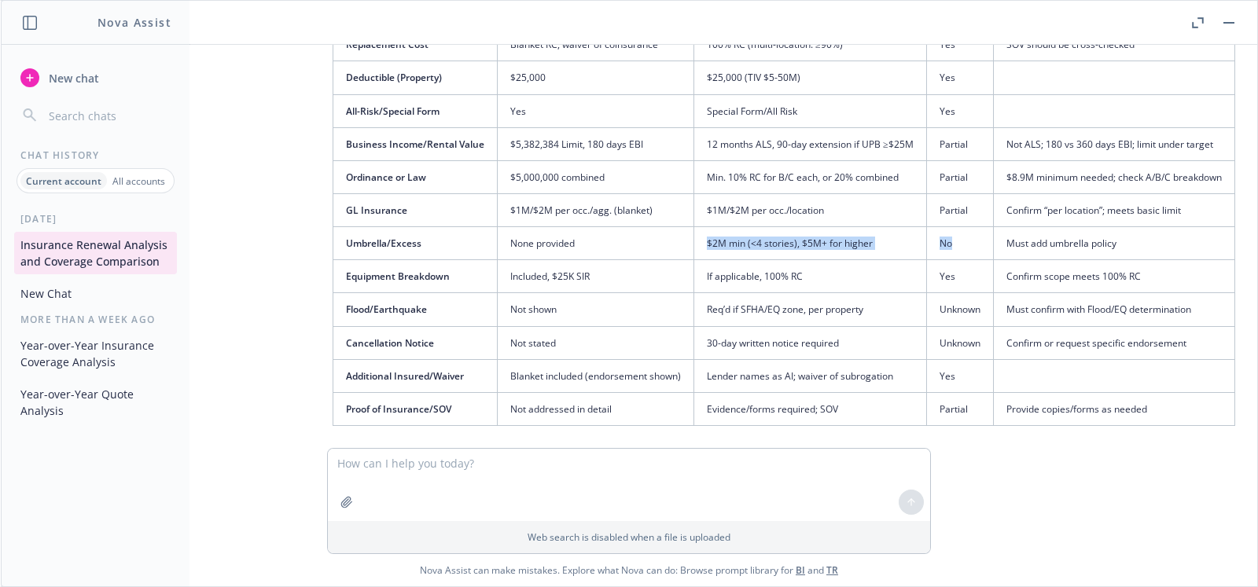
drag, startPoint x: 691, startPoint y: 241, endPoint x: 961, endPoint y: 241, distance: 269.7
click at [961, 241] on tr "Umbrella/Excess None provided $2M min (<4 stories), $5M+ for higher No Must add…" at bounding box center [784, 243] width 902 height 33
click at [961, 241] on td "No" at bounding box center [959, 243] width 67 height 33
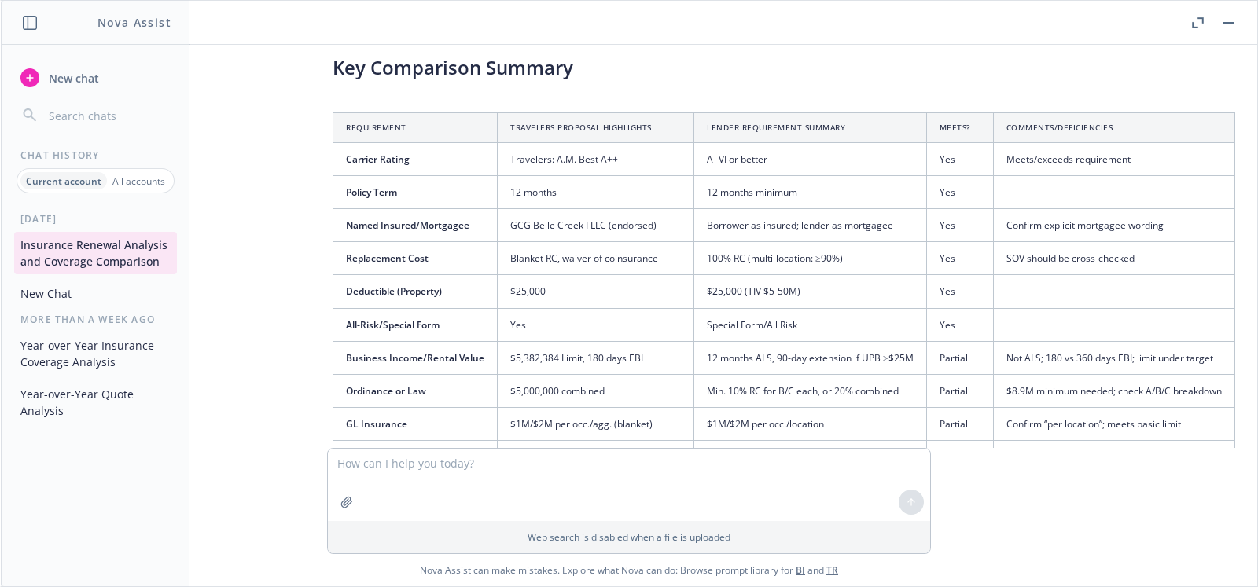
scroll to position [201, 26]
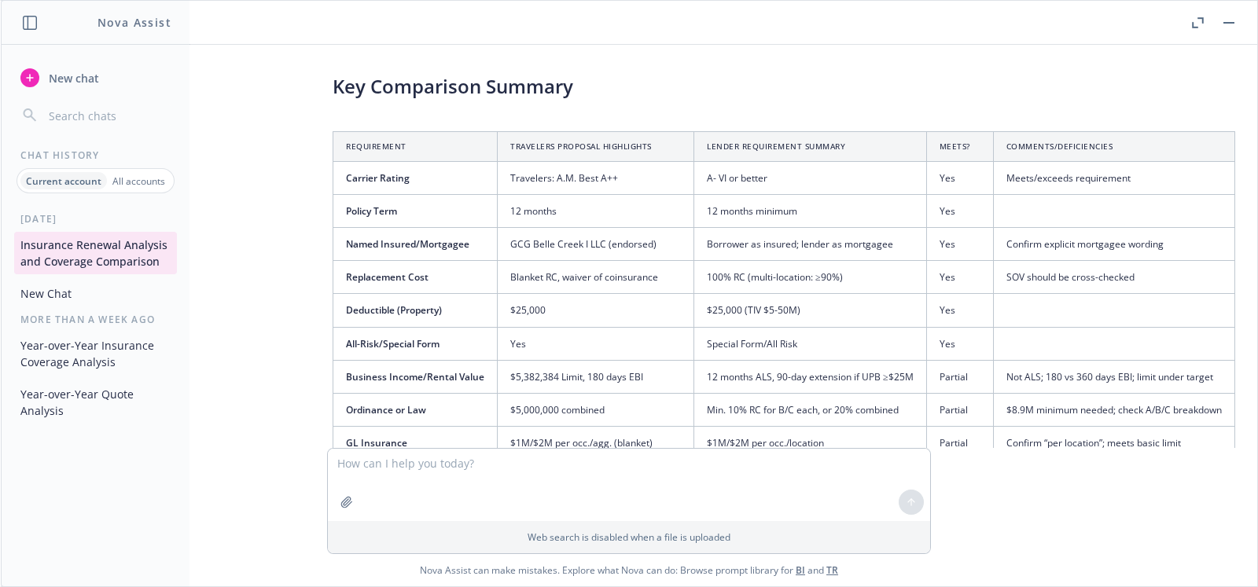
click at [50, 343] on button "Year-over-Year Insurance Coverage Analysis" at bounding box center [95, 354] width 163 height 42
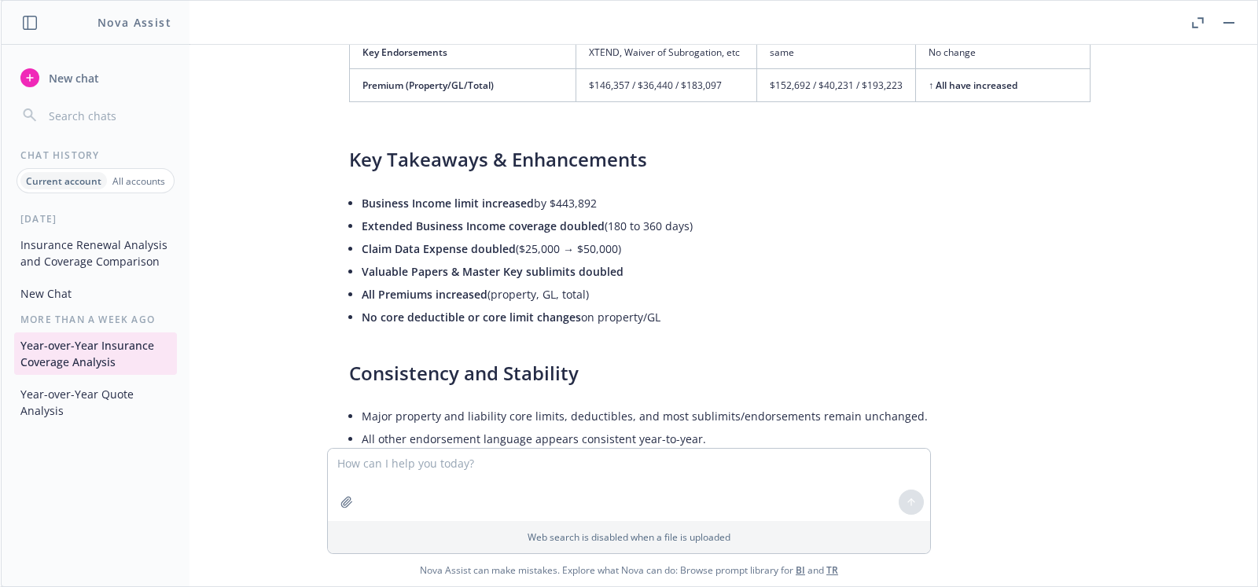
scroll to position [668, 0]
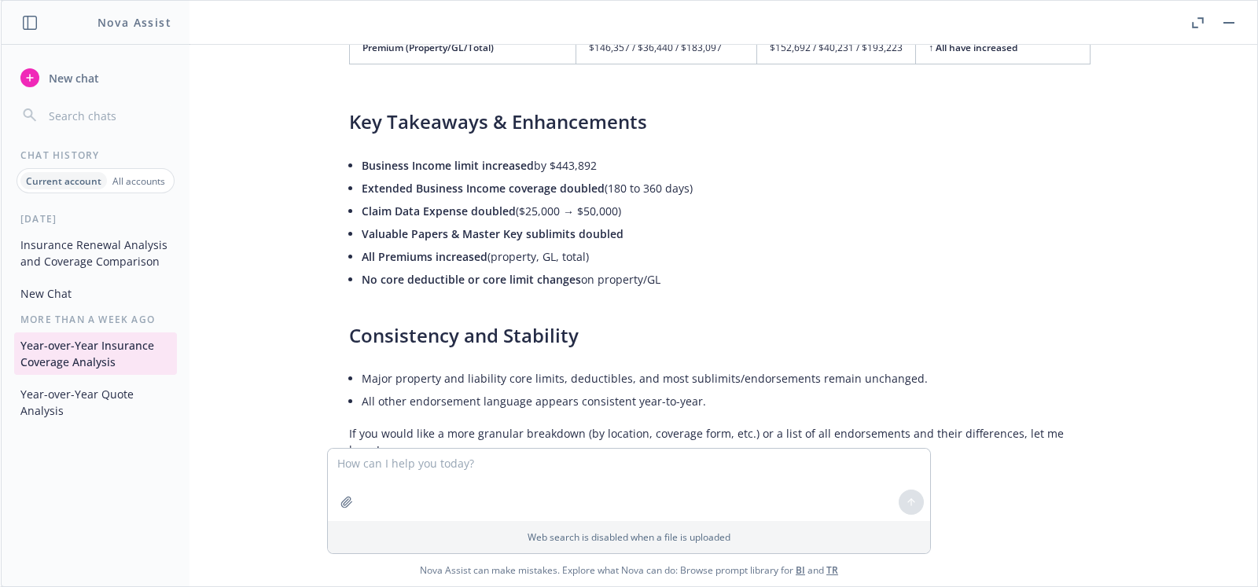
click at [66, 403] on button "Year-over-Year Quote Analysis" at bounding box center [95, 402] width 163 height 42
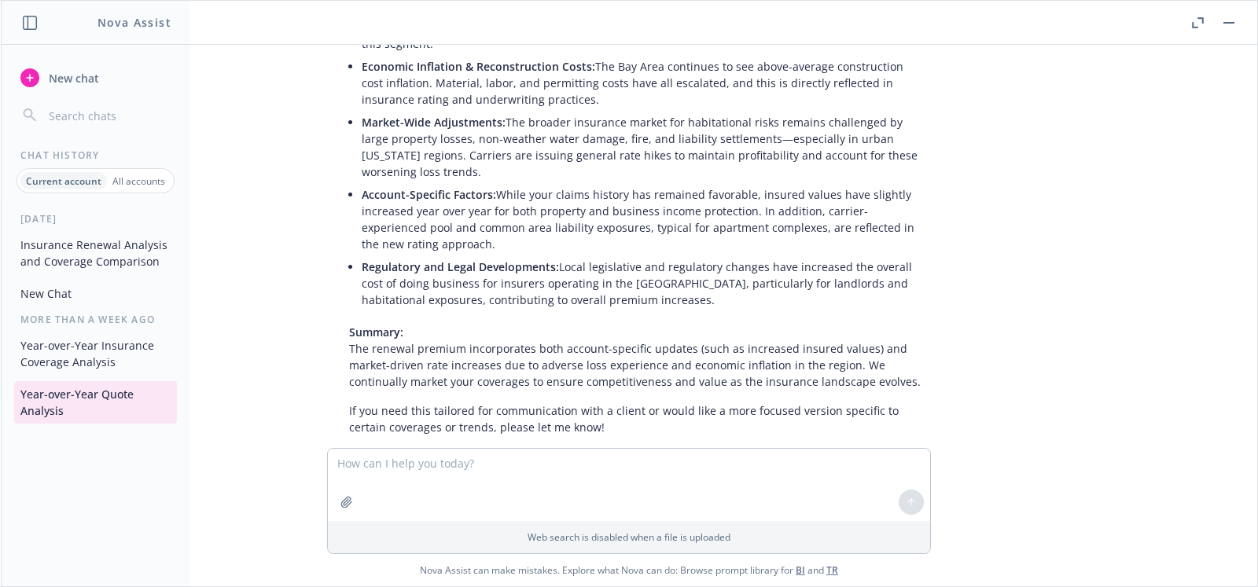
scroll to position [2254, 0]
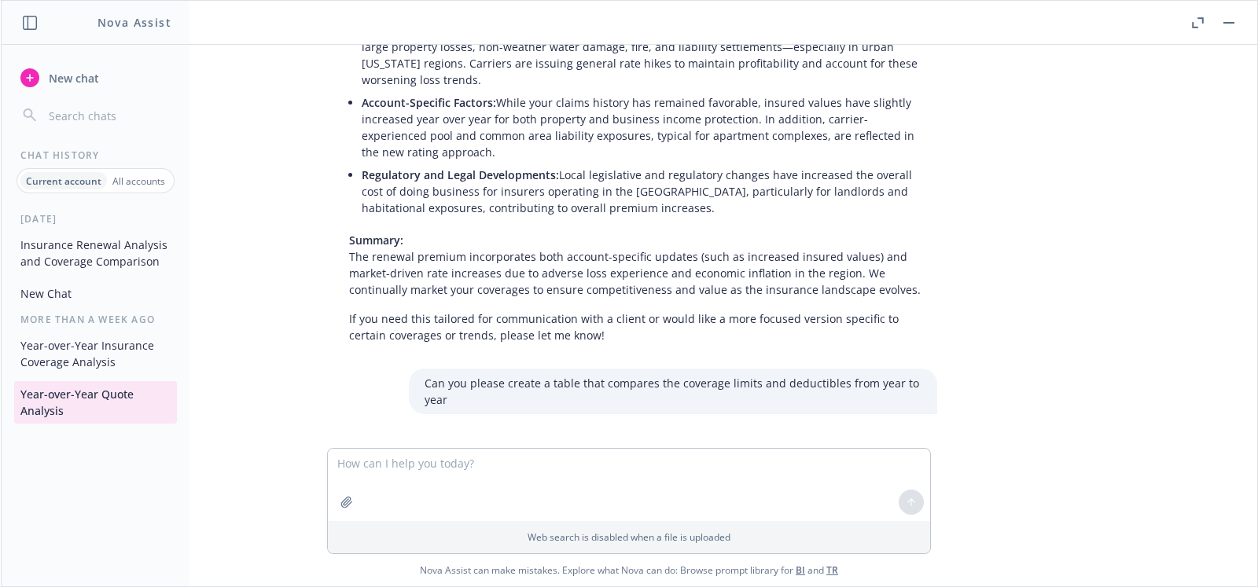
click at [90, 267] on button "Insurance Renewal Analysis and Coverage Comparison" at bounding box center [95, 253] width 163 height 42
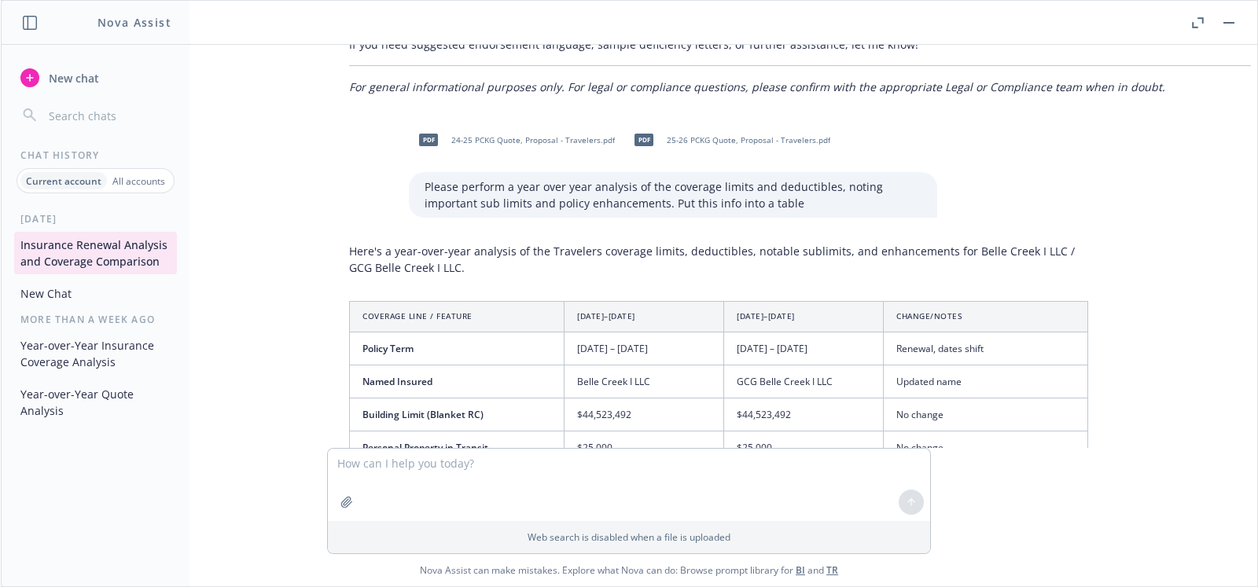
scroll to position [2249, 0]
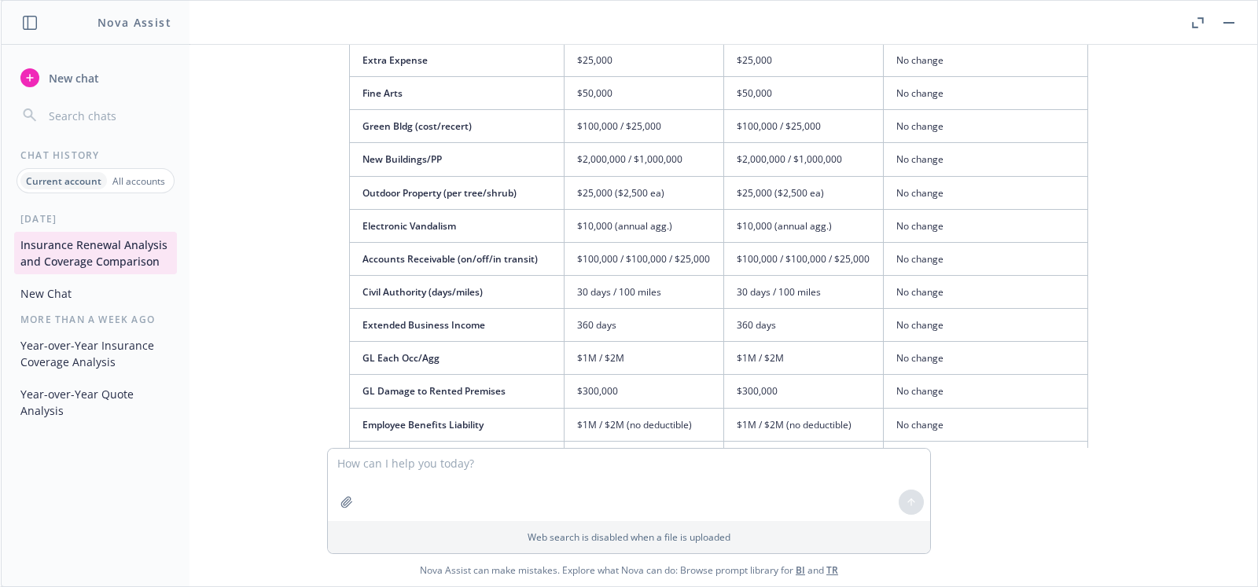
click at [48, 399] on button "Year-over-Year Quote Analysis" at bounding box center [95, 402] width 163 height 42
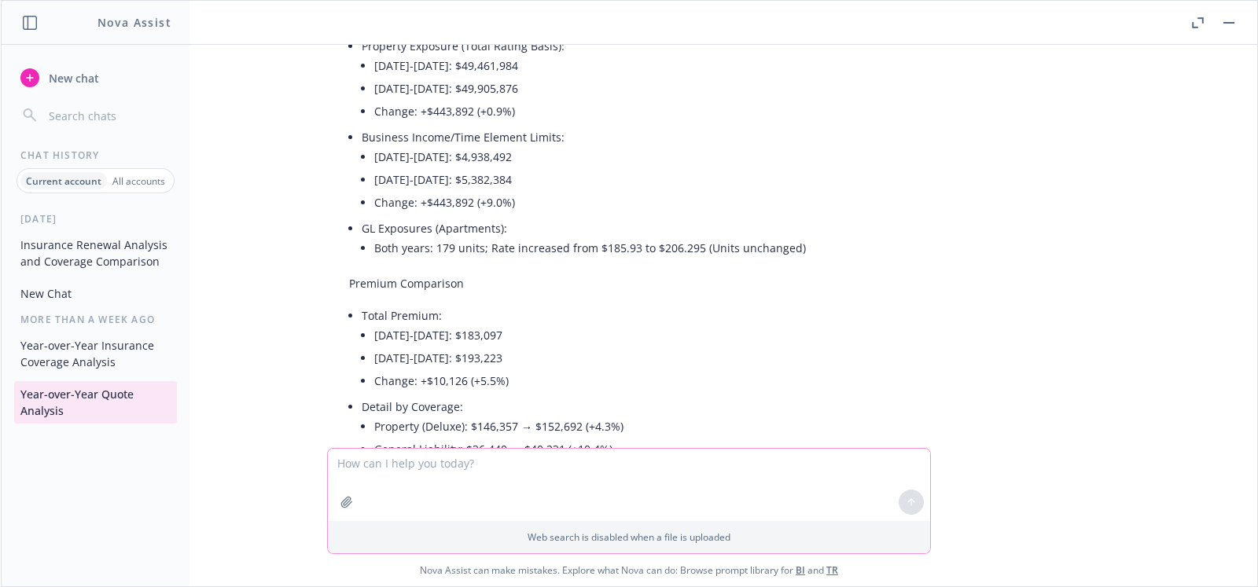
scroll to position [0, 0]
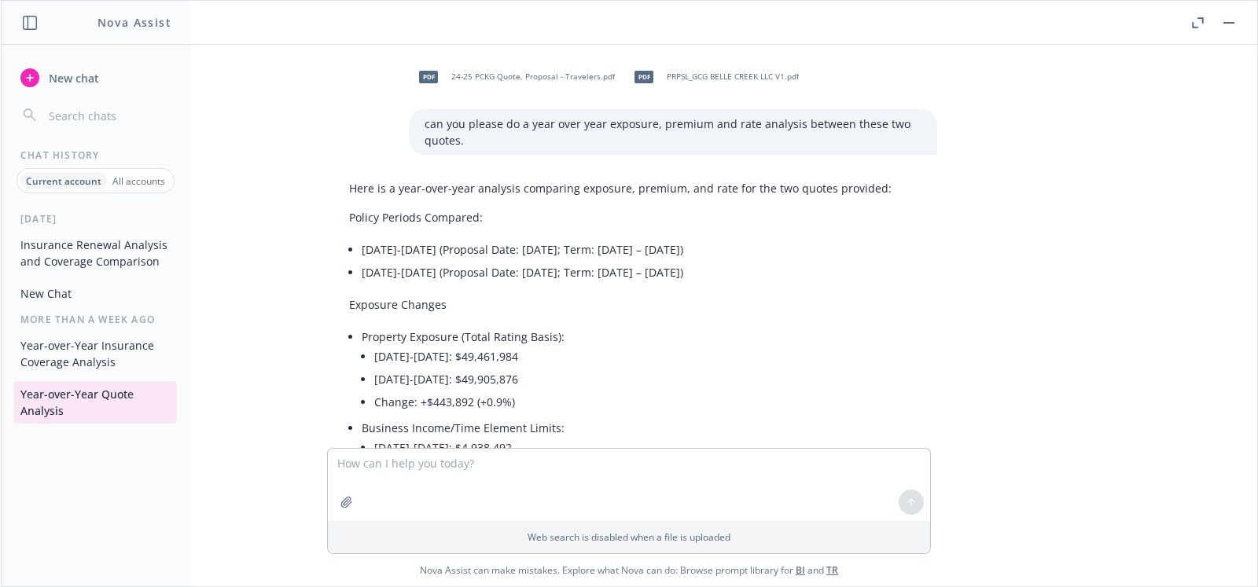
click at [72, 250] on button "Insurance Renewal Analysis and Coverage Comparison" at bounding box center [95, 253] width 163 height 42
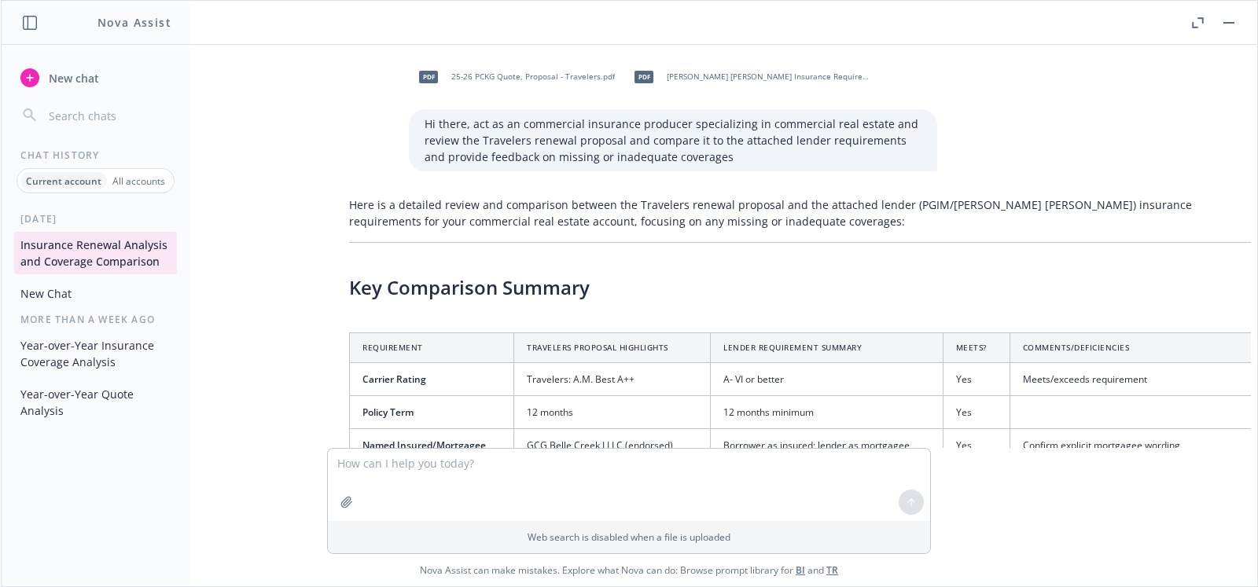
click at [692, 167] on div "Hi there, act as an commercial insurance producer specializing in commercial re…" at bounding box center [673, 140] width 528 height 62
click at [636, 135] on p "Hi there, act as an commercial insurance producer specializing in commercial re…" at bounding box center [673, 141] width 497 height 50
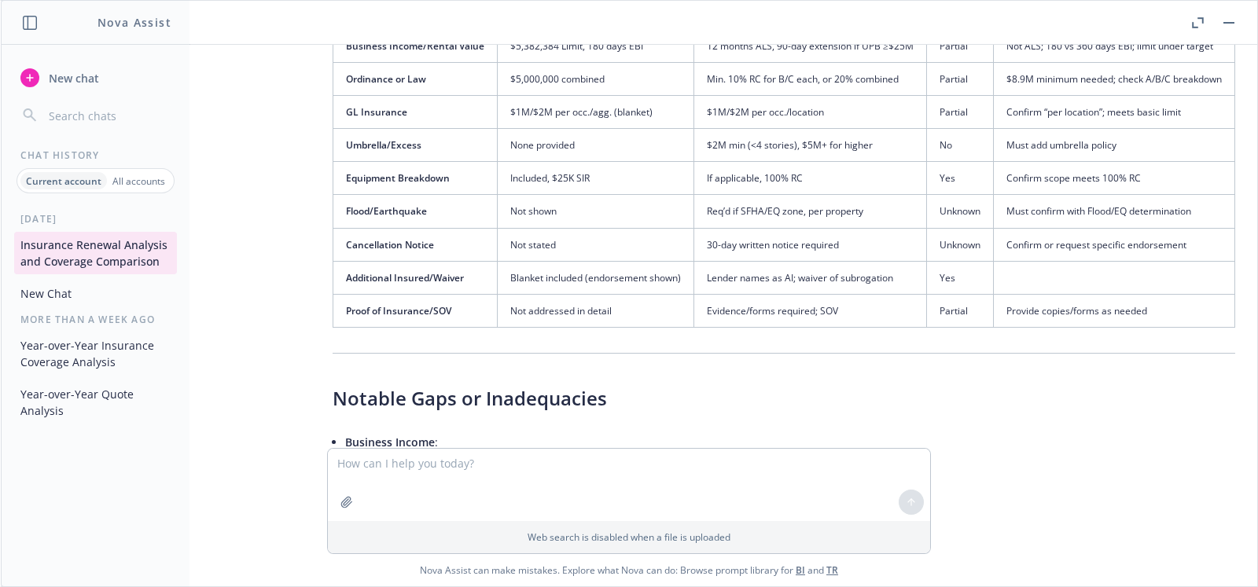
scroll to position [509, 26]
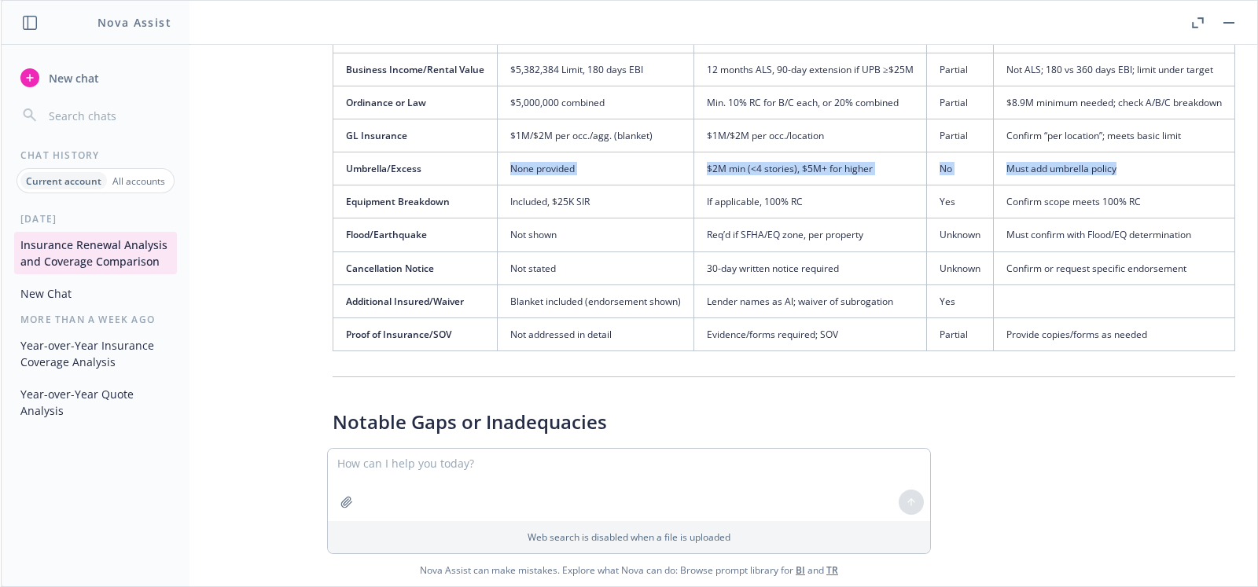
drag, startPoint x: 480, startPoint y: 165, endPoint x: 1118, endPoint y: 160, distance: 638.5
click at [1118, 160] on tr "Umbrella/Excess None provided $2M min (<4 stories), $5M+ for higher No Must add…" at bounding box center [784, 169] width 902 height 33
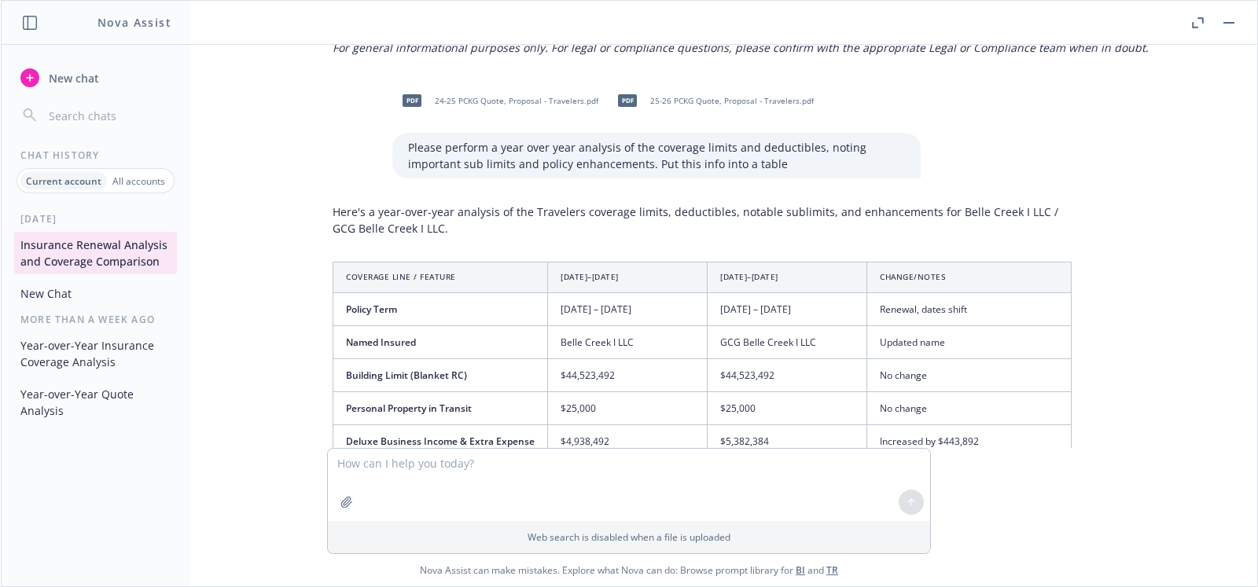
scroll to position [1669, 26]
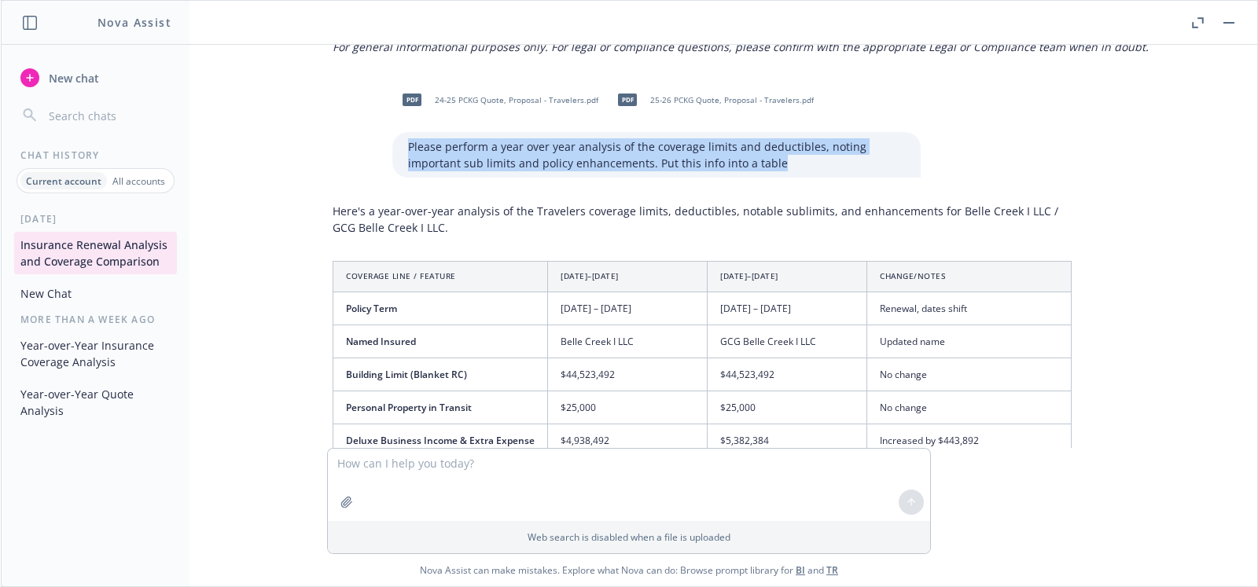
drag, startPoint x: 386, startPoint y: 143, endPoint x: 808, endPoint y: 157, distance: 422.5
click at [808, 157] on div "Please perform a year over year analysis of the coverage limits and deductibles…" at bounding box center [656, 155] width 528 height 46
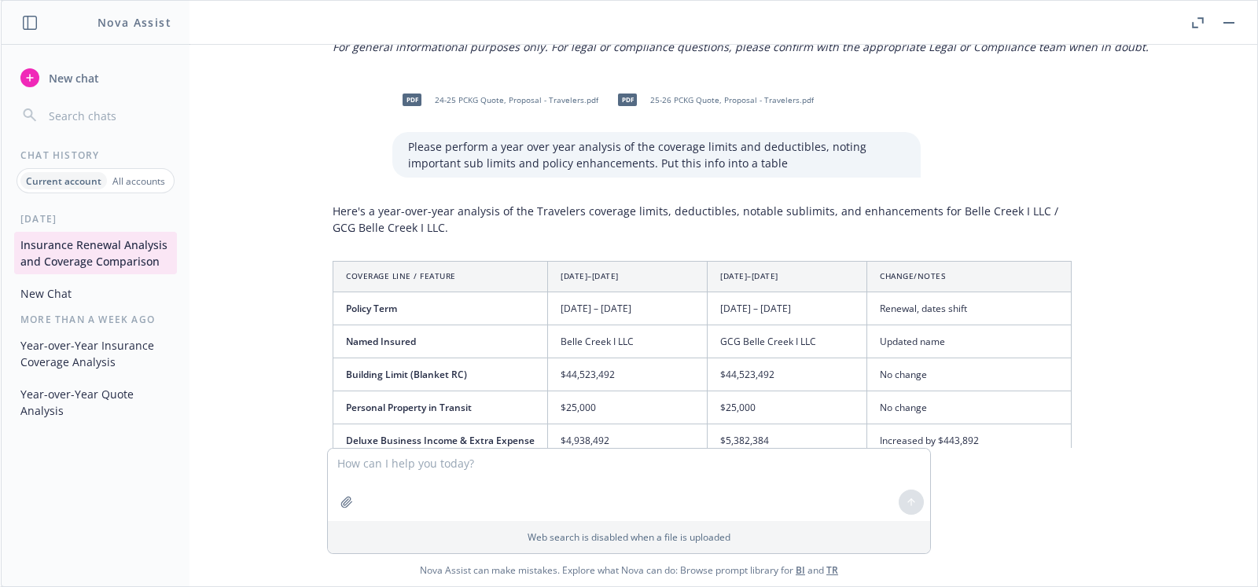
click at [634, 208] on p "Here's a year-over-year analysis of the Travelers coverage limits, deductibles,…" at bounding box center [702, 219] width 739 height 33
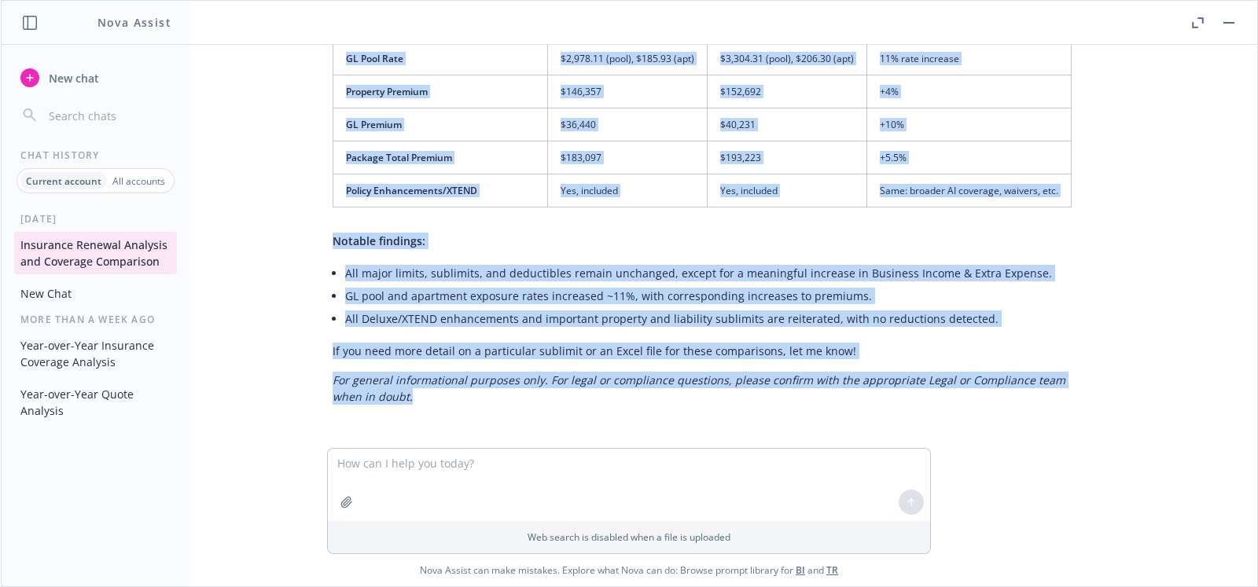
scroll to position [2655, 26]
drag, startPoint x: 304, startPoint y: 165, endPoint x: 776, endPoint y: 414, distance: 533.6
click at [776, 414] on div "pdf 25-26 PCKG Quote, Proposal - Travelers.pdf pdf Fannie Mae Insurance Require…" at bounding box center [629, 246] width 1244 height 403
copy div "Here's a year-over-year analysis of the Travelers coverage limits, deductibles,…"
click at [509, 399] on div "pdf 25-26 PCKG Quote, Proposal - Travelers.pdf pdf Fannie Mae Insurance Require…" at bounding box center [629, 246] width 1244 height 403
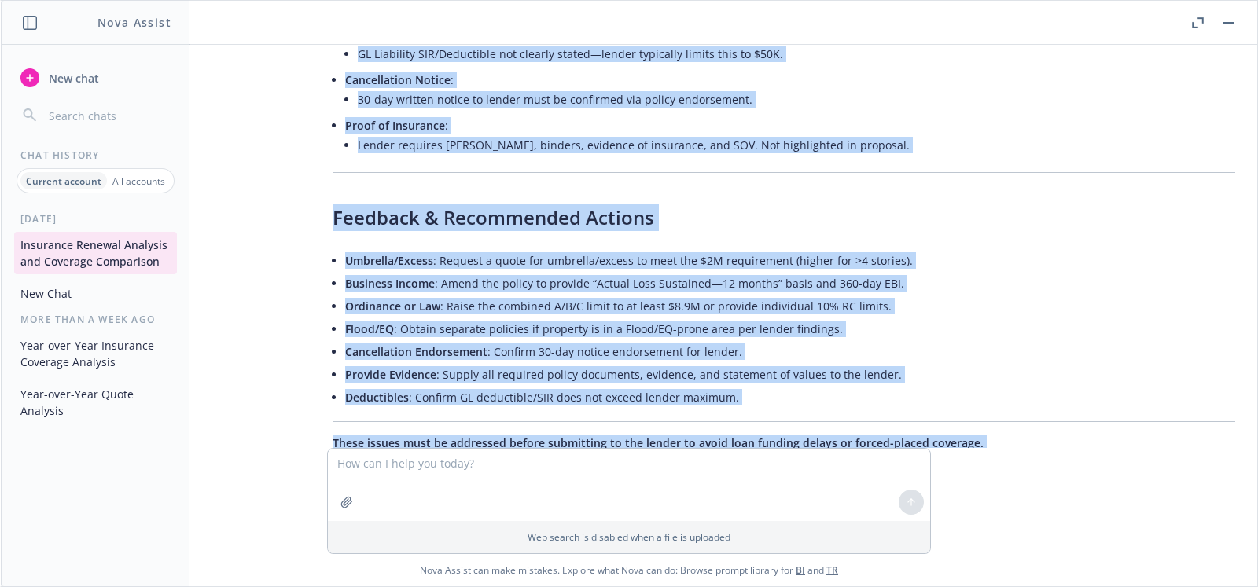
scroll to position [1377, 26]
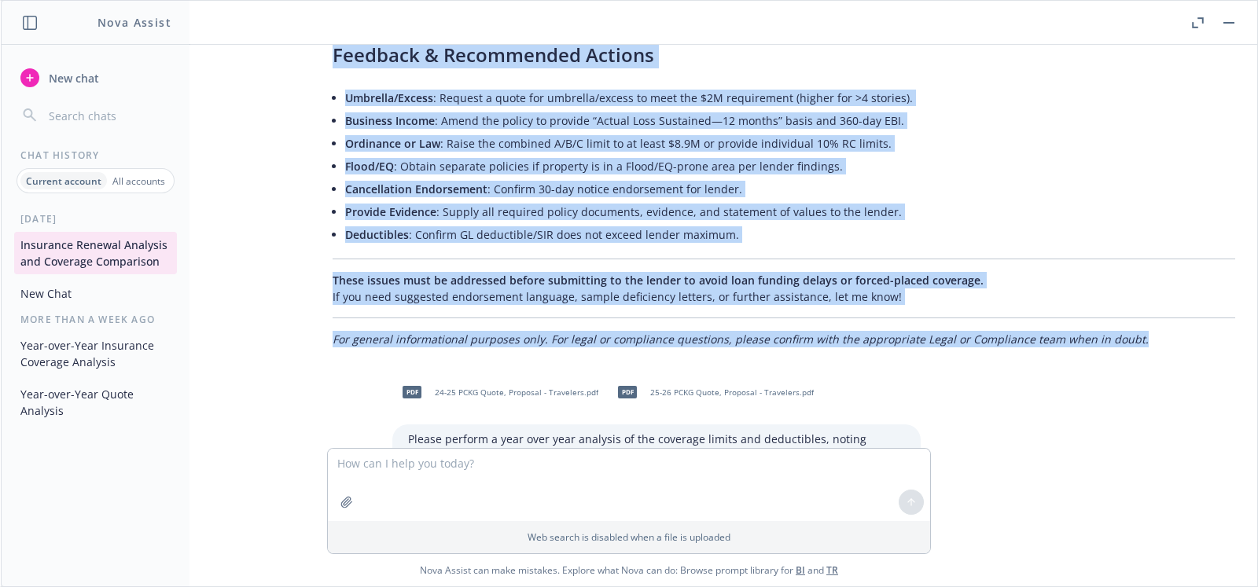
drag, startPoint x: 316, startPoint y: 79, endPoint x: 1117, endPoint y: 336, distance: 841.5
copy div "Key Comparison Summary Requirement Travelers Proposal Highlights Lender Require…"
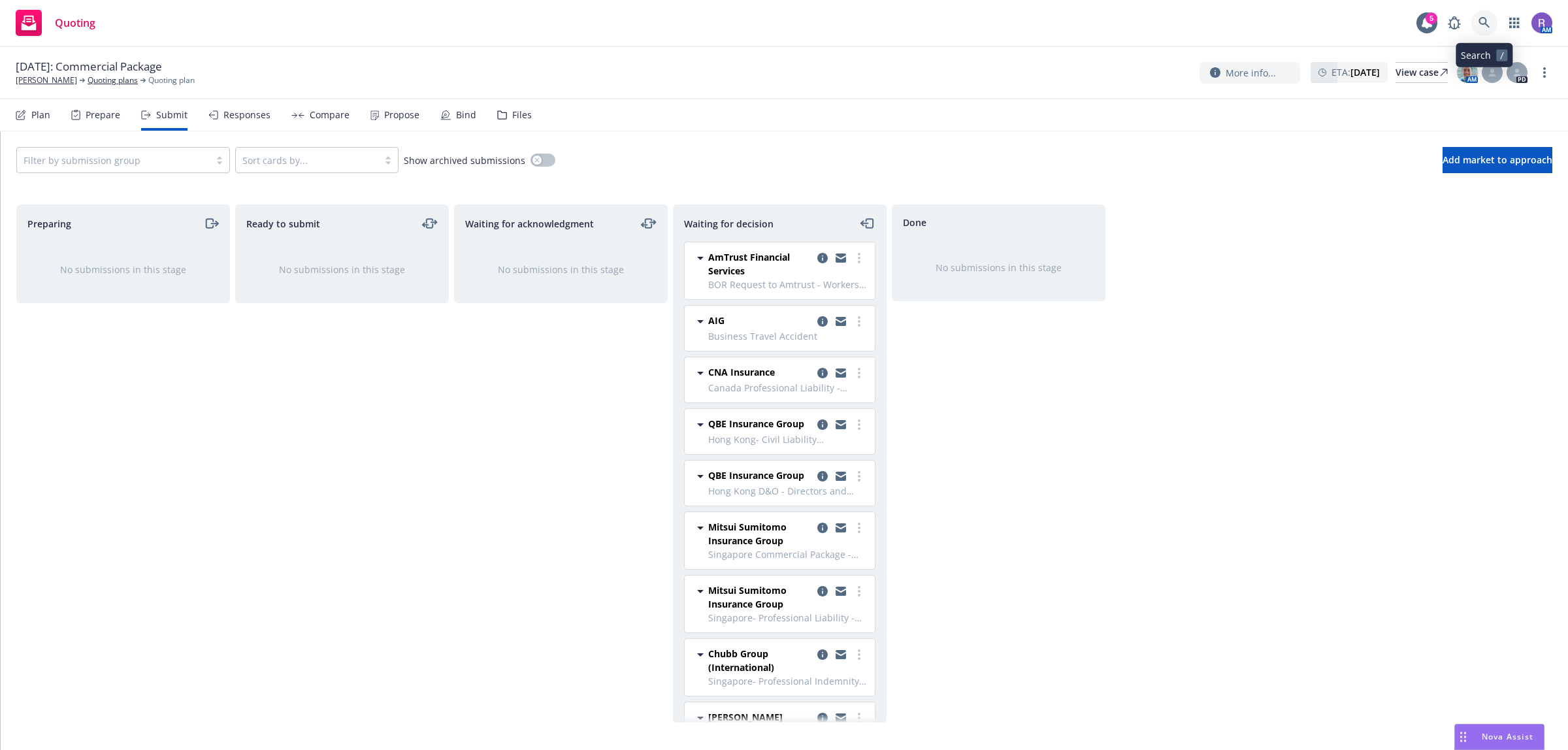
click at [1485, 22] on icon at bounding box center [1484, 22] width 12 height 12
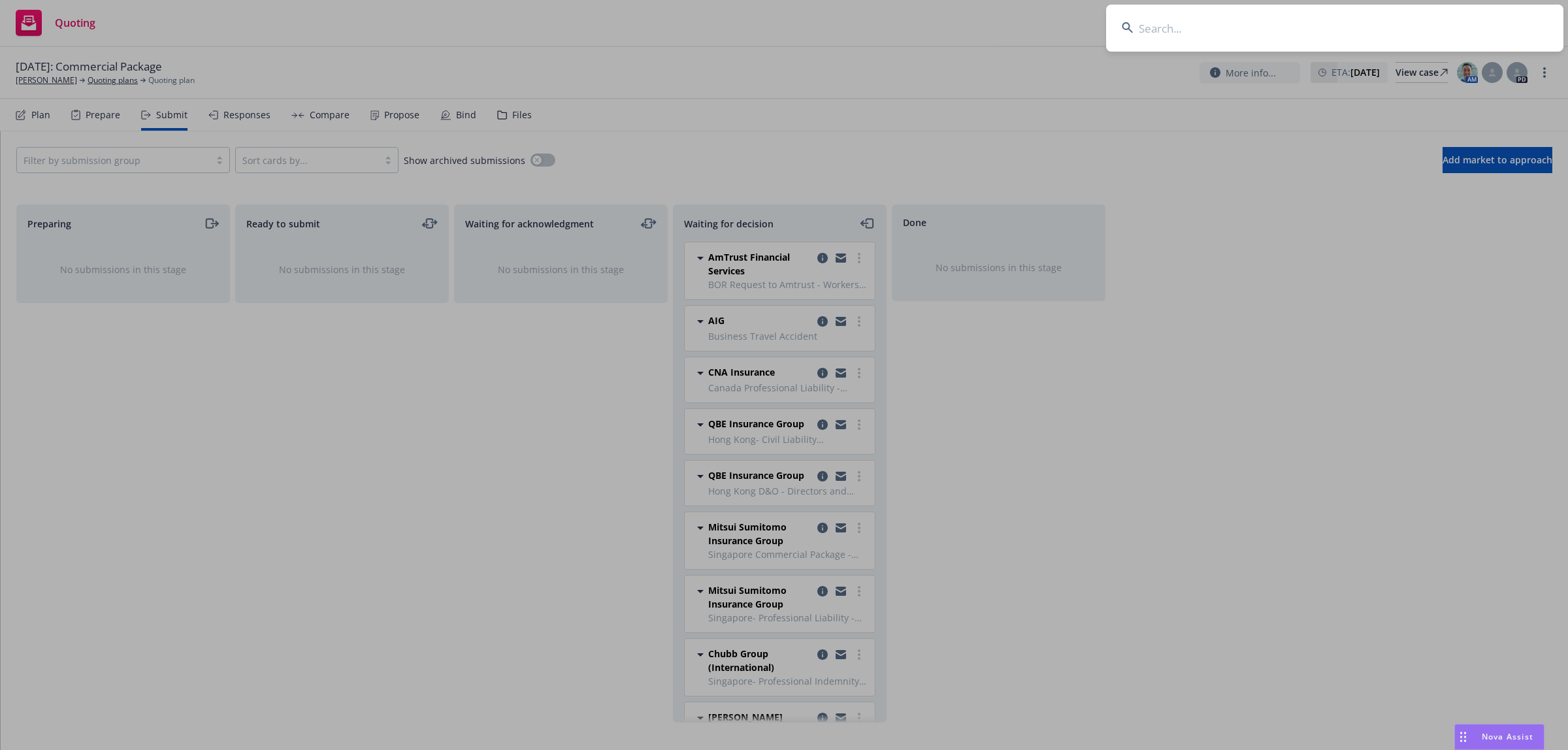
click at [1485, 22] on input at bounding box center [1335, 28] width 457 height 47
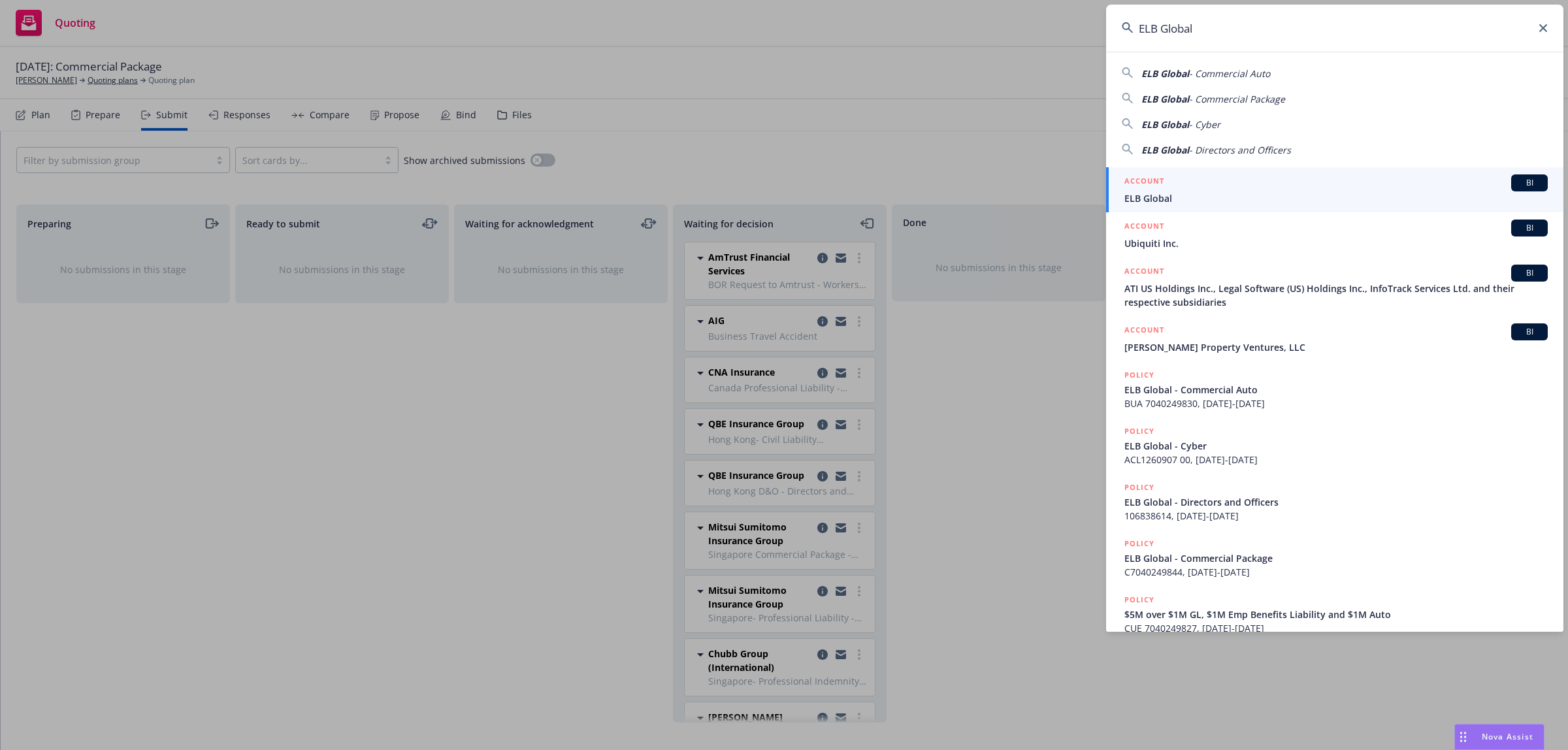
type input "ELB Global"
click at [1259, 198] on span "ELB Global" at bounding box center [1336, 198] width 424 height 14
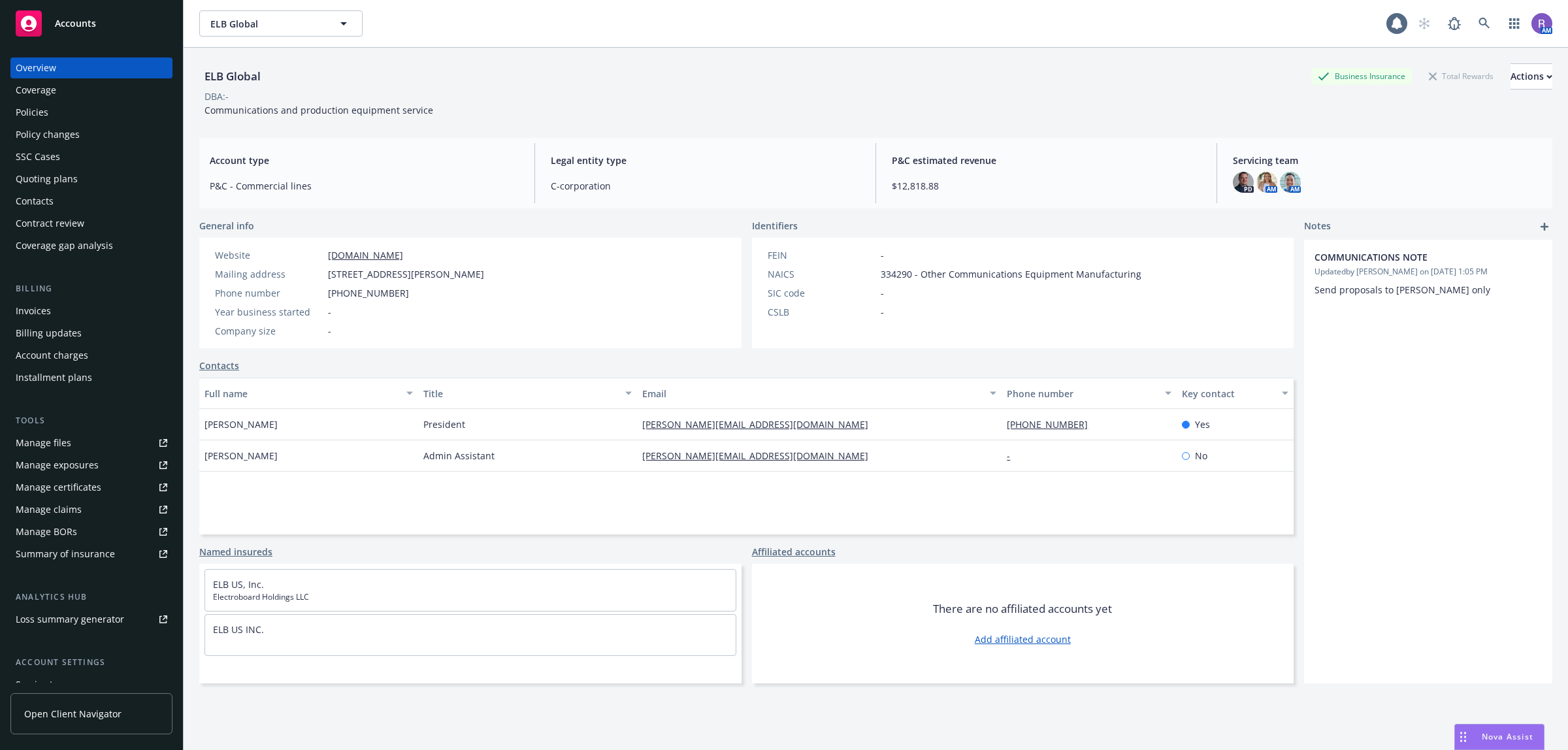
click at [50, 109] on div "Policies" at bounding box center [91, 112] width 151 height 21
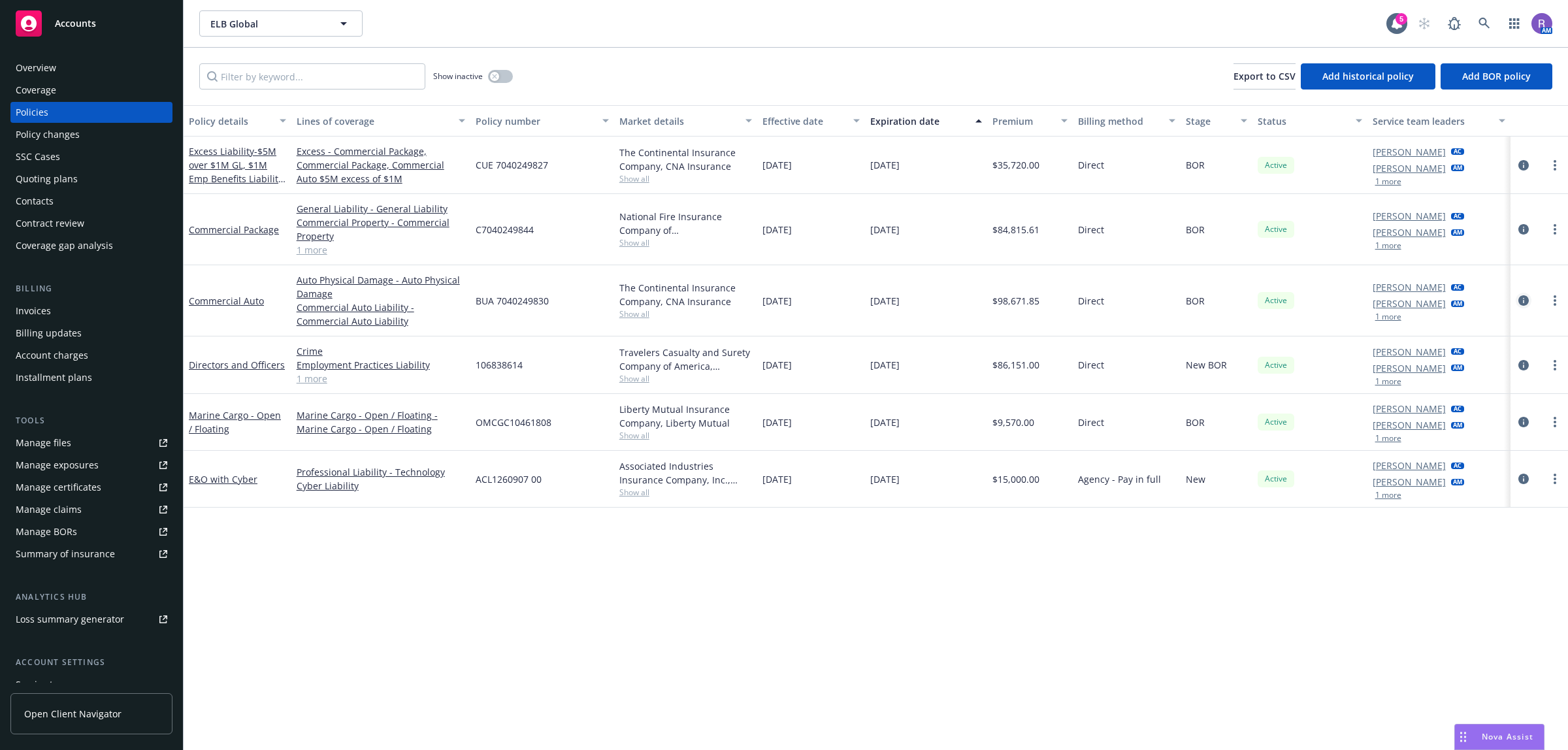
click at [1523, 302] on icon "circleInformation" at bounding box center [1523, 300] width 11 height 11
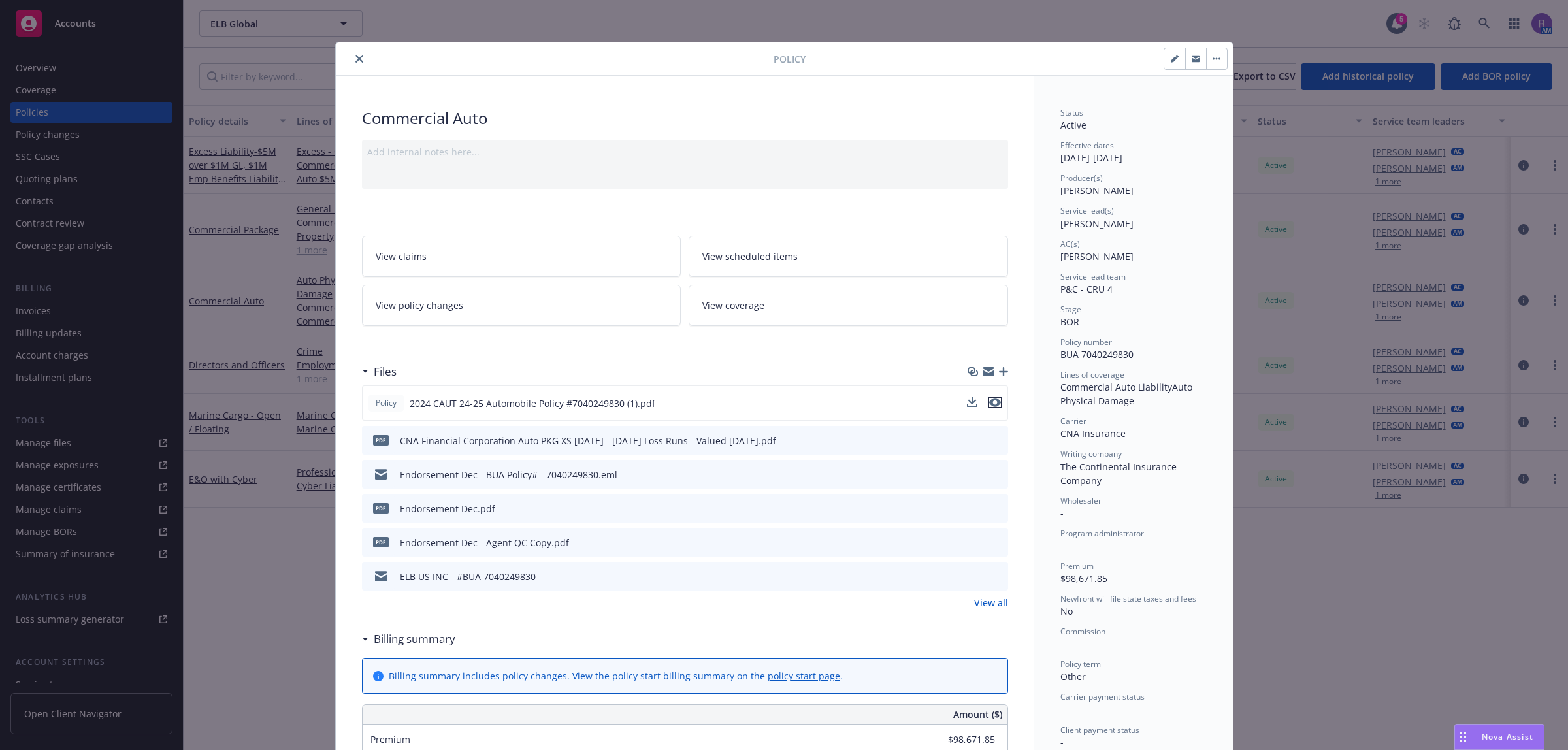
click at [990, 402] on icon "preview file" at bounding box center [995, 402] width 12 height 9
click at [47, 88] on div "Policy Commercial Auto Add internal notes here... View claims View scheduled it…" at bounding box center [784, 375] width 1568 height 750
click at [356, 59] on icon "close" at bounding box center [359, 58] width 7 height 7
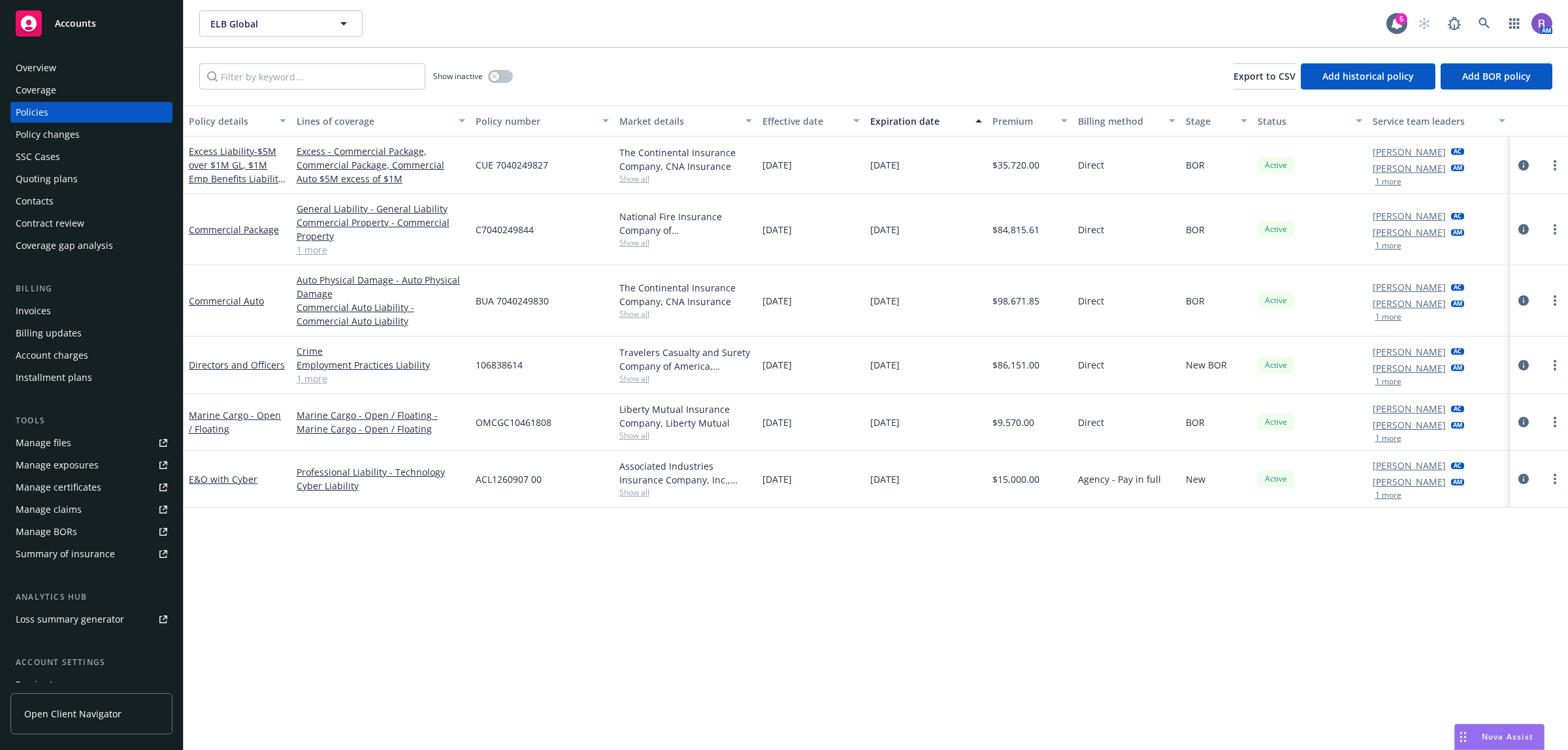
click at [64, 66] on div "Overview" at bounding box center [91, 67] width 151 height 21
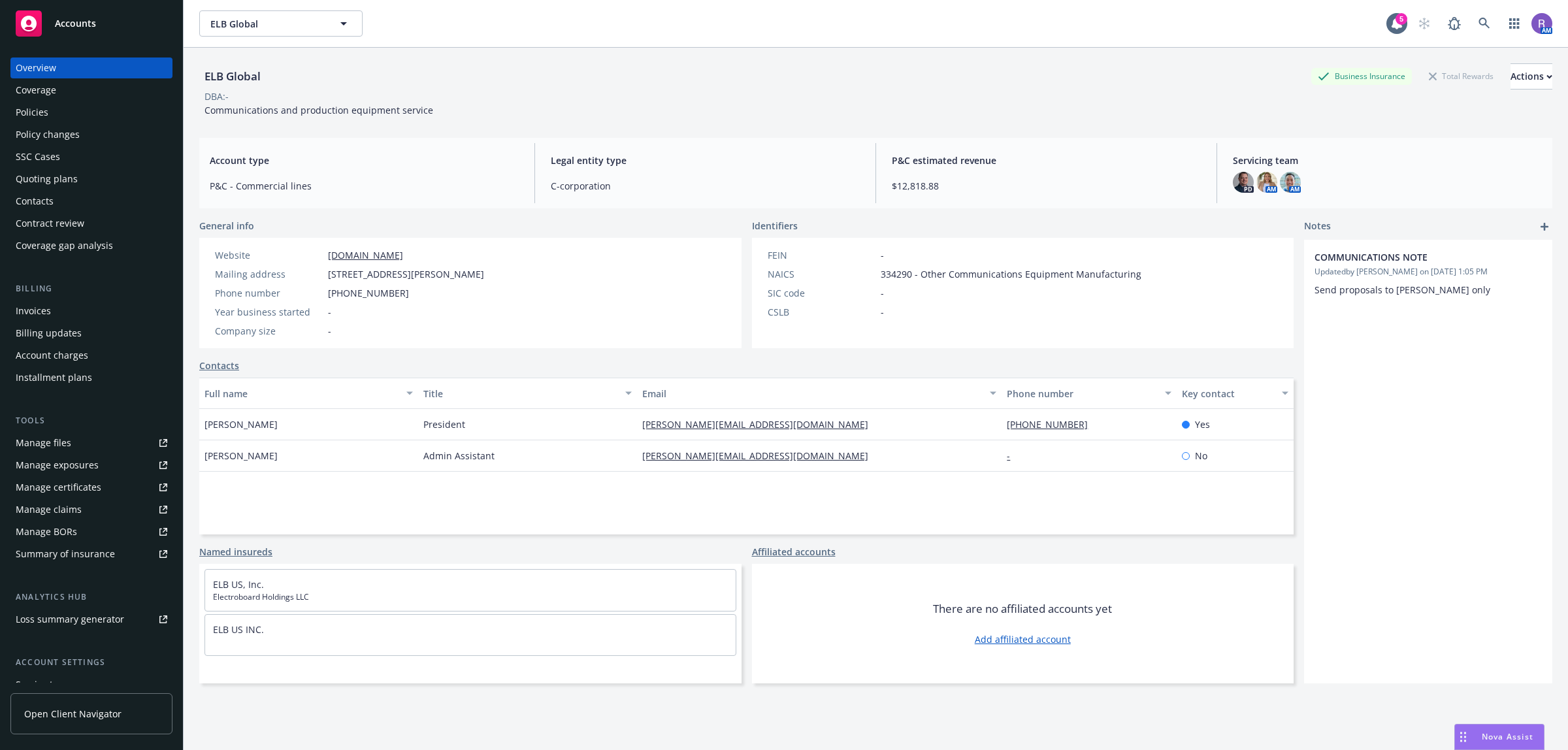
click at [96, 119] on div "Policies" at bounding box center [91, 112] width 151 height 21
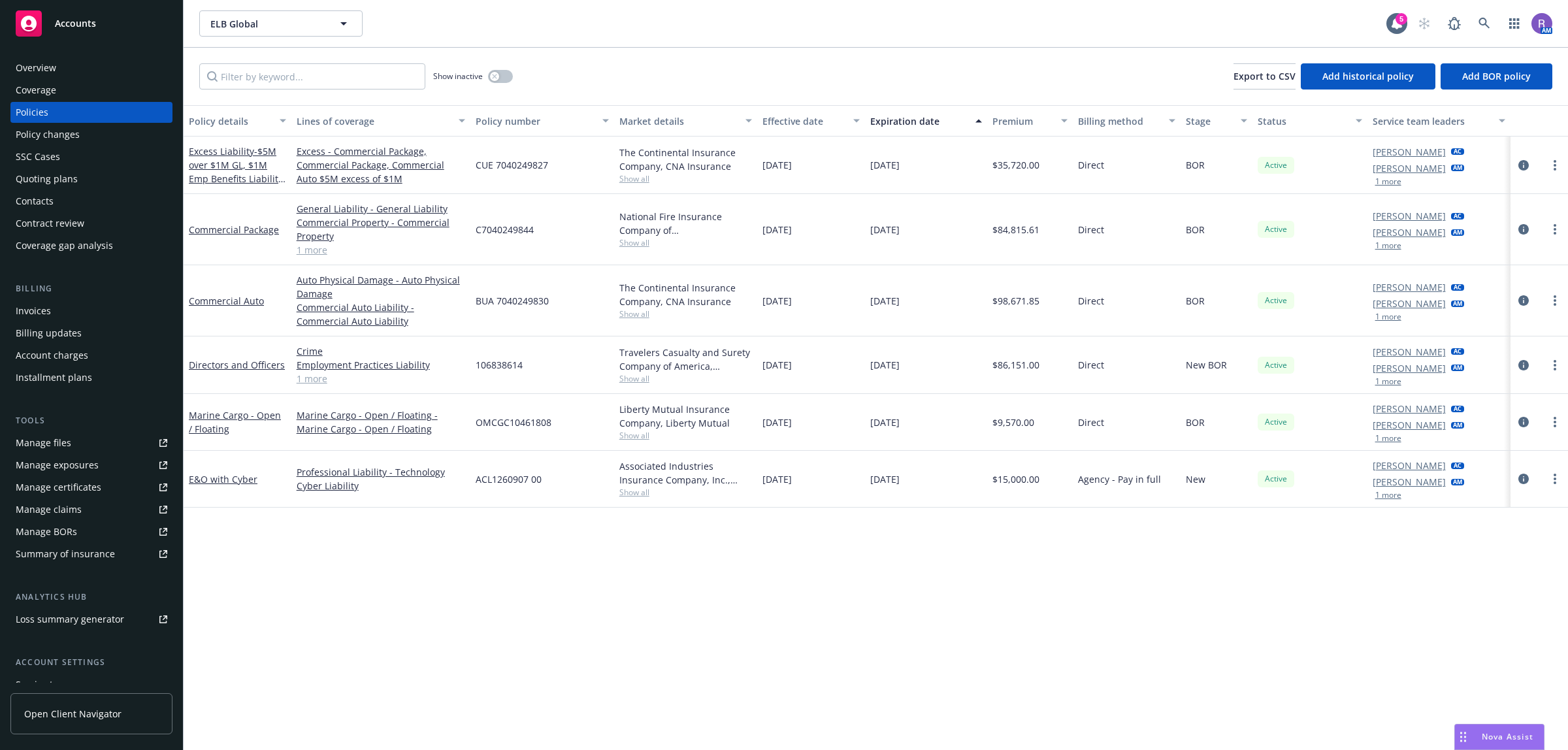
click at [519, 297] on span "BUA 7040249830" at bounding box center [512, 301] width 73 height 14
copy span "BUA 7040249830"
drag, startPoint x: 402, startPoint y: 1037, endPoint x: 298, endPoint y: 1586, distance: 558.8
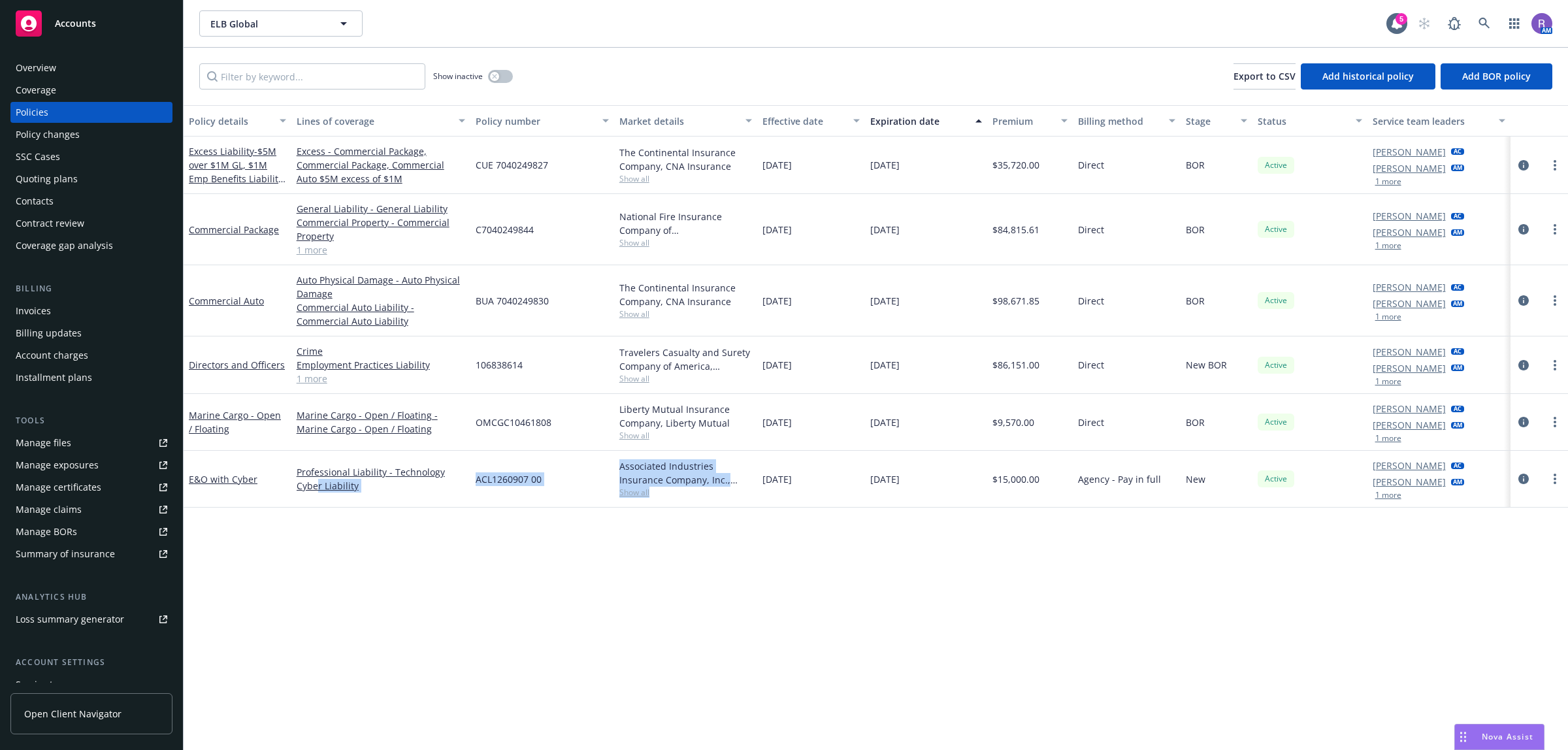
click at [298, 749] on html "Accounts Overview Coverage Policies Policy changes SSC Cases Quoting plans Cont…" at bounding box center [784, 375] width 1568 height 750
click at [1551, 301] on link "more" at bounding box center [1555, 300] width 16 height 16
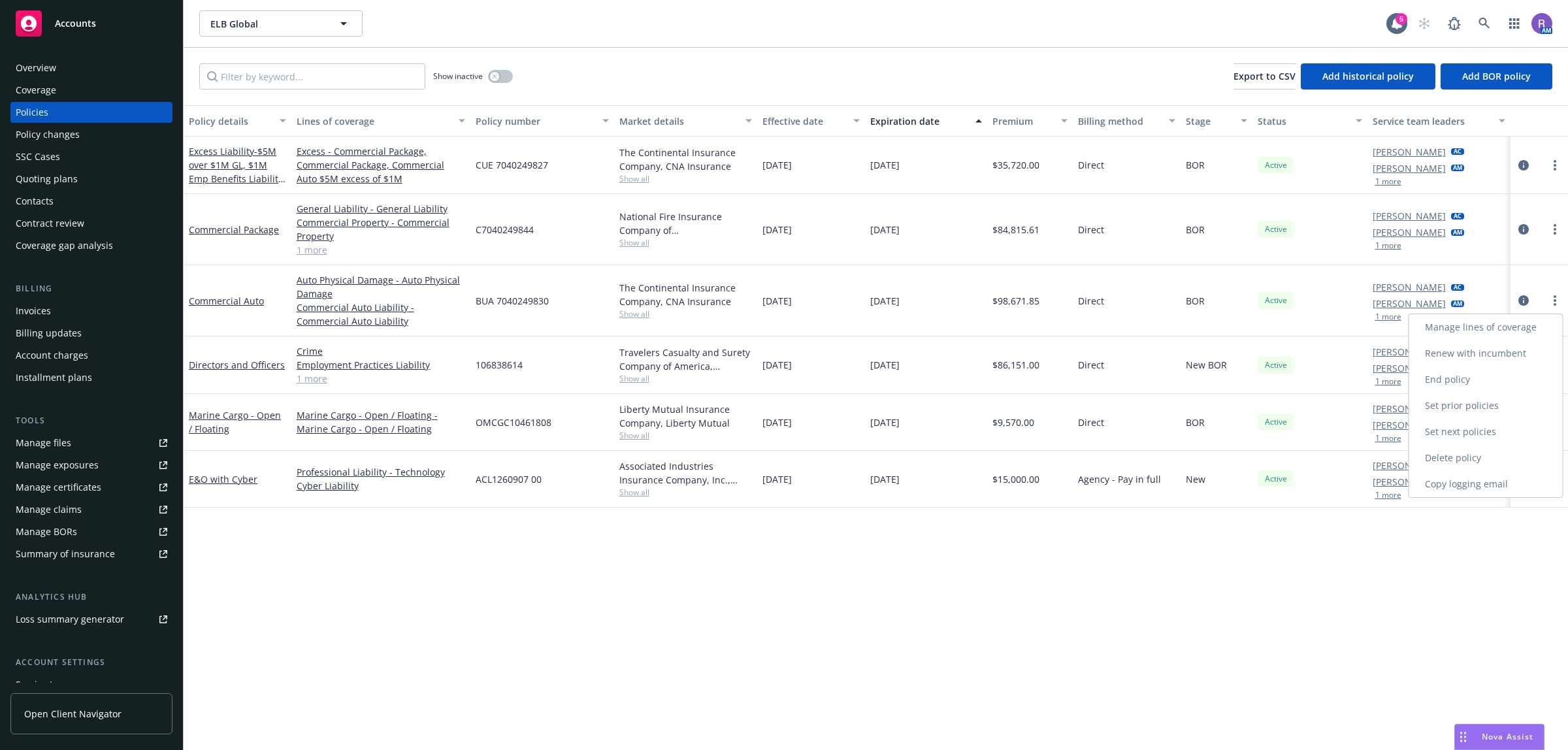
click at [1468, 478] on link "Copy logging email" at bounding box center [1486, 483] width 154 height 26
click at [544, 301] on span "BUA 7040249830" at bounding box center [512, 301] width 73 height 14
copy span "7040249830"
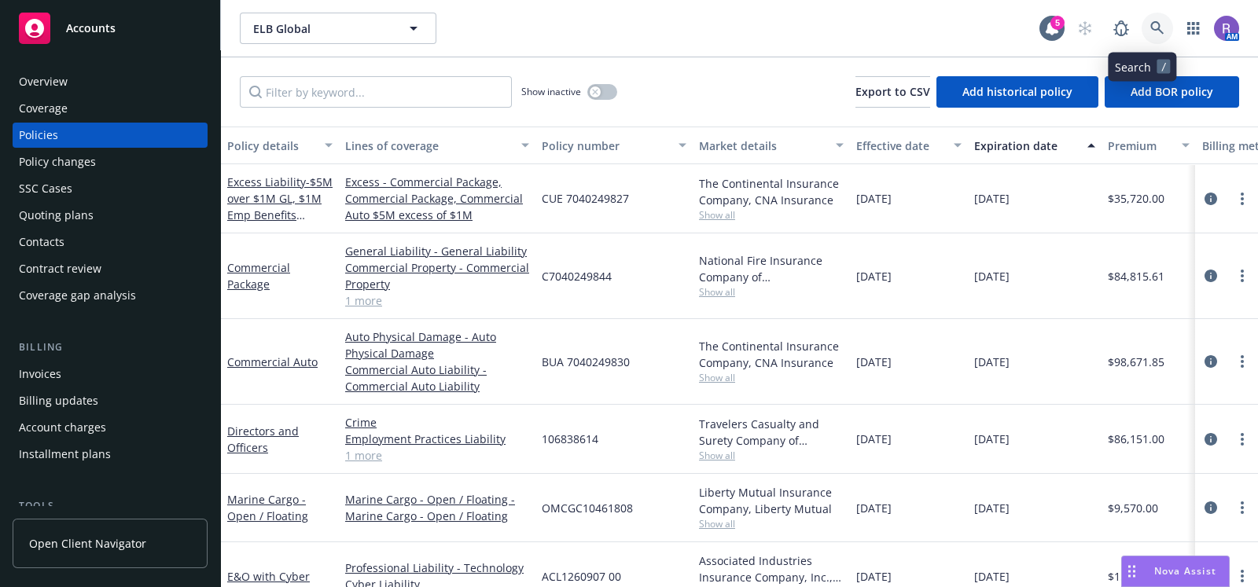
click at [1146, 37] on link at bounding box center [1157, 28] width 31 height 31
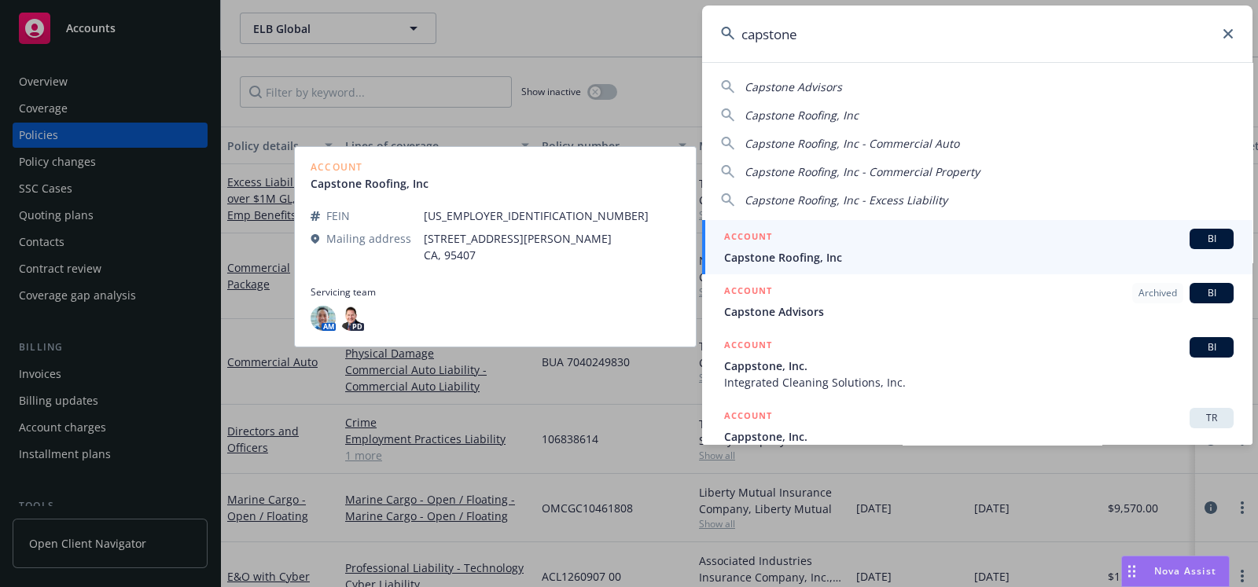
type input "capstone"
click at [771, 259] on span "Capstone Roofing, Inc" at bounding box center [979, 257] width 510 height 17
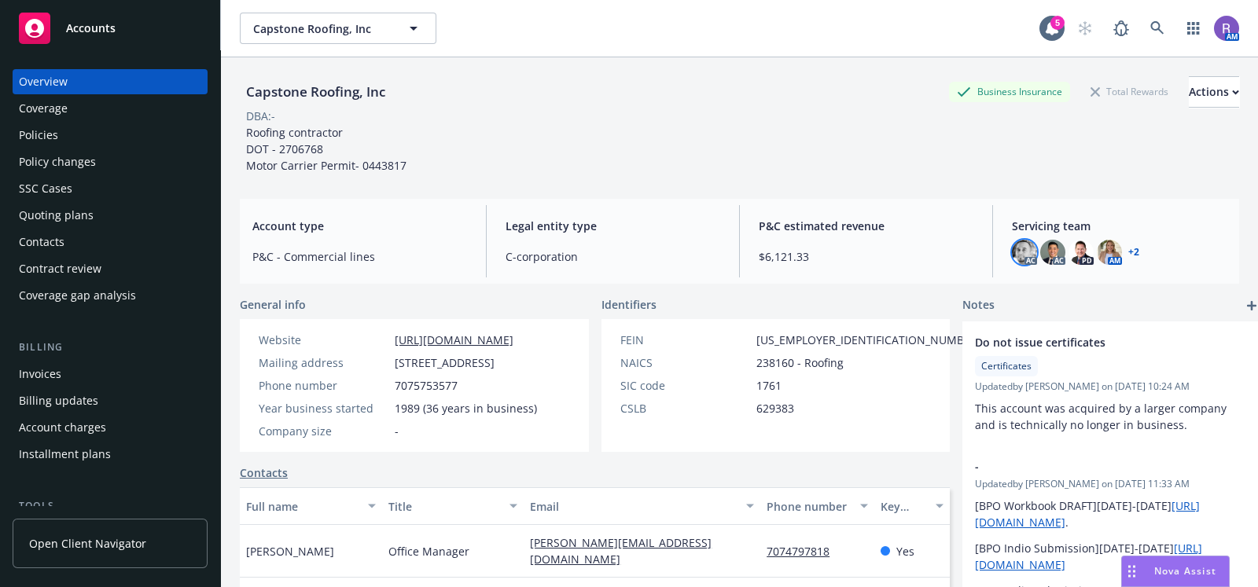
click at [1018, 261] on img at bounding box center [1024, 252] width 25 height 25
click at [1047, 253] on img at bounding box center [1052, 252] width 25 height 25
click at [1069, 251] on img at bounding box center [1081, 252] width 25 height 25
click at [1097, 252] on img at bounding box center [1109, 252] width 25 height 25
click at [1128, 249] on link "+ 2" at bounding box center [1133, 252] width 11 height 9
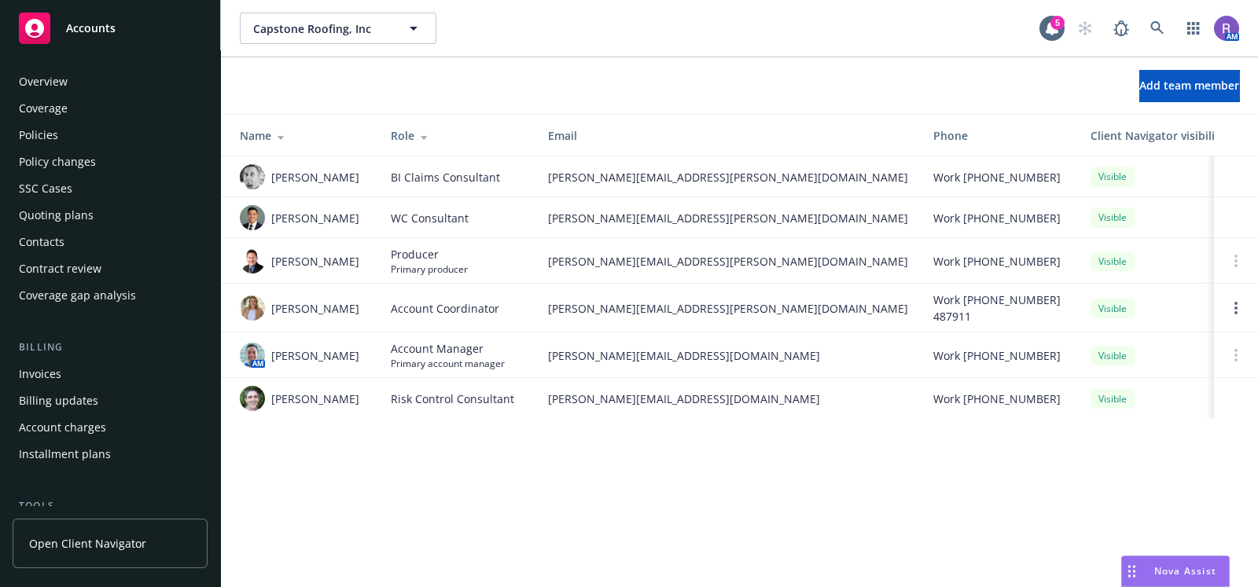
click at [66, 134] on div "Policies" at bounding box center [110, 135] width 182 height 25
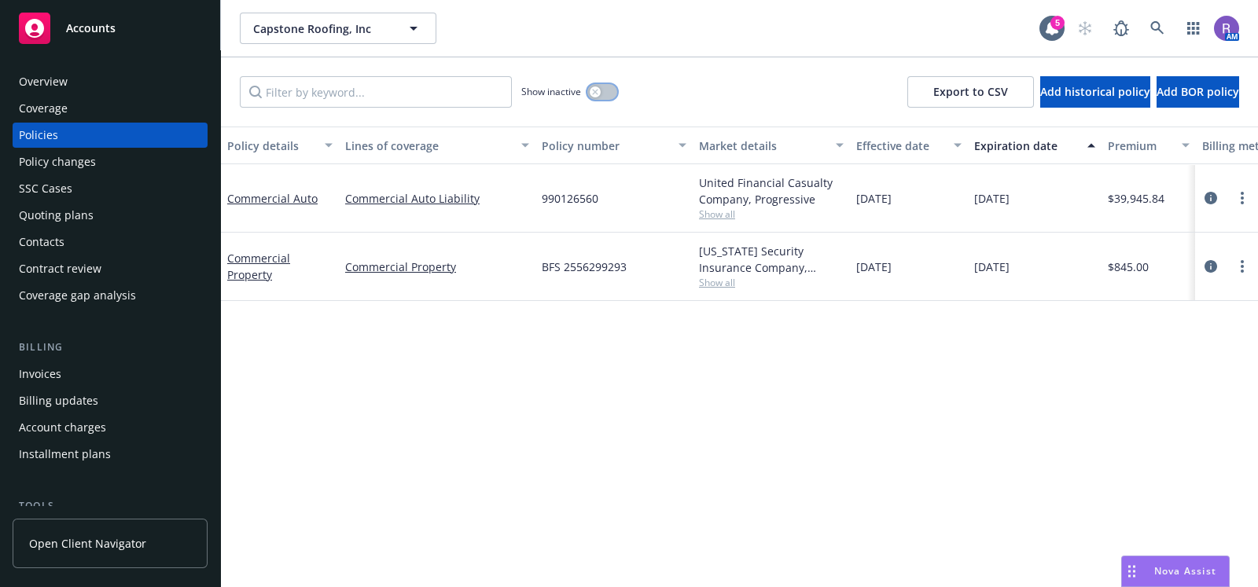
click at [602, 85] on button "button" at bounding box center [602, 92] width 30 height 16
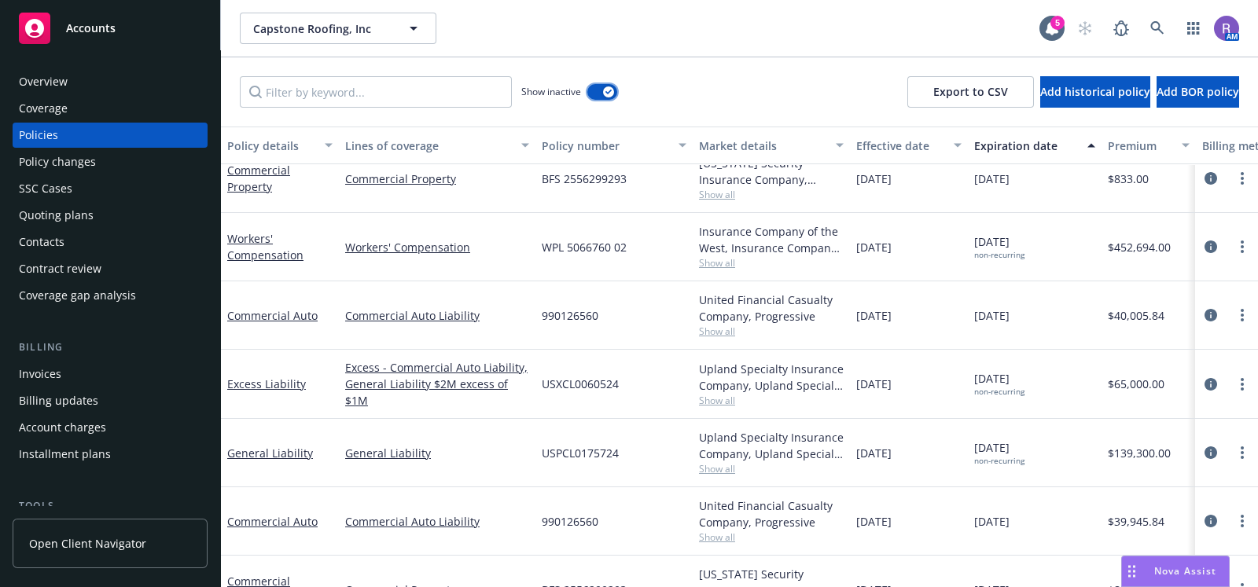
scroll to position [2968, 0]
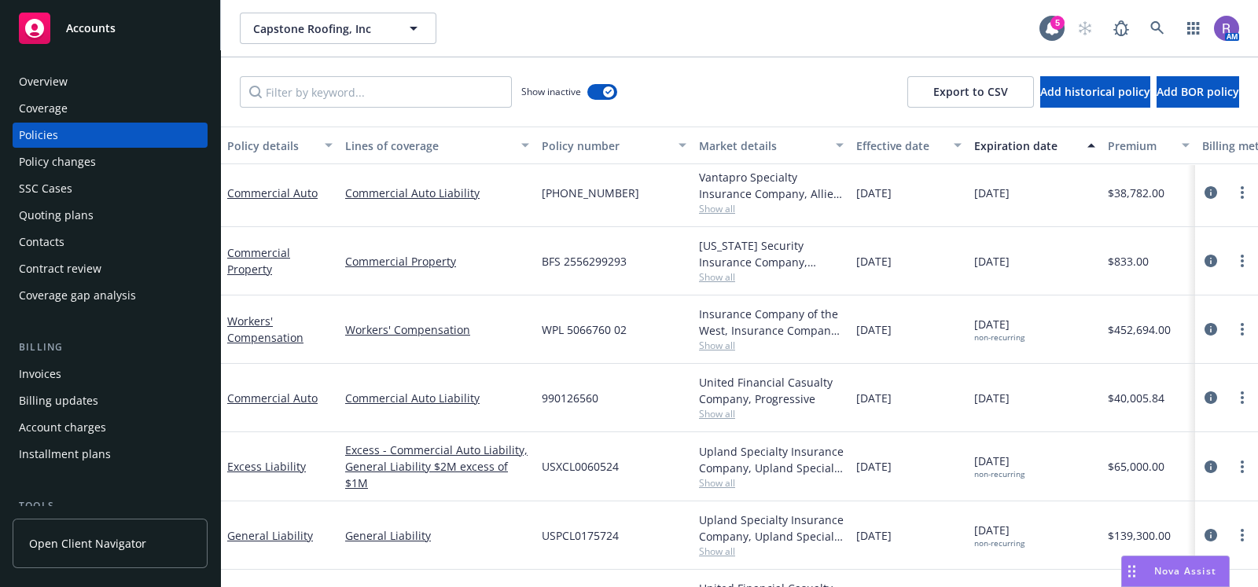
click at [591, 324] on span "WPL 5066760 02" at bounding box center [584, 330] width 85 height 17
copy span "5066760"
